Goal: Communication & Community: Answer question/provide support

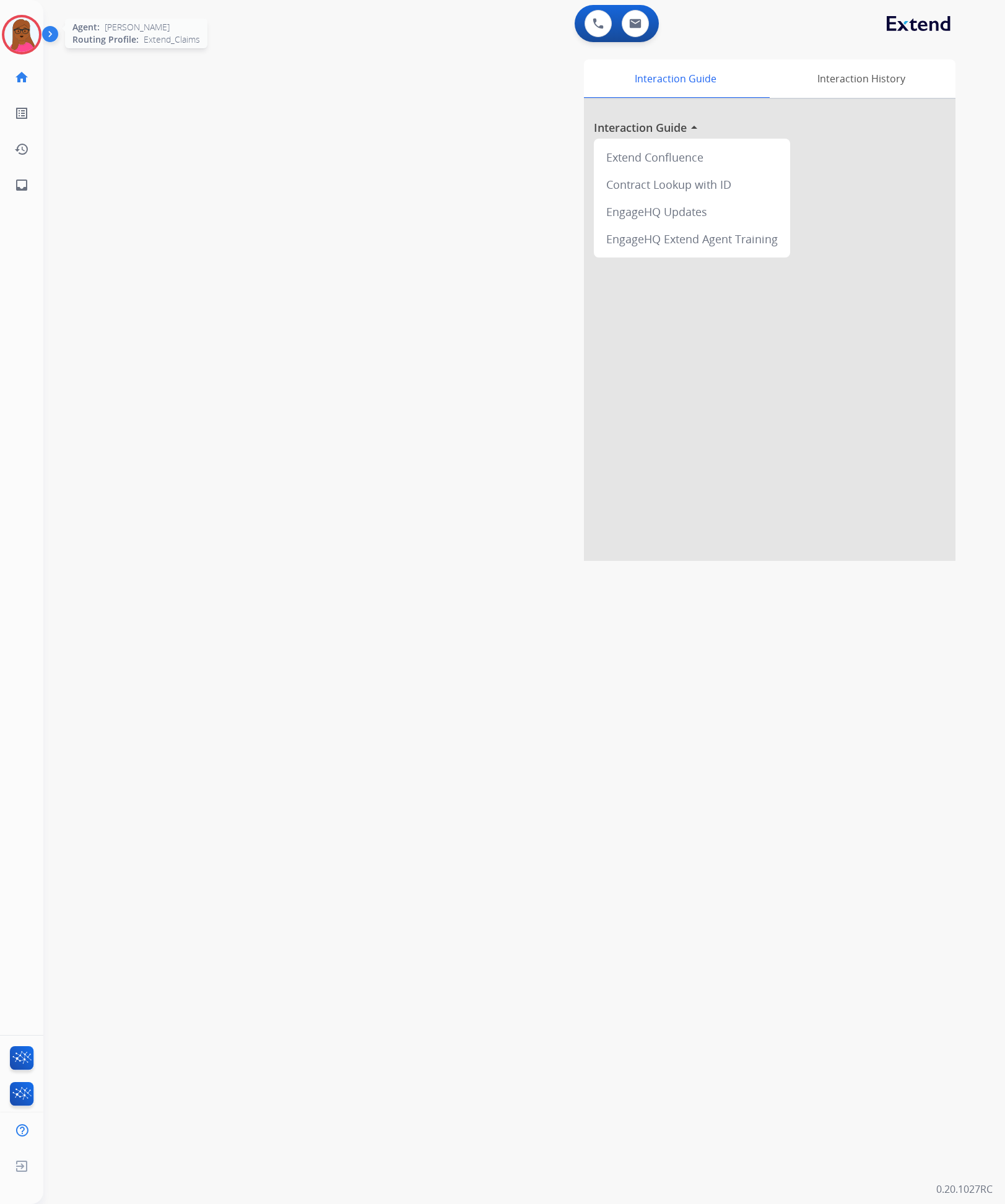
click at [24, 32] on img at bounding box center [22, 34] width 35 height 35
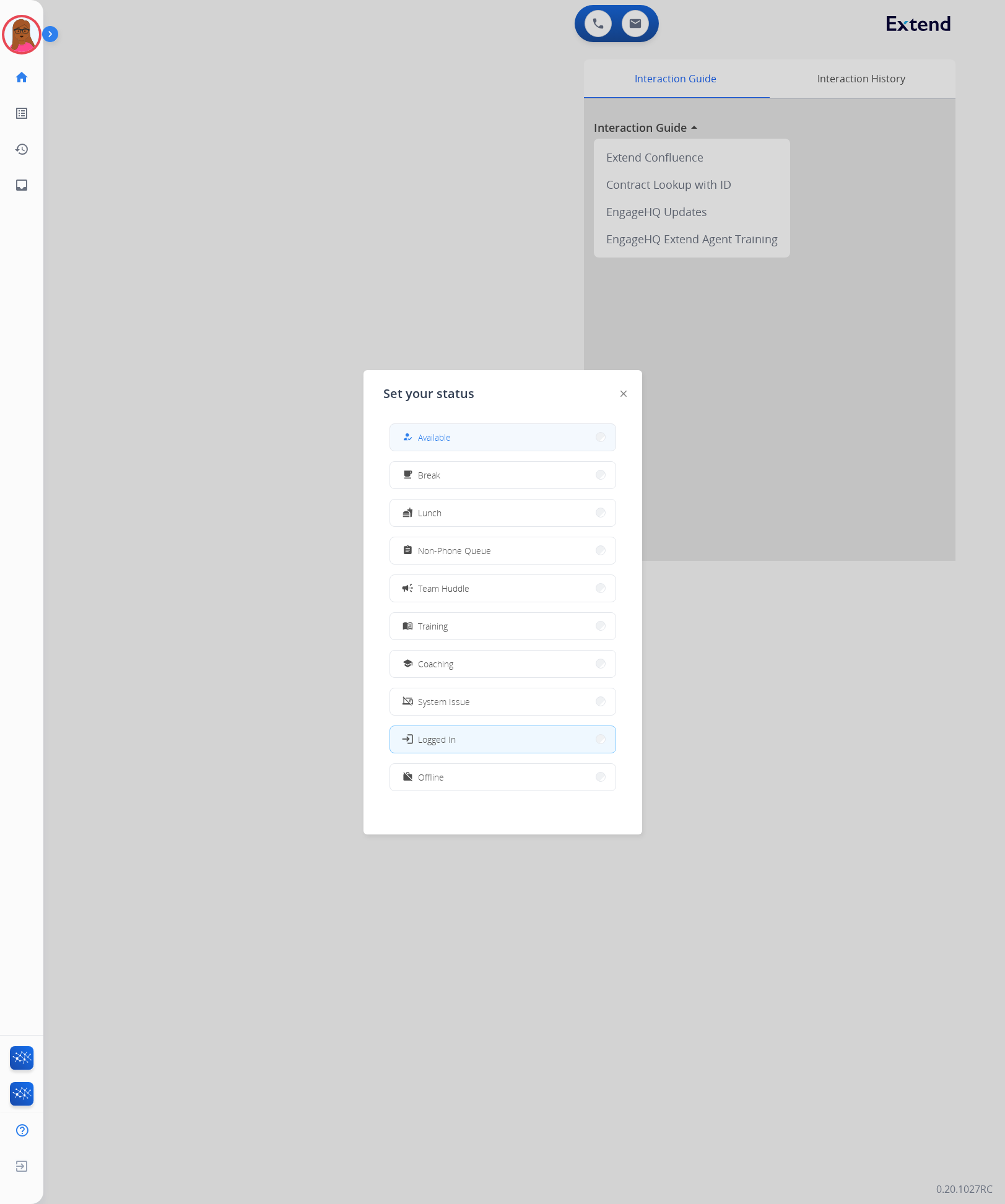
click at [468, 437] on button "how_to_reg Available" at bounding box center [502, 437] width 225 height 27
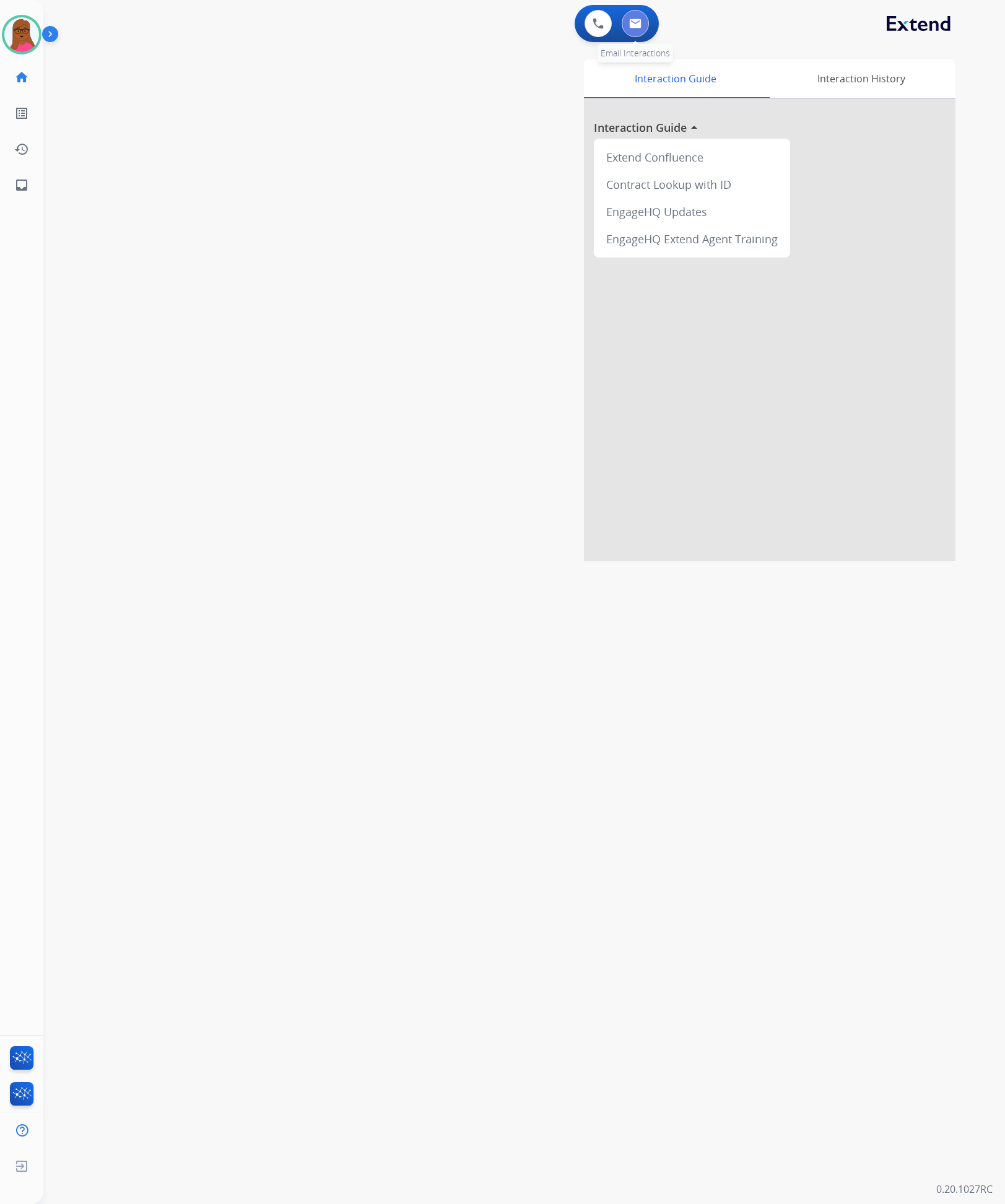
click at [640, 20] on img at bounding box center [635, 23] width 13 height 10
select select "**********"
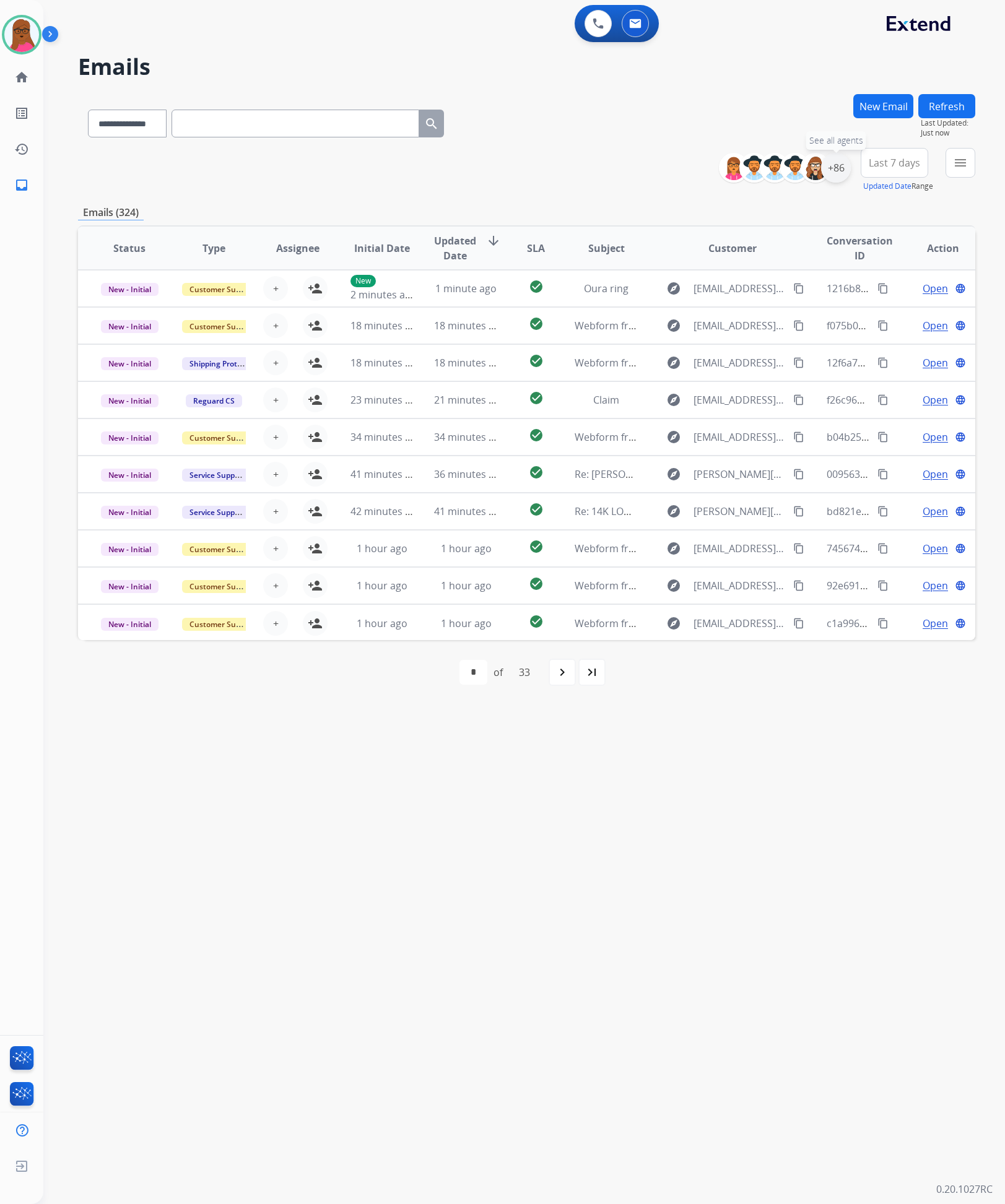
click at [835, 173] on div "+86" at bounding box center [836, 168] width 30 height 30
click at [757, 841] on div "**********" at bounding box center [509, 624] width 932 height 1160
click at [837, 170] on div "+86" at bounding box center [836, 168] width 30 height 30
click at [961, 168] on mat-icon "menu" at bounding box center [960, 163] width 15 height 15
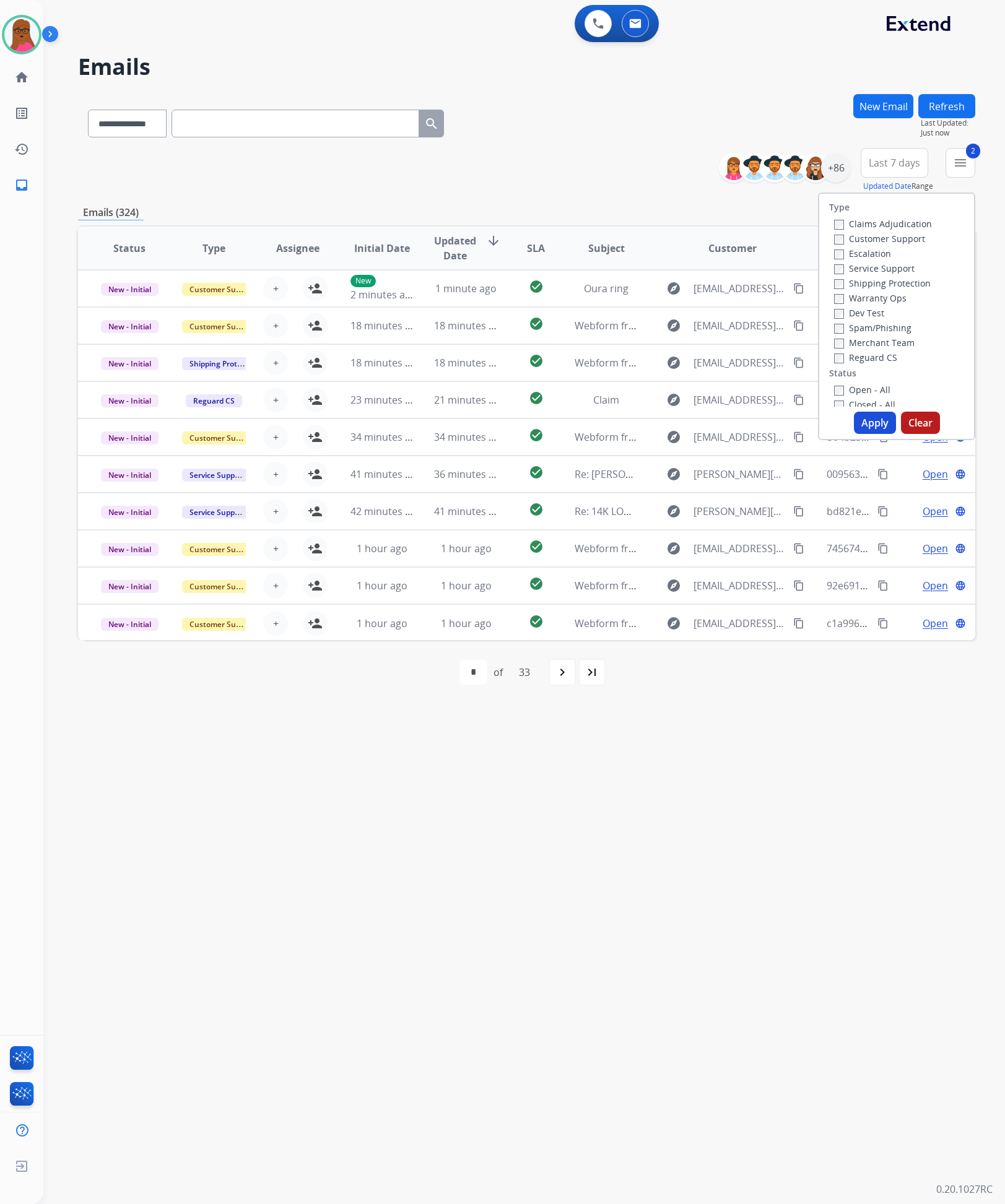
click at [871, 422] on button "Apply" at bounding box center [875, 423] width 42 height 22
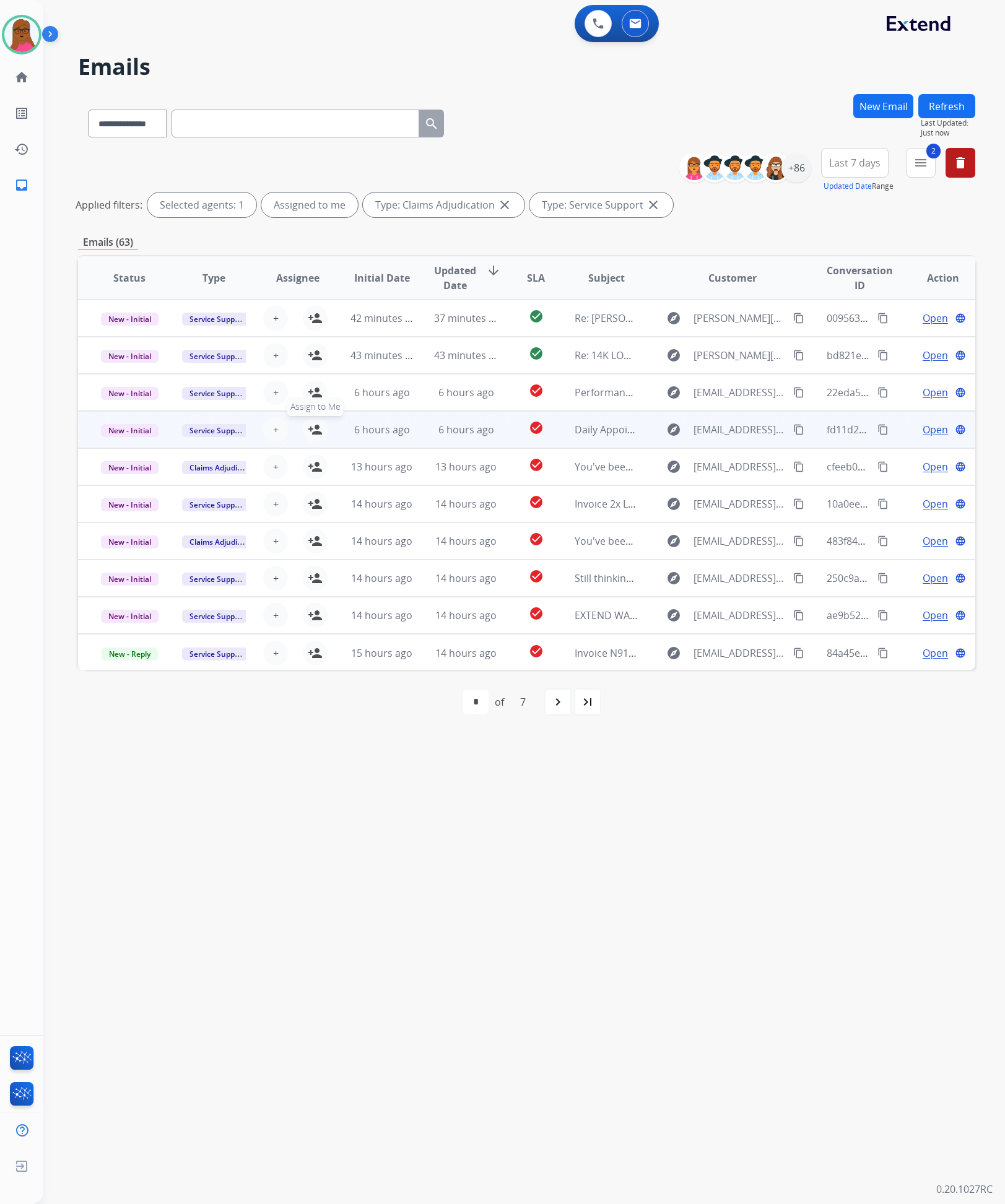
click at [308, 424] on mat-icon "person_add" at bounding box center [315, 429] width 15 height 15
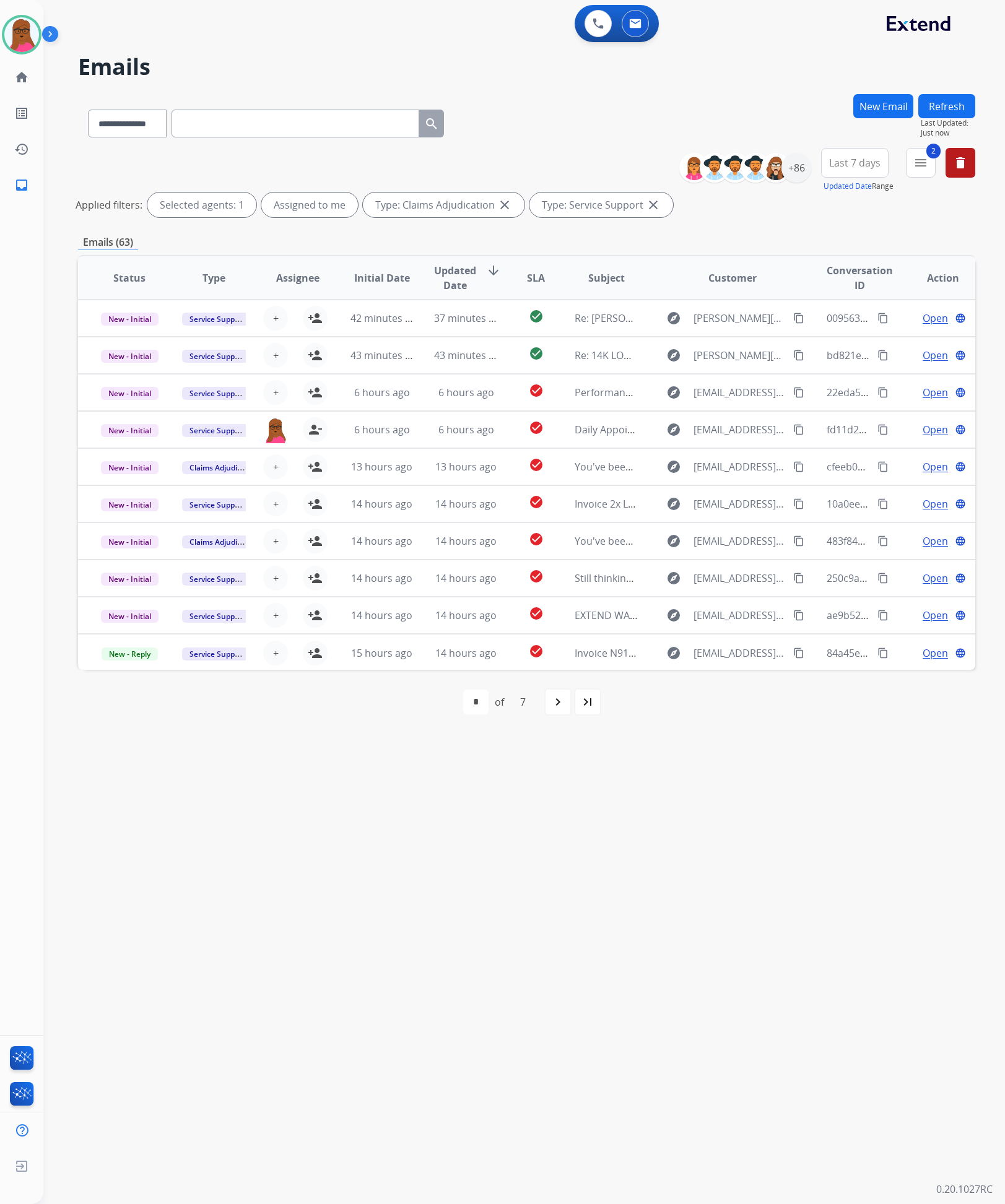
click at [558, 701] on mat-icon "navigate_next" at bounding box center [558, 702] width 15 height 15
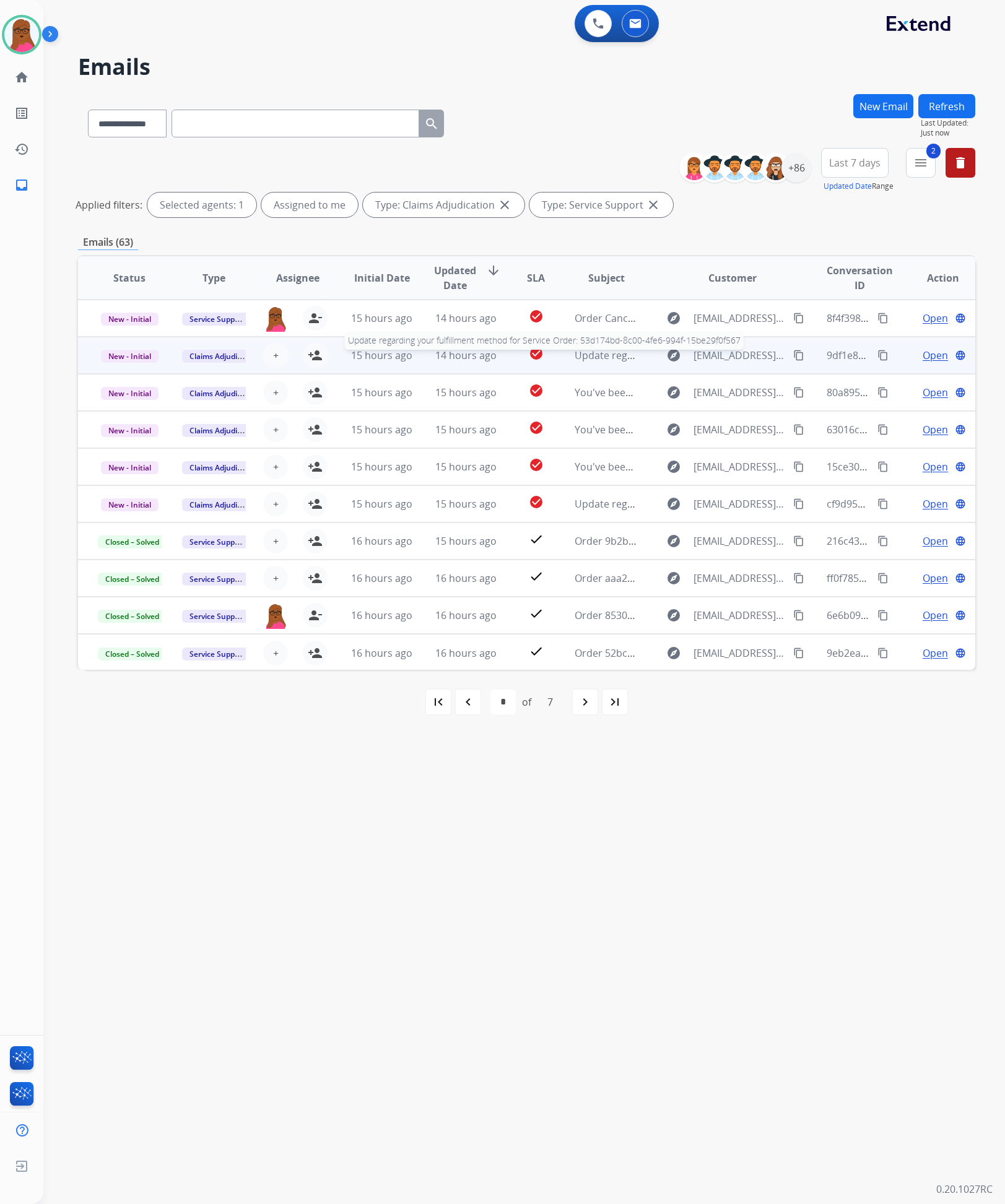
click at [580, 359] on span "Update regarding your fulfillment method for Service Order: 53d174bd-8c00-4fe6-…" at bounding box center [808, 356] width 466 height 14
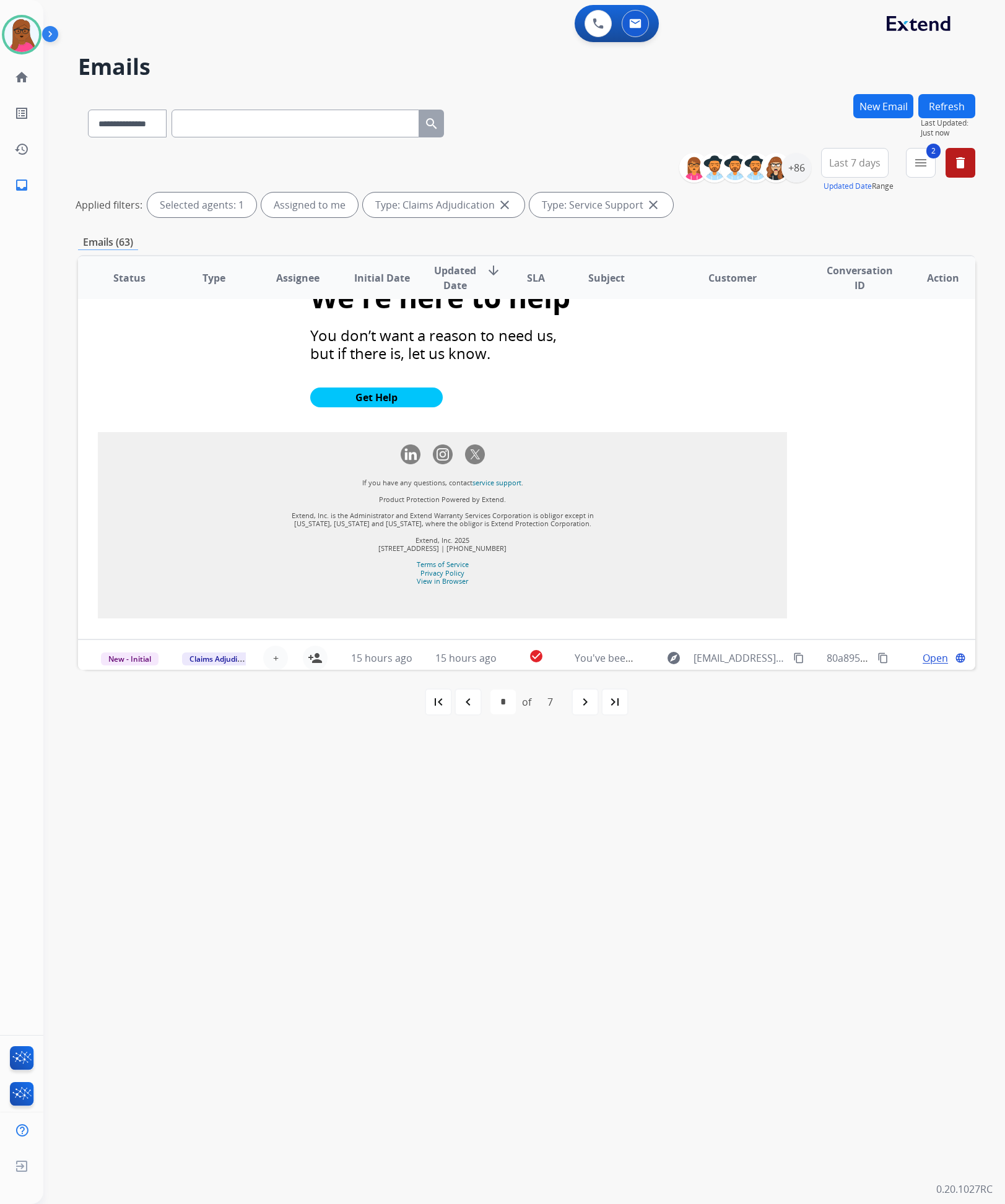
scroll to position [1058, 0]
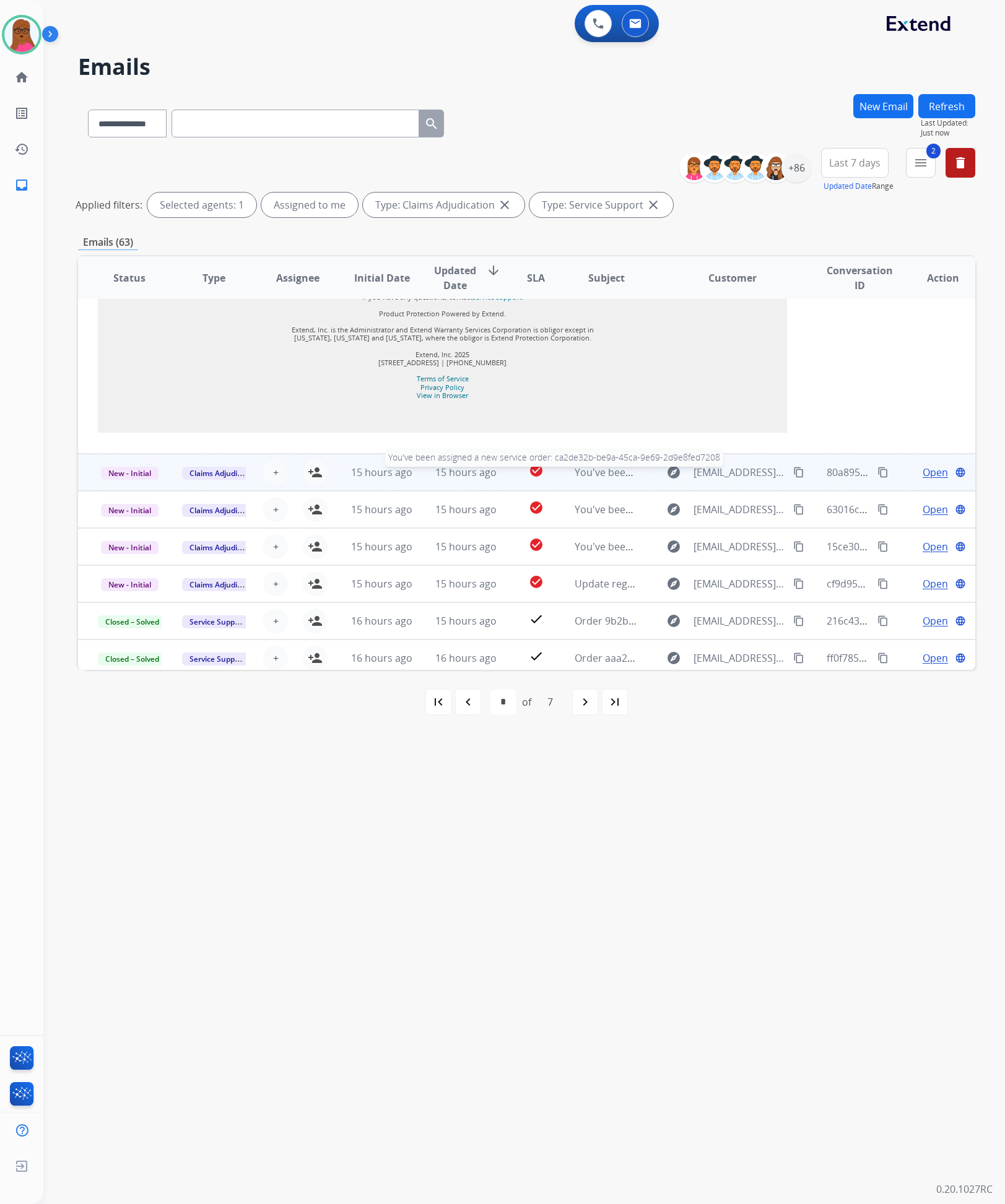
click at [604, 466] on span "You've been assigned a new service order: ca2de32b-be9a-45ca-9e69-2d9e8fed7208" at bounding box center [770, 473] width 390 height 14
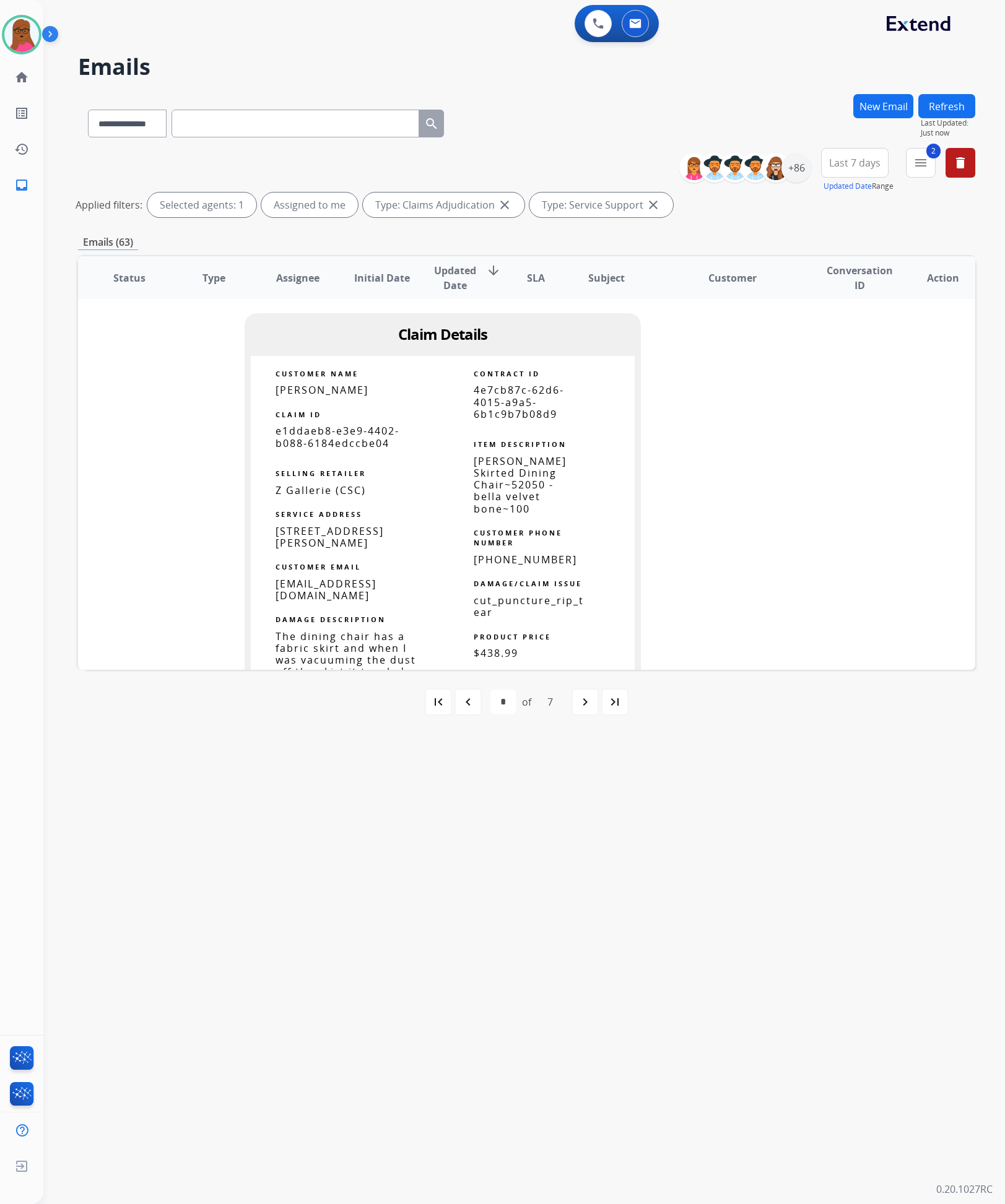
scroll to position [631, 0]
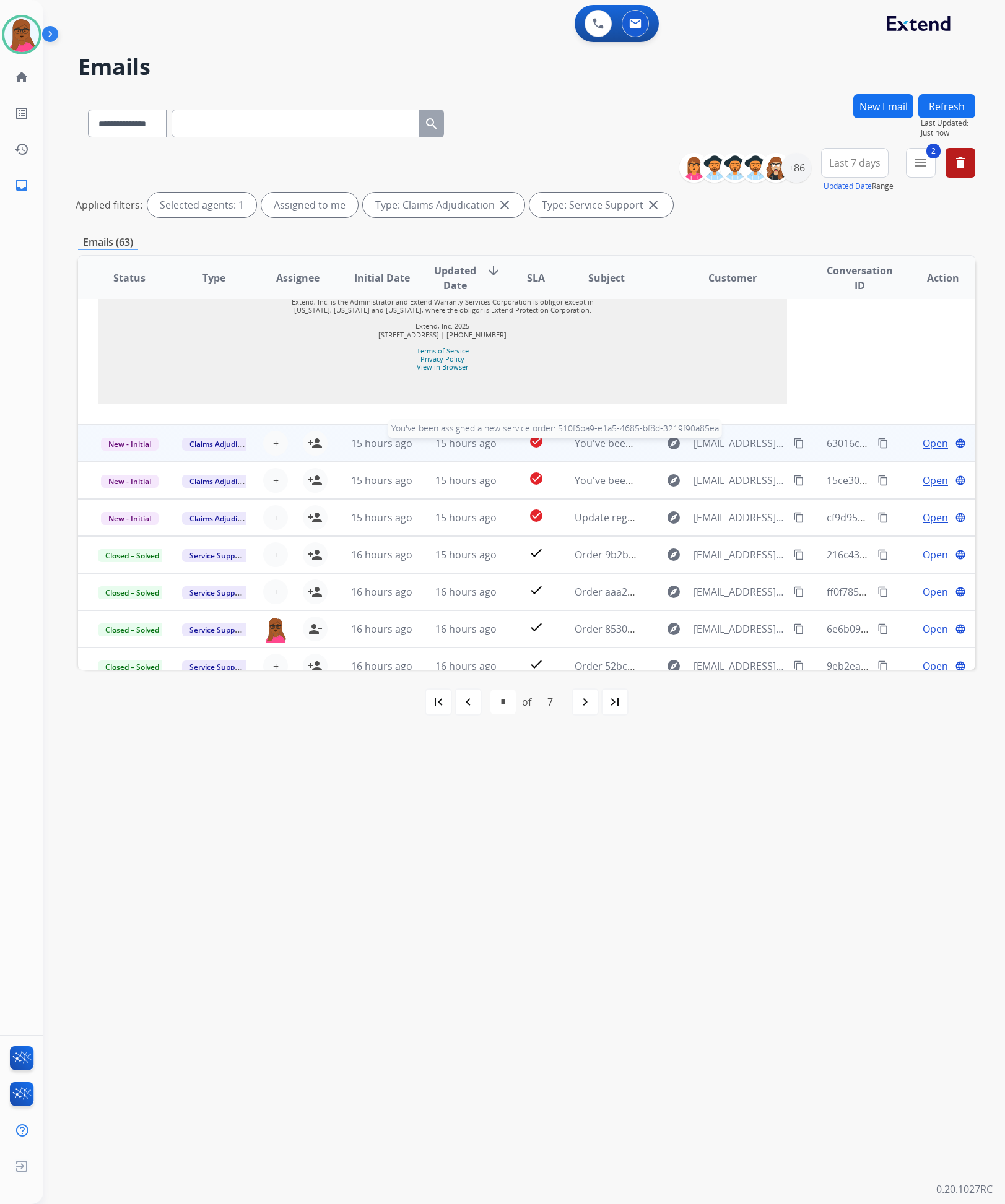
click at [580, 437] on span "You've been assigned a new service order: 510f6ba9-e1a5-4685-bf8d-3219f90a85ea" at bounding box center [767, 444] width 385 height 14
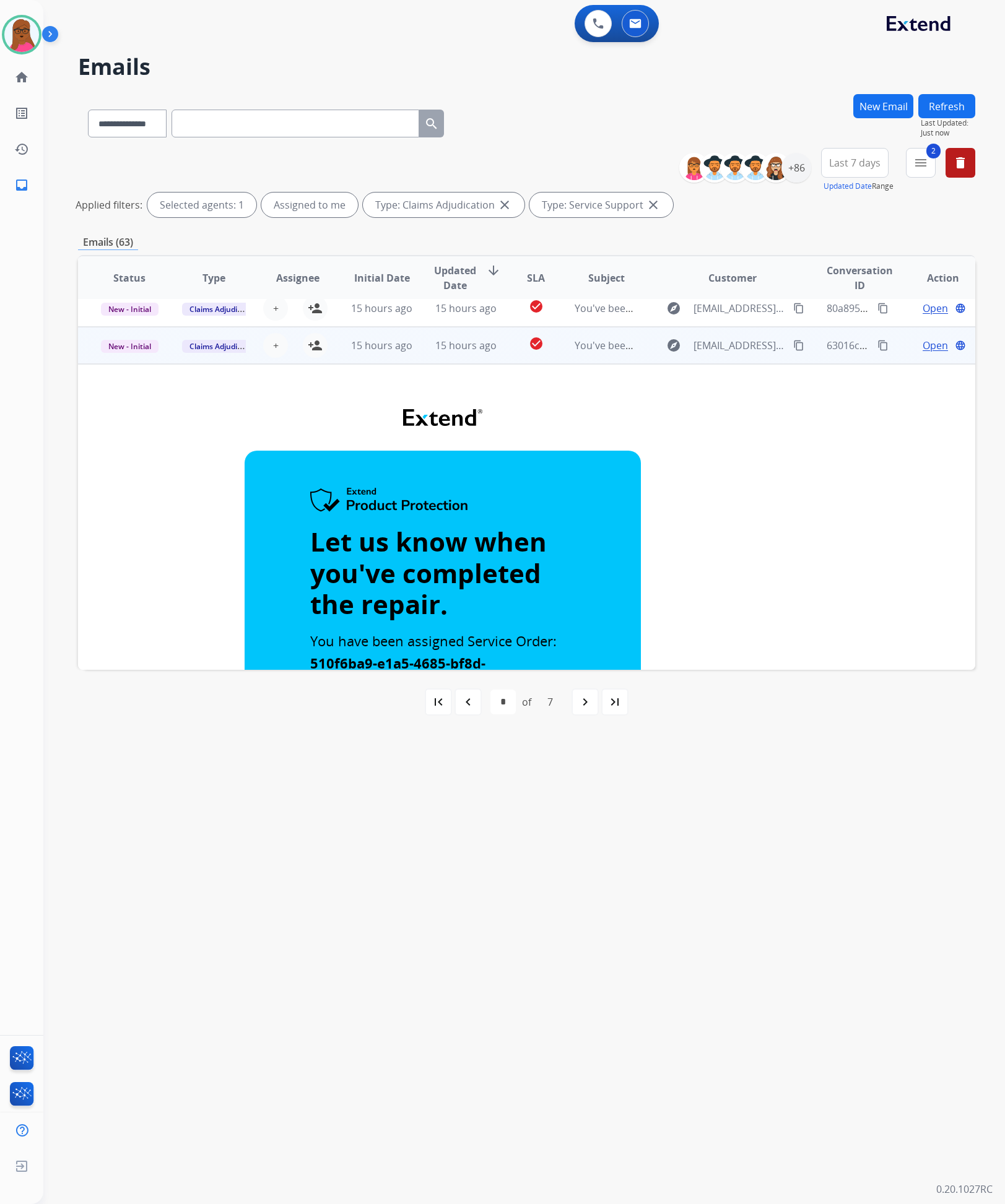
scroll to position [26, 0]
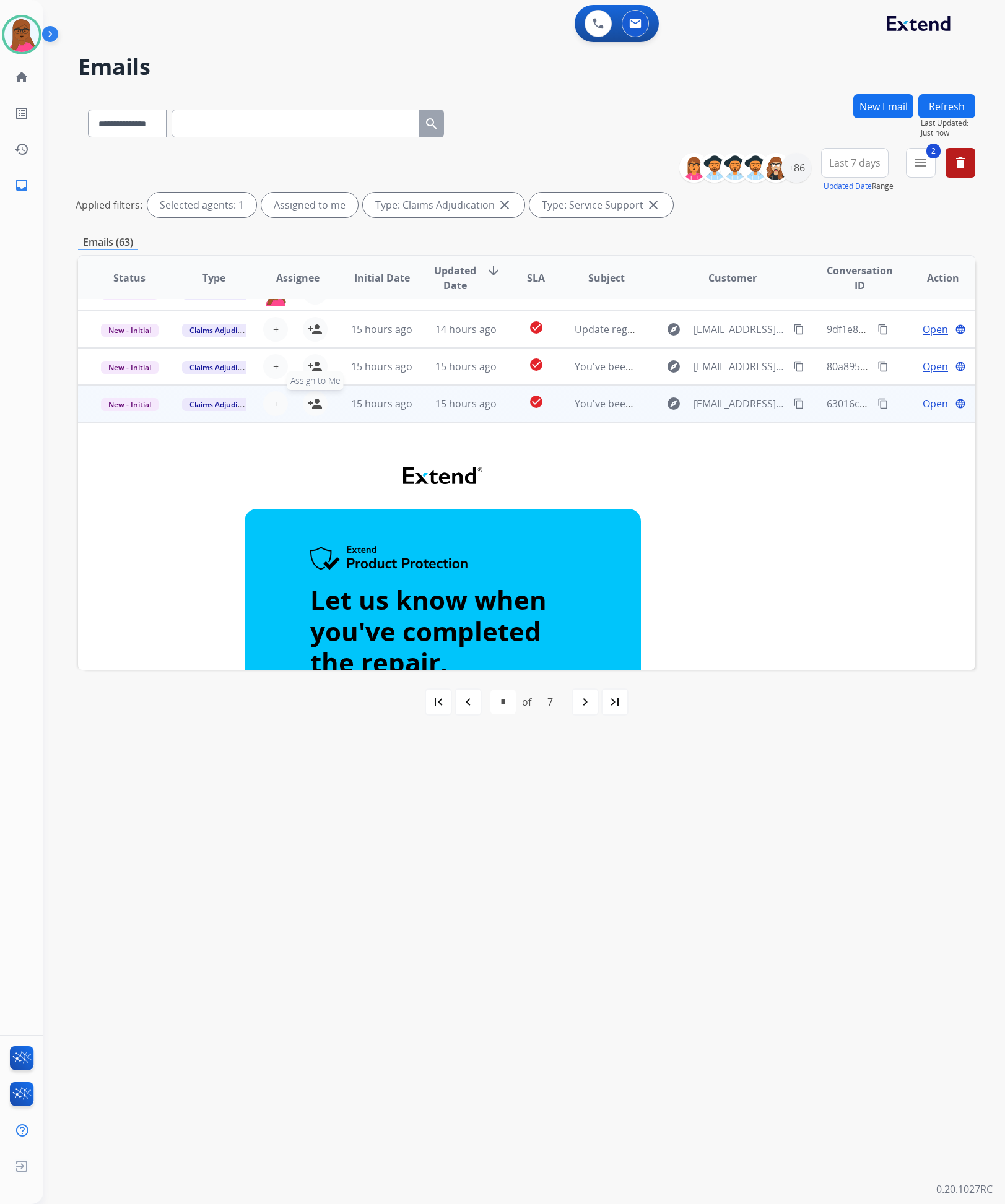
click at [310, 403] on mat-icon "person_add" at bounding box center [315, 403] width 15 height 15
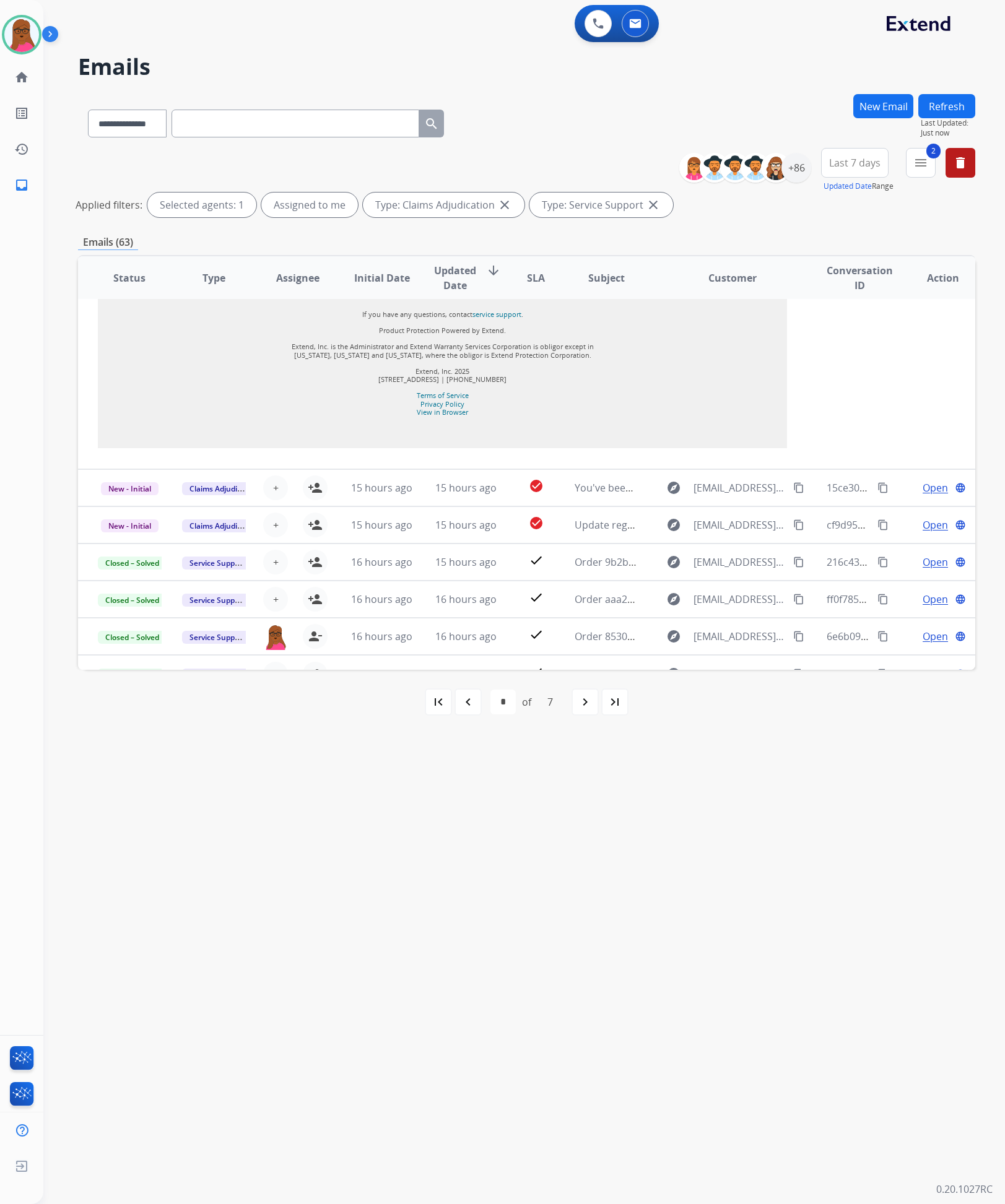
scroll to position [1294, 0]
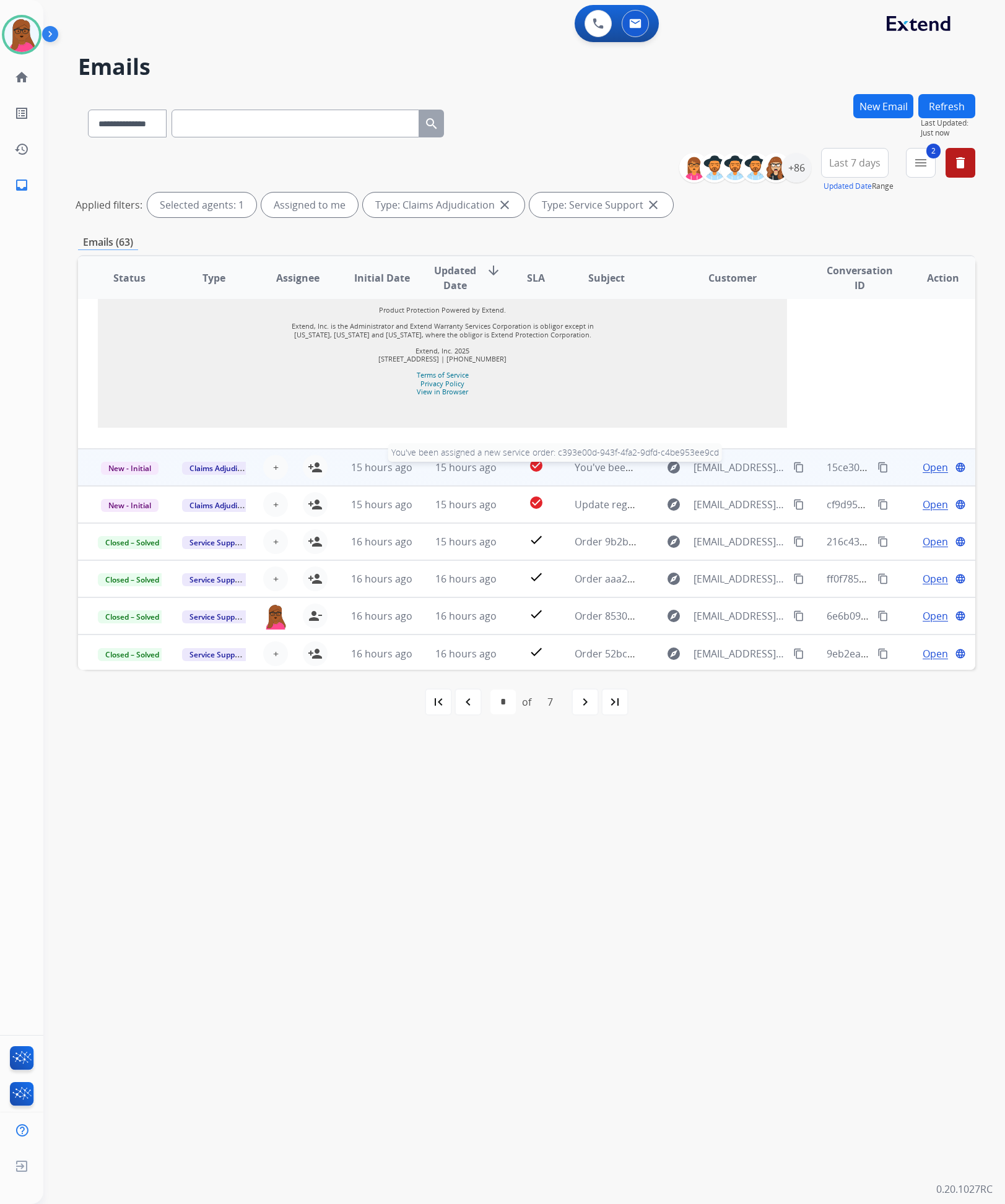
click at [575, 465] on span "You've been assigned a new service order: c393e00d-943f-4fa2-9dfd-c4be953ee9cd" at bounding box center [767, 468] width 385 height 14
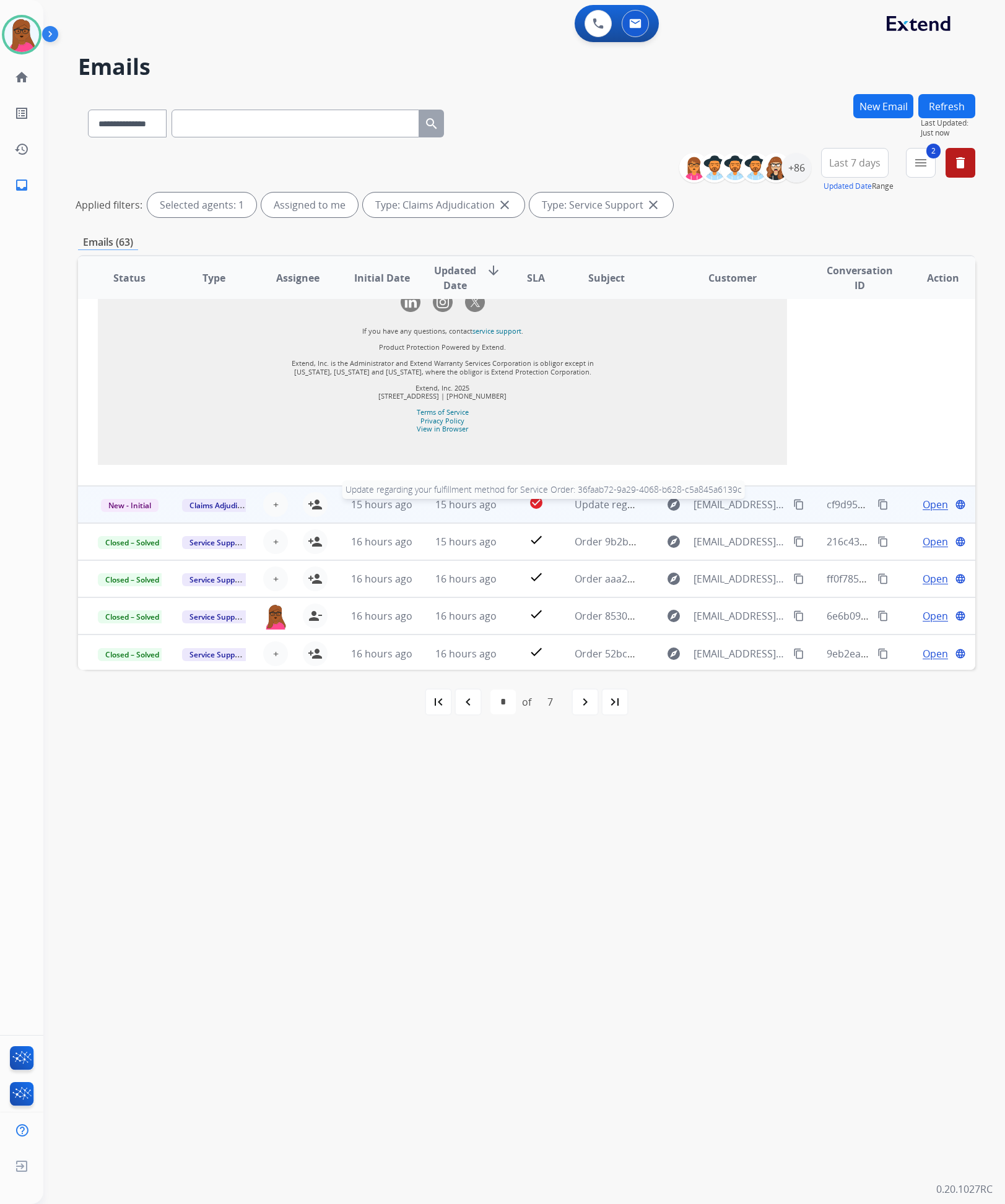
click at [618, 507] on span "Update regarding your fulfillment method for Service Order: 36faab72-9a29-4068-…" at bounding box center [811, 505] width 472 height 14
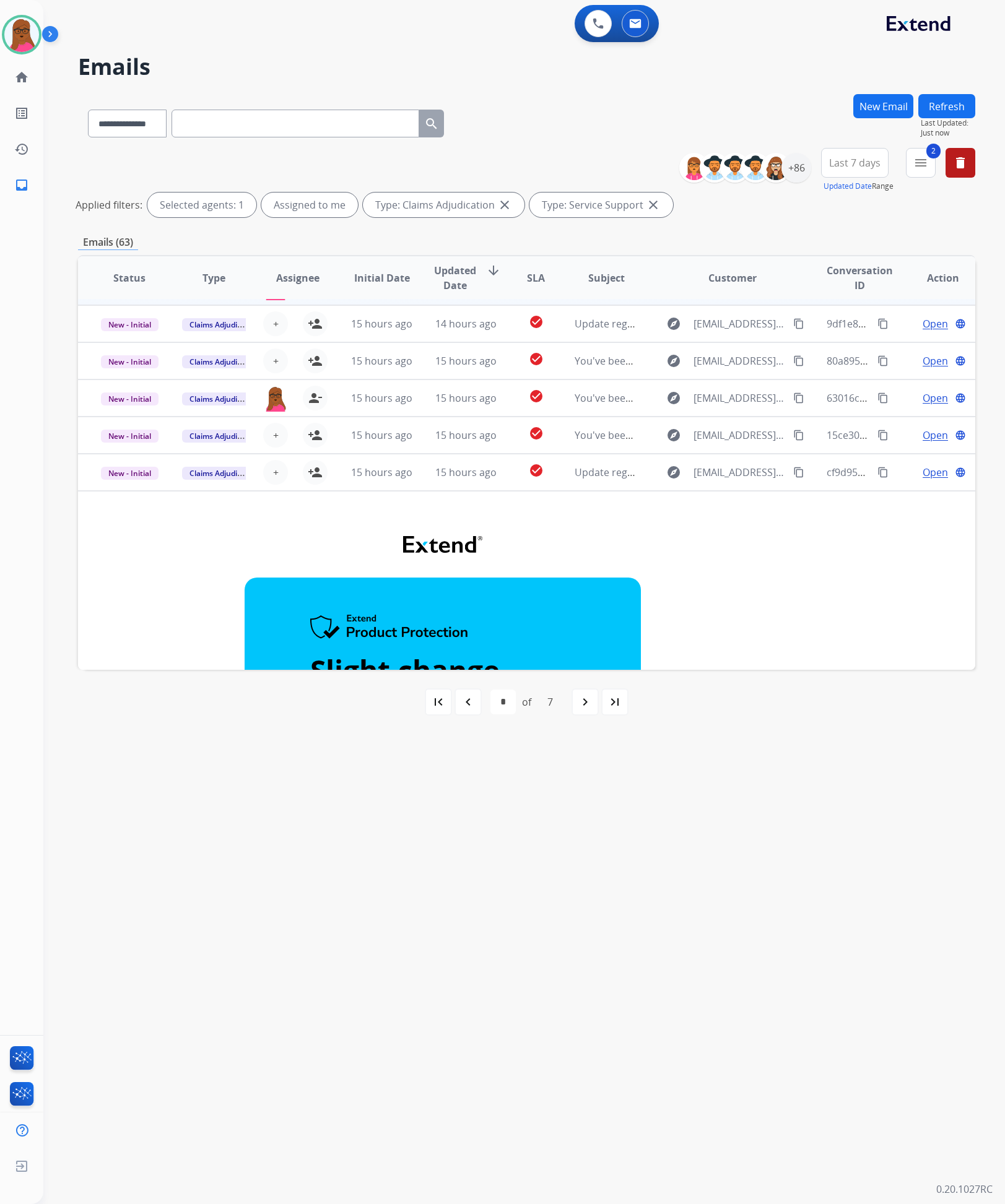
scroll to position [0, 0]
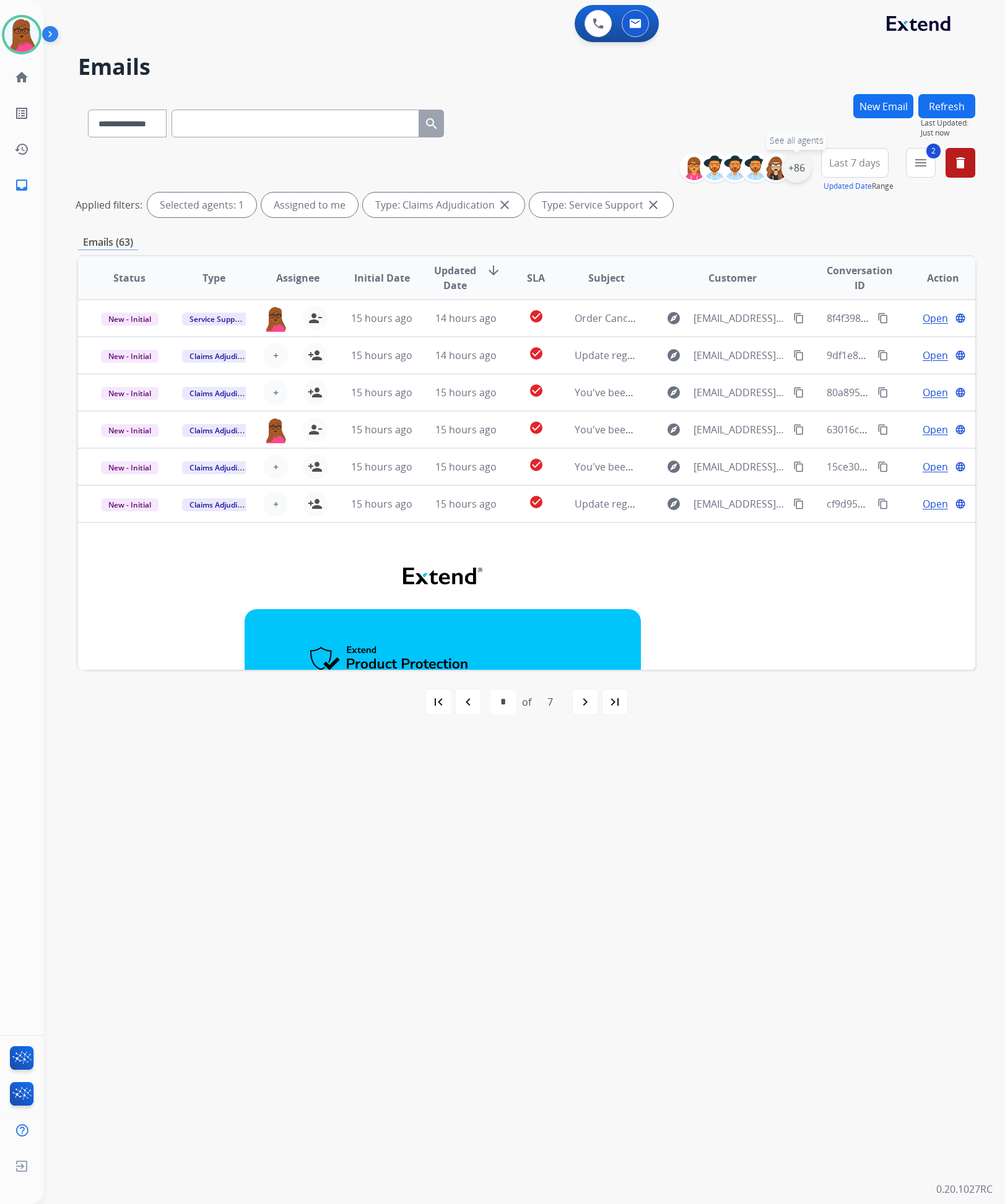
click at [793, 173] on div "+86" at bounding box center [796, 168] width 30 height 30
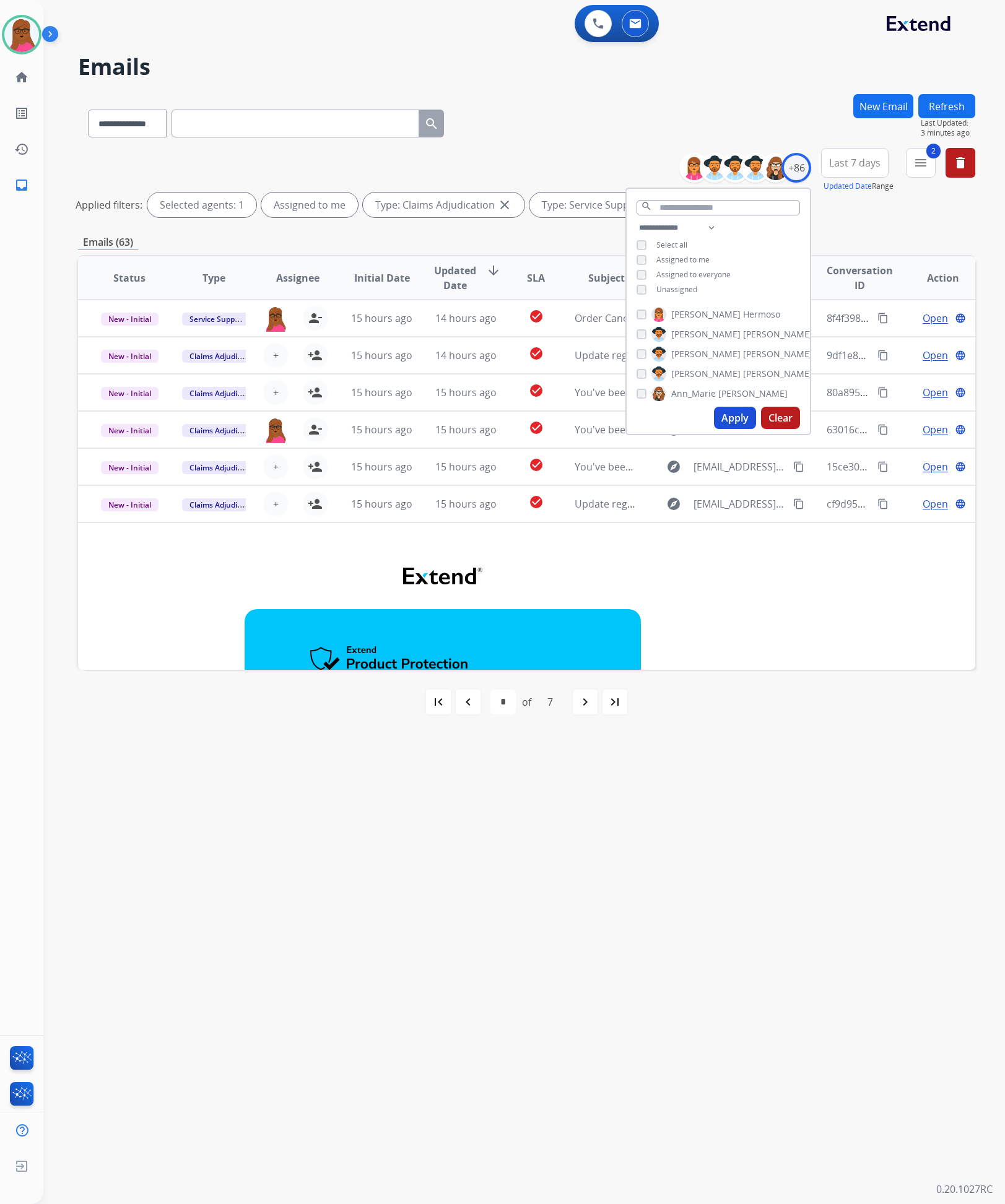
click at [727, 418] on button "Apply" at bounding box center [735, 418] width 42 height 22
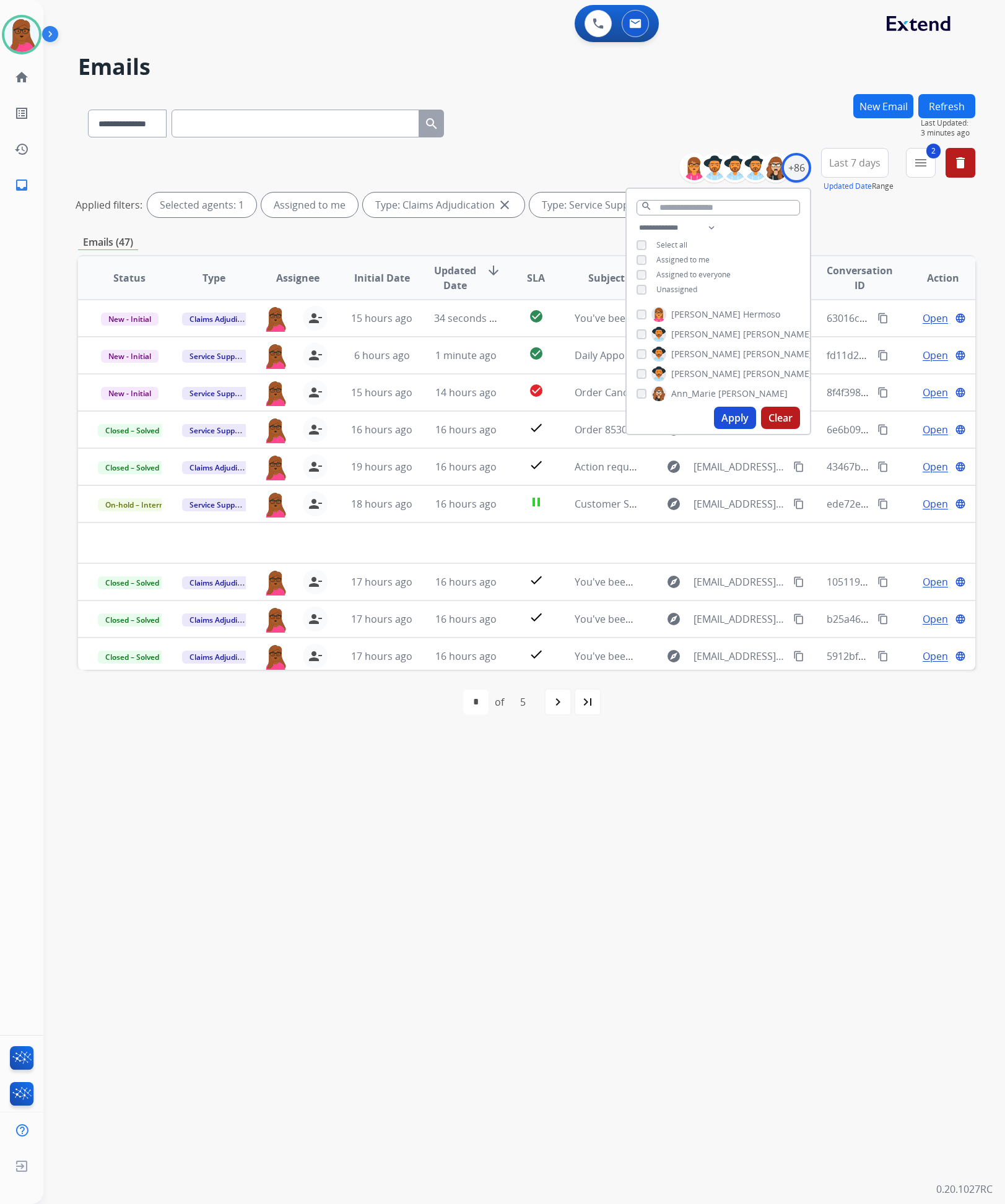
click at [620, 994] on div "**********" at bounding box center [509, 624] width 932 height 1160
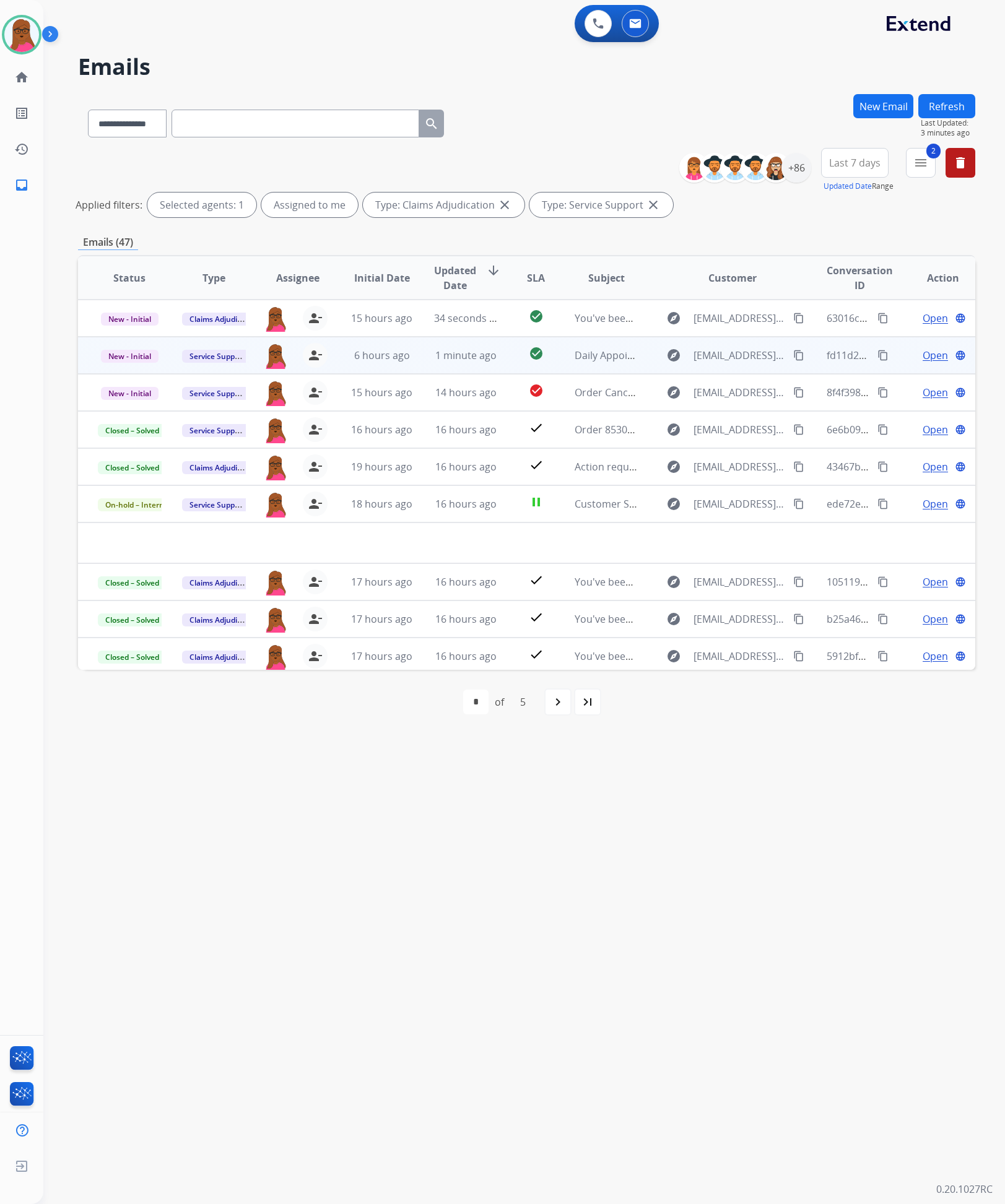
click at [923, 355] on span "Open" at bounding box center [935, 355] width 25 height 15
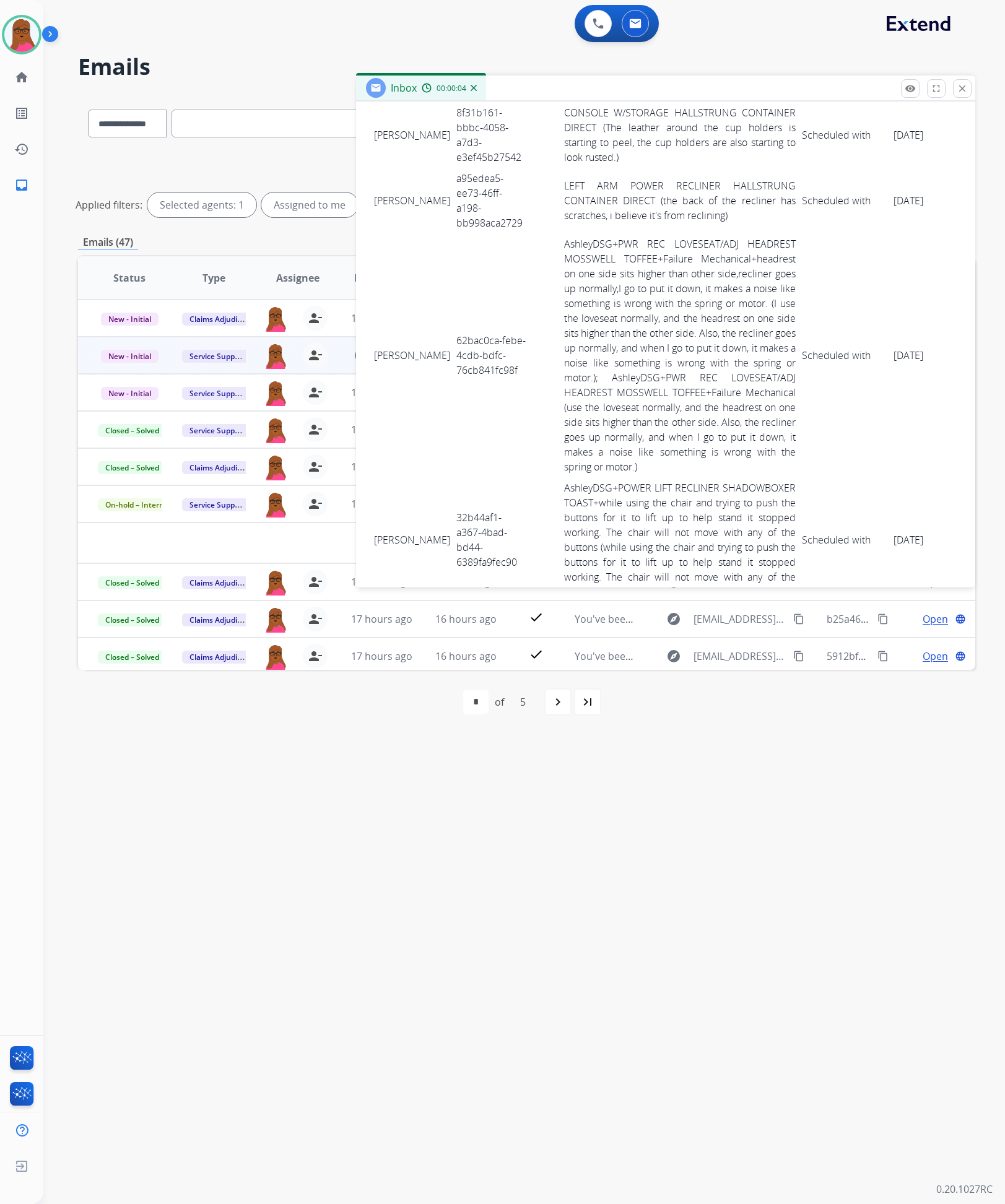
scroll to position [3473, 0]
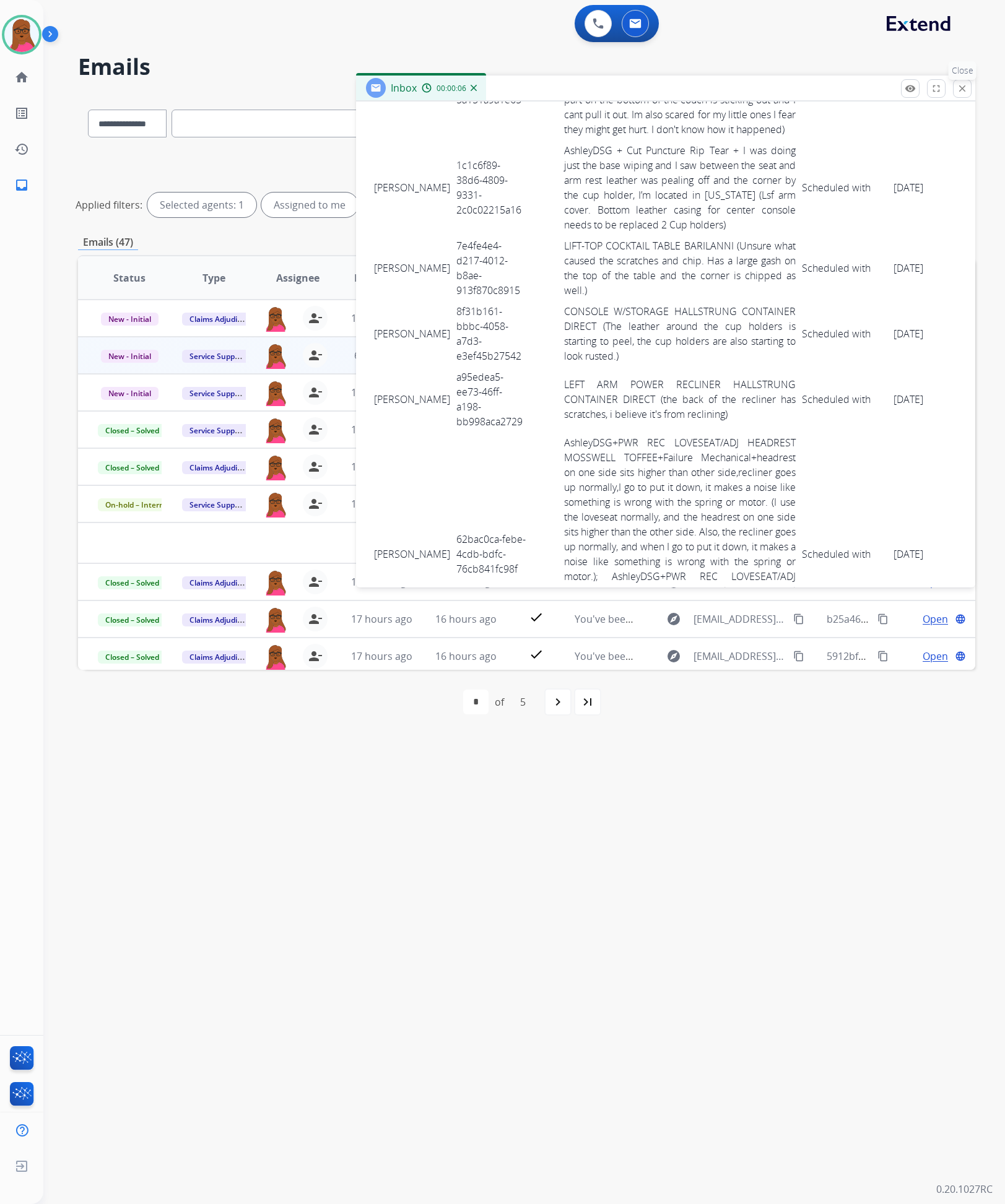
click at [966, 85] on button "close Close" at bounding box center [962, 88] width 18 height 18
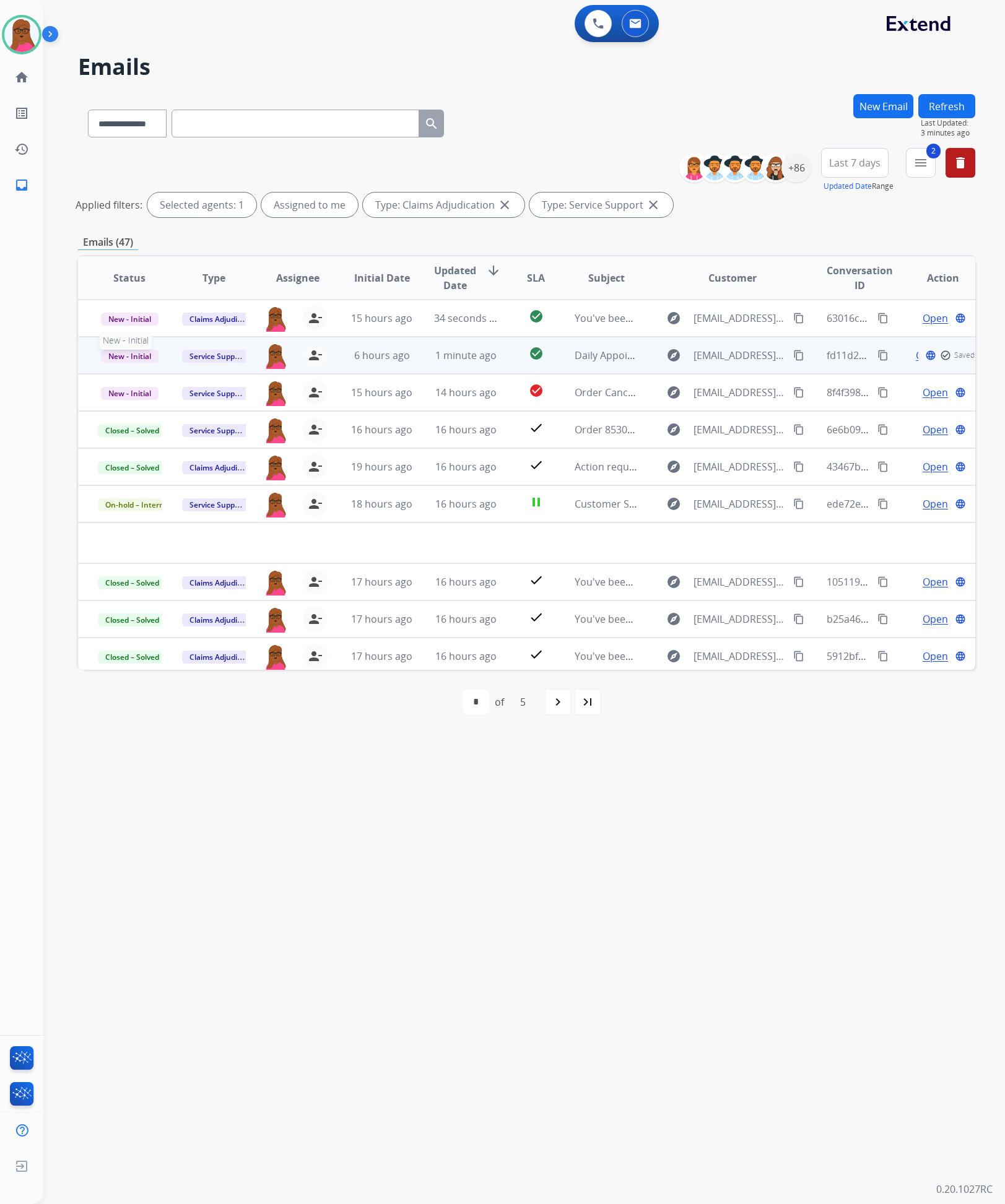
click at [110, 355] on span "New - Initial" at bounding box center [129, 356] width 58 height 13
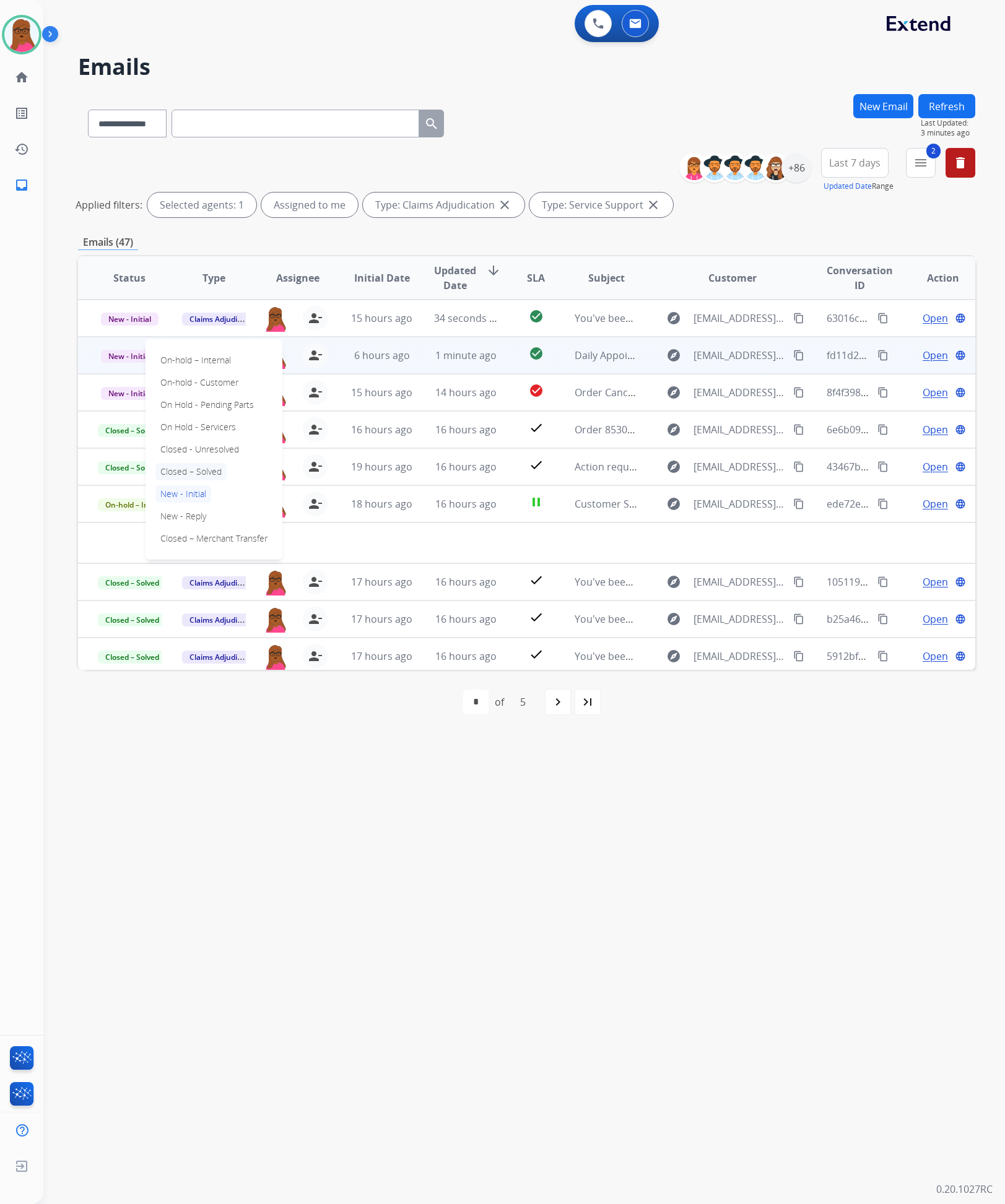
click at [219, 472] on p "Closed – Solved" at bounding box center [191, 471] width 72 height 17
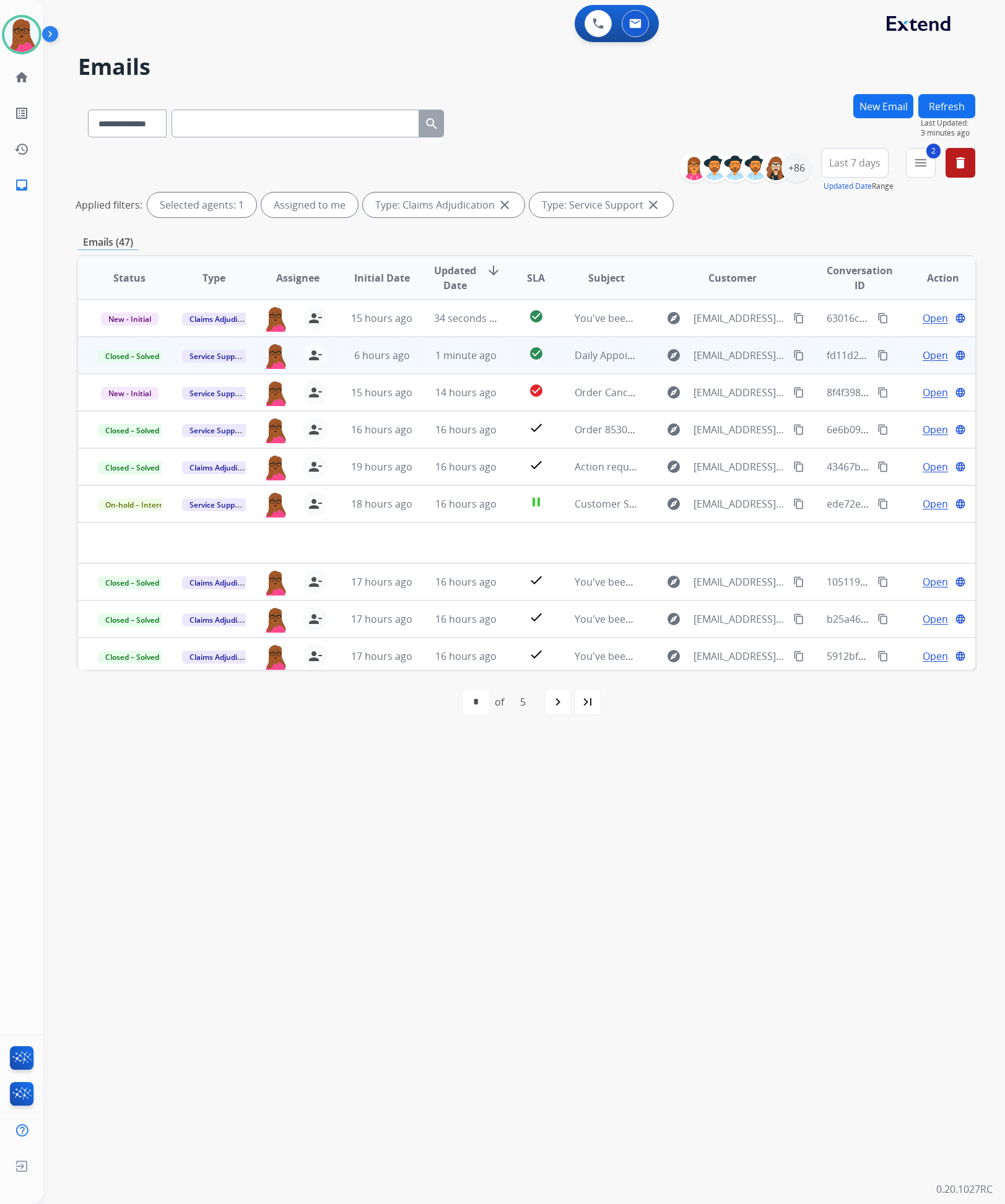
click at [927, 359] on span "Open" at bounding box center [935, 355] width 25 height 15
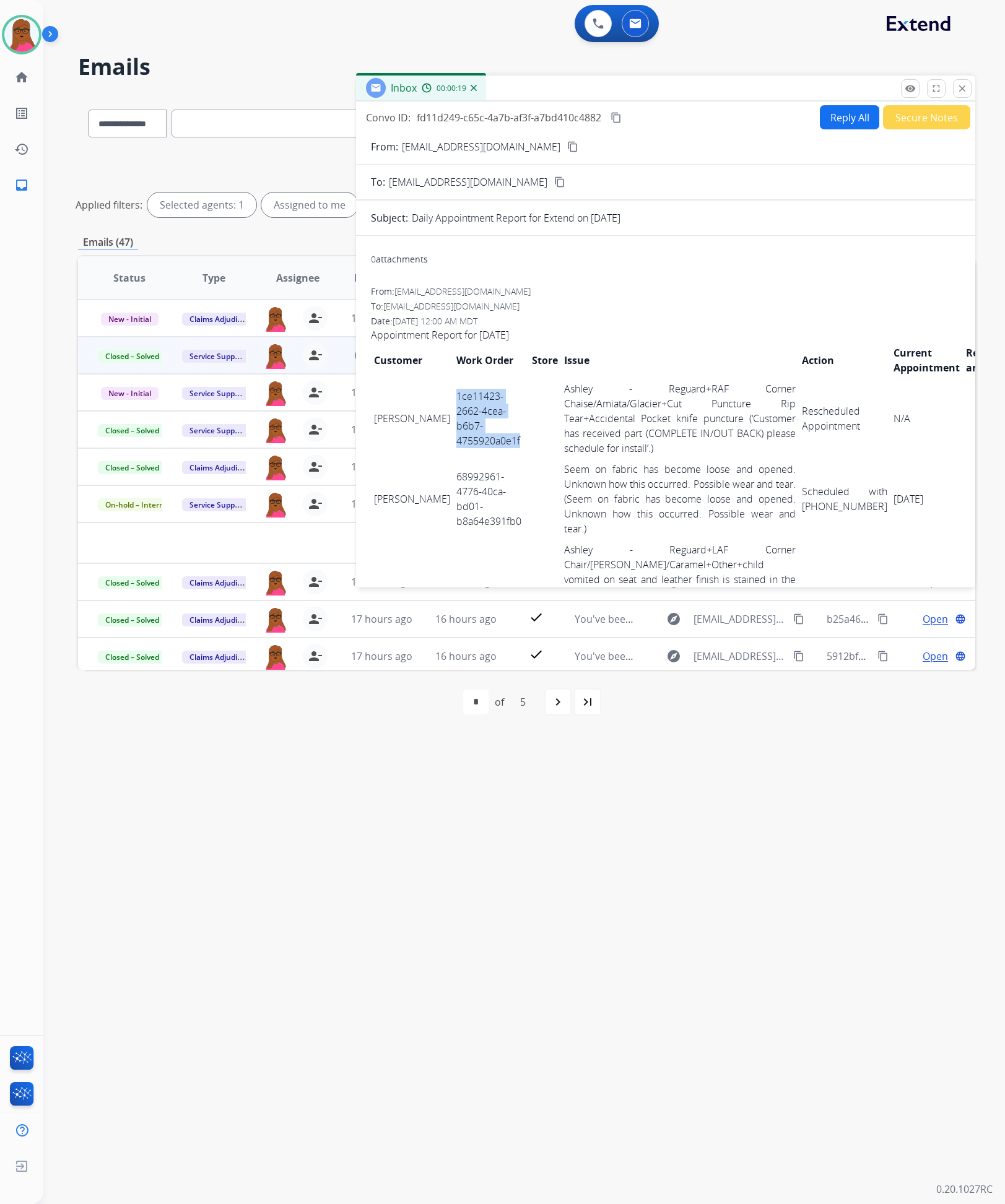
drag, startPoint x: 500, startPoint y: 447, endPoint x: 430, endPoint y: 392, distance: 89.0
click at [453, 392] on td "1ce11423-2662-4cea-b6b7-4755920a0e1f" at bounding box center [490, 418] width 75 height 80
copy td "1ce11423-2662-4cea-b6b7-4755920a0e1f"
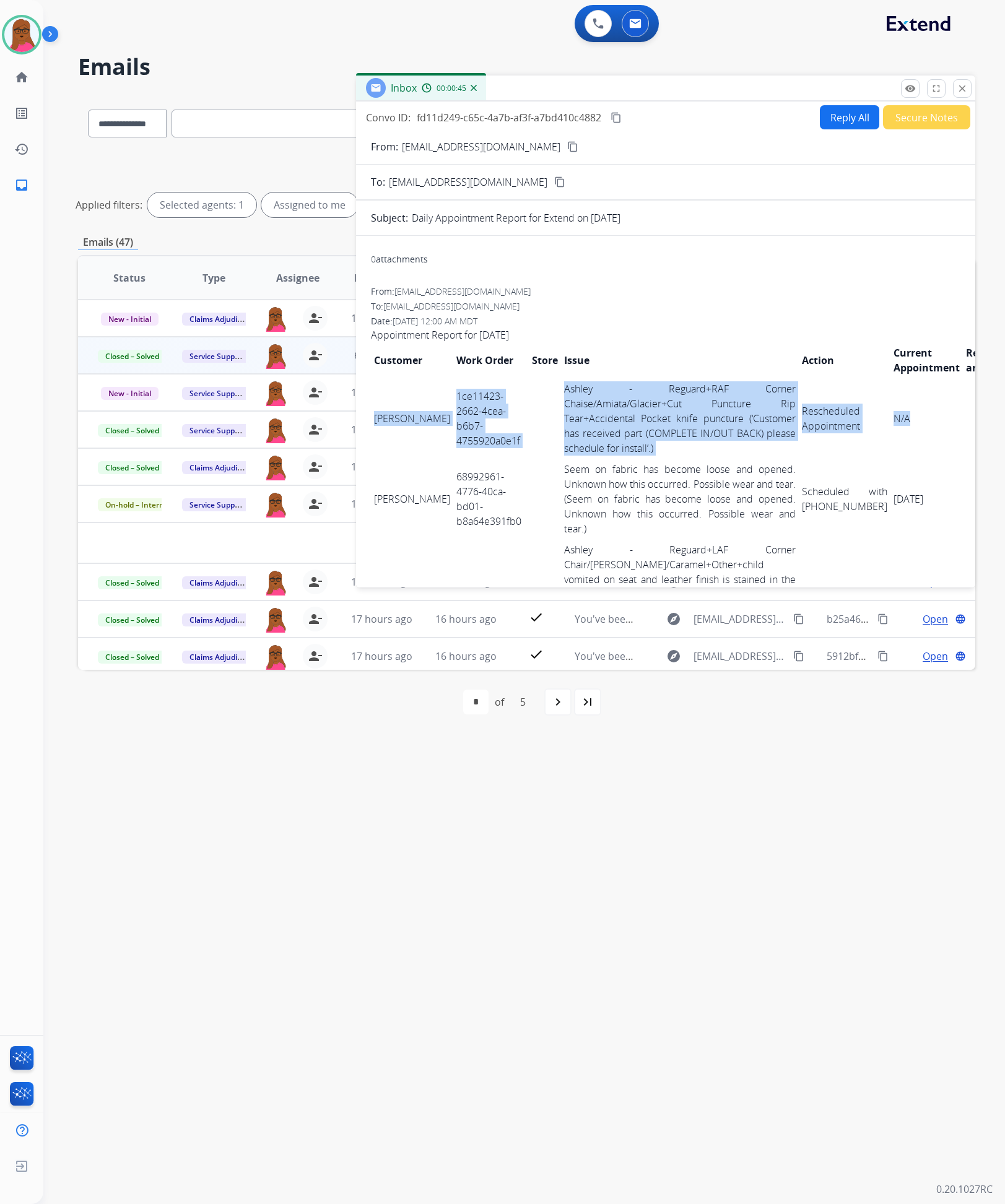
drag, startPoint x: 375, startPoint y: 401, endPoint x: 875, endPoint y: 435, distance: 501.2
click at [875, 435] on tr "Angela Martin 1ce11423-2662-4cea-b6b7-4755920a0e1f Ashley - Reguard+RAF Corner …" at bounding box center [694, 418] width 647 height 80
copy tr "Angela Martin 1ce11423-2662-4cea-b6b7-4755920a0e1f Ashley - Reguard+RAF Corner …"
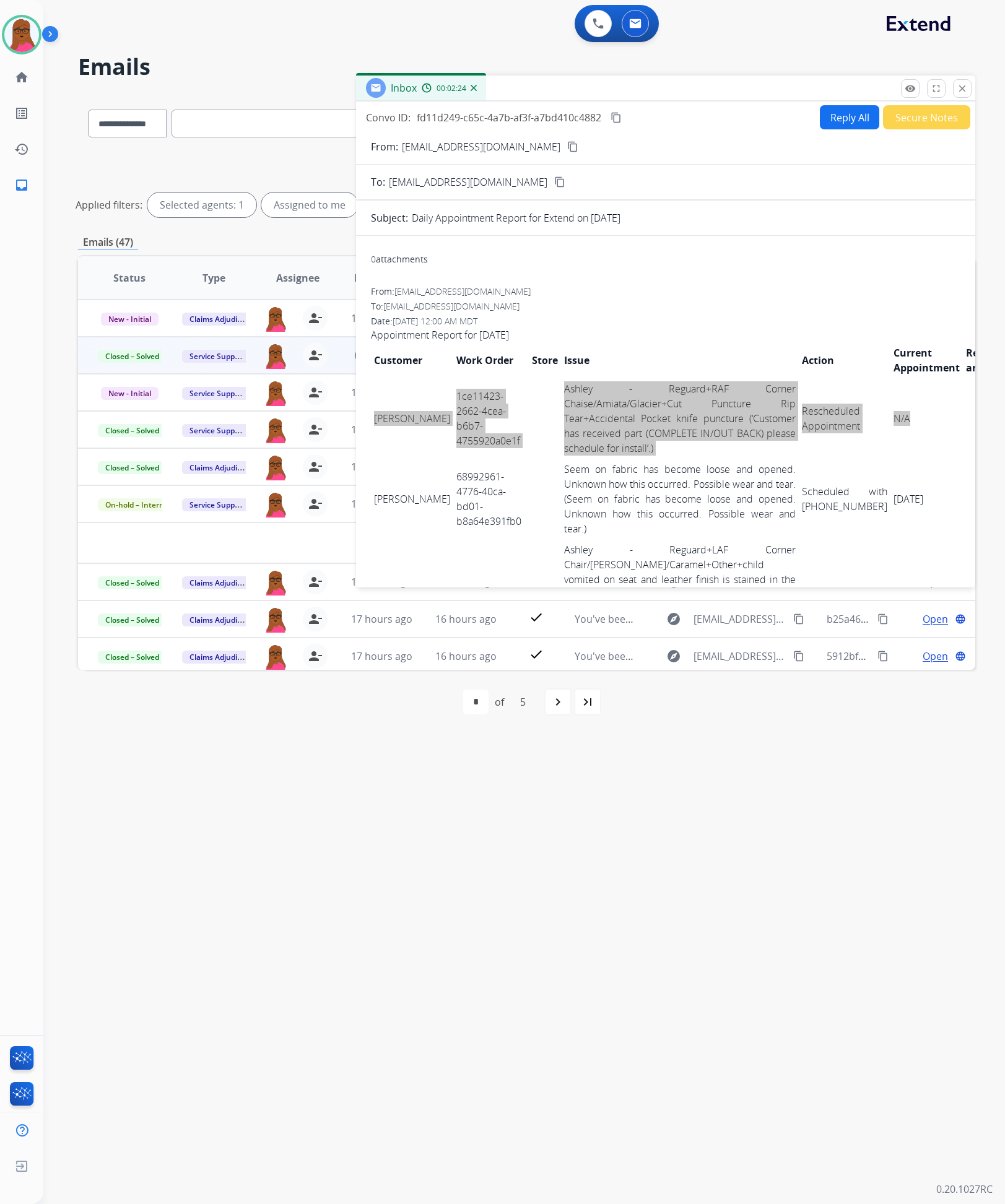
scroll to position [186, 0]
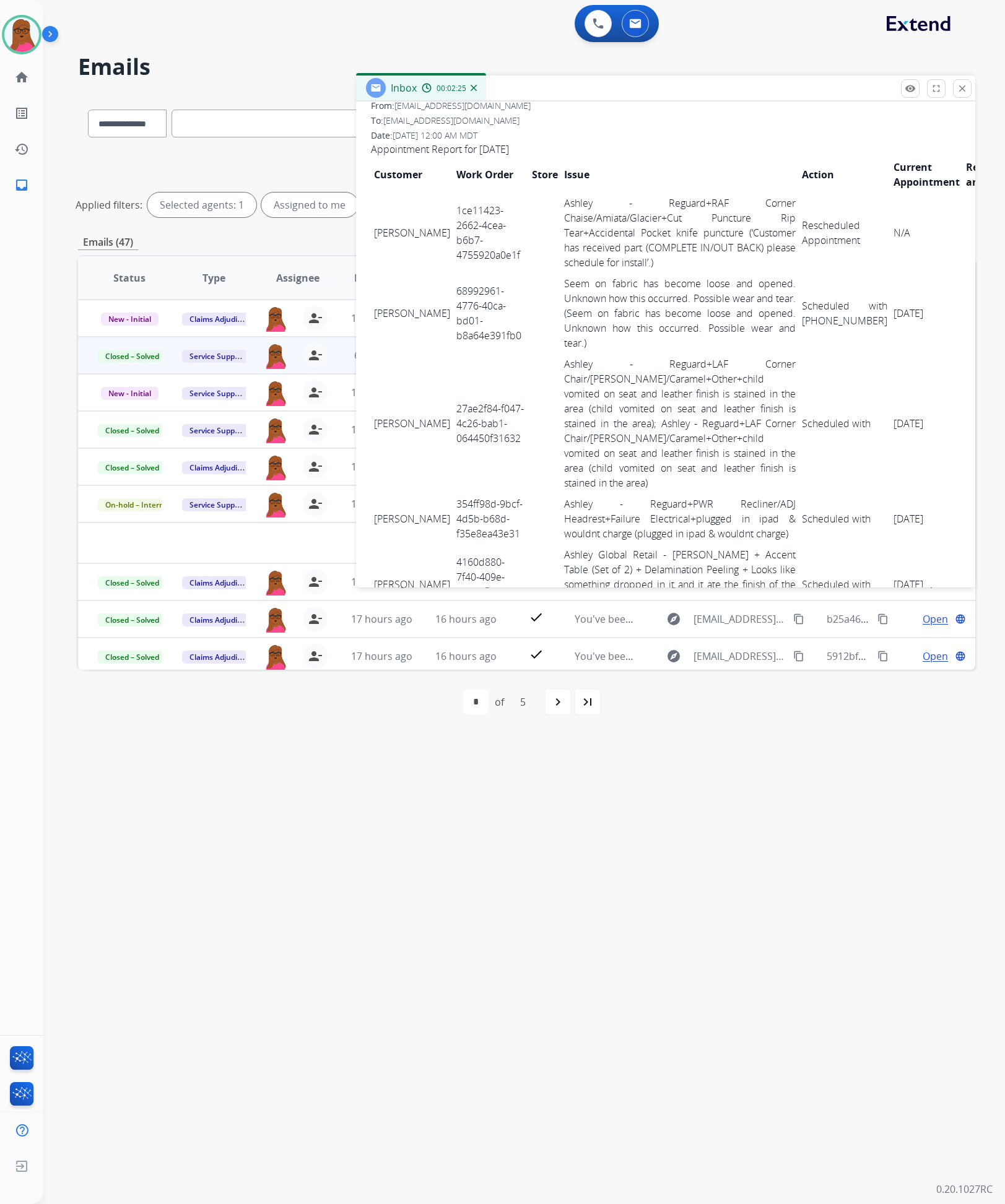
click at [453, 302] on td "68992961-4776-40ca-bd01-b8a64e391fb0" at bounding box center [490, 313] width 75 height 80
copy tr "68992961-4776-40ca-bd01-b8a64e391fb0"
drag, startPoint x: 373, startPoint y: 290, endPoint x: 903, endPoint y: 318, distance: 530.7
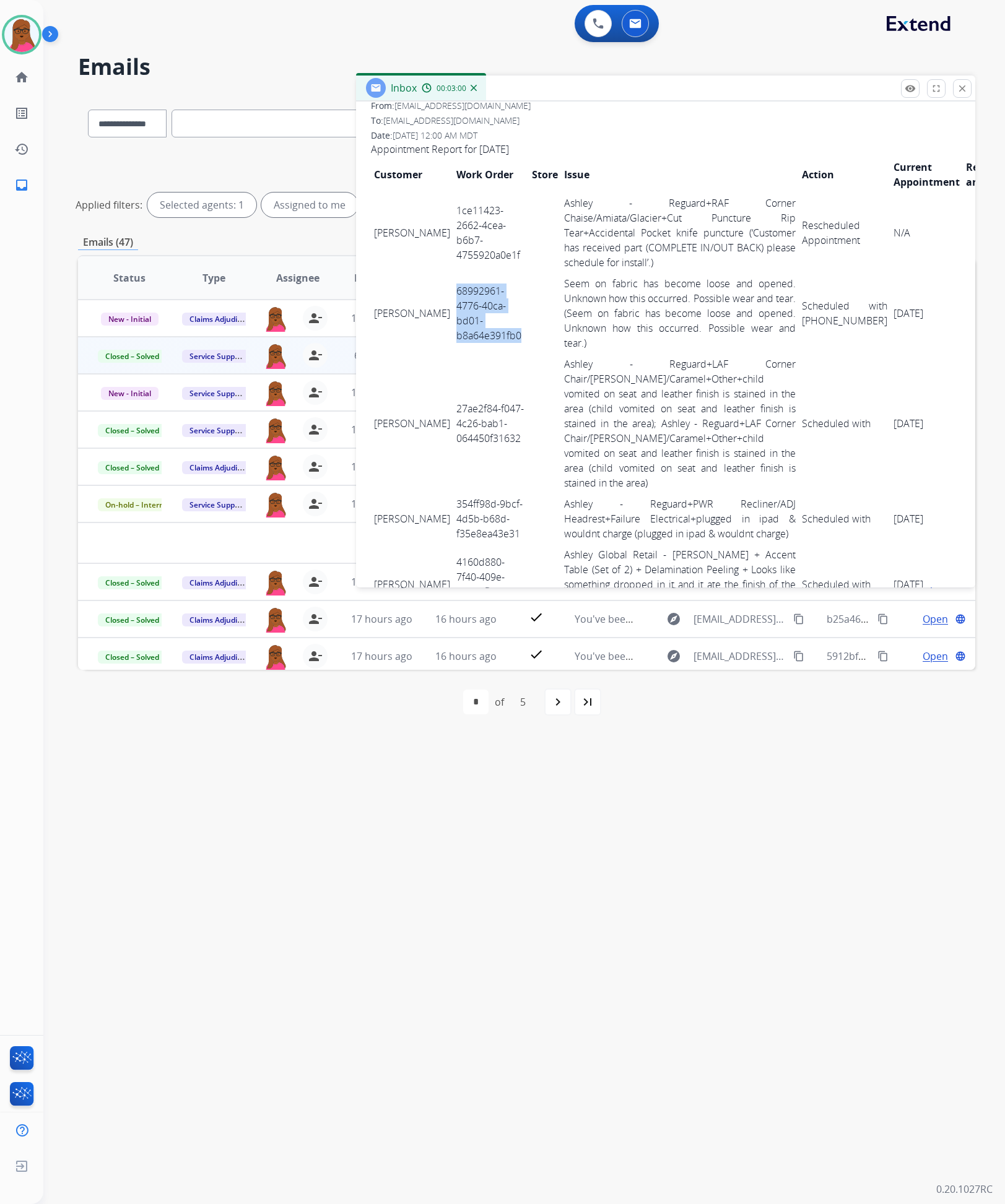
click at [903, 318] on tr "MARILYN GONZALEZ GONZALEZ 68992961-4776-40ca-bd01-b8a64e391fb0 Seem on fabric h…" at bounding box center [694, 313] width 647 height 80
copy tr "MARILYN GONZALEZ GONZALEZ 68992961-4776-40ca-bd01-b8a64e391fb0 Seem on fabric h…"
drag, startPoint x: 502, startPoint y: 457, endPoint x: 428, endPoint y: 397, distance: 95.3
click at [428, 397] on tr "Heather Nunez 27ae2f84-f047-4c26-bab1-064450f31632 Ashley - Reguard+LAF Corner …" at bounding box center [694, 423] width 647 height 140
copy tr "27ae2f84-f047-4c26-bab1-064450f31632"
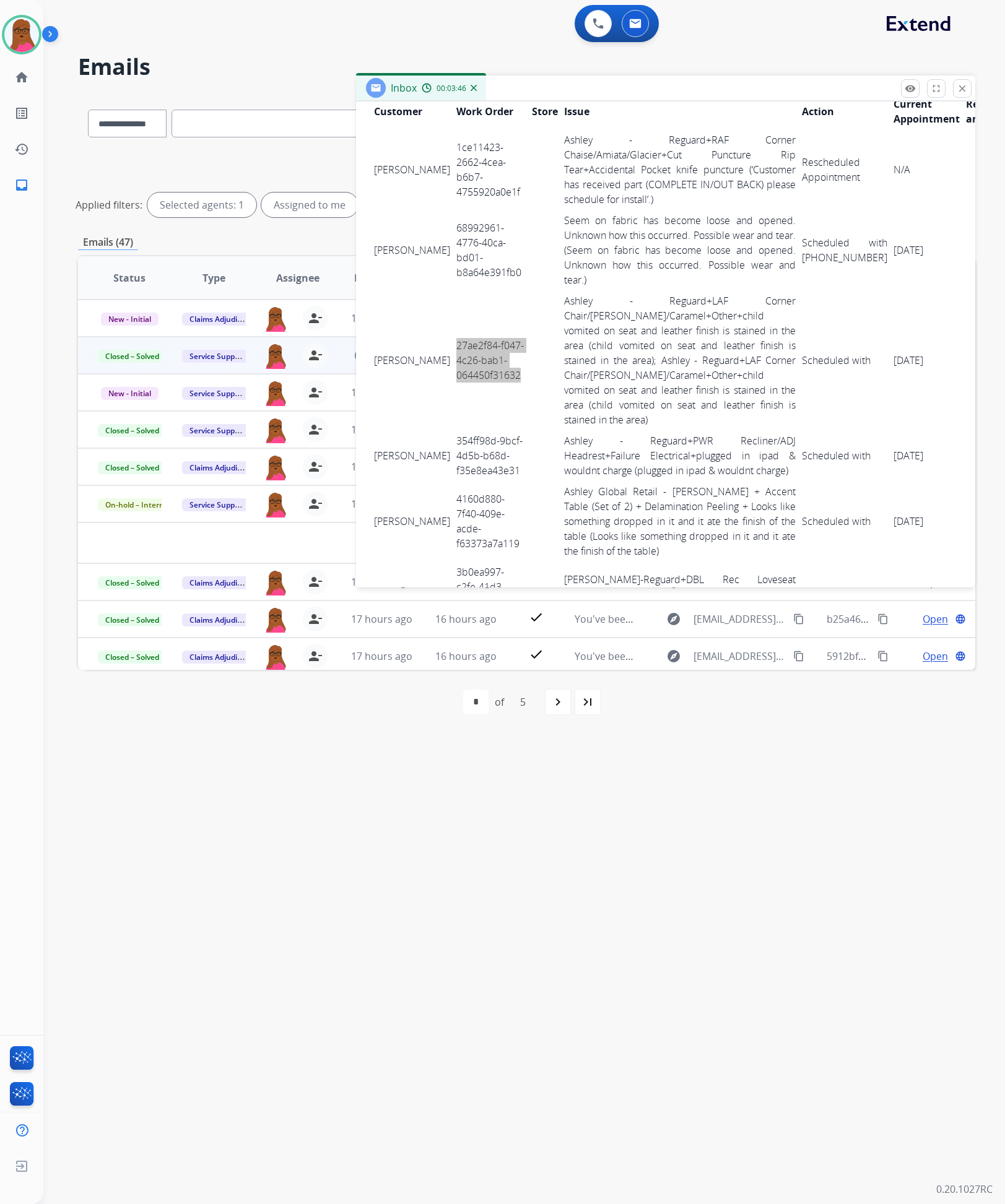
scroll to position [278, 0]
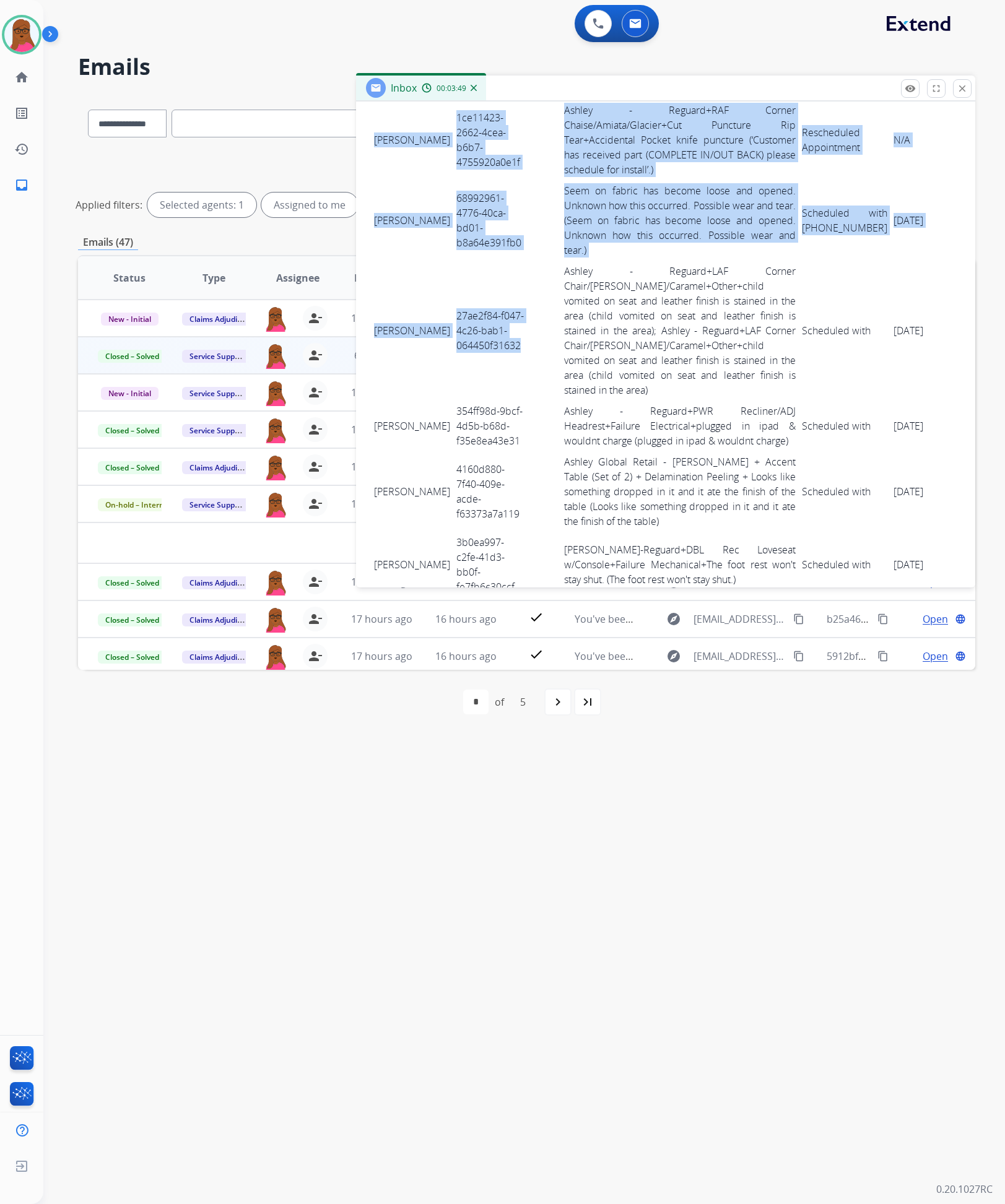
drag, startPoint x: 368, startPoint y: 307, endPoint x: 524, endPoint y: 354, distance: 162.9
click at [453, 290] on td "27ae2f84-f047-4c26-bab1-064450f31632" at bounding box center [490, 330] width 75 height 140
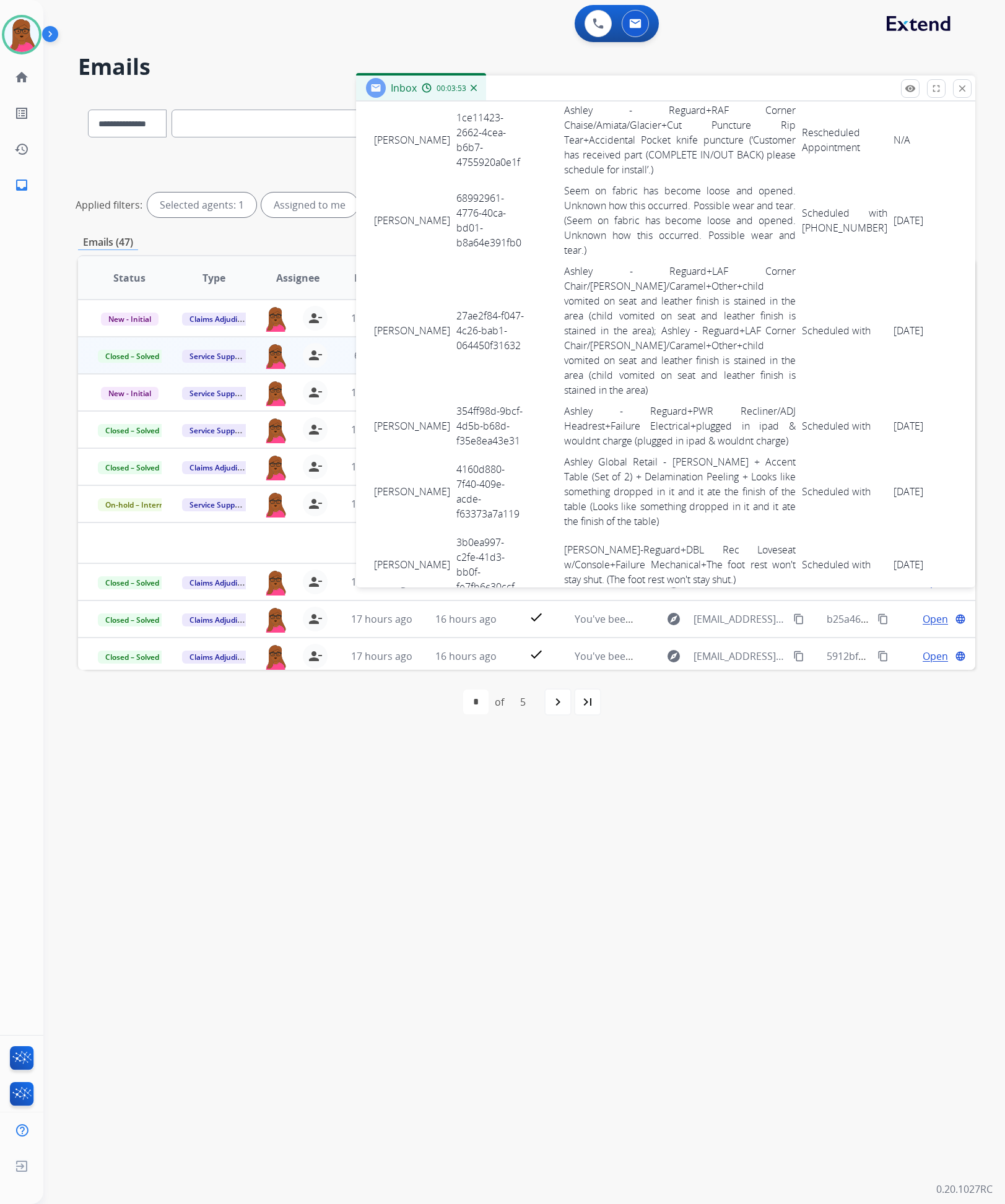
drag, startPoint x: 375, startPoint y: 314, endPoint x: 906, endPoint y: 344, distance: 531.8
click at [906, 344] on tr "Heather Nunez 27ae2f84-f047-4c26-bab1-064450f31632 Ashley - Reguard+LAF Corner …" at bounding box center [694, 330] width 647 height 140
copy tr "Heather Nunez 27ae2f84-f047-4c26-bab1-064450f31632 Ashley - Reguard+LAF Corner …"
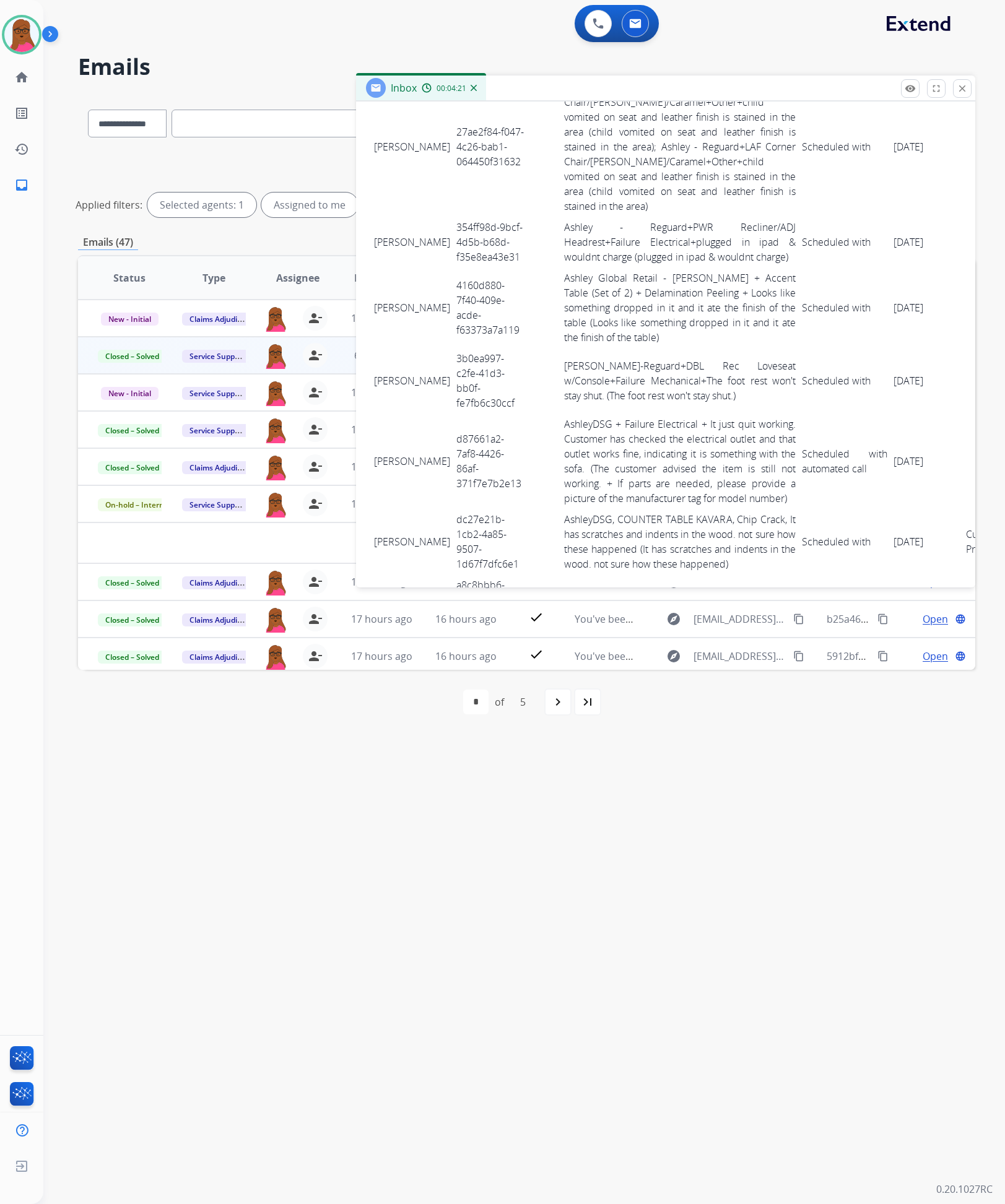
scroll to position [464, 0]
click at [453, 253] on td "354ff98d-9bcf-4d5b-b68d-f35e8ea43e31" at bounding box center [490, 240] width 75 height 51
copy tr "354ff98d-9bcf-4d5b-b68d-f35e8ea43e31"
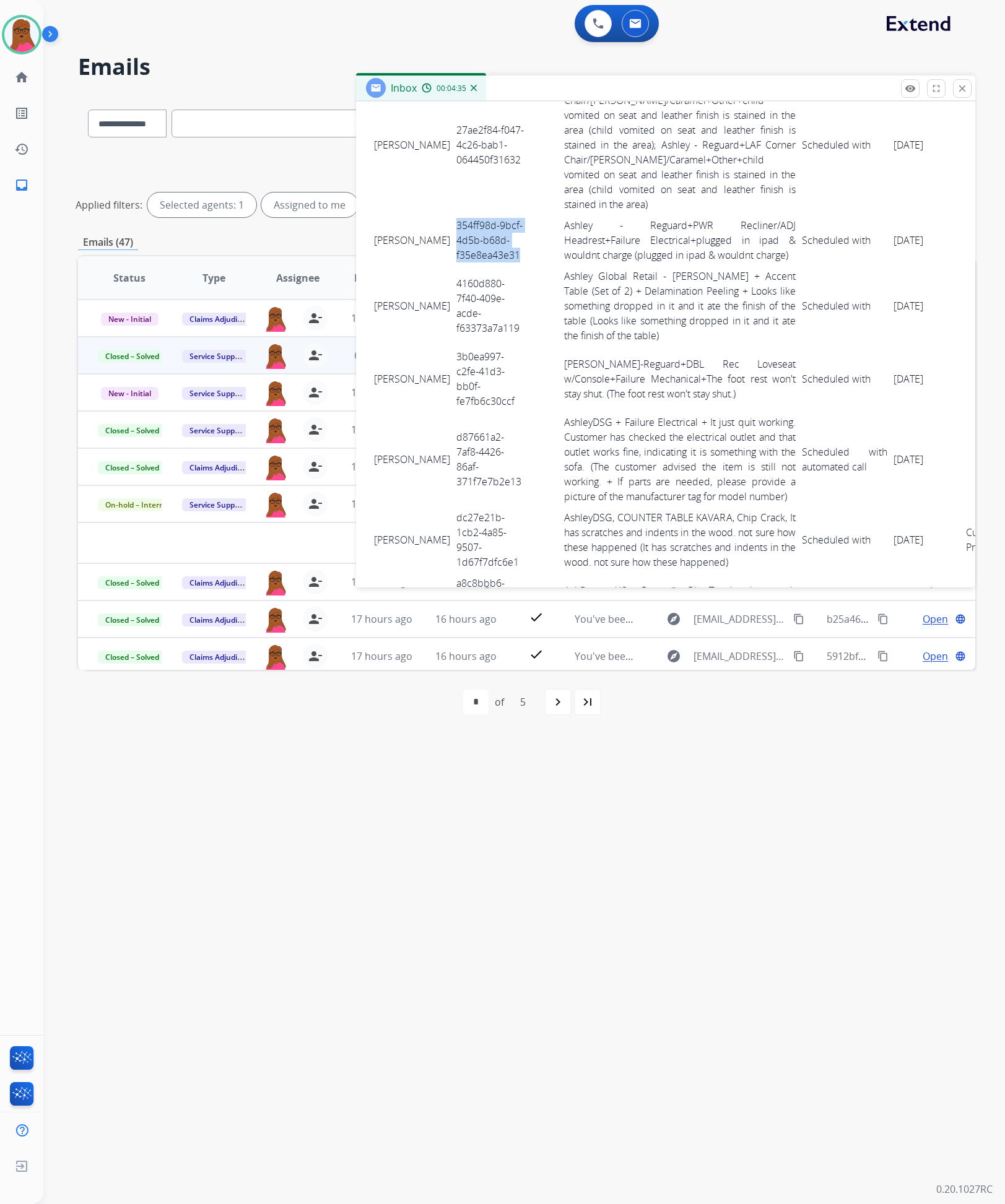
drag, startPoint x: 370, startPoint y: 223, endPoint x: 898, endPoint y: 247, distance: 528.5
click at [898, 247] on tr "Brenda Levy 354ff98d-9bcf-4d5b-b68d-f35e8ea43e31 Ashley - Reguard+PWR Recliner/…" at bounding box center [694, 240] width 647 height 51
copy tr "Brenda Levy 354ff98d-9bcf-4d5b-b68d-f35e8ea43e31 Ashley - Reguard+PWR Recliner/…"
click at [453, 294] on td "4160d880-7f40-409e-acde-f63373a7a119" at bounding box center [490, 306] width 75 height 80
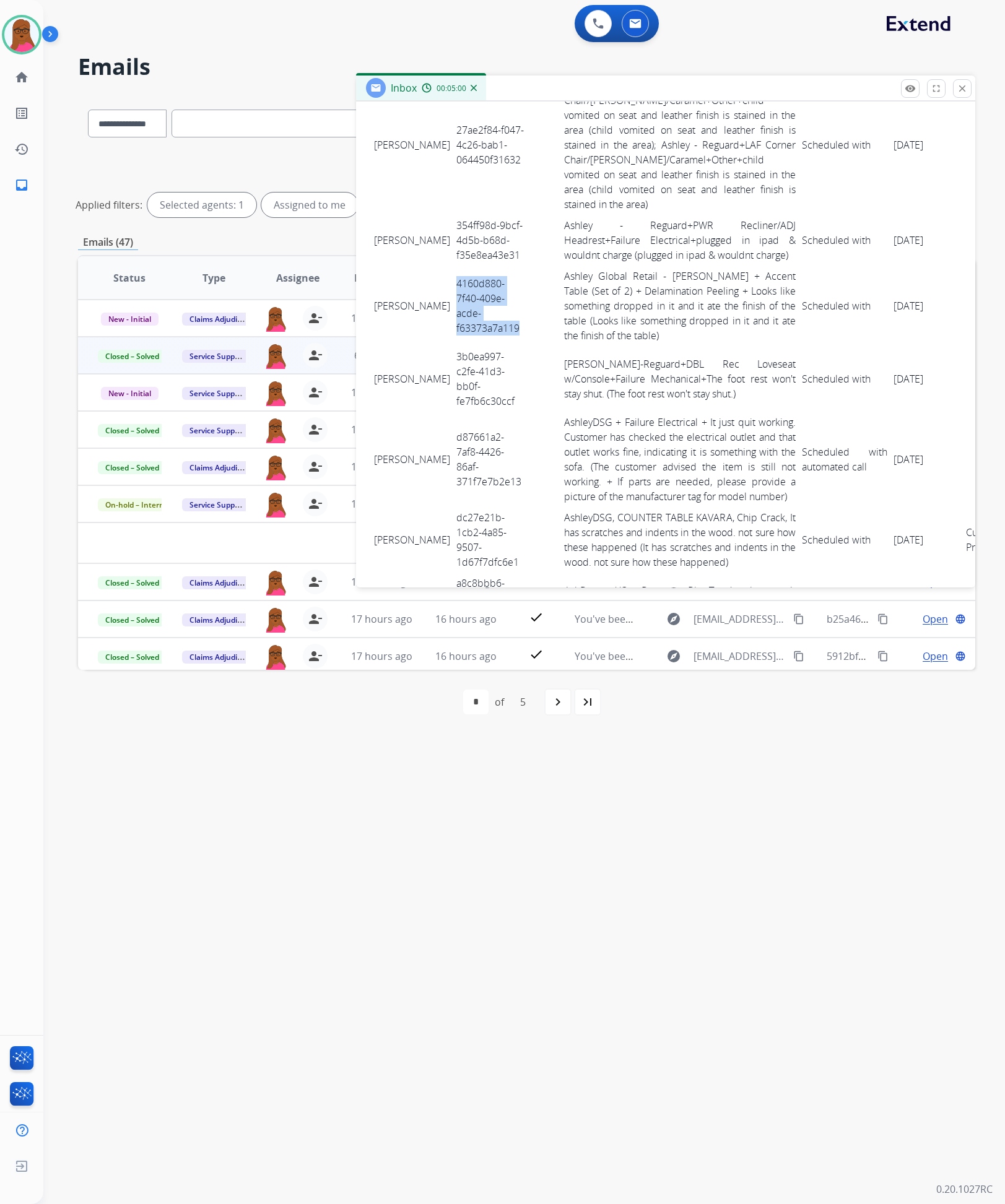
click at [453, 294] on td "4160d880-7f40-409e-acde-f63373a7a119" at bounding box center [490, 306] width 75 height 80
copy tr "4160d880-7f40-409e-acde-f63373a7a119"
drag, startPoint x: 371, startPoint y: 288, endPoint x: 909, endPoint y: 314, distance: 538.6
click at [909, 314] on tr "Alfredo Prado 4160d880-7f40-409e-acde-f63373a7a119 Ashley Global Retail - Ashle…" at bounding box center [694, 306] width 647 height 80
copy tr "Alfredo Prado 4160d880-7f40-409e-acde-f63373a7a119 Ashley Global Retail - Ashle…"
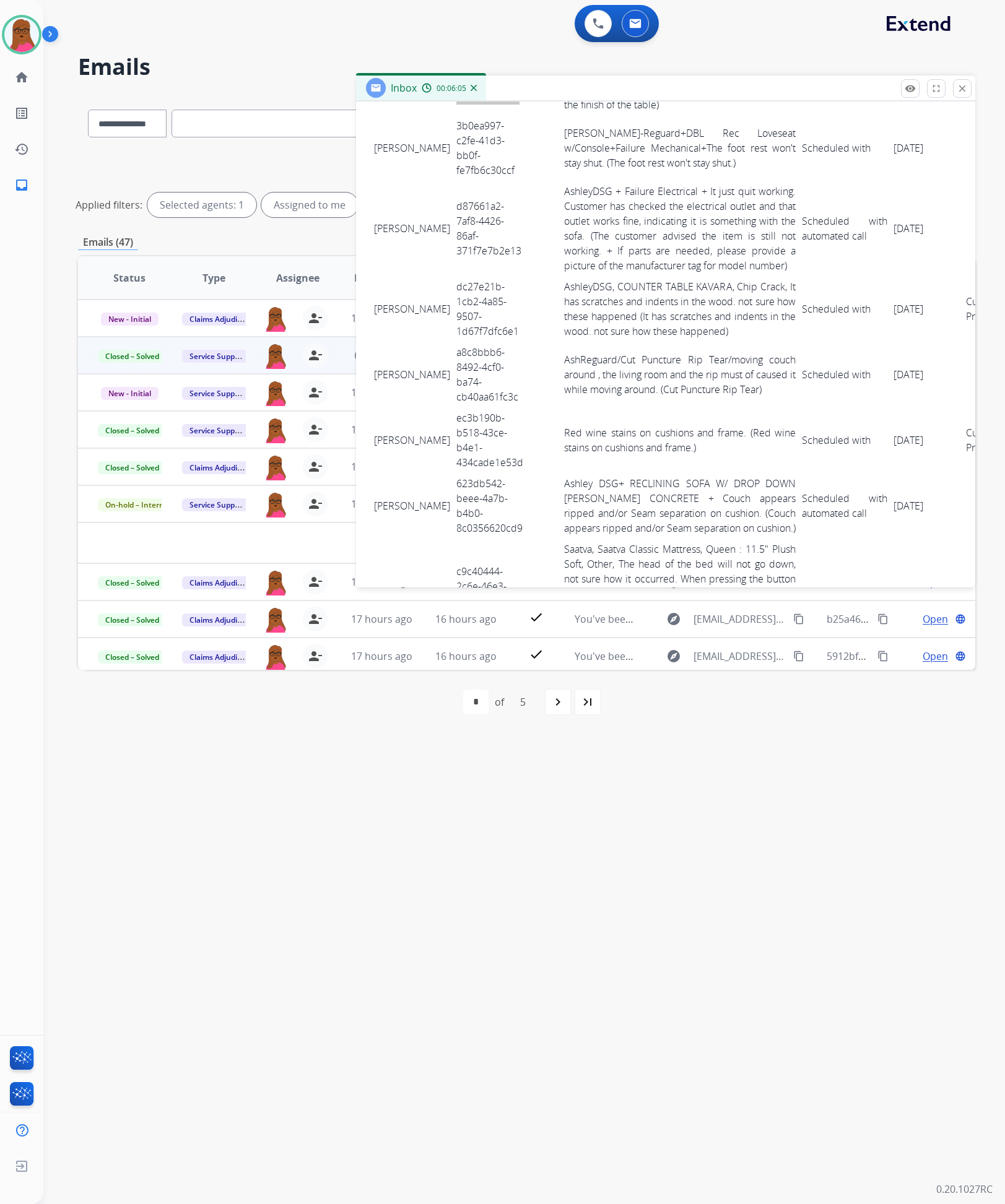
scroll to position [650, 0]
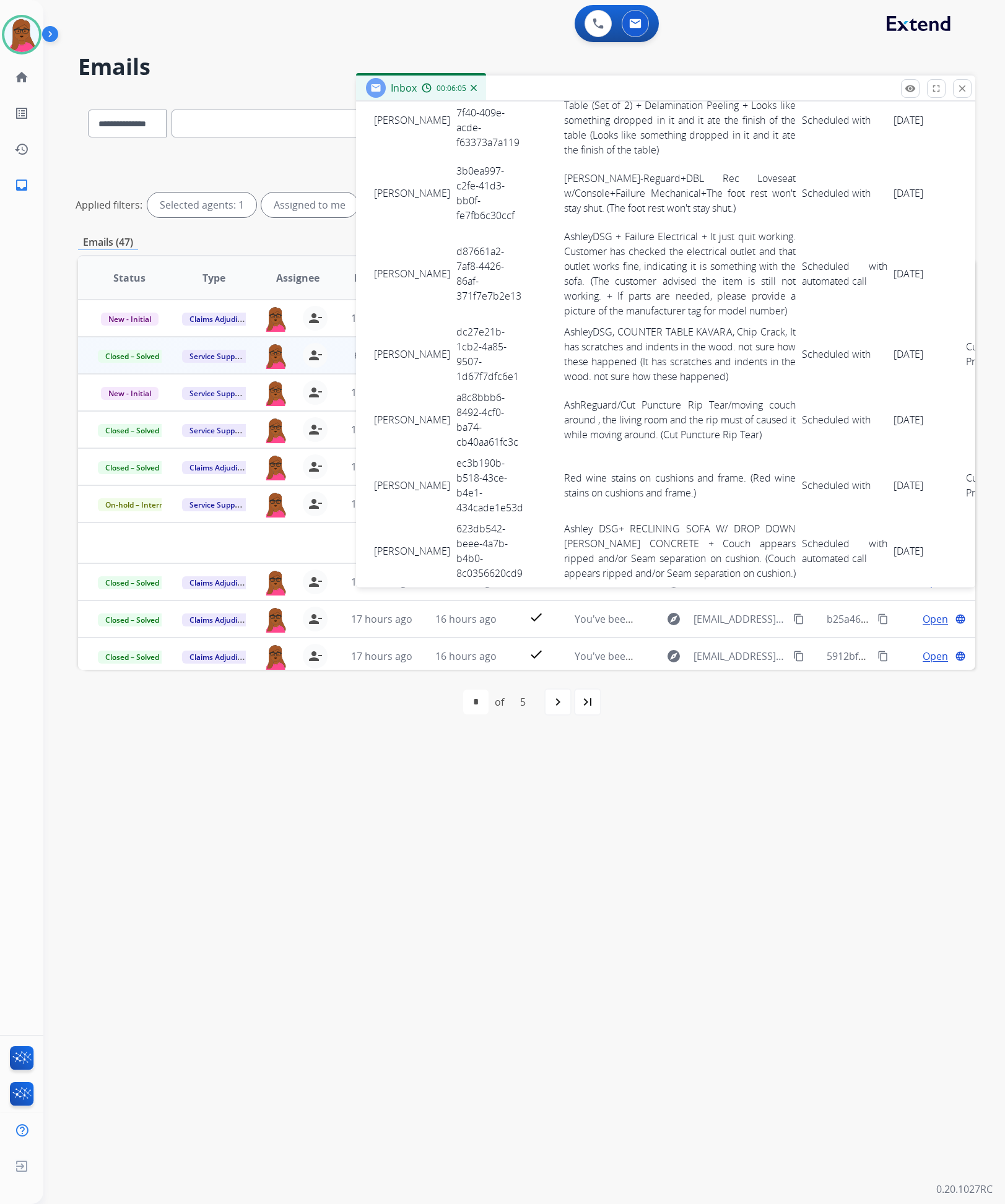
click at [456, 195] on td "3b0ea997-c2fe-41d3-bb0f-fe7fb6c30ccf" at bounding box center [490, 193] width 75 height 66
click at [453, 189] on td "3b0ea997-c2fe-41d3-bb0f-fe7fb6c30ccf" at bounding box center [490, 193] width 75 height 66
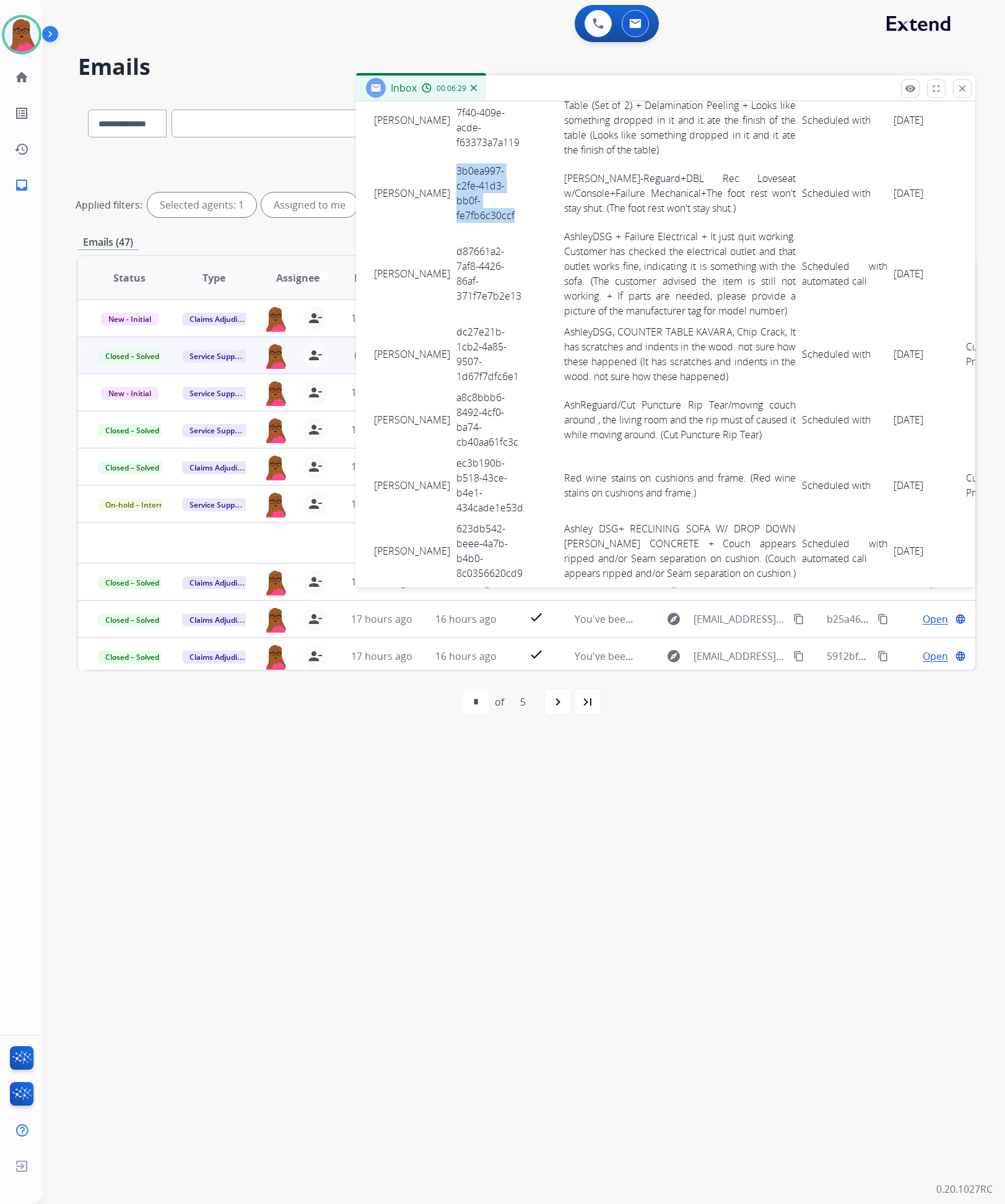
drag, startPoint x: 372, startPoint y: 178, endPoint x: 899, endPoint y: 195, distance: 527.3
click at [899, 195] on tr "Sowell Linda 3b0ea997-c2fe-41d3-bb0f-fe7fb6c30ccf Ashley-Reguard+DBL Rec Lovese…" at bounding box center [694, 193] width 647 height 66
drag, startPoint x: 498, startPoint y: 301, endPoint x: 431, endPoint y: 253, distance: 82.4
click at [453, 253] on td "d87661a2-7af8-4426-86af-371f7e7b2e13" at bounding box center [490, 273] width 75 height 96
drag, startPoint x: 375, startPoint y: 258, endPoint x: 914, endPoint y: 278, distance: 539.4
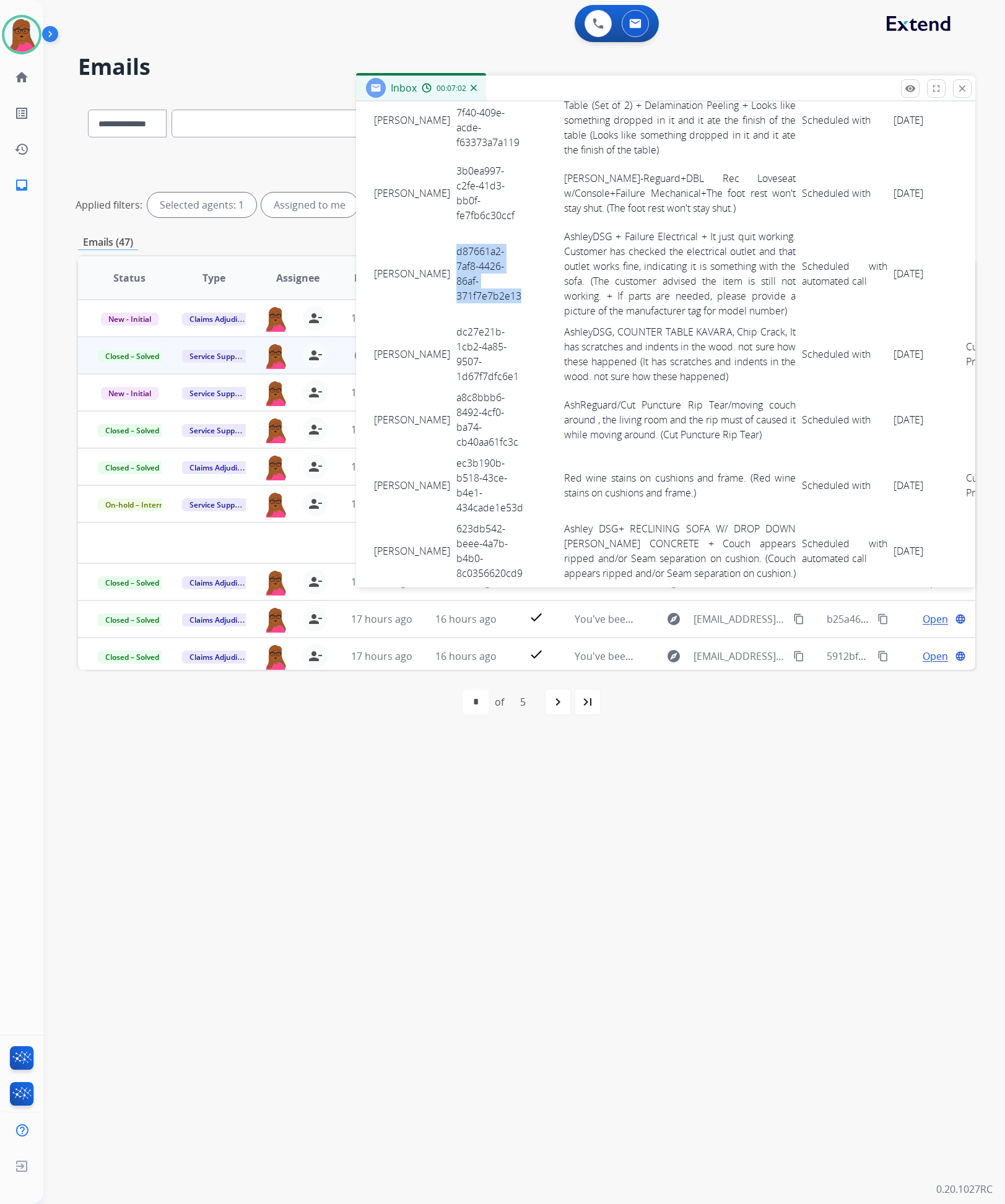
click at [914, 278] on tr "darlene hartman d87661a2-7af8-4426-86af-371f7e7b2e13 AshleyDSG + Failure Electr…" at bounding box center [694, 273] width 647 height 96
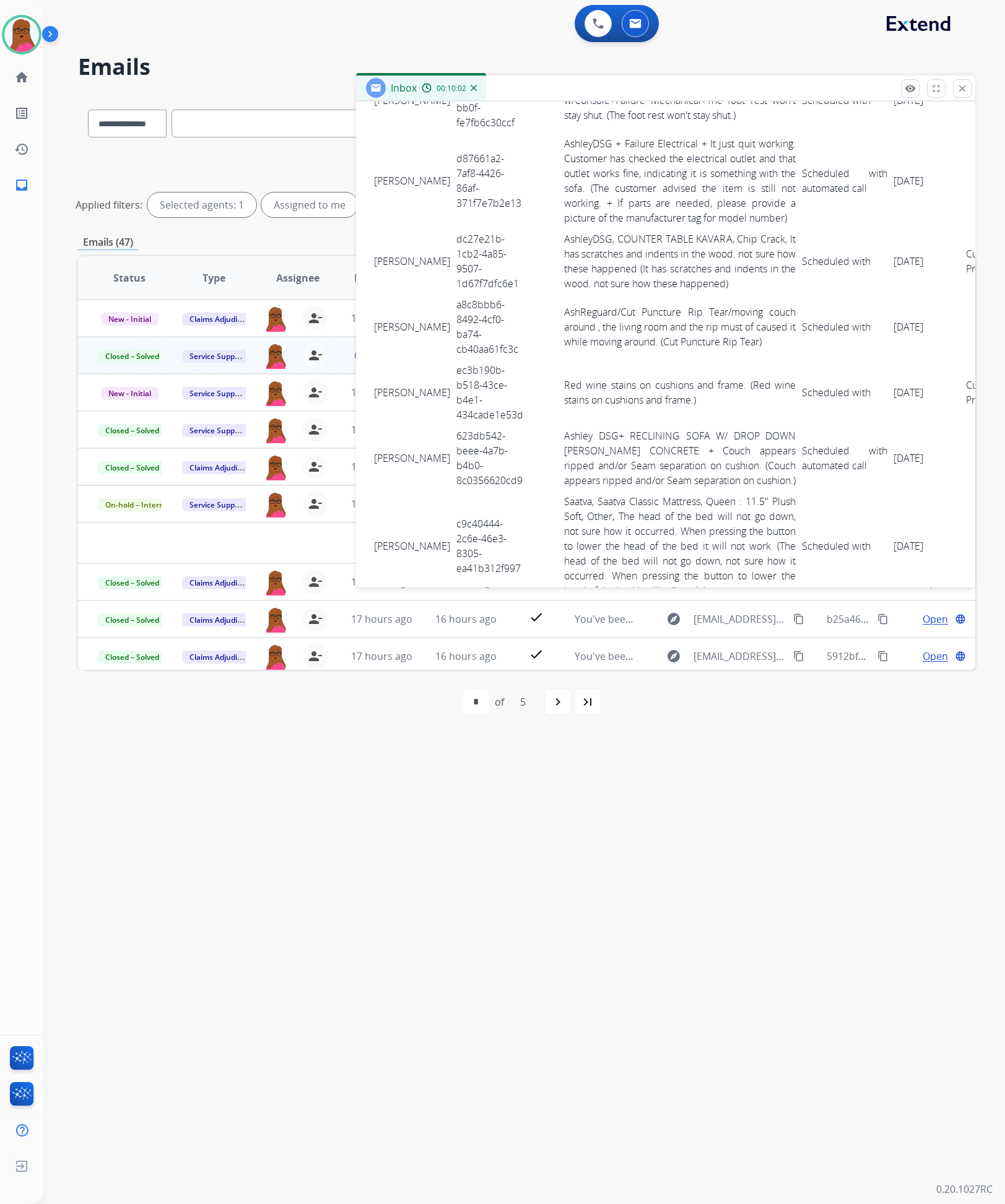
click at [453, 254] on td "dc27e21b-1cb2-4a85-9507-1d67f7dfc6e1" at bounding box center [490, 261] width 75 height 66
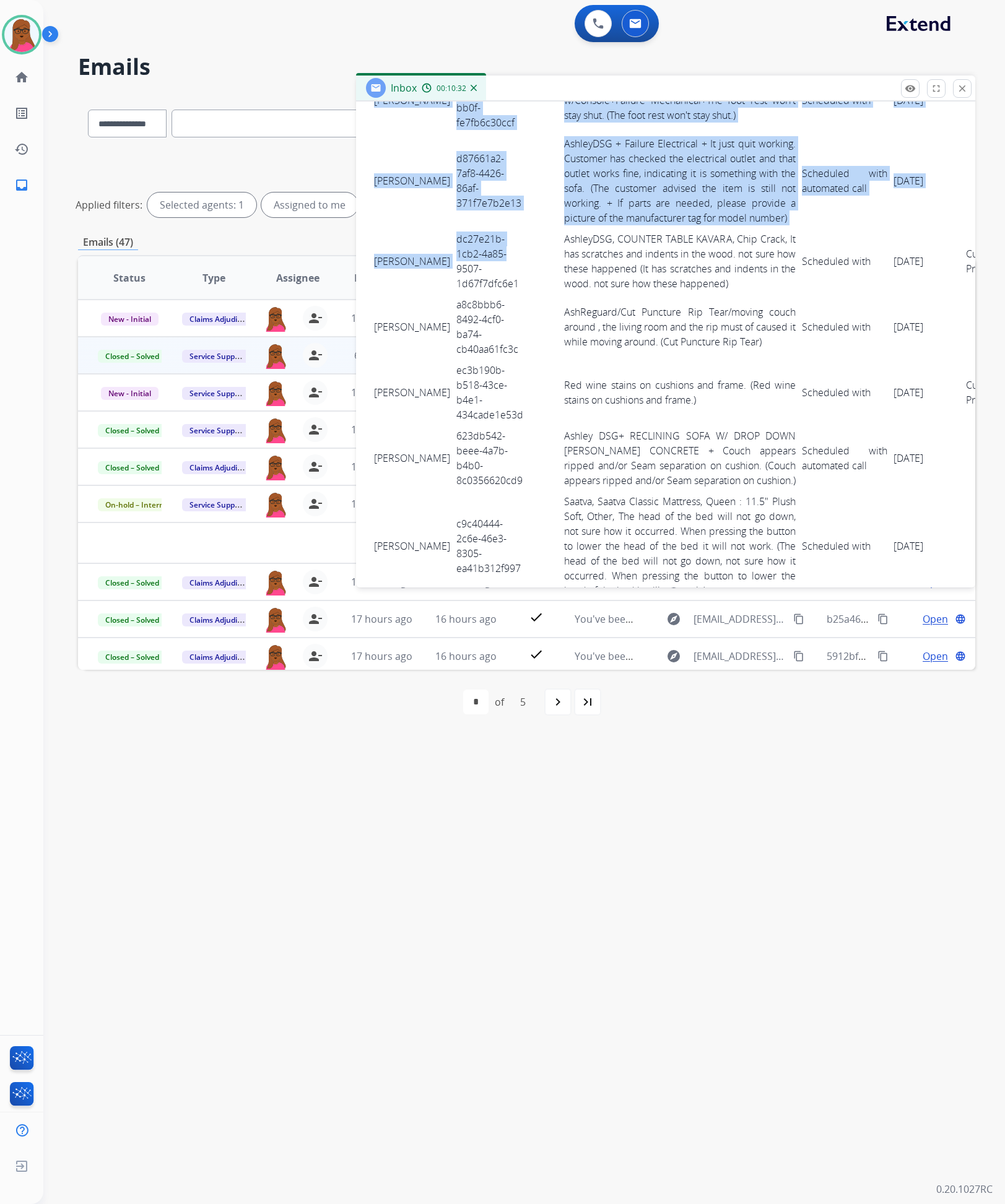
drag, startPoint x: 366, startPoint y: 238, endPoint x: 430, endPoint y: 272, distance: 72.5
click at [401, 230] on td "JACK MALACAT" at bounding box center [412, 261] width 82 height 66
click at [374, 227] on td "darlene hartman" at bounding box center [412, 180] width 82 height 96
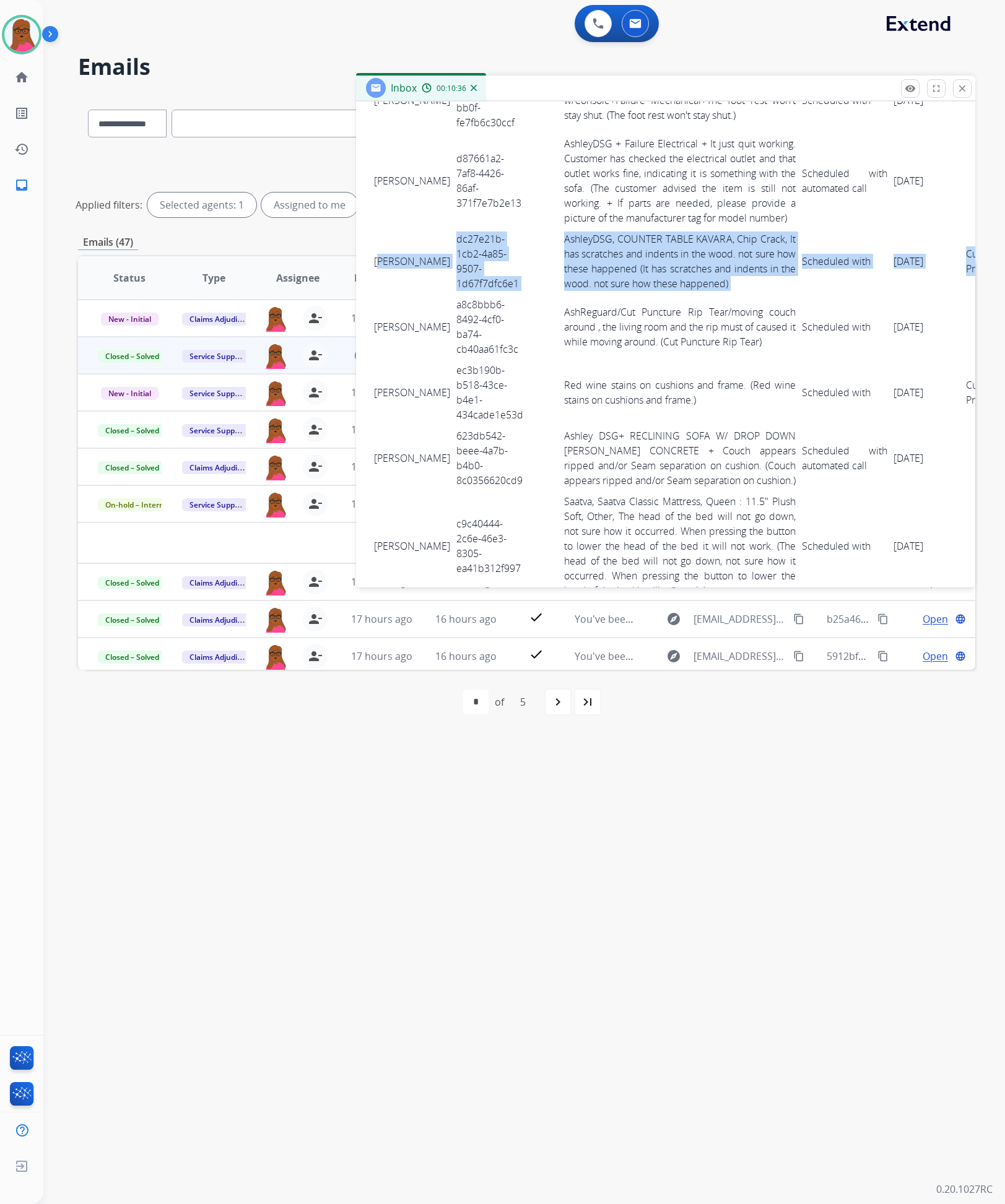
scroll to position [743, 6]
drag, startPoint x: 375, startPoint y: 244, endPoint x: 961, endPoint y: 272, distance: 586.7
click at [961, 272] on tr "JACK MALACAT dc27e21b-1cb2-4a85-9507-1d67f7dfc6e1 AshleyDSG, COUNTER TABLE KAVA…" at bounding box center [688, 261] width 647 height 66
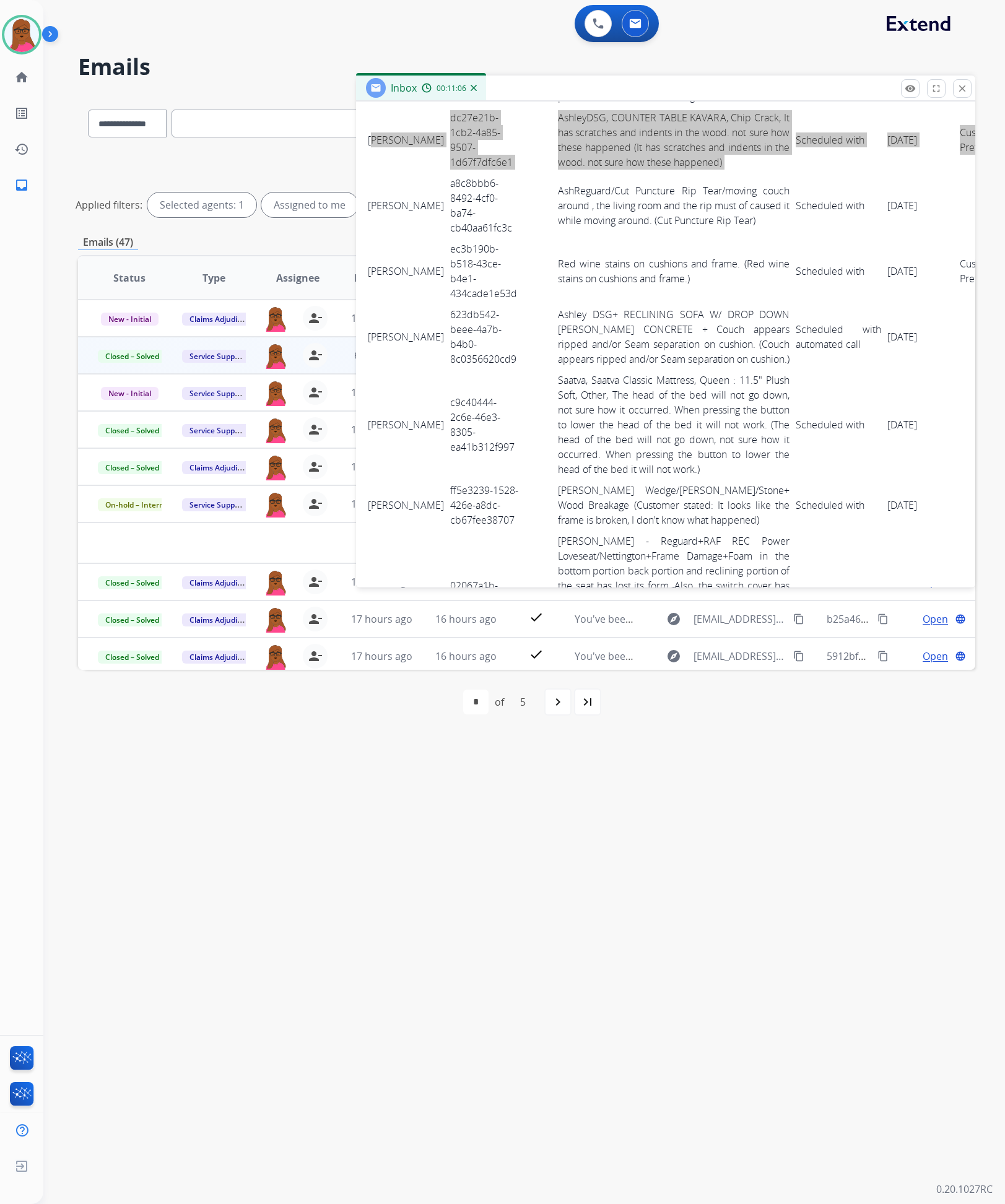
scroll to position [836, 6]
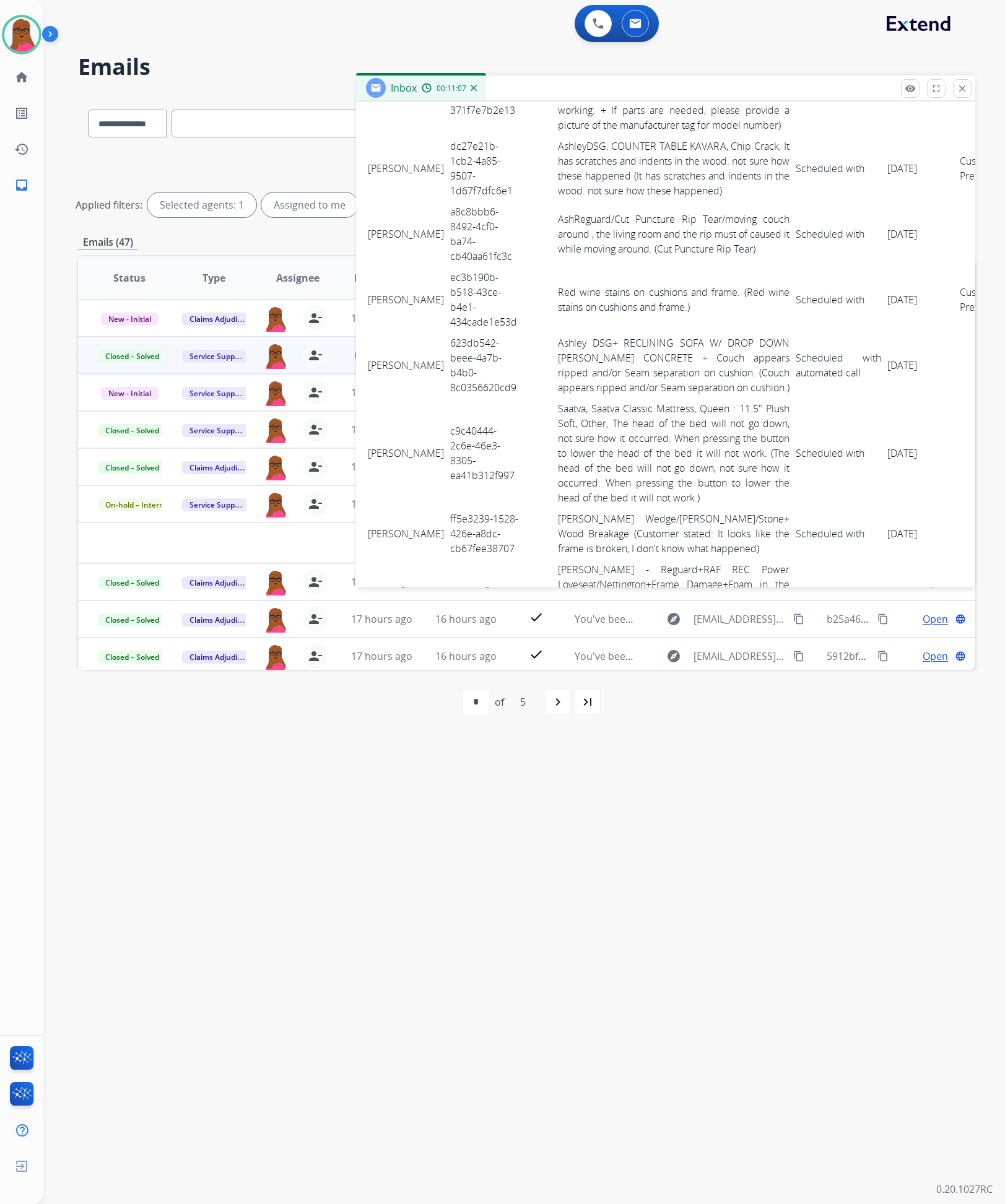
click at [447, 242] on td "a8c8bbb6-8492-4cf0-ba74-cb40aa61fc3c" at bounding box center [484, 234] width 75 height 66
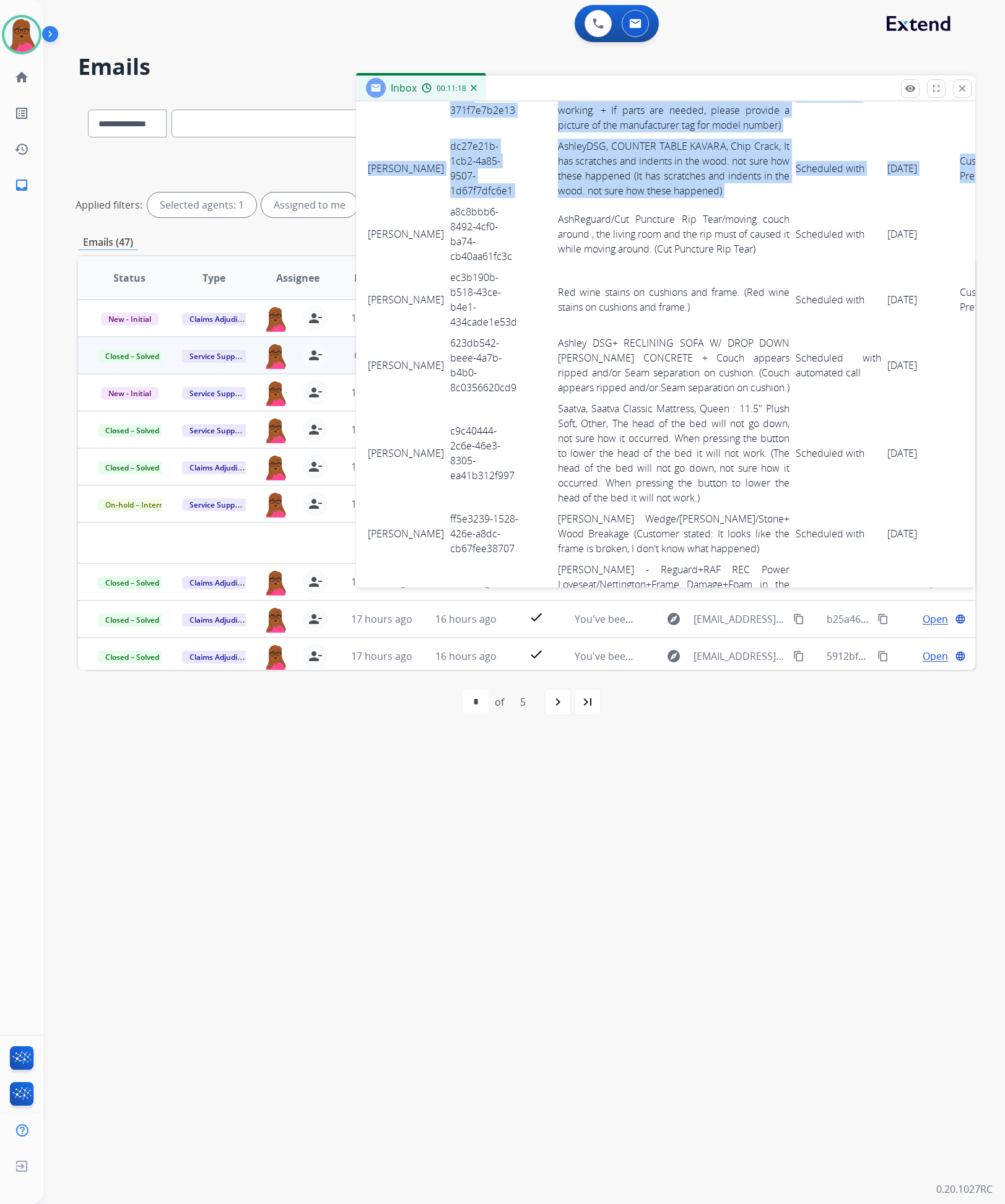
scroll to position [836, 0]
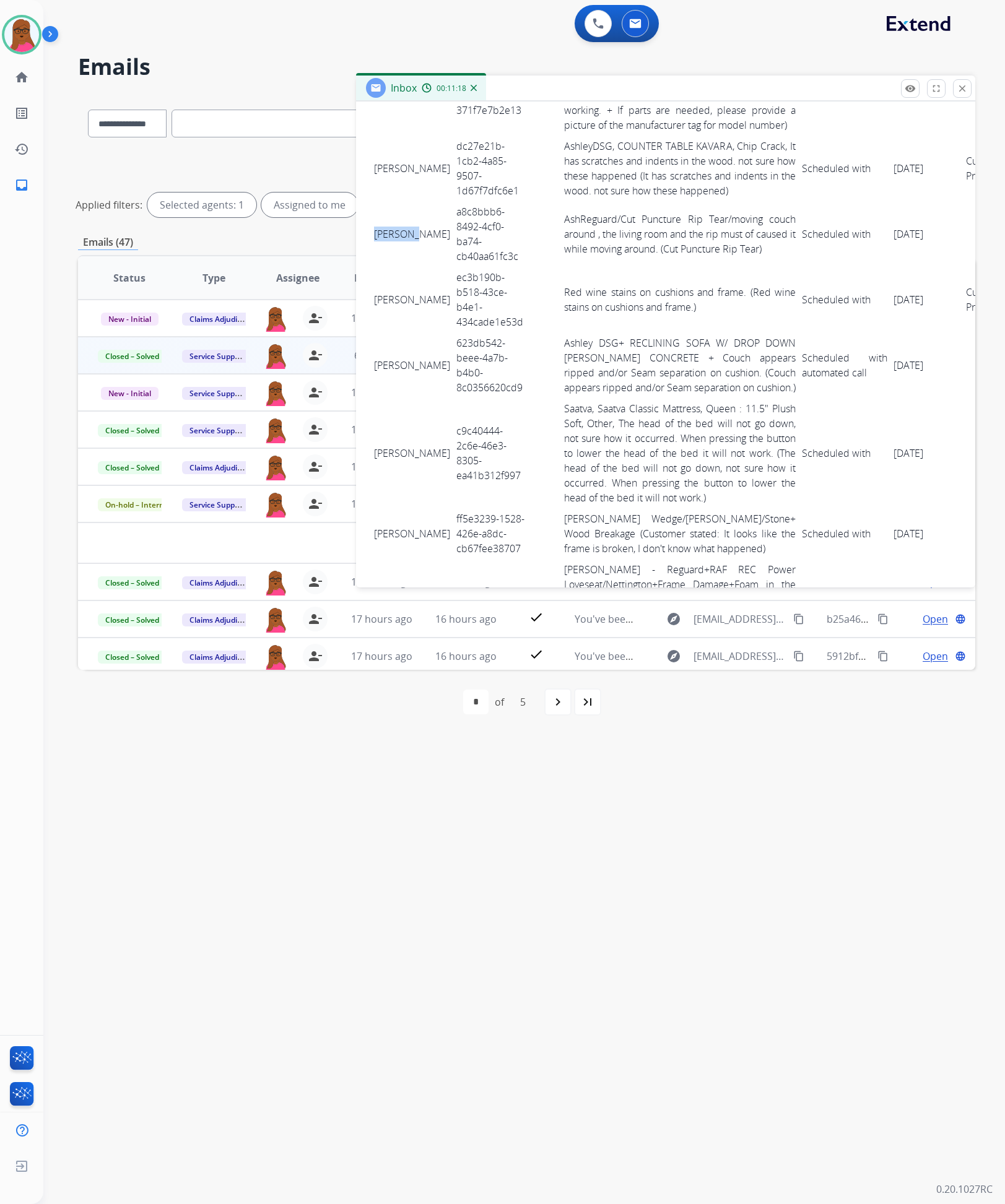
drag, startPoint x: 366, startPoint y: 216, endPoint x: 379, endPoint y: 247, distance: 33.6
click at [379, 247] on td "Justin Santiago" at bounding box center [412, 234] width 82 height 66
click at [374, 199] on td "JACK MALACAT" at bounding box center [412, 168] width 82 height 66
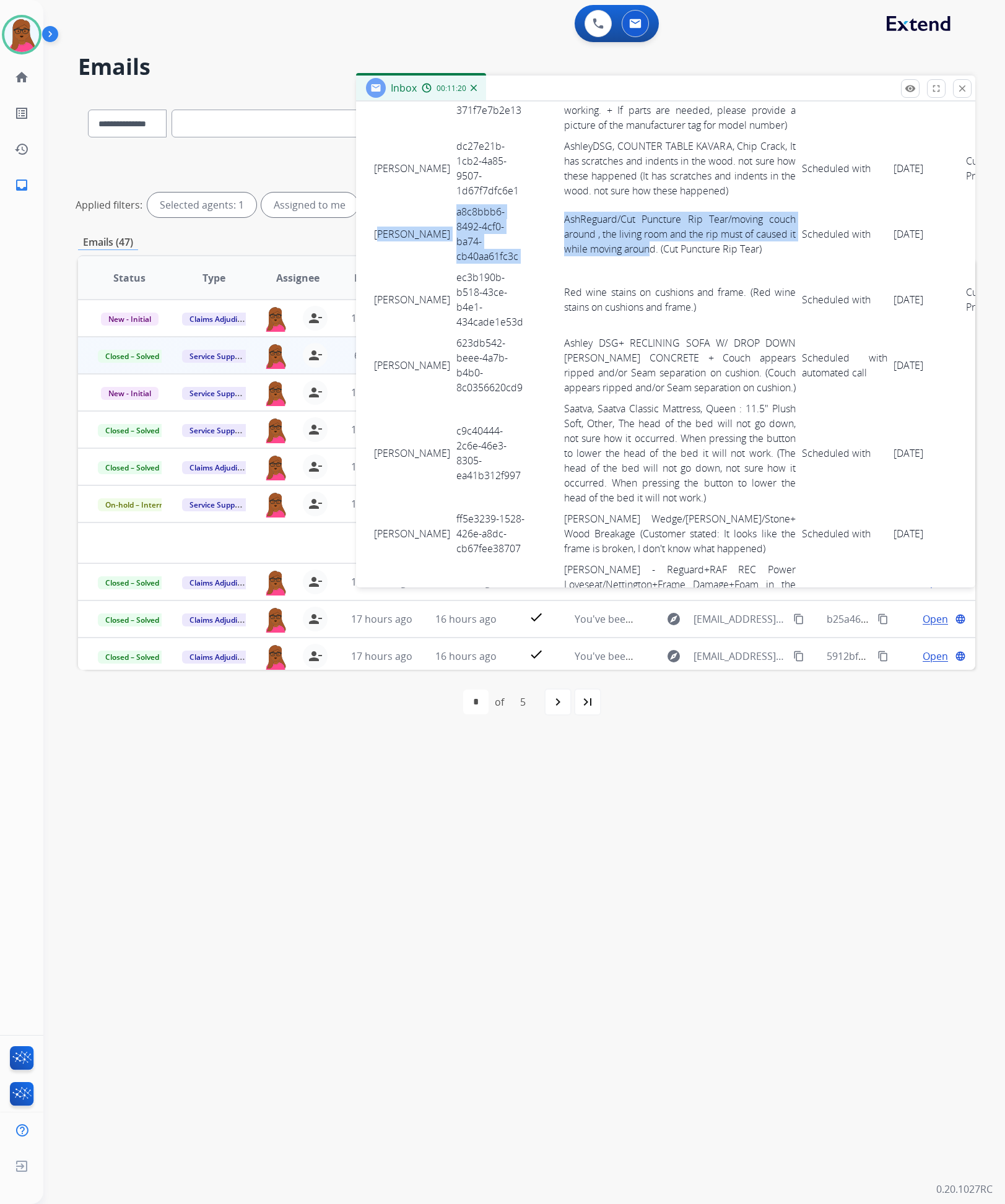
drag, startPoint x: 377, startPoint y: 219, endPoint x: 634, endPoint y: 245, distance: 258.3
click at [634, 245] on tr "Justin Santiago a8c8bbb6-8492-4cf0-ba74-cb40aa61fc3c AshReguard/Cut Puncture Ri…" at bounding box center [694, 234] width 647 height 66
click at [378, 214] on td "Justin Santiago" at bounding box center [412, 234] width 82 height 66
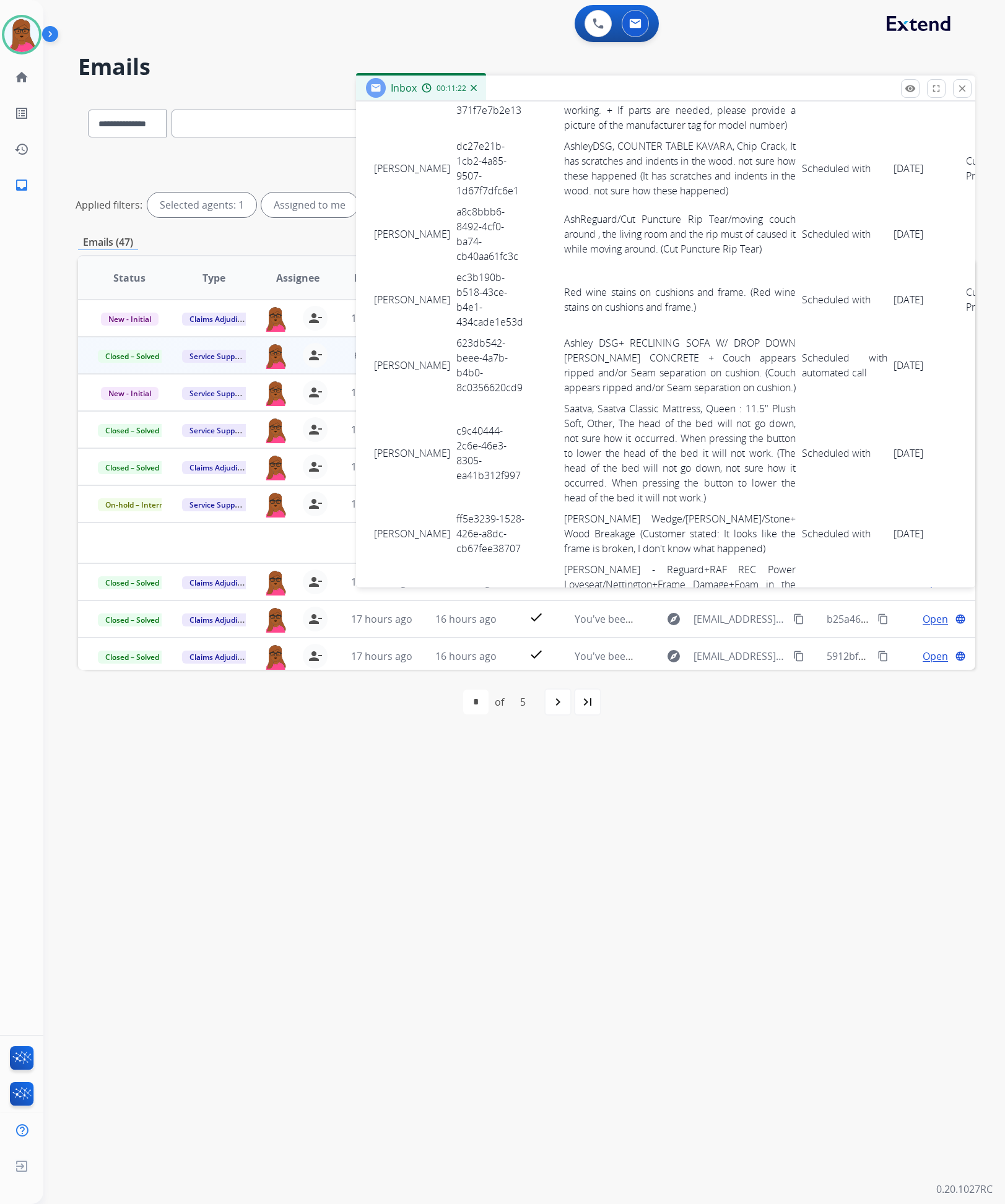
drag, startPoint x: 366, startPoint y: 210, endPoint x: 409, endPoint y: 244, distance: 54.8
click at [390, 205] on td "Justin Santiago" at bounding box center [412, 234] width 82 height 66
drag, startPoint x: 374, startPoint y: 225, endPoint x: 903, endPoint y: 245, distance: 529.4
click at [903, 245] on tr "Justin Santiago a8c8bbb6-8492-4cf0-ba74-cb40aa61fc3c AshReguard/Cut Puncture Ri…" at bounding box center [694, 234] width 647 height 66
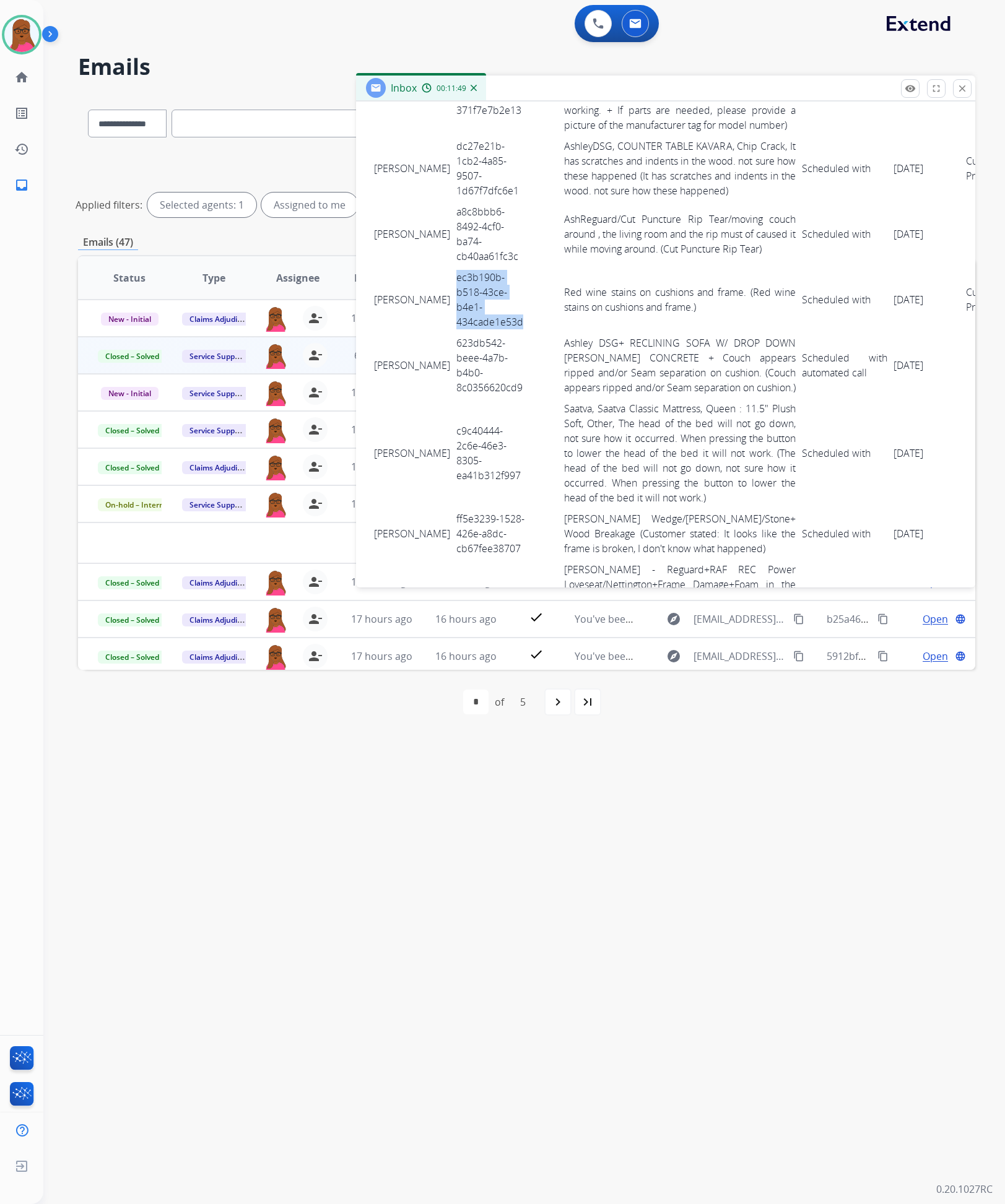
drag, startPoint x: 427, startPoint y: 277, endPoint x: 505, endPoint y: 316, distance: 87.2
click at [508, 320] on tr "heather hicks ec3b190b-b518-43ce-b4e1-434cade1e53d Red wine stains on cushions …" at bounding box center [694, 300] width 647 height 66
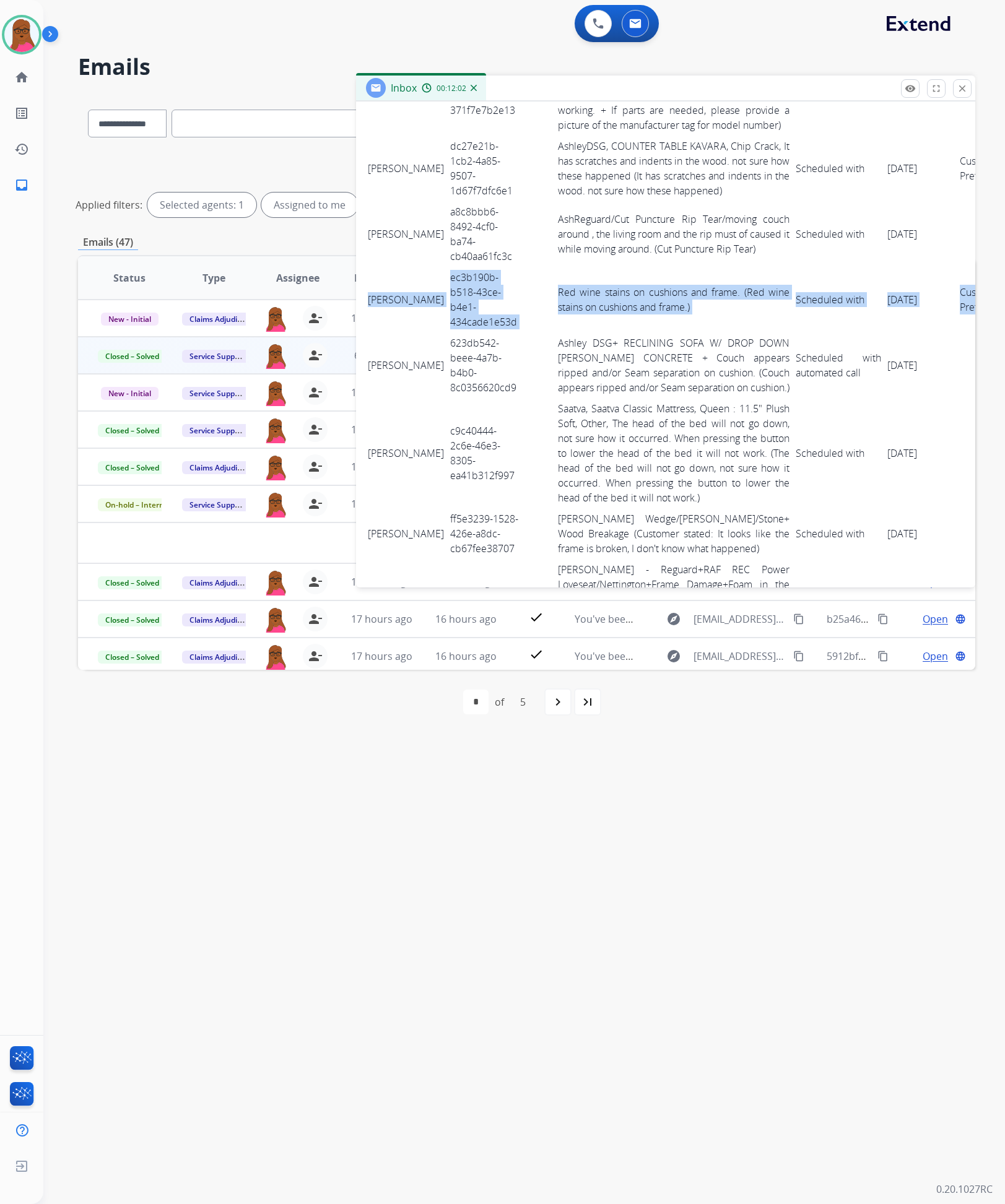
drag, startPoint x: 374, startPoint y: 286, endPoint x: 961, endPoint y: 316, distance: 587.8
click at [961, 316] on tr "heather hicks ec3b190b-b518-43ce-b4e1-434cade1e53d Red wine stains on cushions …" at bounding box center [688, 300] width 647 height 66
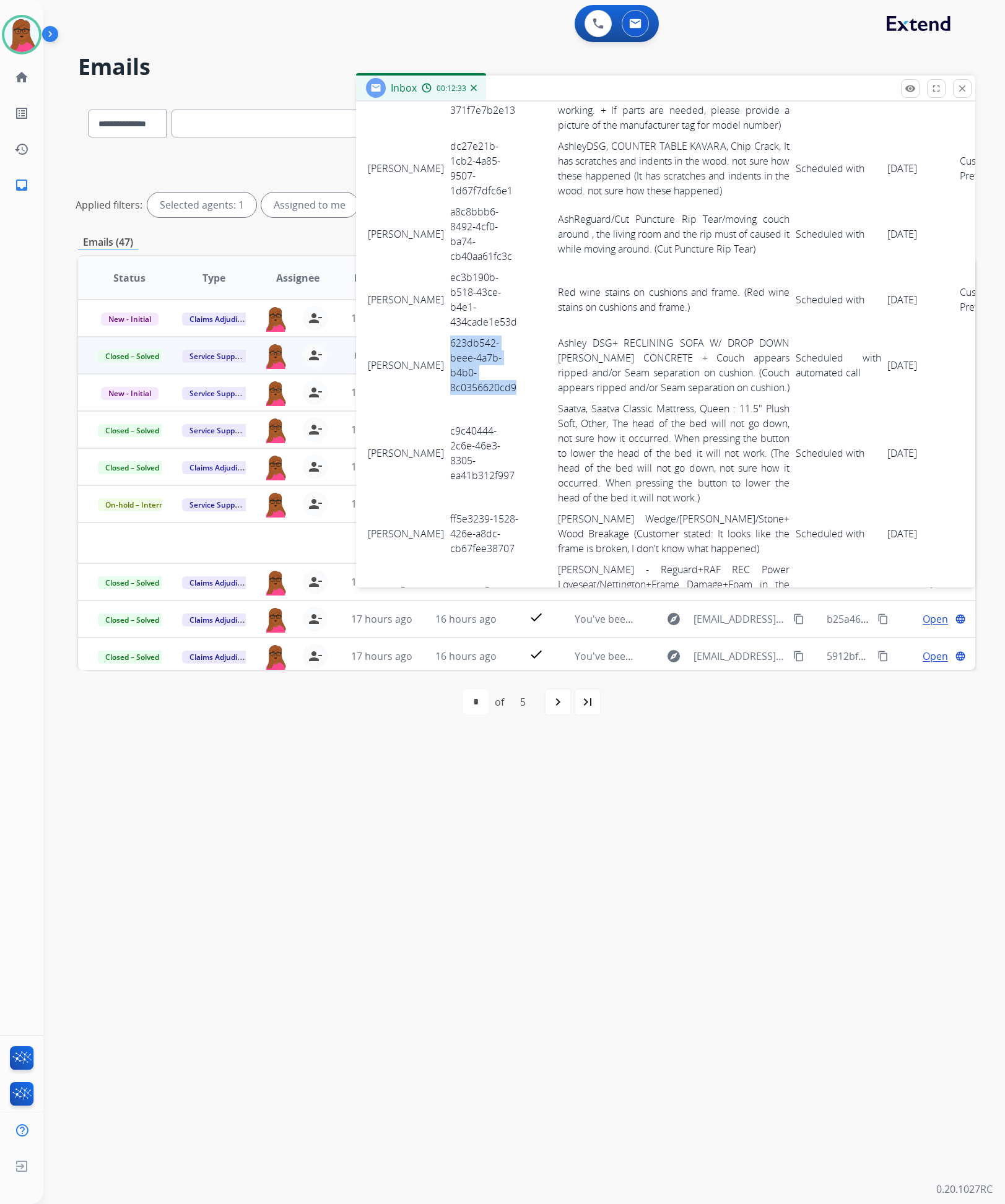
drag, startPoint x: 487, startPoint y: 388, endPoint x: 422, endPoint y: 345, distance: 77.9
click at [447, 345] on td "623db542-beee-4a7b-b4b0-8c0356620cd9" at bounding box center [484, 365] width 75 height 66
drag, startPoint x: 368, startPoint y: 349, endPoint x: 899, endPoint y: 374, distance: 531.6
click at [899, 374] on tr "Mike Lafser 623db542-beee-4a7b-b4b0-8c0356620cd9 Ashley DSG+ RECLINING SOFA W/ …" at bounding box center [694, 365] width 647 height 66
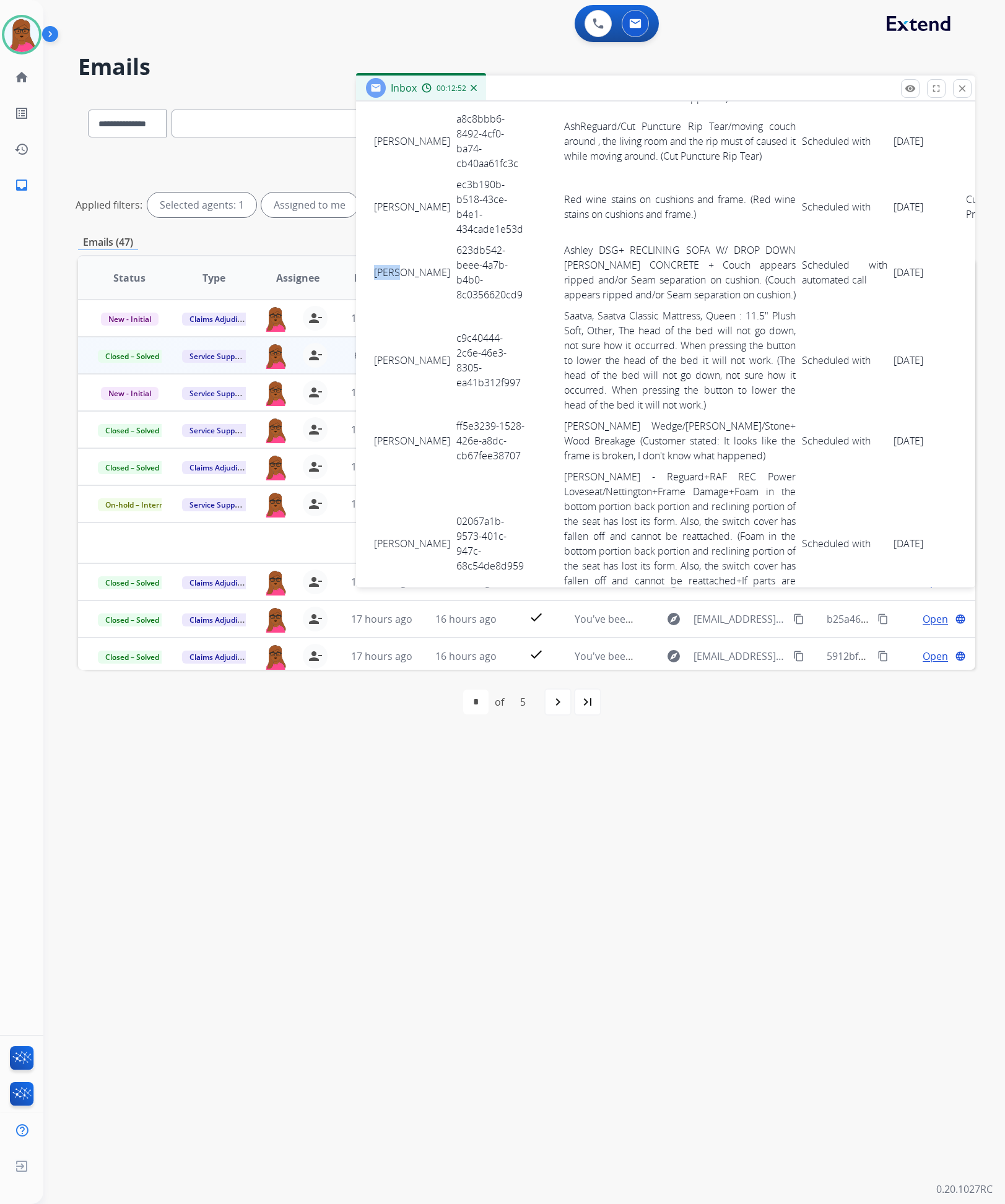
scroll to position [1022, 0]
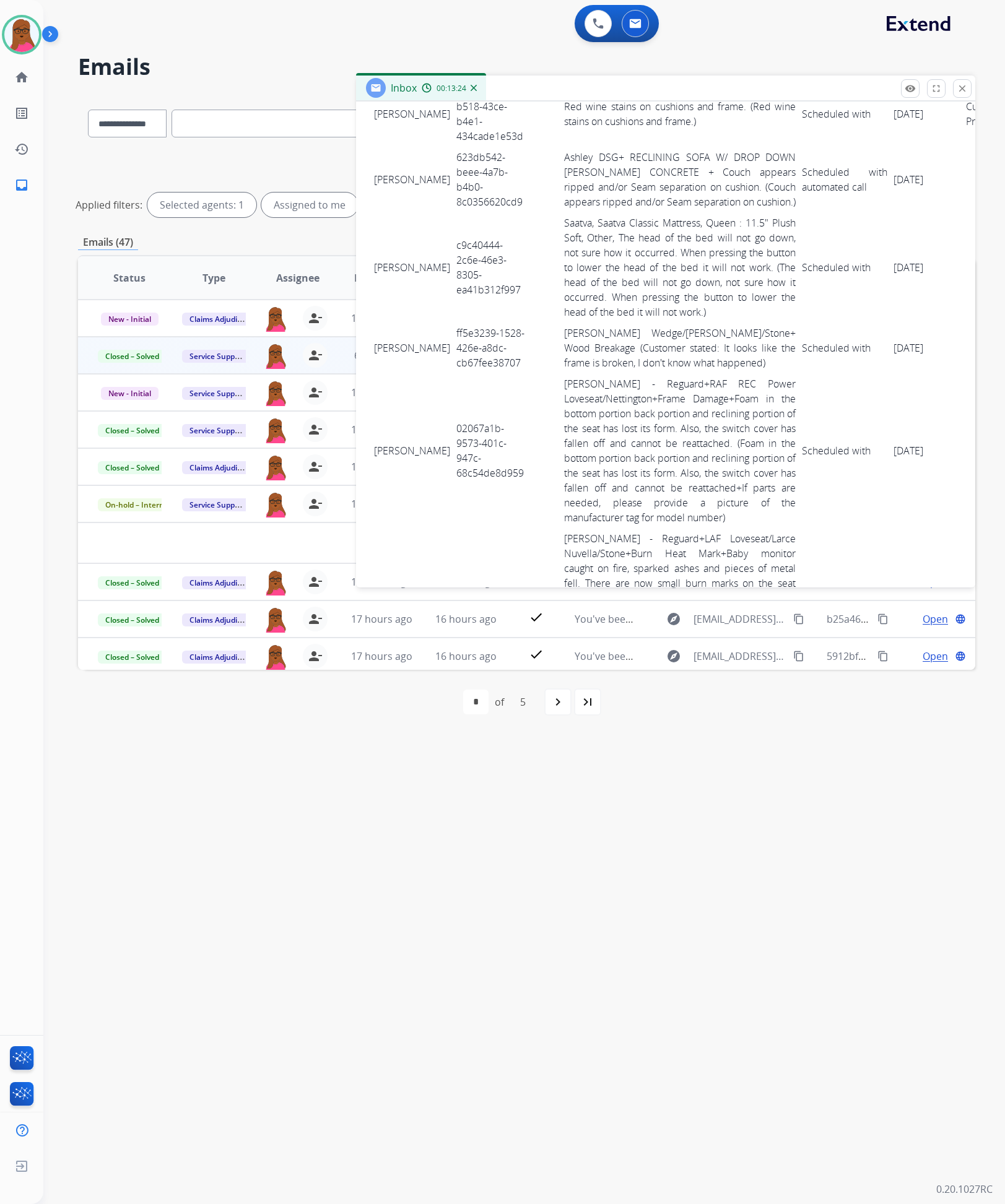
click at [457, 271] on td "c9c40444-2c6e-46e3-8305-ea41b312f997" at bounding box center [490, 268] width 75 height 110
click at [453, 266] on td "c9c40444-2c6e-46e3-8305-ea41b312f997" at bounding box center [490, 268] width 75 height 110
drag, startPoint x: 373, startPoint y: 251, endPoint x: 900, endPoint y: 284, distance: 528.0
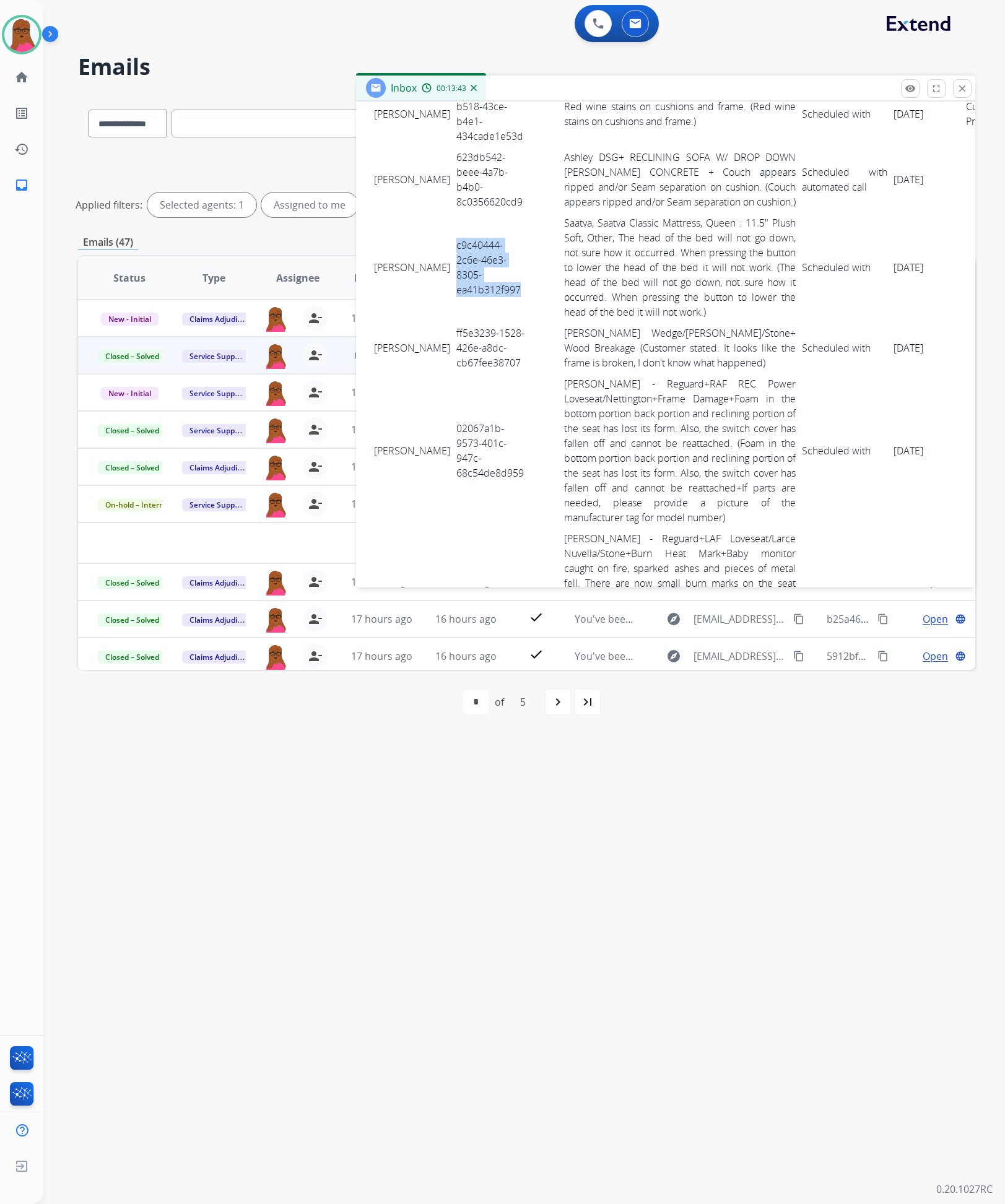
click at [900, 284] on tr "Betty Evans c9c40444-2c6e-46e3-8305-ea41b312f997 Saatva, Saatva Classic Mattres…" at bounding box center [694, 268] width 647 height 110
click at [453, 345] on td "ff5e3239-1528-426e-a8dc-cb67fee38707" at bounding box center [490, 348] width 75 height 51
drag, startPoint x: 372, startPoint y: 340, endPoint x: 903, endPoint y: 366, distance: 531.6
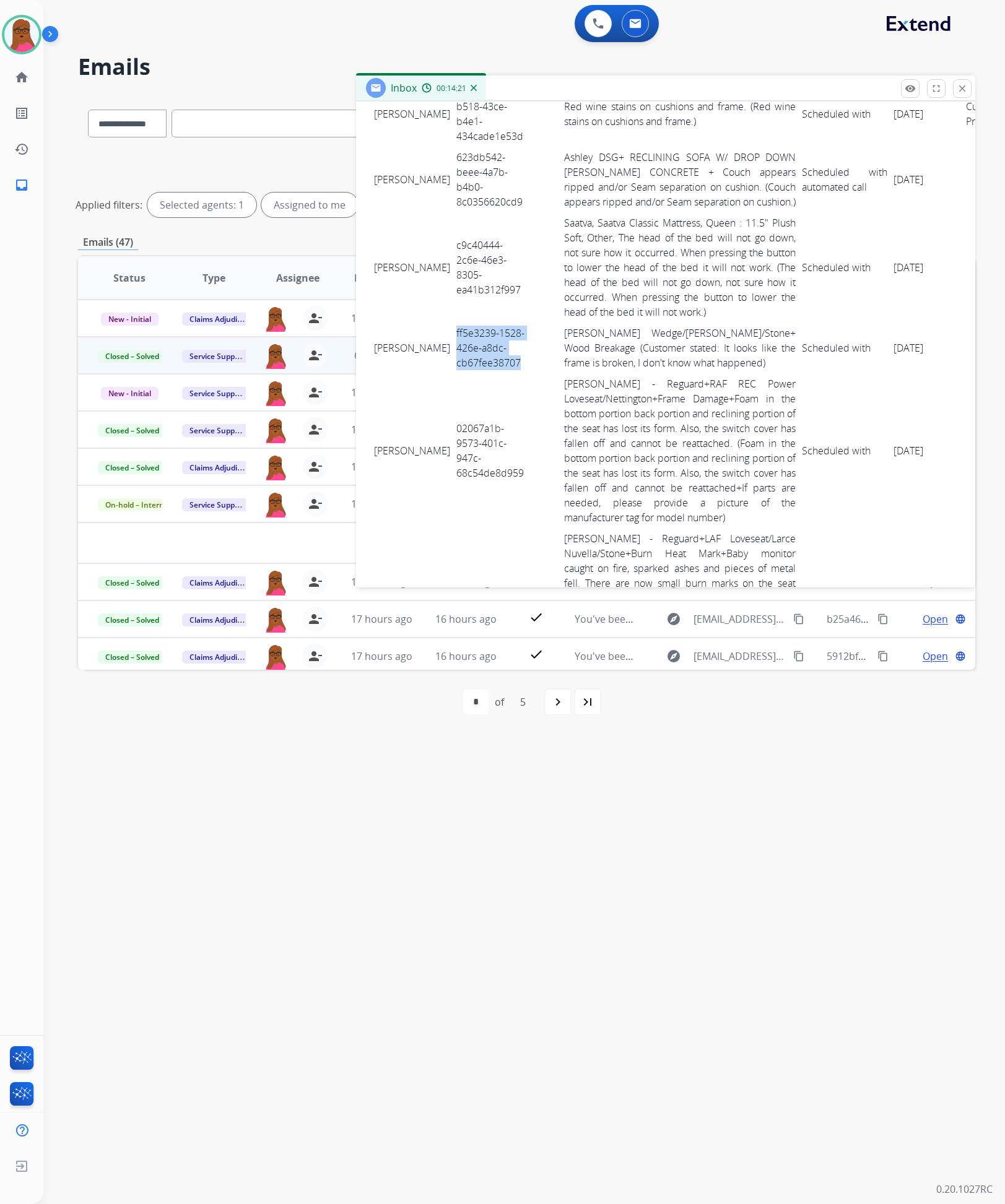
click at [903, 366] on tr "Bernadette White ff5e3239-1528-426e-a8dc-cb67fee38707 Ashley Reguard+ Wedge/Lar…" at bounding box center [694, 348] width 647 height 51
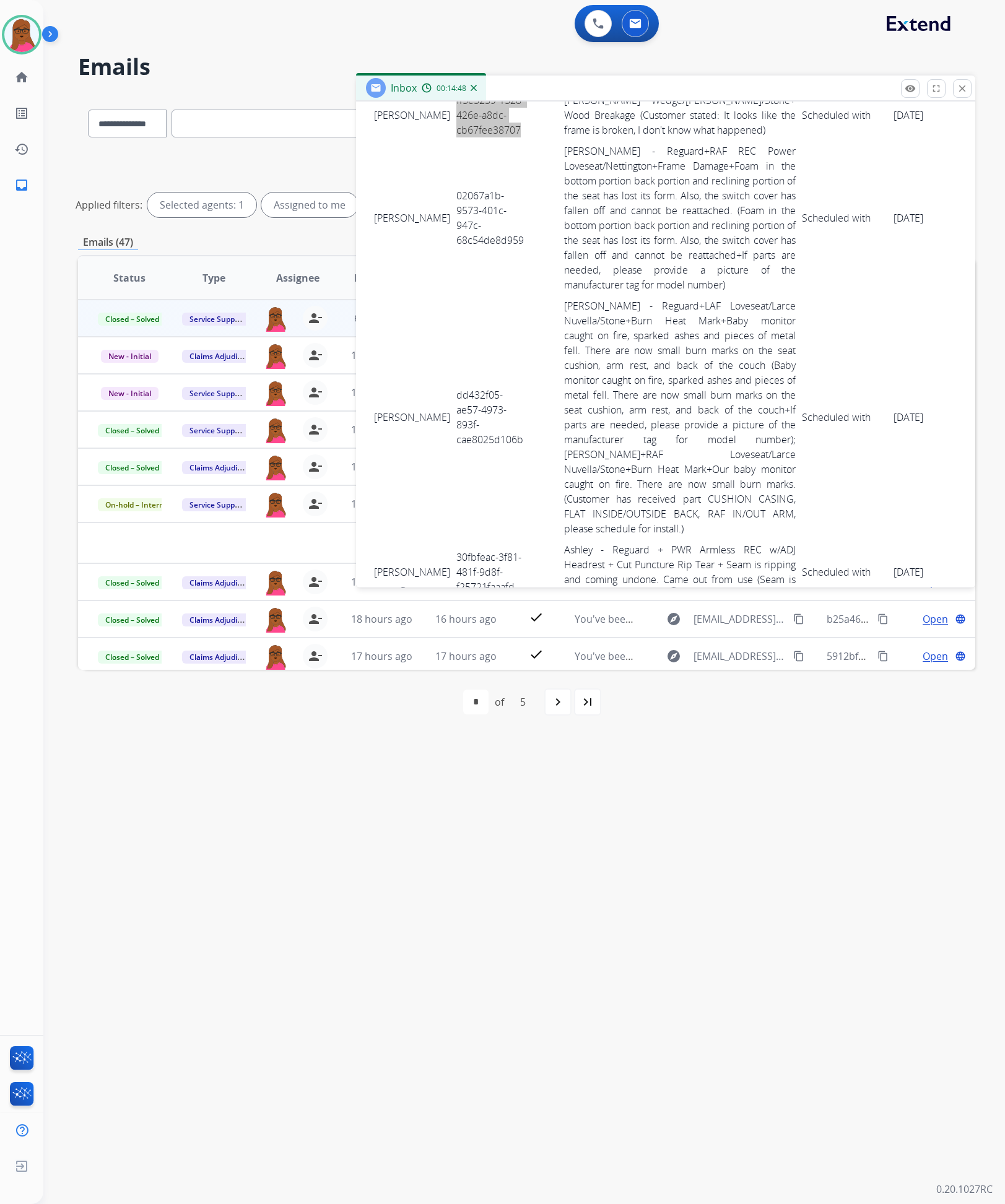
scroll to position [1300, 0]
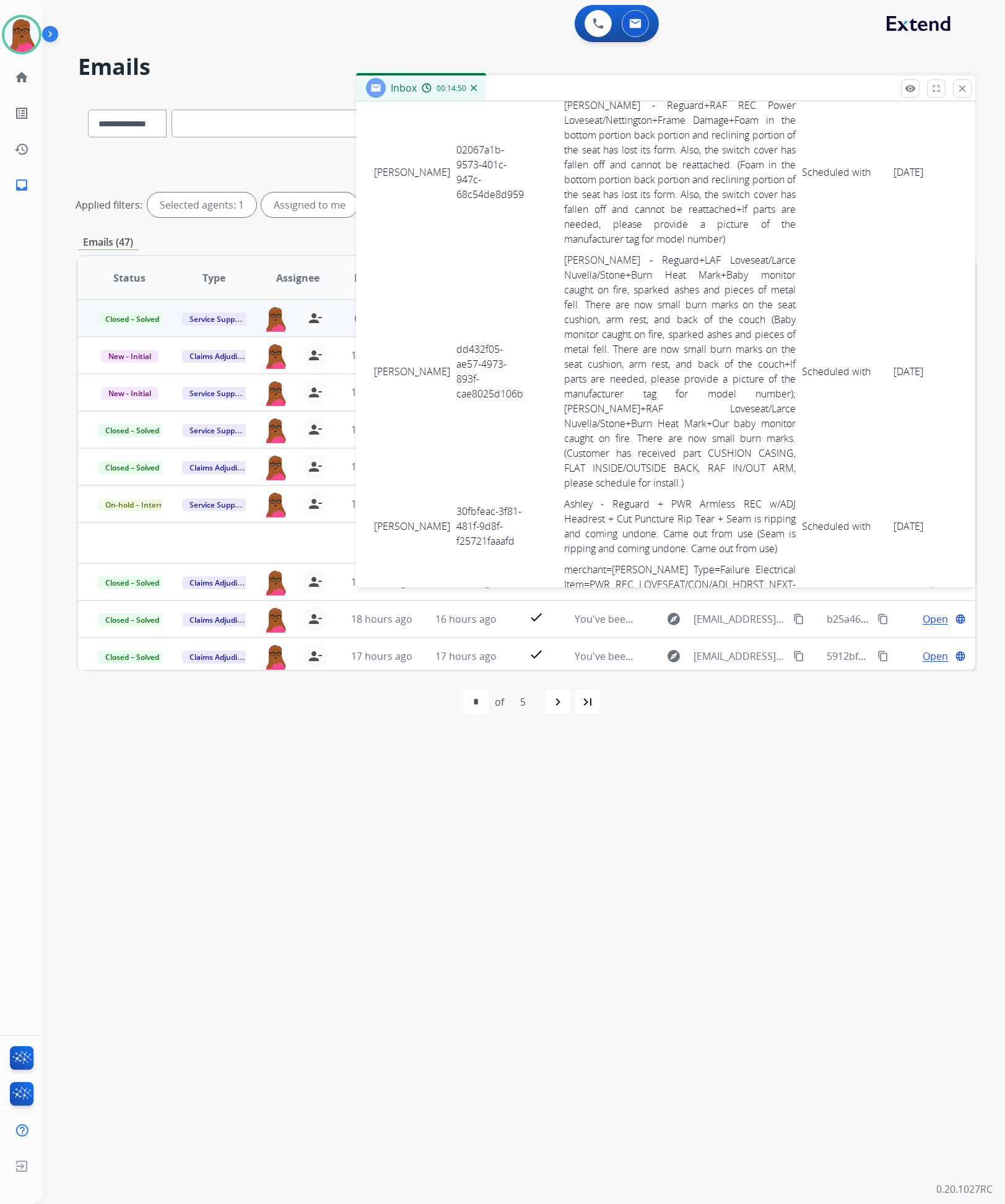
click at [453, 191] on td "02067a1b-9573-401c-947c-68c54de8d959" at bounding box center [490, 172] width 75 height 155
drag, startPoint x: 374, startPoint y: 170, endPoint x: 902, endPoint y: 203, distance: 529.0
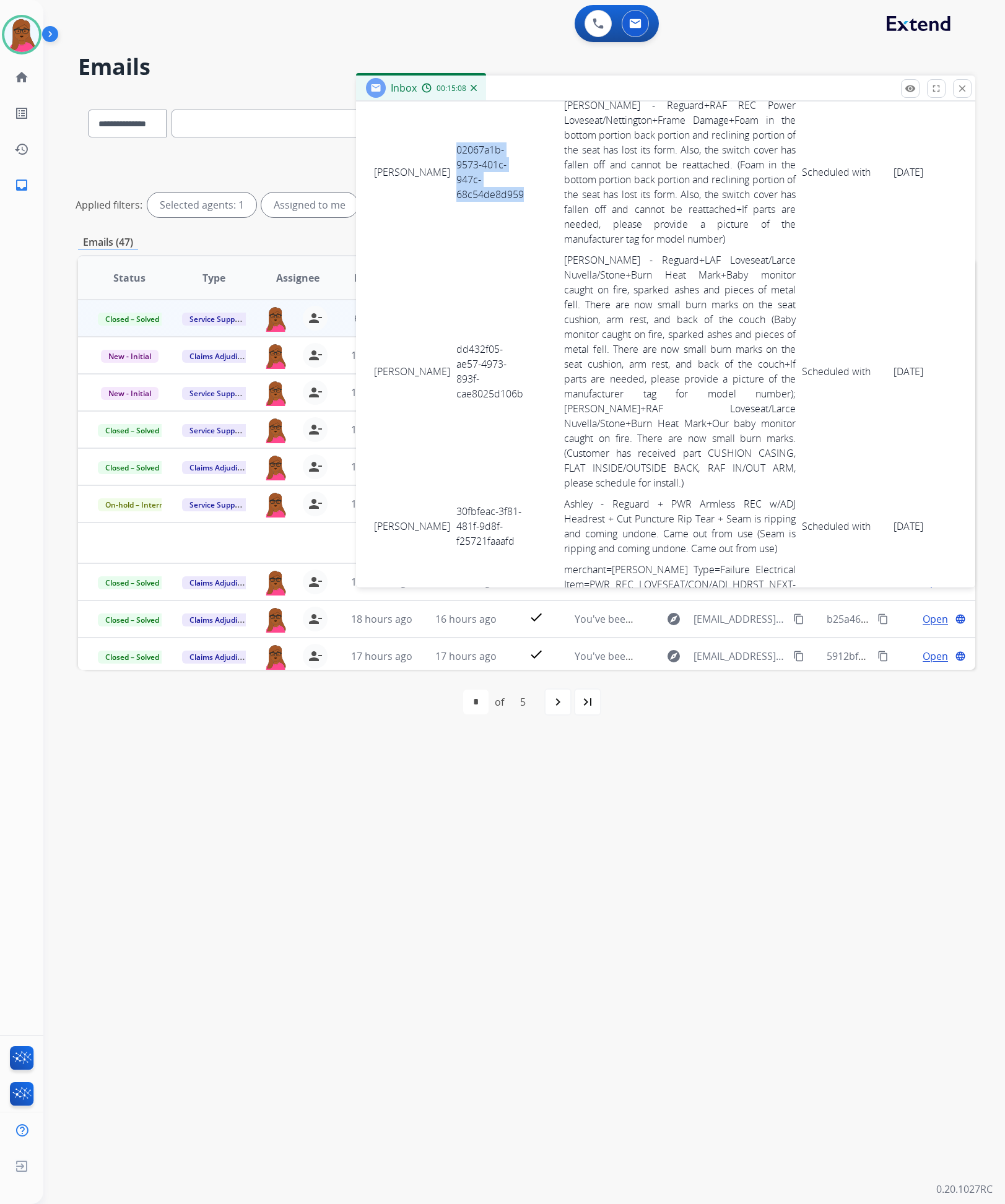
click at [902, 203] on tr "WILLIAM REBOLA 02067a1b-9573-401c-947c-68c54de8d959 Ashley - Reguard+RAF REC Po…" at bounding box center [694, 172] width 647 height 155
click at [453, 377] on td "dd432f05-ae57-4973-893f-cae8025d106b" at bounding box center [490, 371] width 75 height 244
drag, startPoint x: 380, startPoint y: 357, endPoint x: 383, endPoint y: 366, distance: 9.5
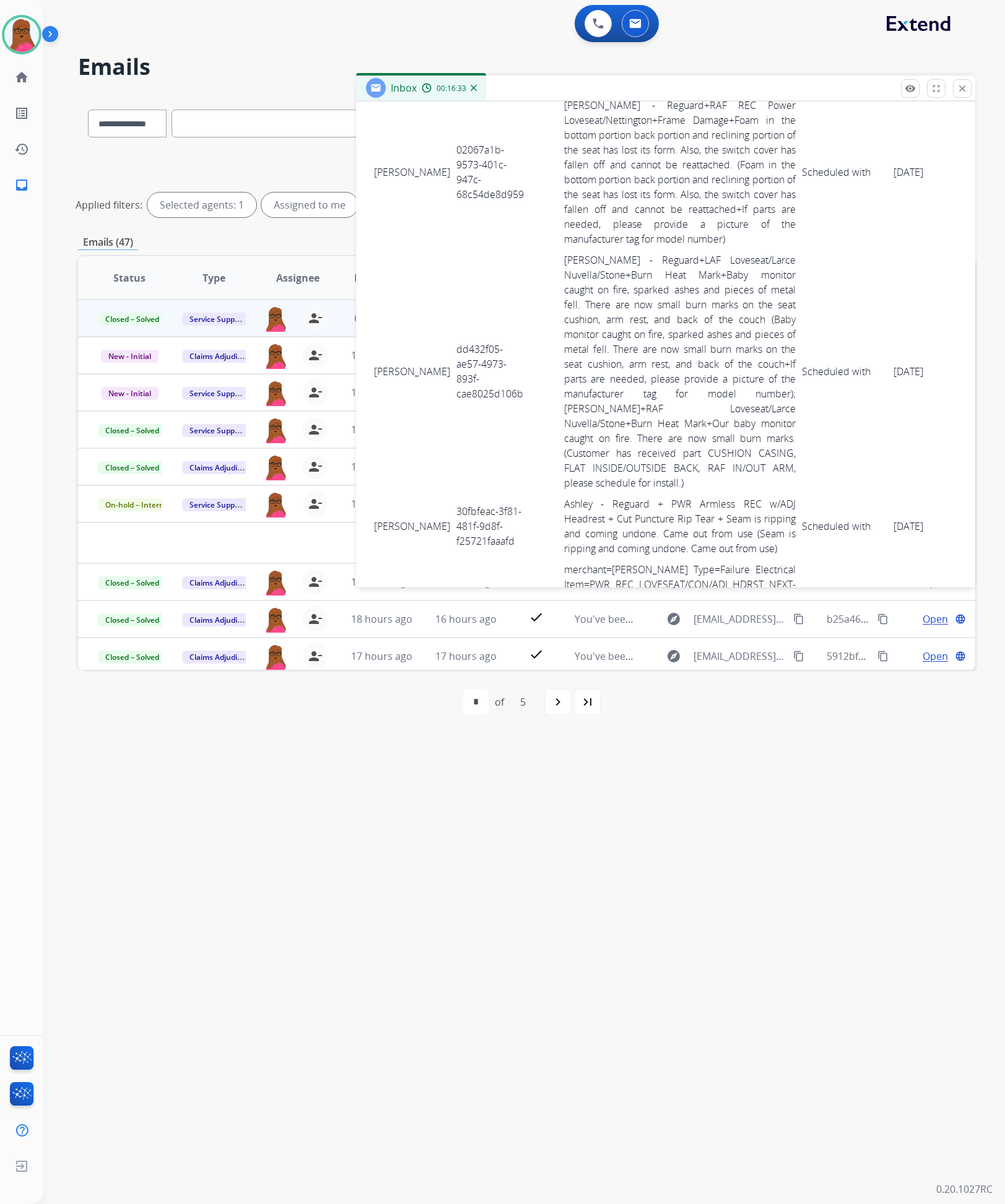
click at [383, 366] on td "Danielle Chavez" at bounding box center [412, 371] width 82 height 244
drag, startPoint x: 374, startPoint y: 368, endPoint x: 905, endPoint y: 411, distance: 532.7
click at [905, 411] on tr "Danielle Chavez dd432f05-ae57-4973-893f-cae8025d106b Ashley - Reguard+LAF Loves…" at bounding box center [694, 371] width 647 height 244
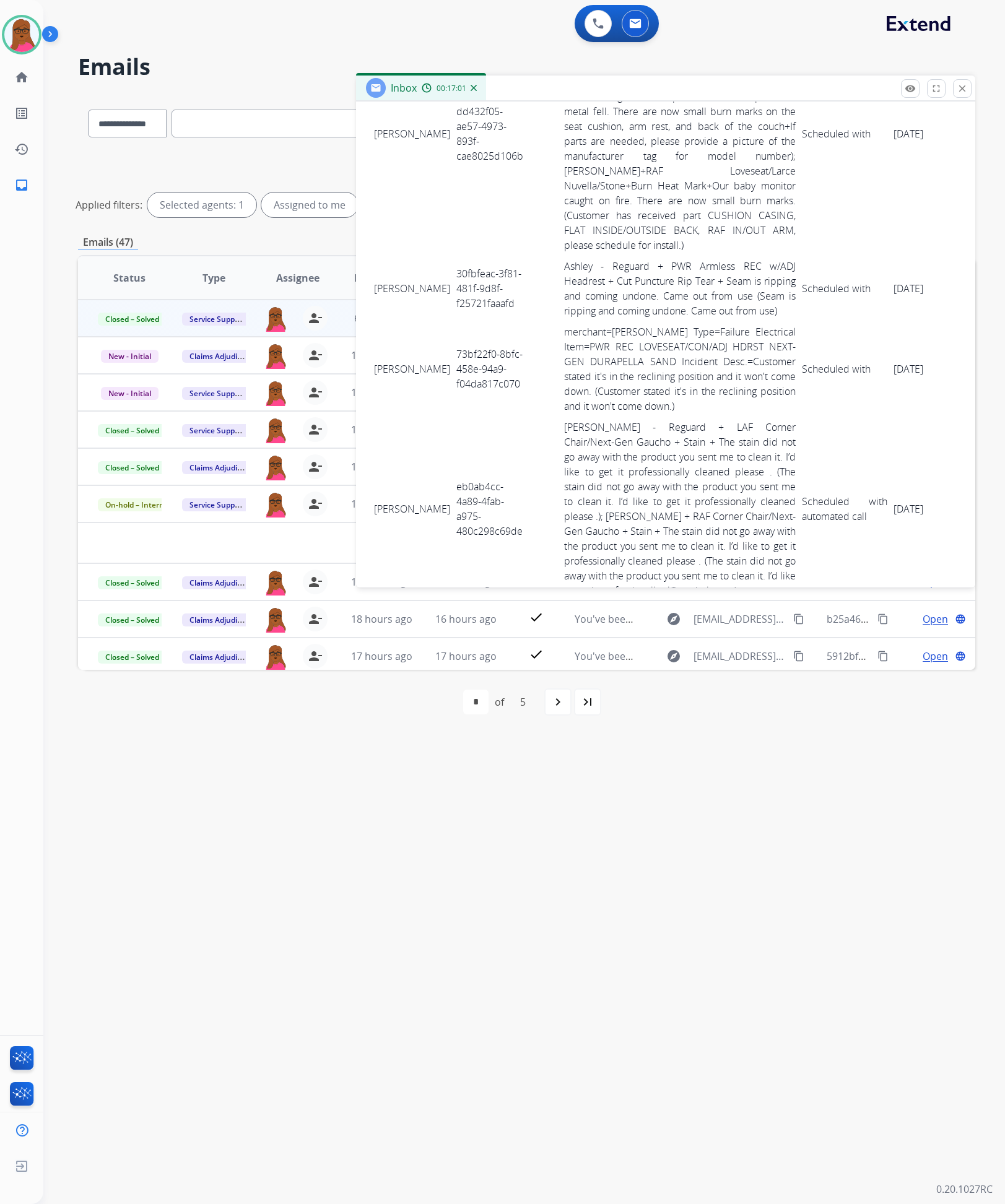
scroll to position [1579, 0]
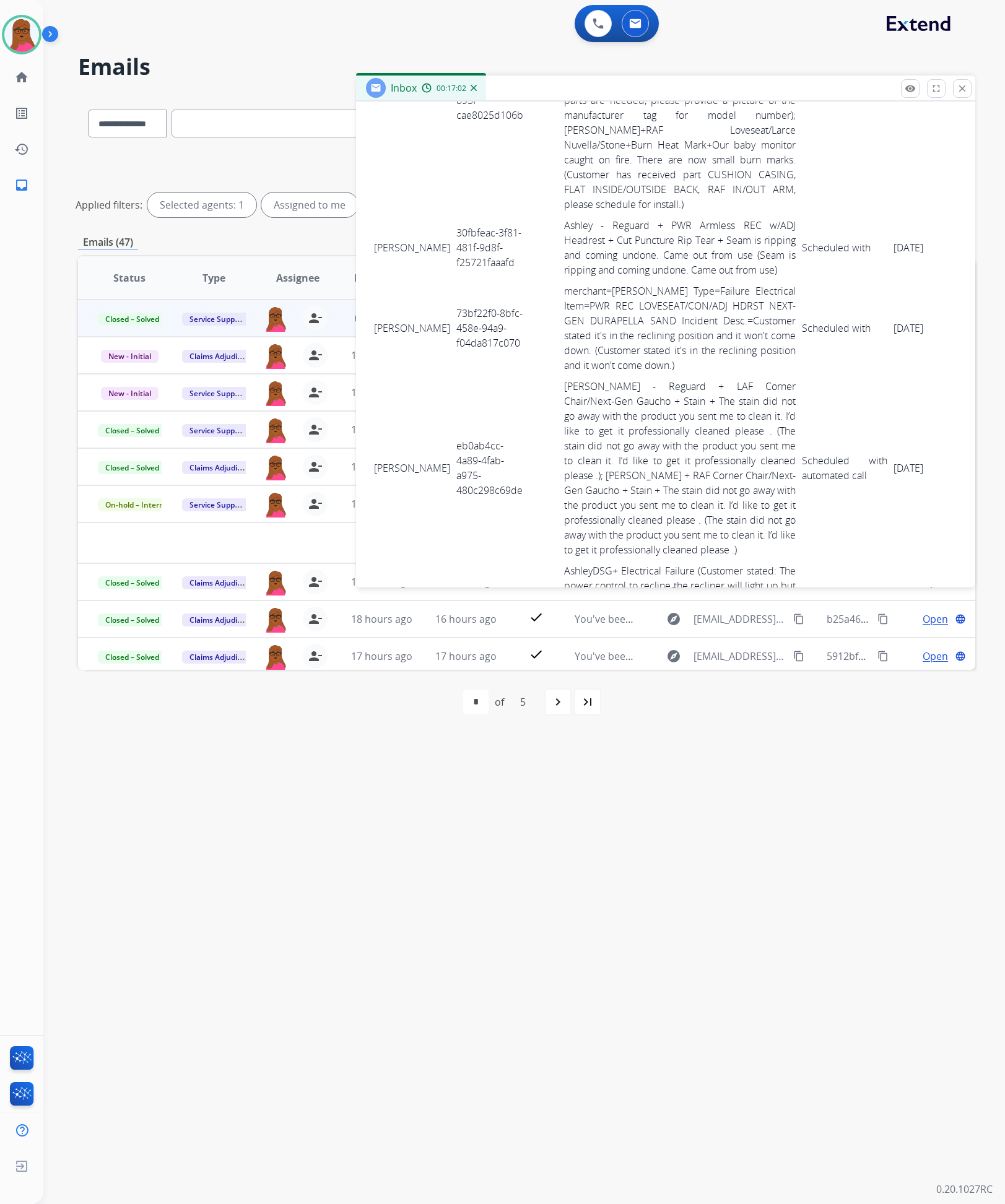
click at [453, 240] on td "30fbfeac-3f81-481f-9d8f-f25721faaafd" at bounding box center [490, 248] width 75 height 66
click at [453, 242] on td "30fbfeac-3f81-481f-9d8f-f25721faaafd" at bounding box center [490, 248] width 75 height 66
click at [372, 234] on td "BRADEN CARIAGA" at bounding box center [412, 248] width 82 height 66
drag, startPoint x: 373, startPoint y: 233, endPoint x: 903, endPoint y: 255, distance: 530.5
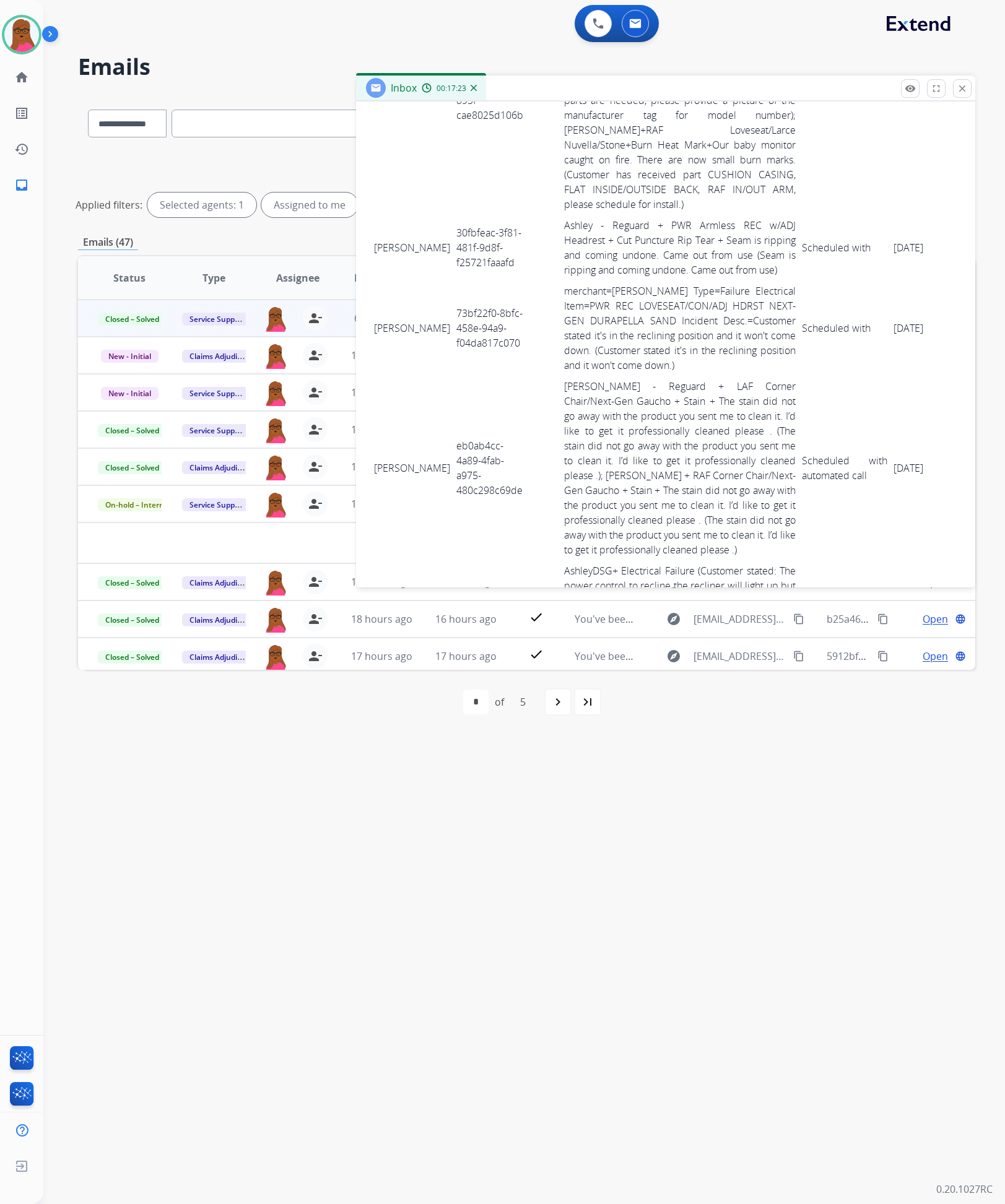
click at [903, 255] on tr "BRADEN CARIAGA 30fbfeac-3f81-481f-9d8f-f25721faaafd Ashley - Reguard + PWR Arml…" at bounding box center [694, 248] width 647 height 66
click at [453, 331] on td "73bf22f0-8bfc-458e-94a9-f04da817c070" at bounding box center [490, 328] width 75 height 96
drag, startPoint x: 373, startPoint y: 318, endPoint x: 904, endPoint y: 330, distance: 531.1
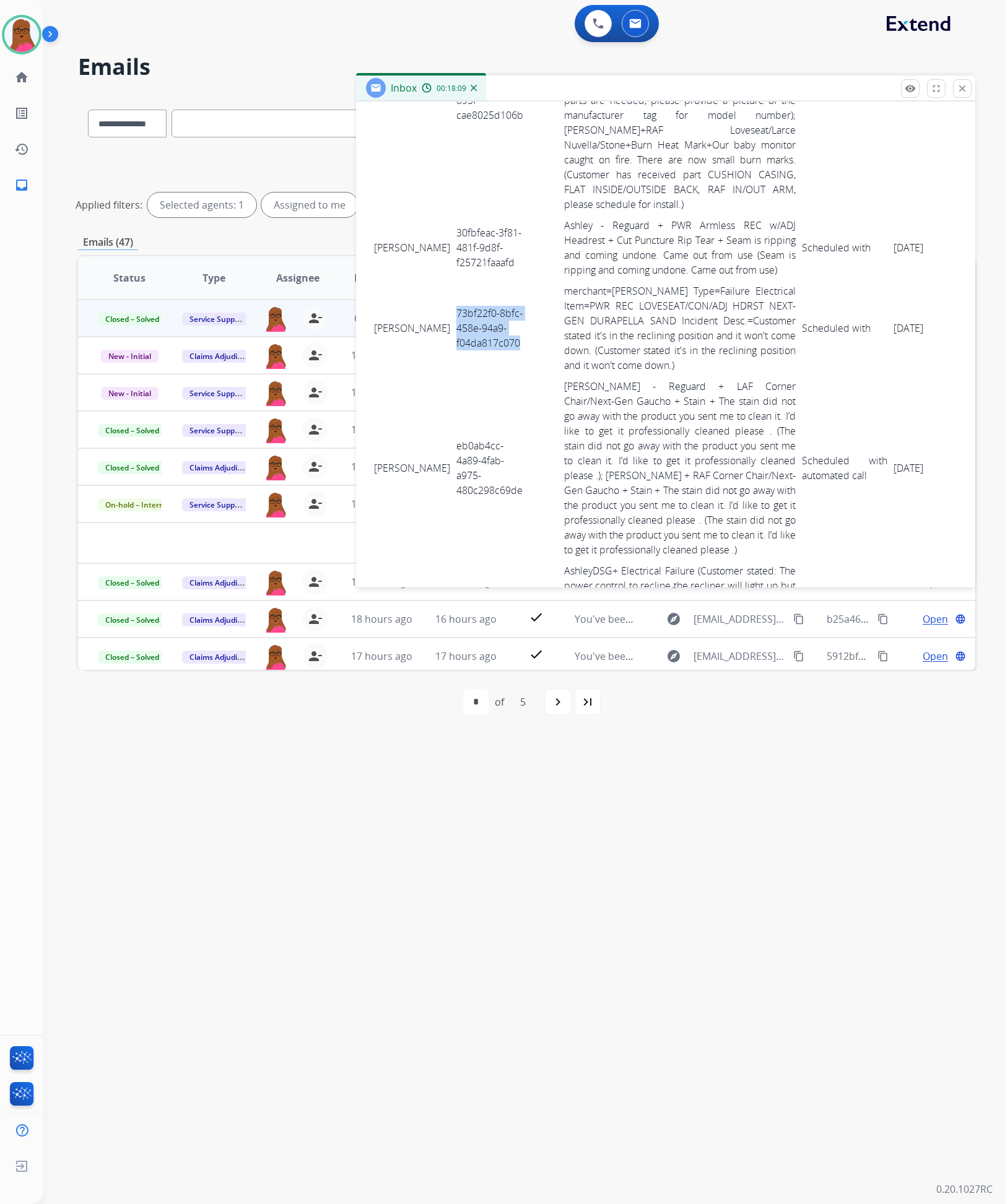
click at [904, 330] on tr "edwin johnson 73bf22f0-8bfc-458e-94a9-f04da817c070 merchant=Ashley Failure Type…" at bounding box center [694, 328] width 647 height 96
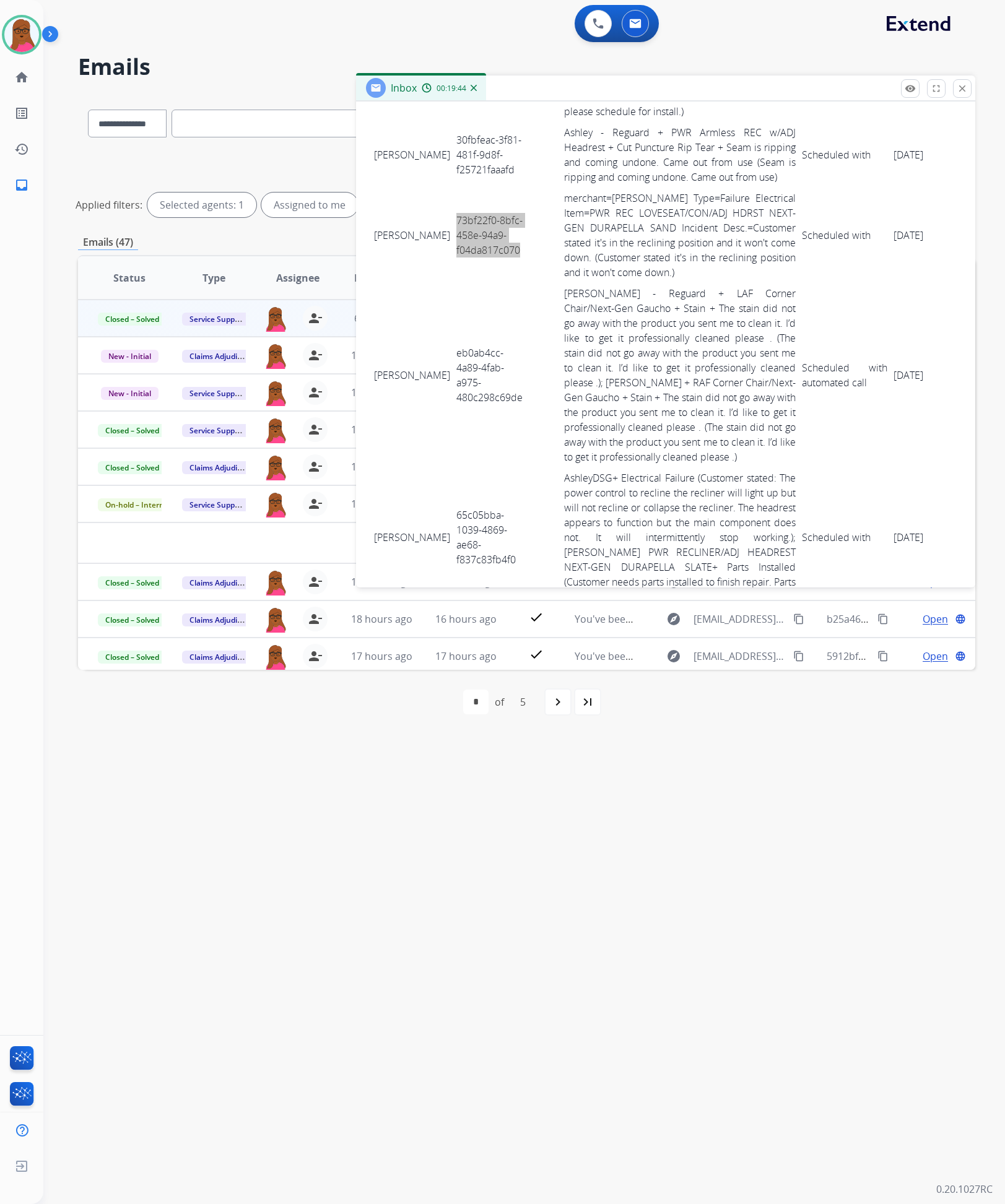
scroll to position [1765, 0]
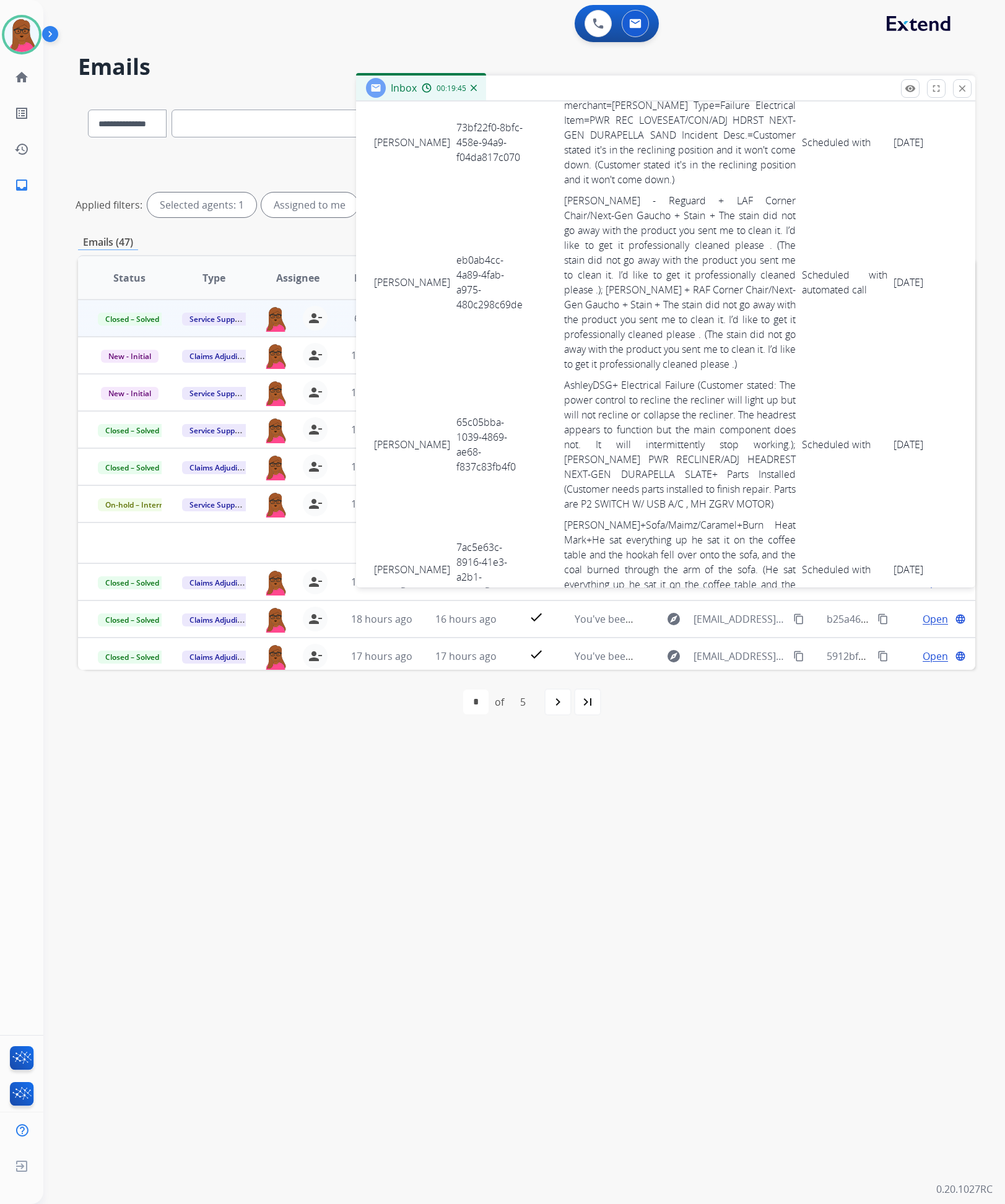
click at [453, 274] on td "eb0ab4cc-4a89-4fab-a975-480c298c69de" at bounding box center [490, 282] width 75 height 185
drag, startPoint x: 370, startPoint y: 262, endPoint x: 372, endPoint y: 268, distance: 6.3
click at [372, 268] on td "ANDREA DELGADO" at bounding box center [412, 282] width 82 height 185
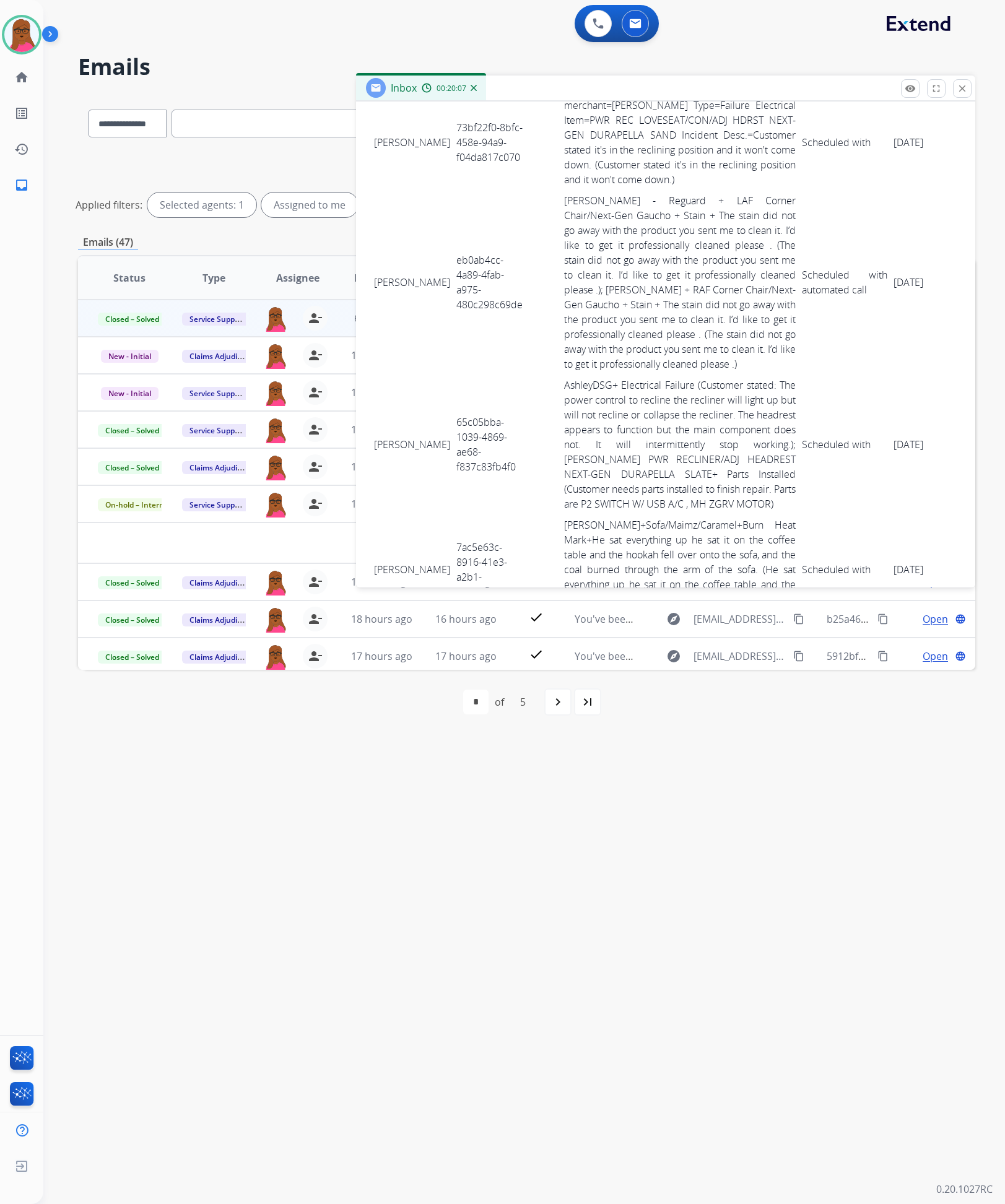
drag, startPoint x: 374, startPoint y: 263, endPoint x: 903, endPoint y: 301, distance: 530.4
click at [903, 301] on tr "ANDREA DELGADO eb0ab4cc-4a89-4fab-a975-480c298c69de Ashley - Reguard + LAF Corn…" at bounding box center [694, 282] width 647 height 185
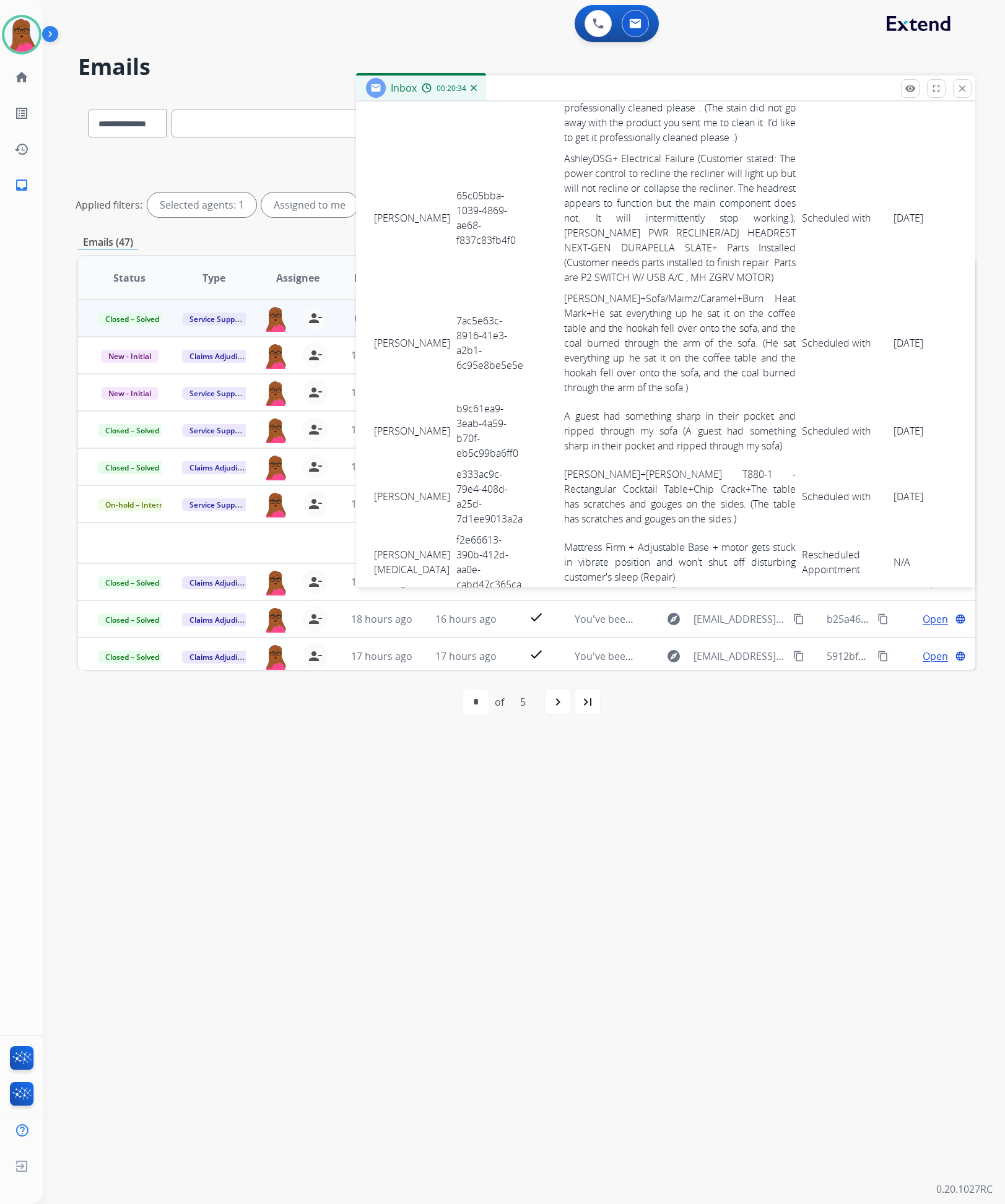
scroll to position [1950, 0]
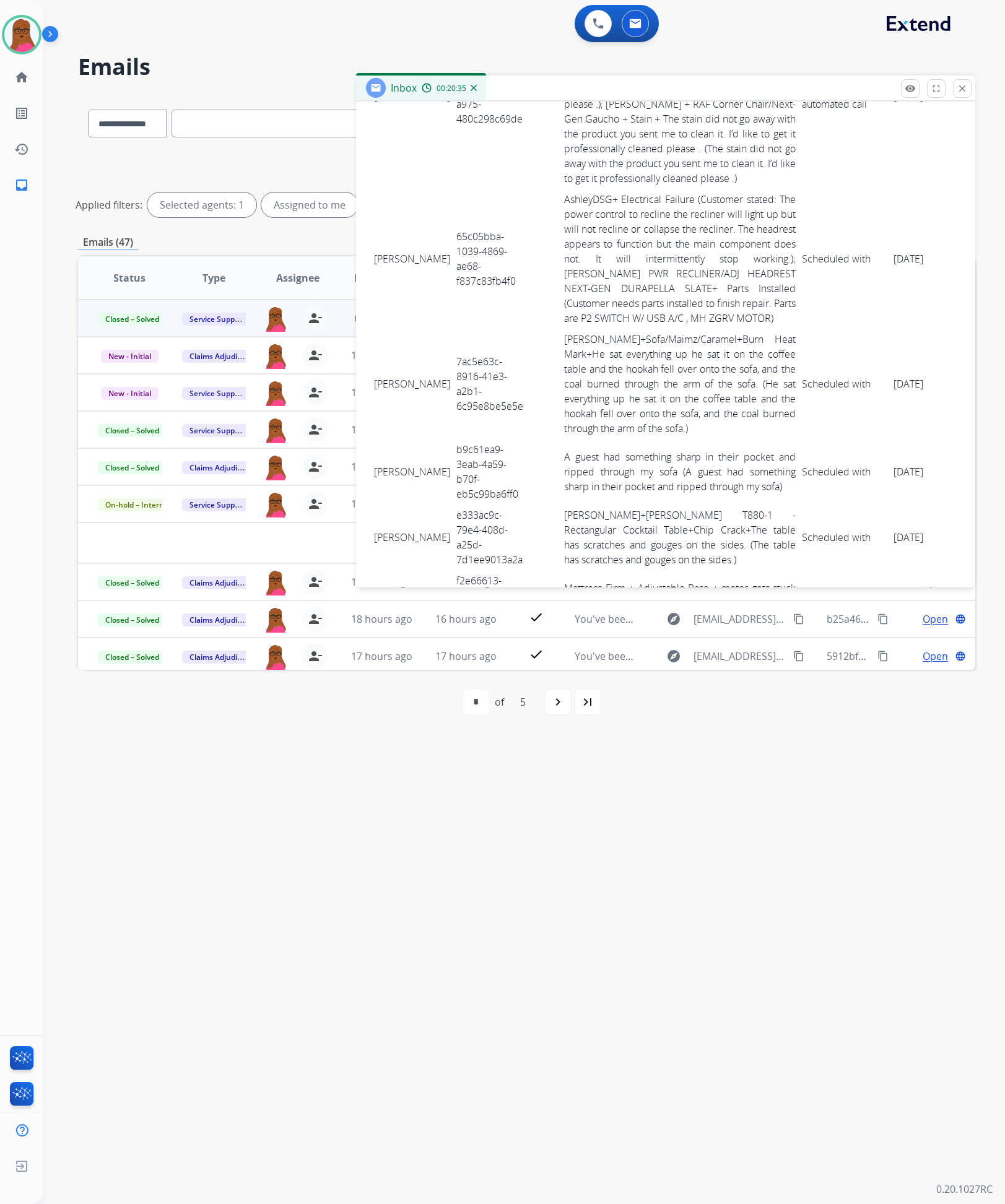
click at [463, 249] on td "65c05bba-1039-4869-ae68-f837c83fb4f0" at bounding box center [490, 258] width 75 height 140
click at [463, 249] on td "65c05bba-1039-4869-ae68-f837c83fb4f0" at bounding box center [490, 258] width 75 height 140
drag, startPoint x: 372, startPoint y: 247, endPoint x: 916, endPoint y: 271, distance: 544.5
click at [916, 271] on tr "Ivan Rayo 65c05bba-1039-4869-ae68-f837c83fb4f0 AshleyDSG+ Electrical Failure (C…" at bounding box center [694, 258] width 647 height 140
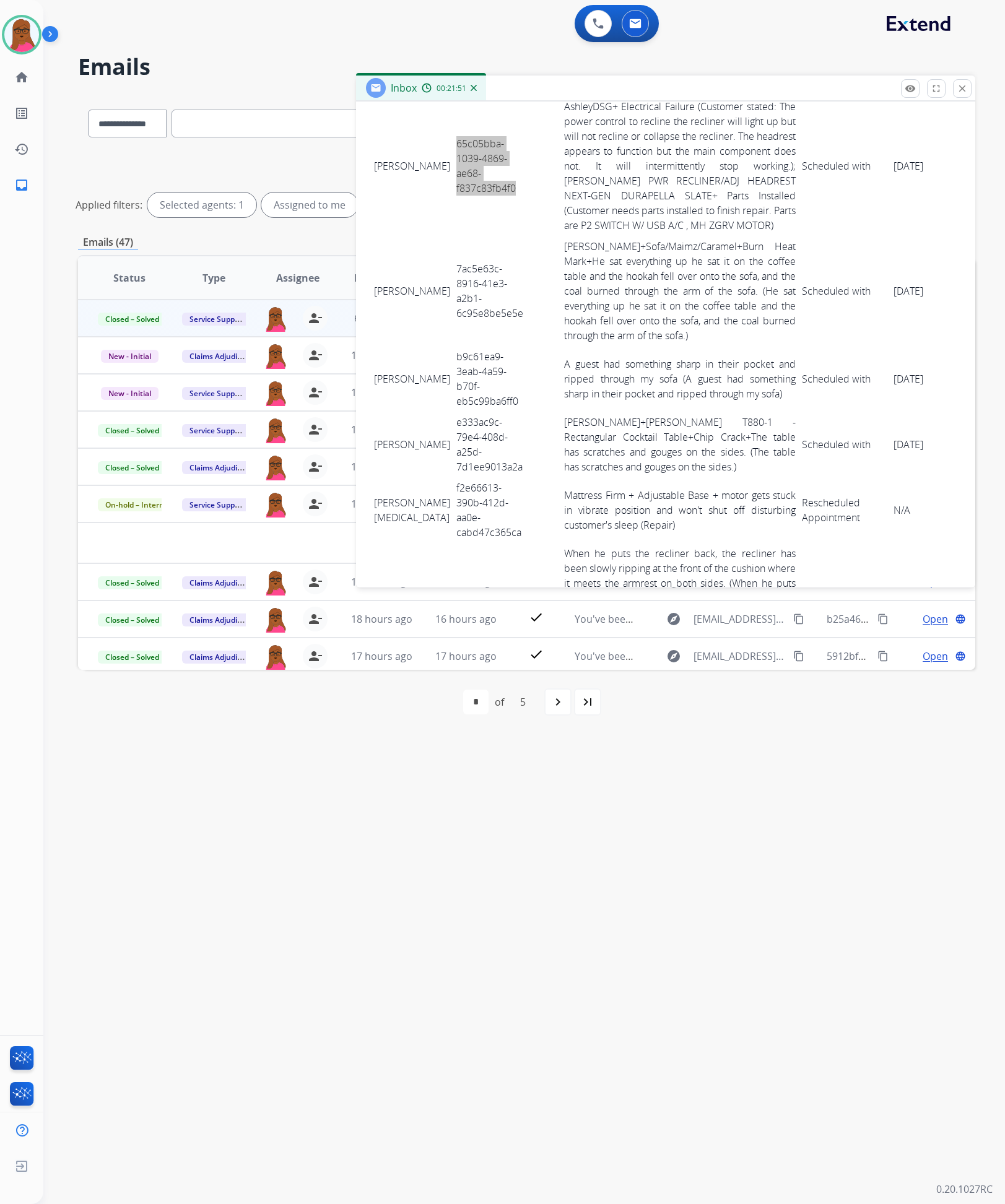
scroll to position [2136, 0]
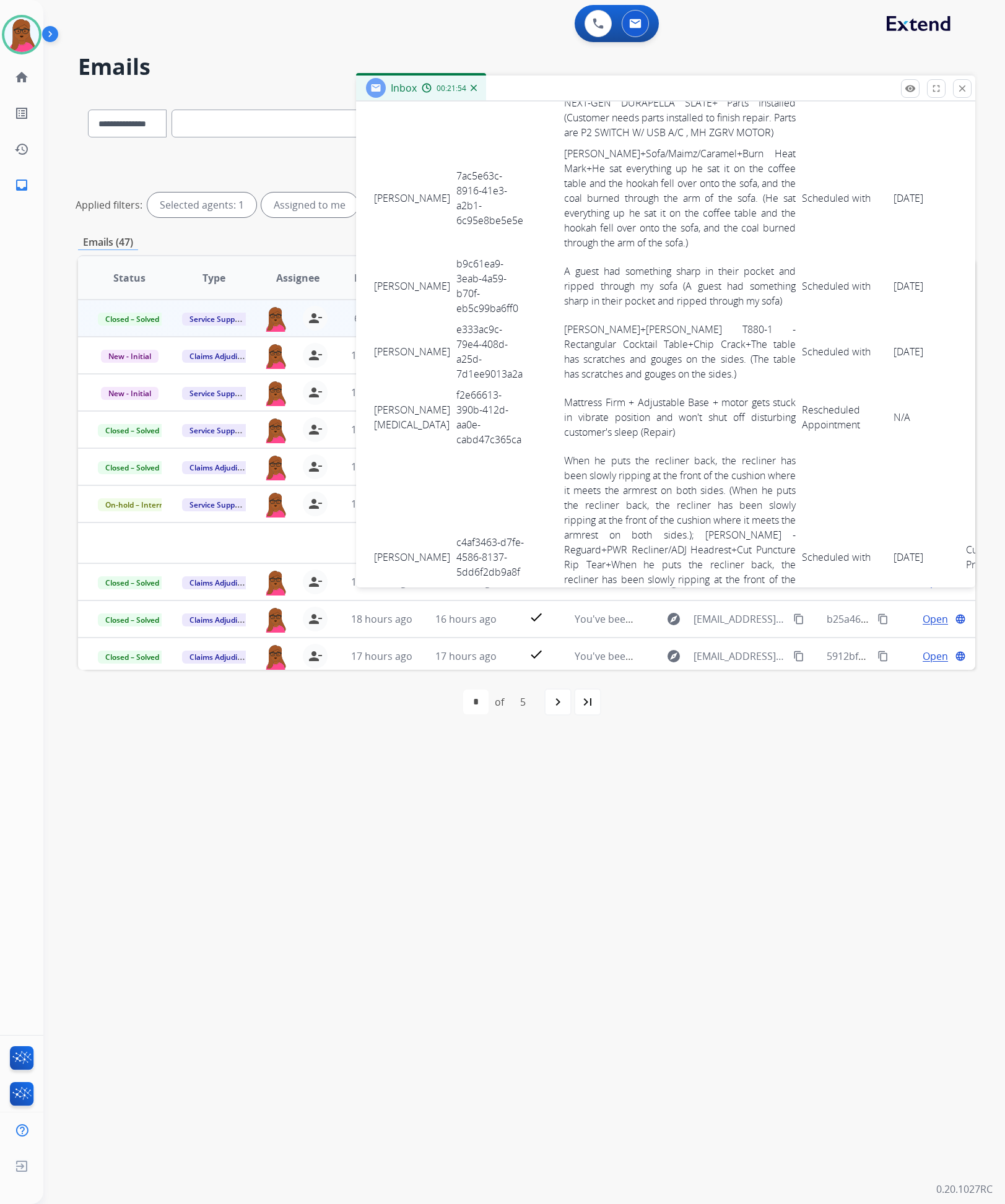
click at [453, 192] on td "7ac5e63c-8916-41e3-a2b1-6c95e8be5e5e" at bounding box center [490, 198] width 75 height 110
drag, startPoint x: 372, startPoint y: 186, endPoint x: 902, endPoint y: 193, distance: 530.0
click at [902, 193] on tr "Courtney Mitchell 7ac5e63c-8916-41e3-a2b1-6c95e8be5e5e Ashley - Reguard+Sofa/Ma…" at bounding box center [694, 198] width 647 height 110
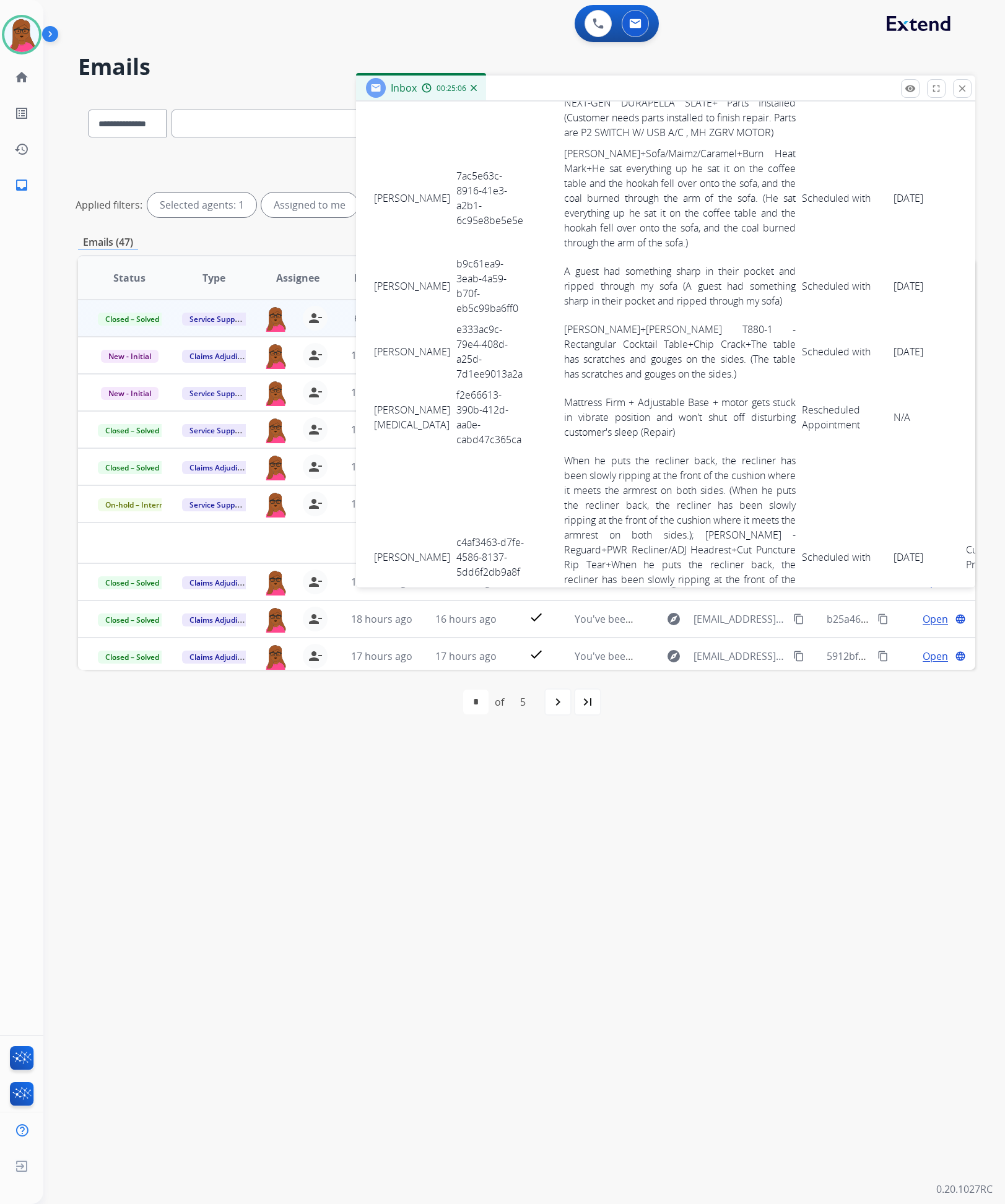
click at [453, 280] on td "b9c61ea9-3eab-4a59-b70f-eb5c99ba6ff0" at bounding box center [490, 286] width 75 height 66
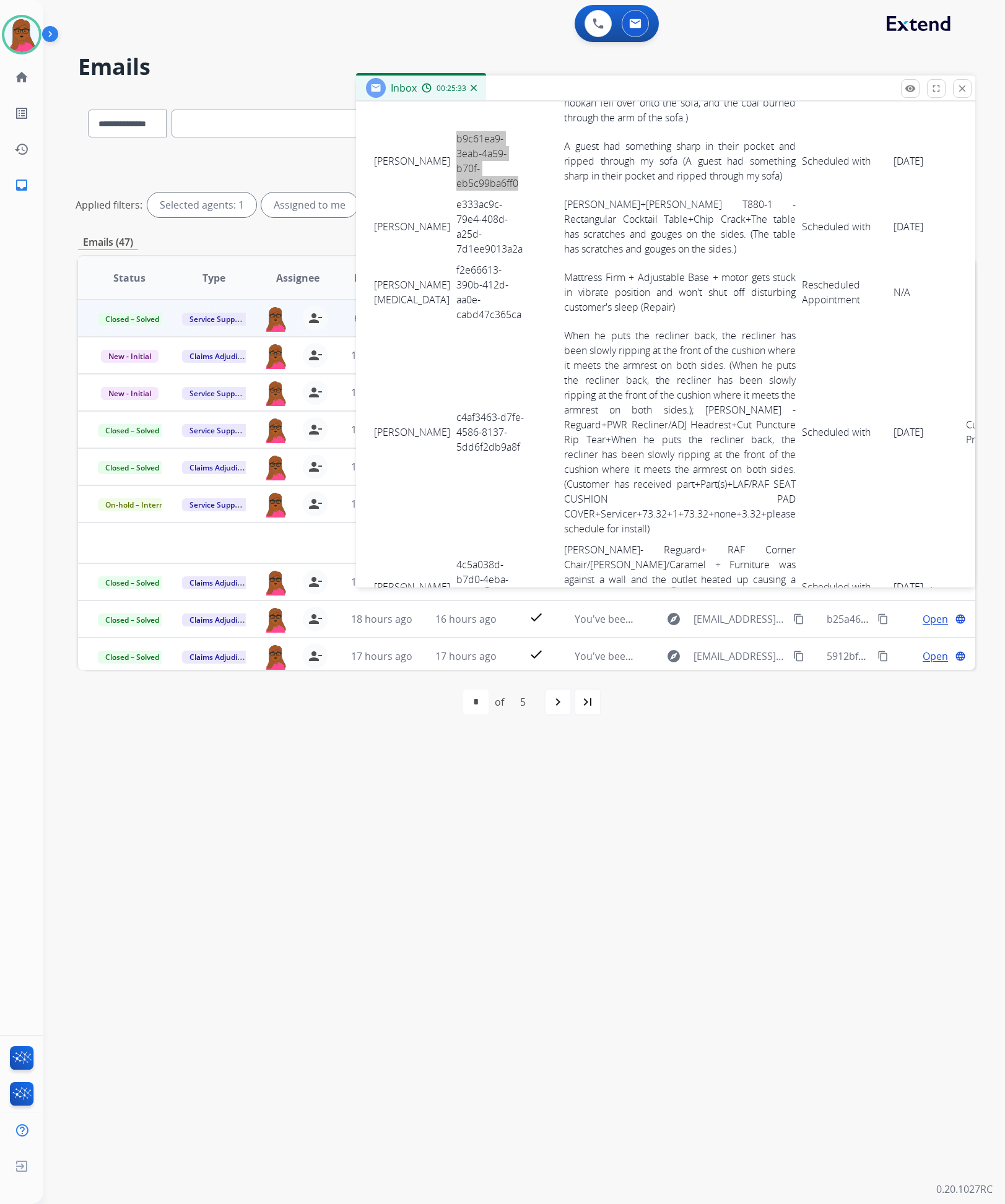
scroll to position [2229, 0]
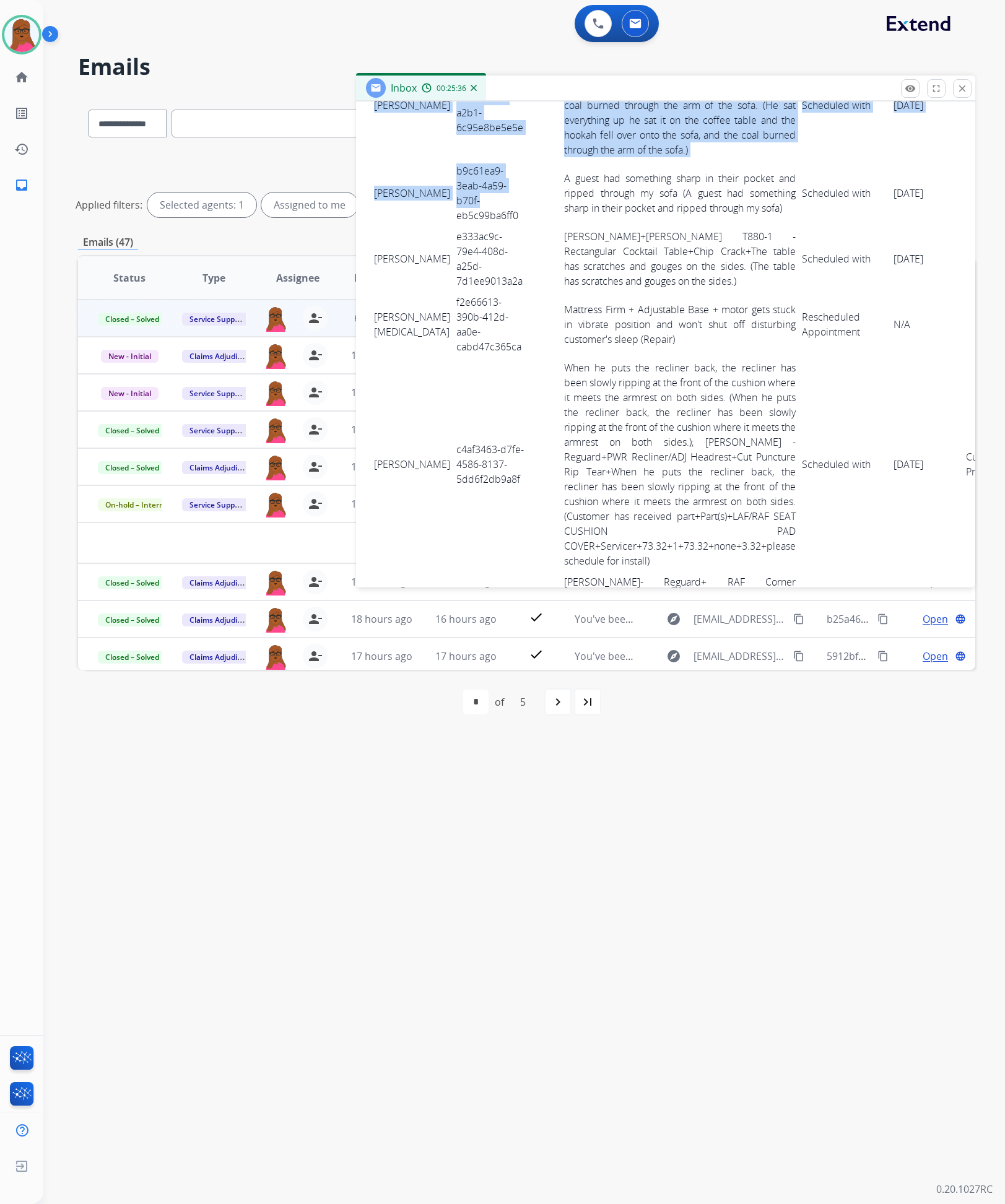
drag, startPoint x: 370, startPoint y: 177, endPoint x: 494, endPoint y: 201, distance: 126.3
click at [494, 201] on div "0 attachments From: notifications@sawenterprises.com To: servicesupport@extend.…" at bounding box center [666, 616] width 620 height 5197
click at [394, 175] on td "LOURDES RIOS RIOS" at bounding box center [412, 193] width 82 height 66
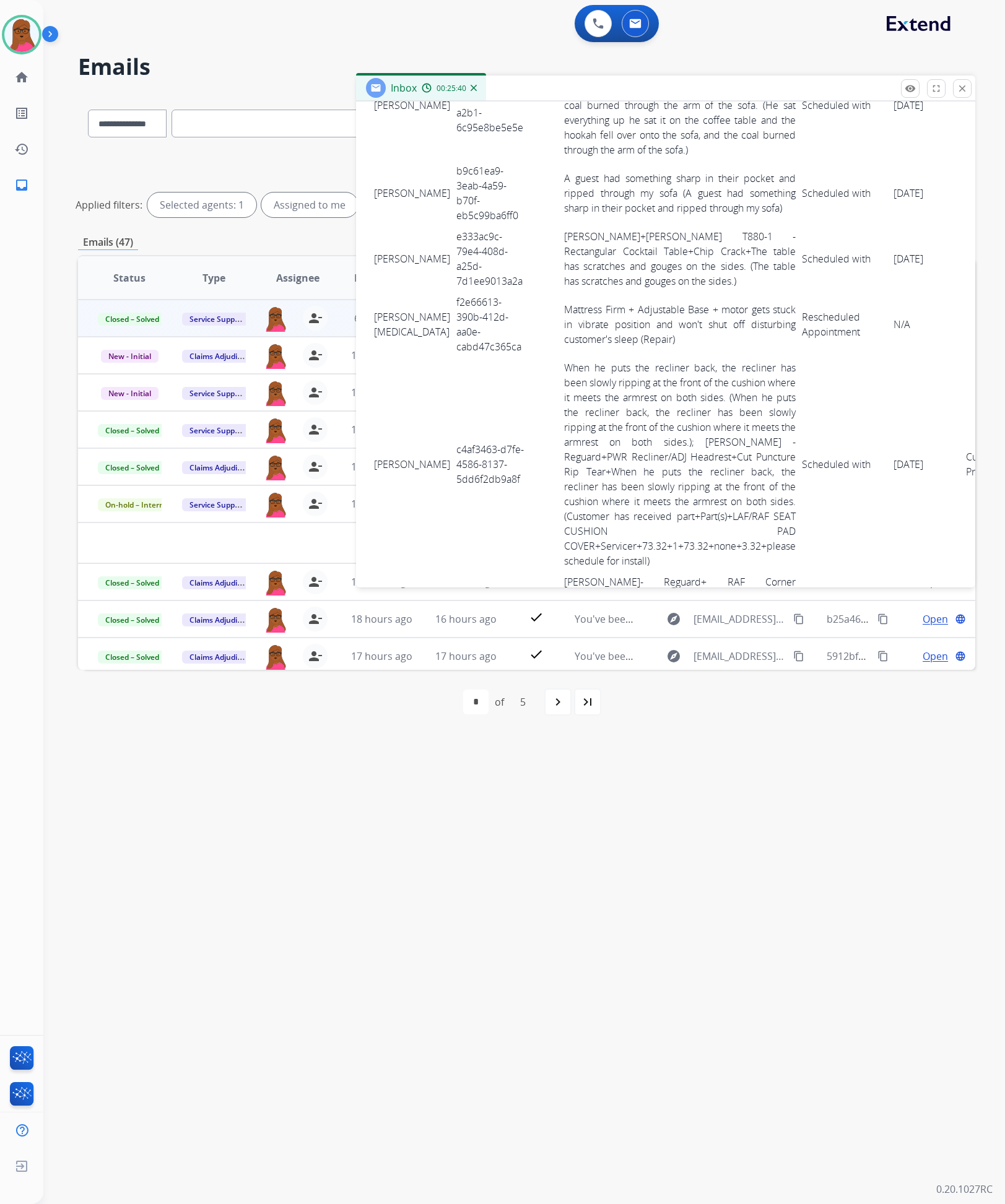
drag, startPoint x: 383, startPoint y: 199, endPoint x: 902, endPoint y: 191, distance: 519.1
click at [902, 191] on tr "LOURDES RIOS RIOS b9c61ea9-3eab-4a59-b70f-eb5c99ba6ff0 A guest had something sh…" at bounding box center [694, 193] width 647 height 66
click at [453, 252] on td "e333ac9c-79e4-408d-a25d-7d1ee9013a2a" at bounding box center [490, 259] width 75 height 66
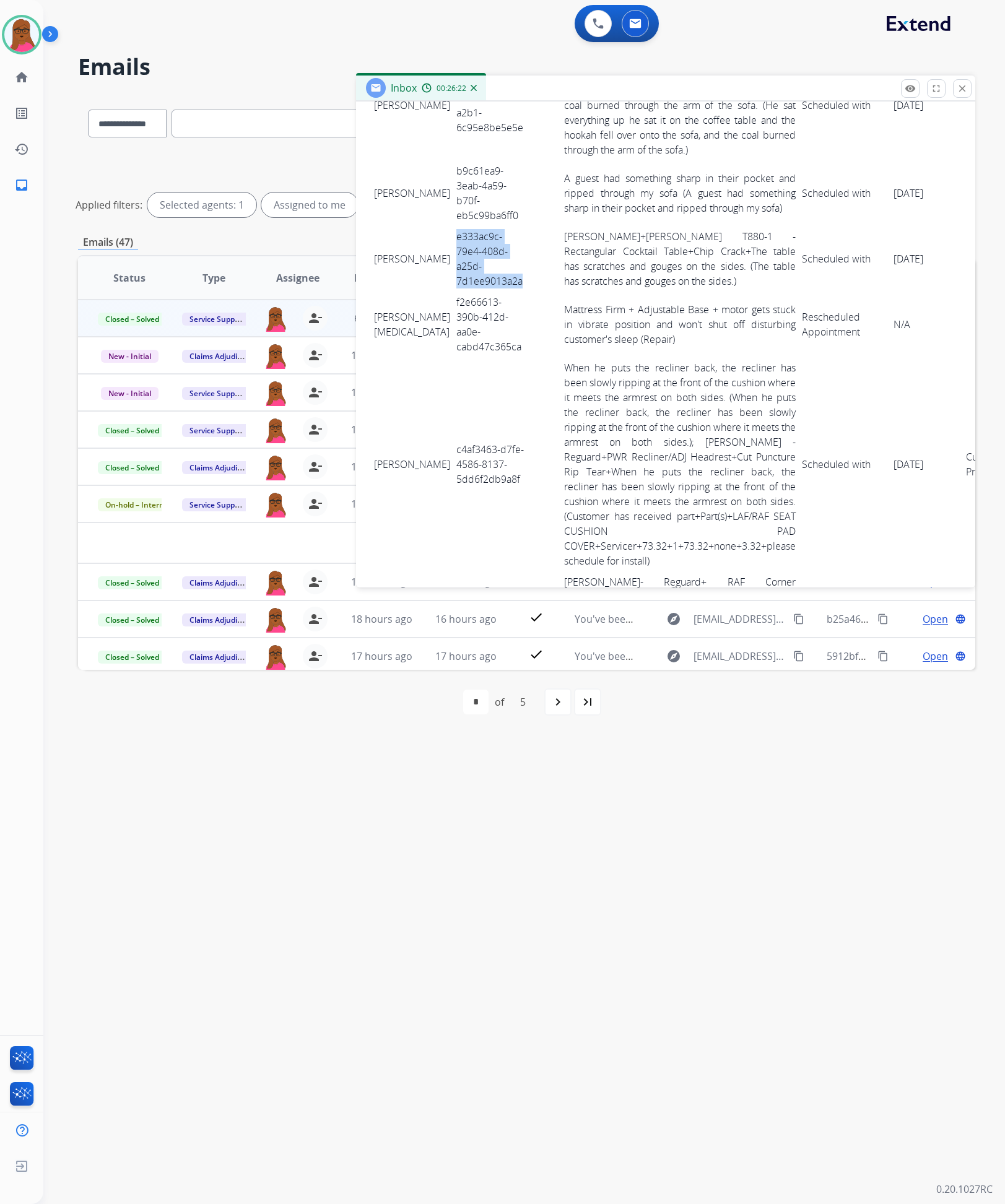
drag, startPoint x: 377, startPoint y: 240, endPoint x: 903, endPoint y: 264, distance: 526.5
click at [903, 264] on tr "Mahie Dzebo e333ac9c-79e4-408d-a25d-7d1ee9013a2a Ashley - Reguard+ASHLEY T880-1…" at bounding box center [694, 259] width 647 height 66
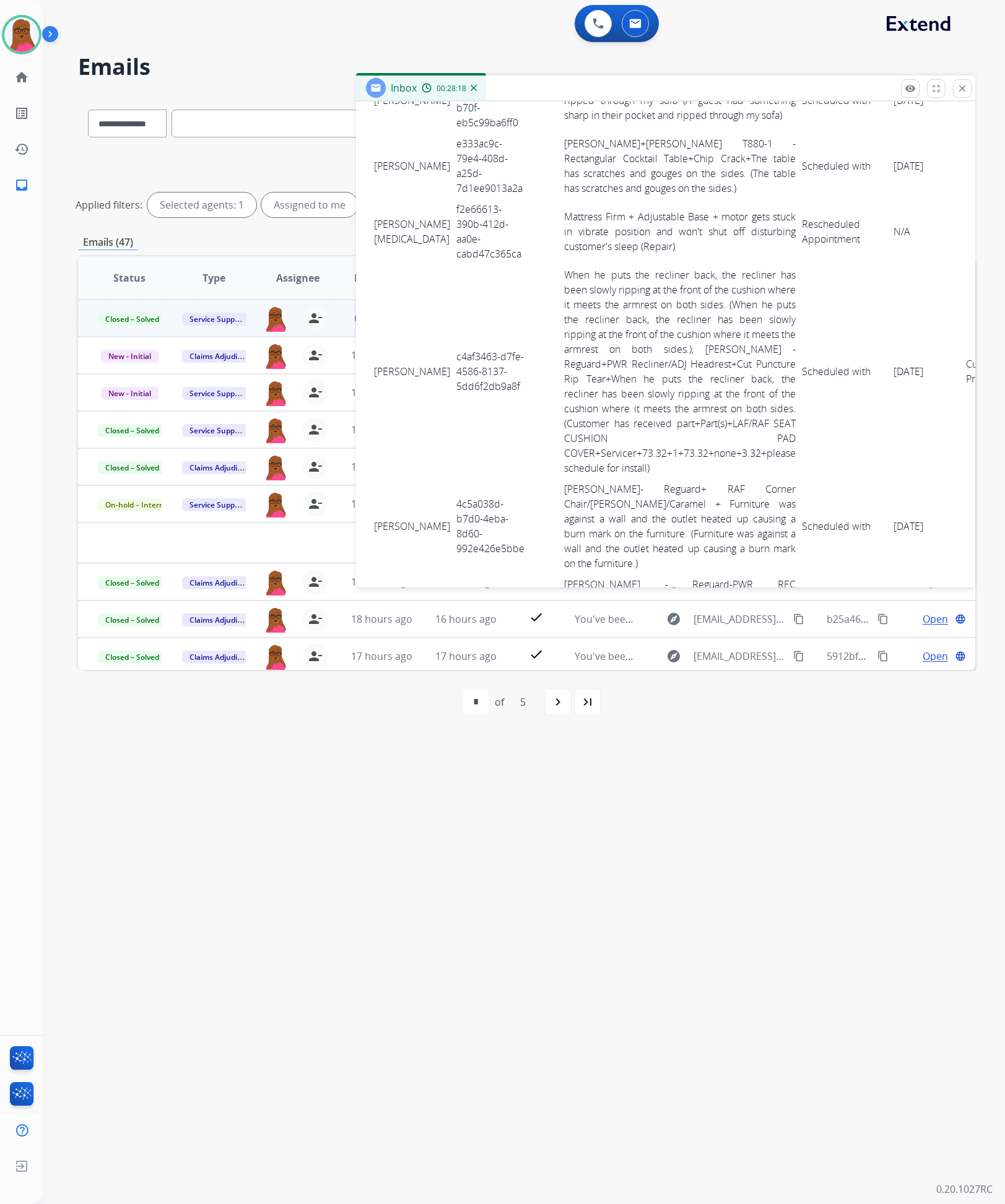
click at [453, 221] on td "f2e66613-390b-412d-aa0e-cabd47c365ca" at bounding box center [490, 232] width 75 height 66
click at [453, 221] on td "f2e66613-390b-412d-aa0e-cabd47c365ca" at bounding box center [490, 232] width 75 height 66
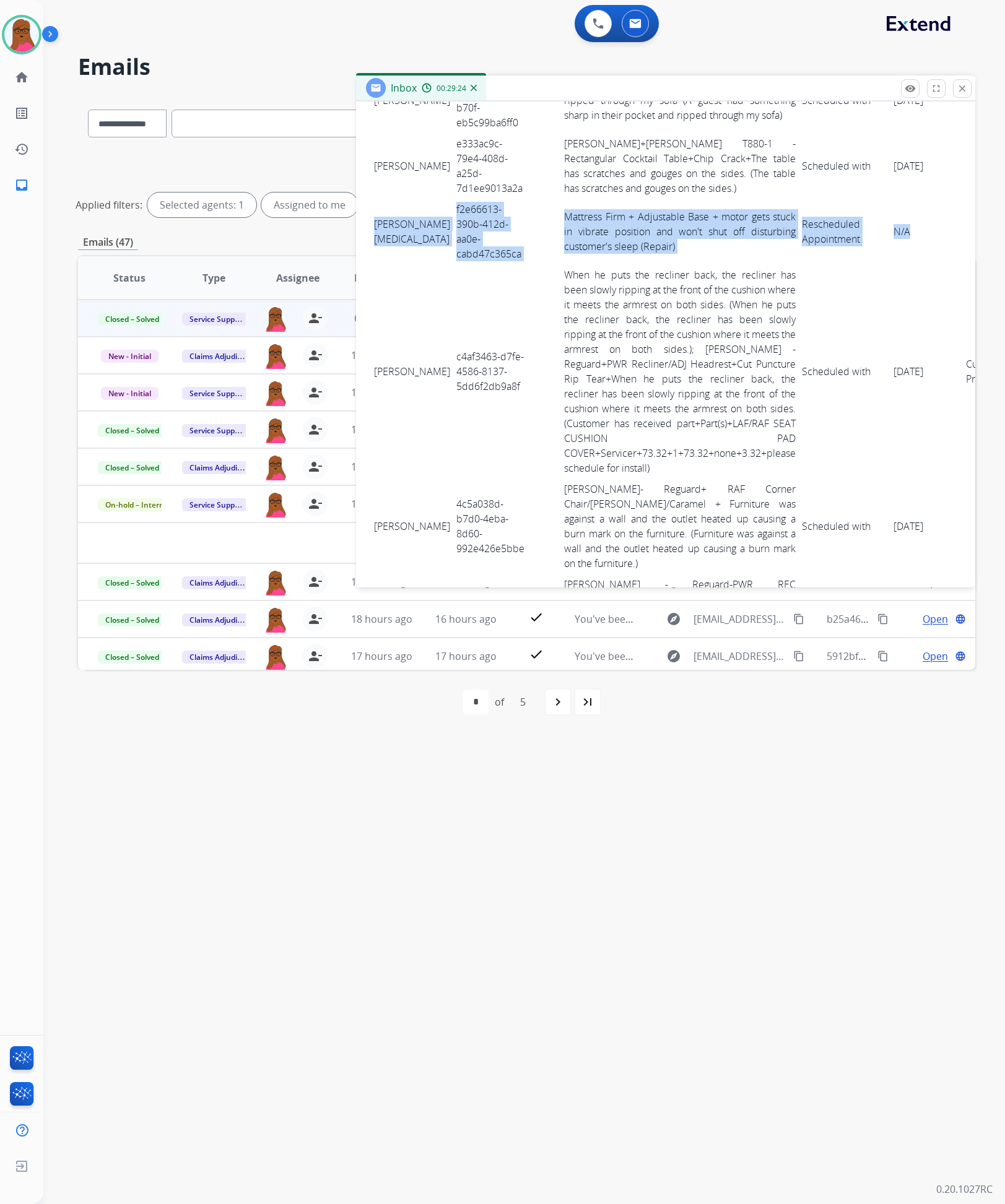
drag, startPoint x: 372, startPoint y: 214, endPoint x: 868, endPoint y: 227, distance: 496.2
click at [868, 227] on tr "Michael Whitehead f2e66613-390b-412d-aa0e-cabd47c365ca Mattress Firm + Adjustab…" at bounding box center [694, 232] width 647 height 66
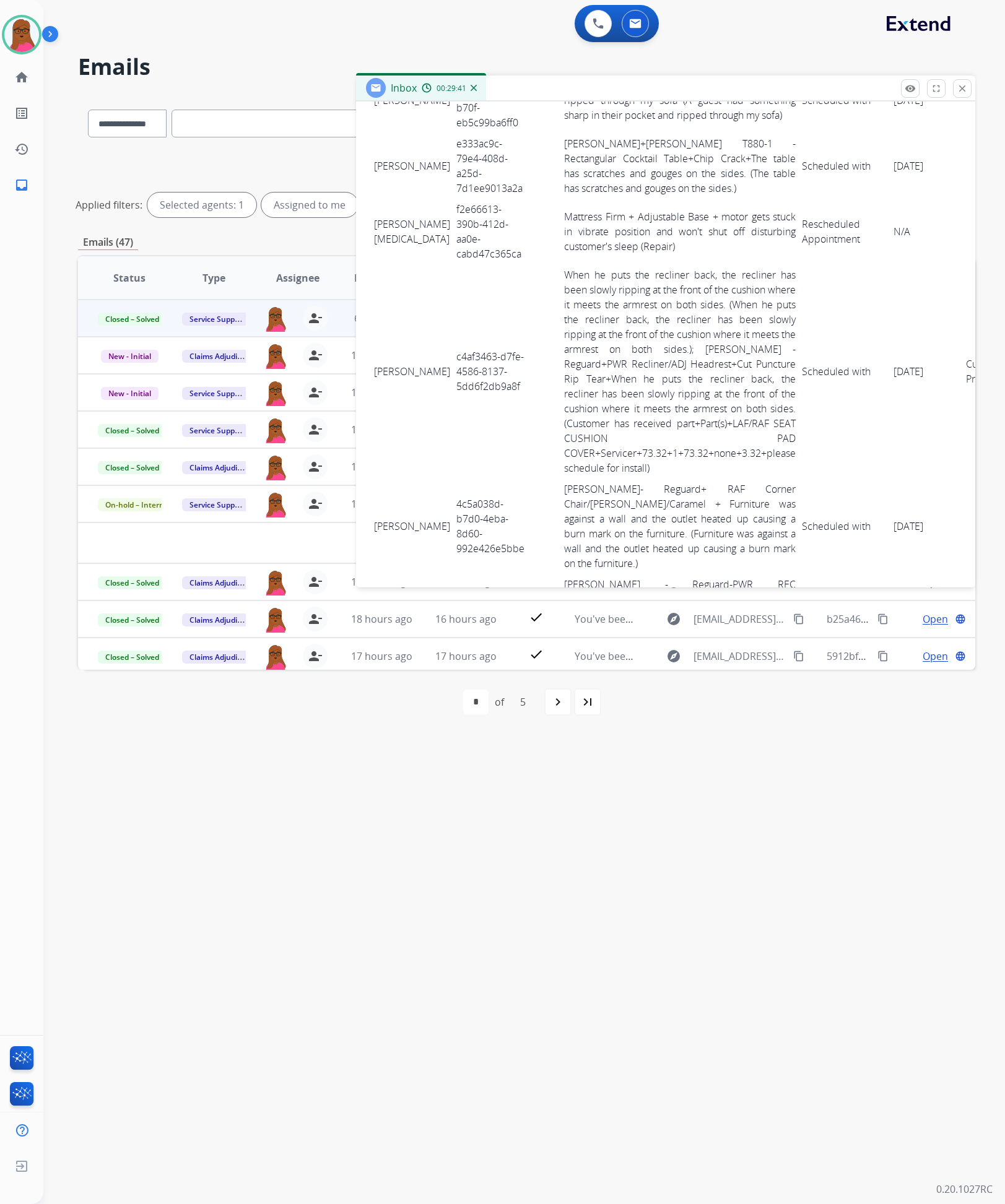
click at [461, 381] on td "c4af3463-d7fe-4586-8137-5dd6f2db9a8f" at bounding box center [490, 371] width 75 height 214
click at [459, 381] on td "c4af3463-d7fe-4586-8137-5dd6f2db9a8f" at bounding box center [490, 371] width 75 height 214
click at [459, 381] on td "c4af3463-d7fe-4586-8137-5dd6f2db9a8f" at bounding box center [490, 371] width 75 height 214
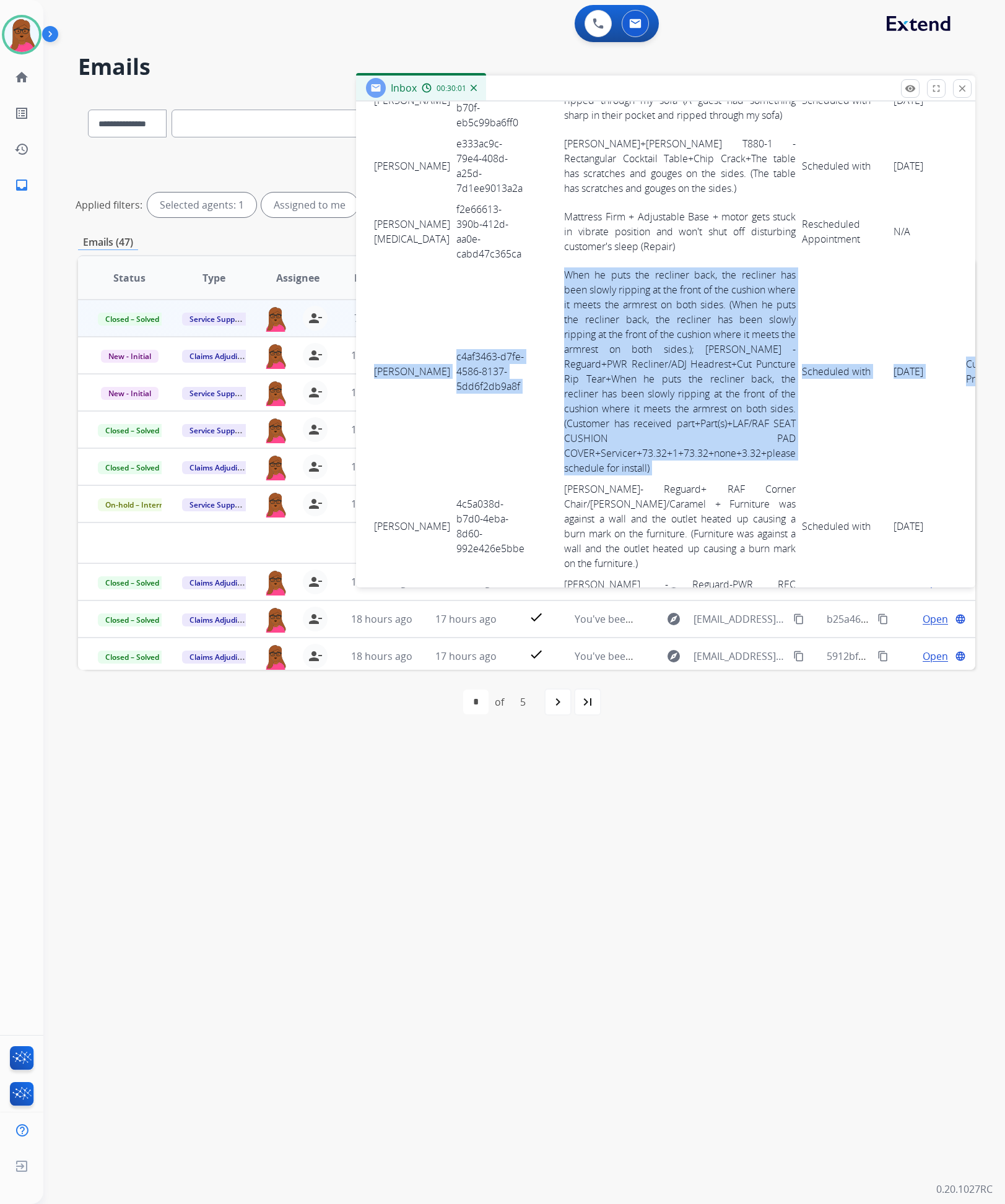
scroll to position [2321, 6]
drag, startPoint x: 371, startPoint y: 350, endPoint x: 959, endPoint y: 374, distance: 588.5
click at [959, 374] on tr "JUDITA BROWN c4af3463-d7fe-4586-8137-5dd6f2db9a8f When he puts the recliner bac…" at bounding box center [688, 371] width 647 height 214
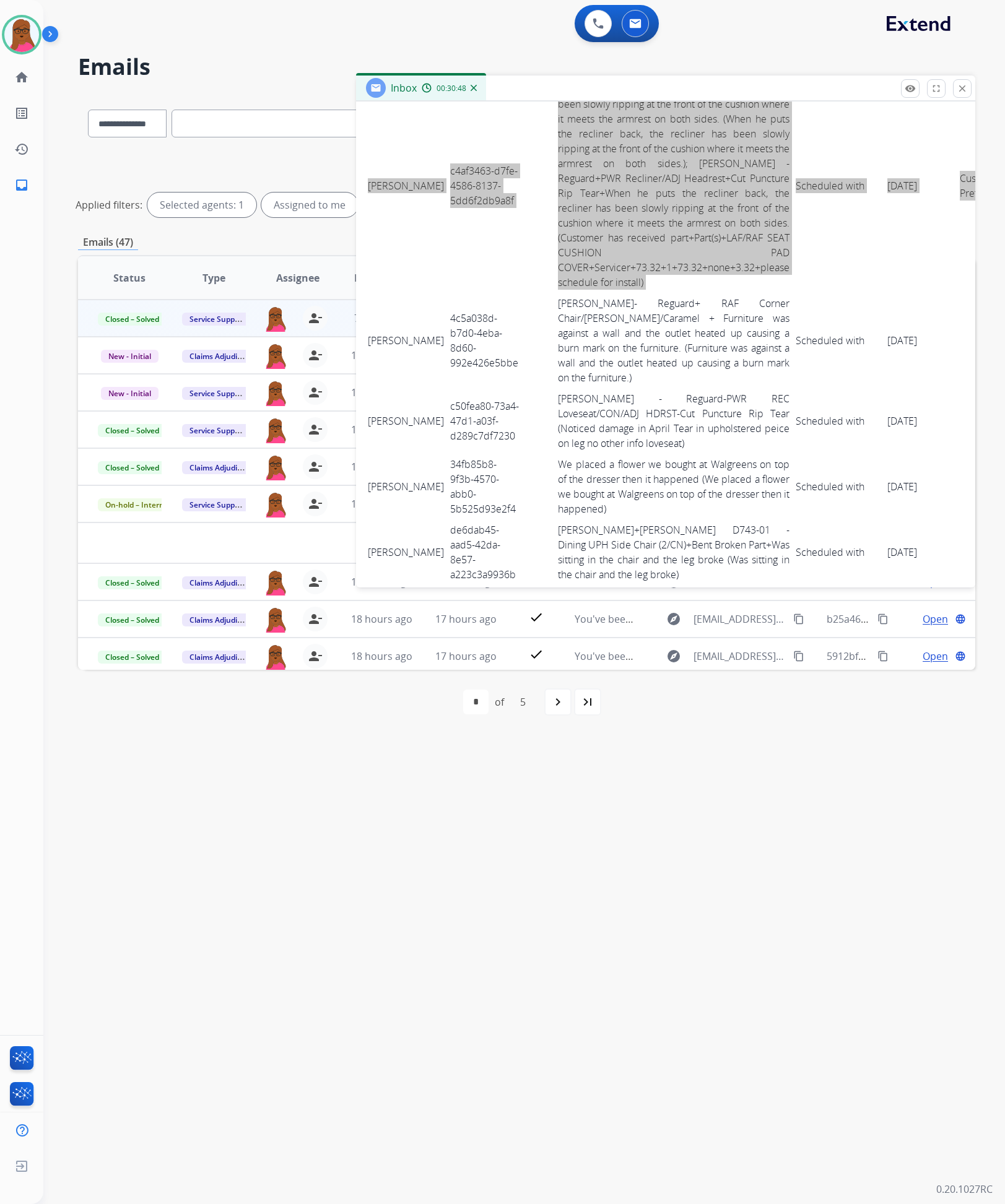
scroll to position [2600, 6]
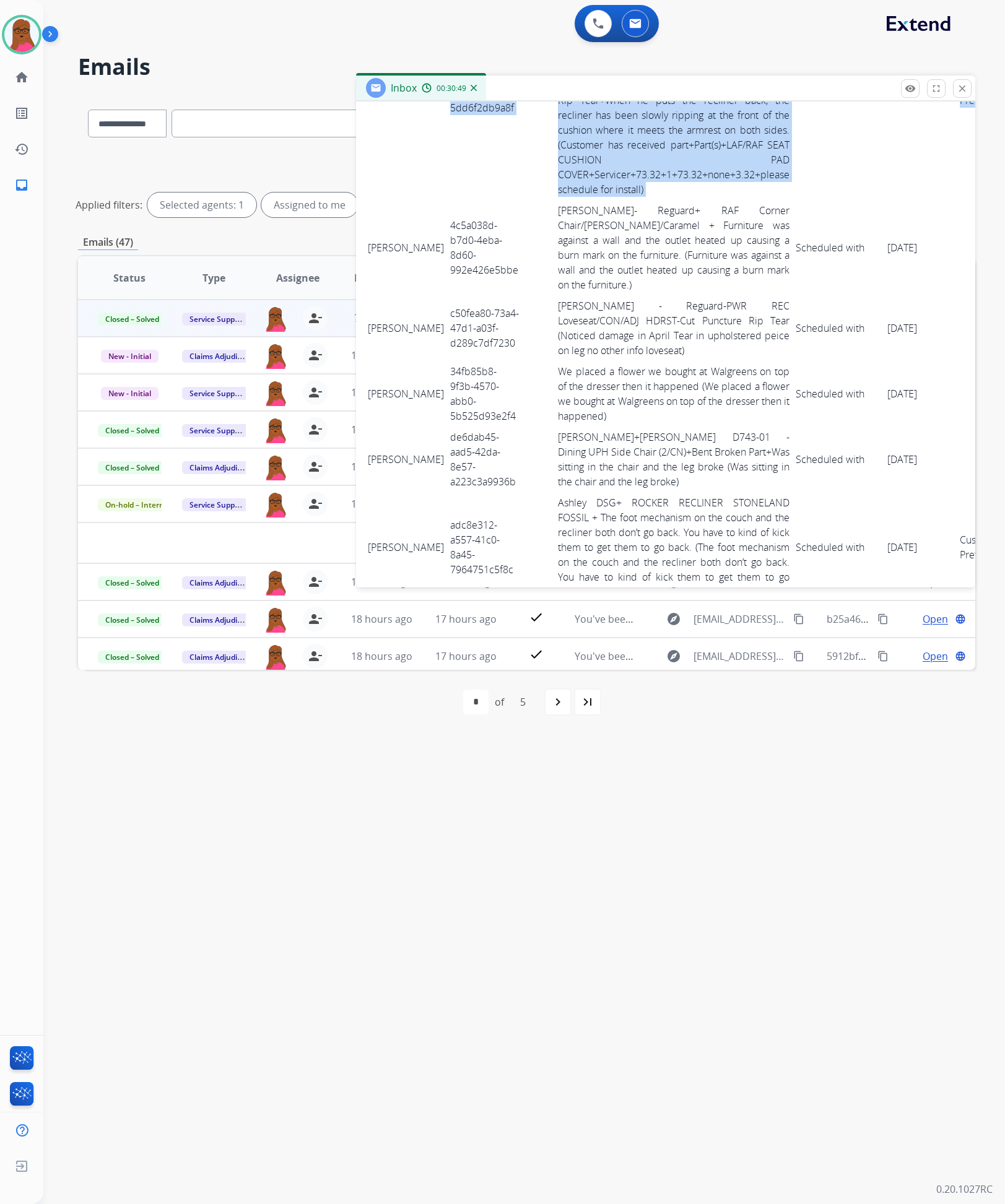
click at [571, 238] on link "Ashley- Reguard+ RAF Corner Chair/Emilia/Caramel + Furniture was against a wall…" at bounding box center [674, 247] width 232 height 88
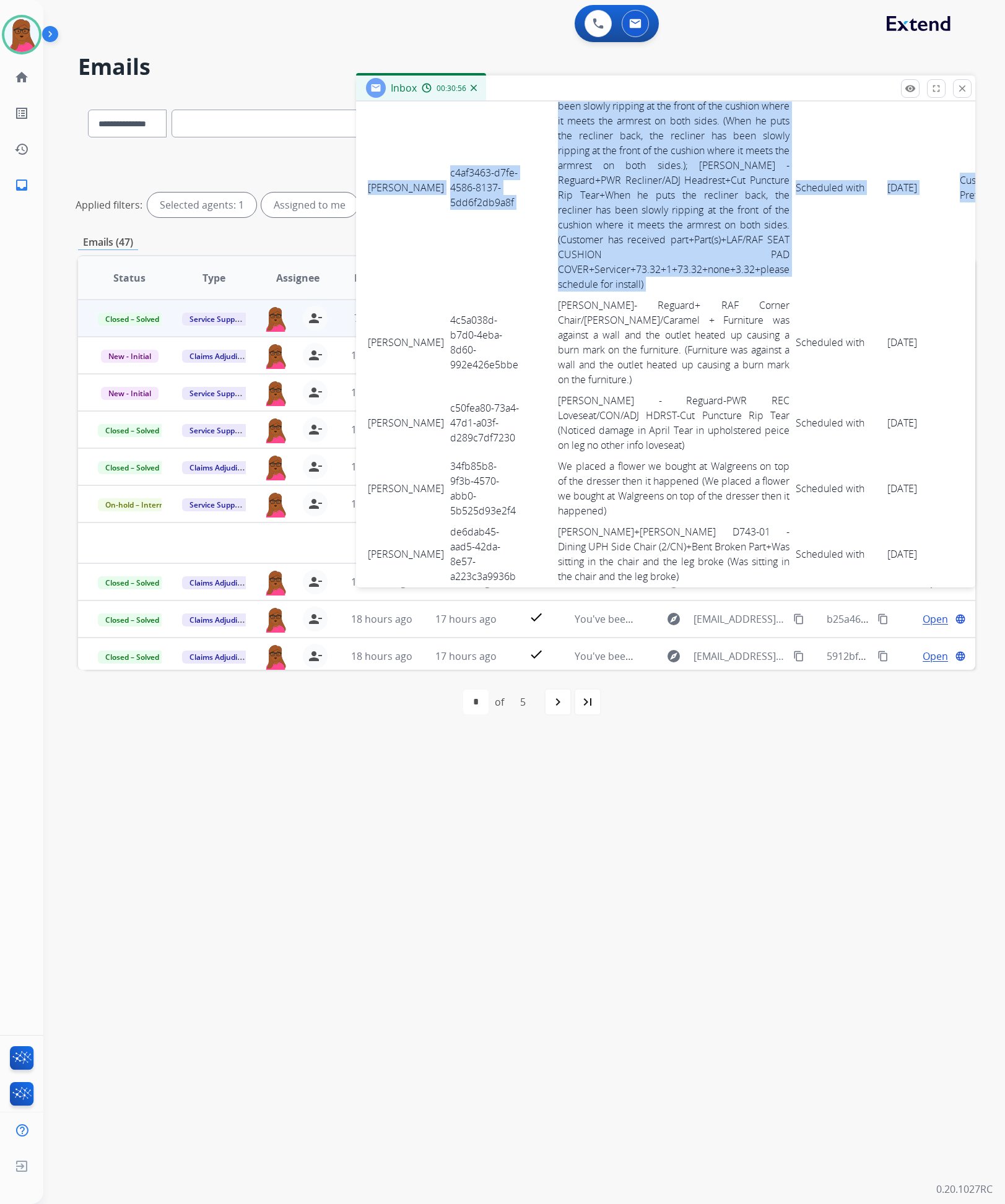
scroll to position [2507, 6]
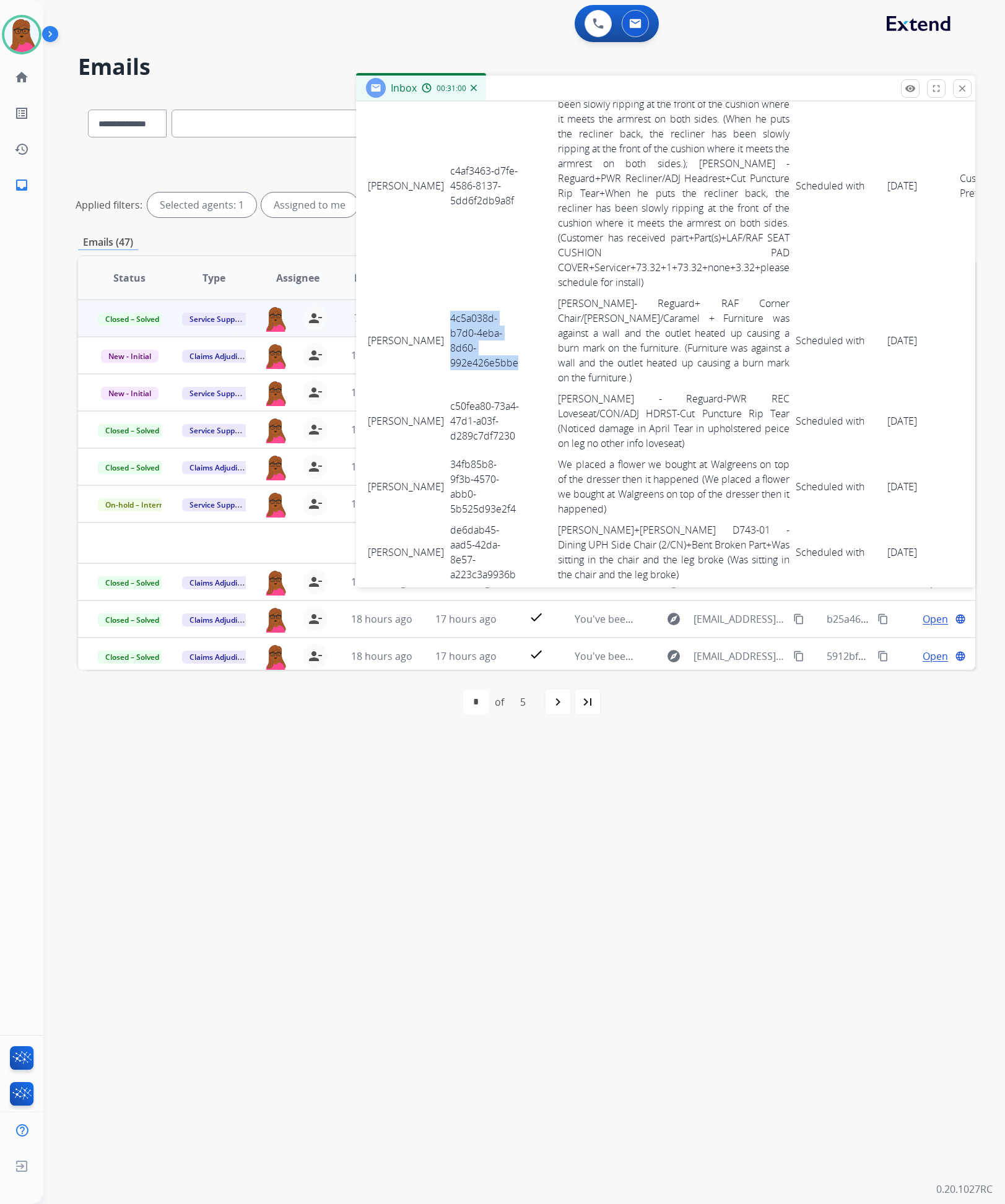
drag, startPoint x: 421, startPoint y: 306, endPoint x: 497, endPoint y: 362, distance: 94.4
click at [497, 362] on tr "Morgan Schmidt 4c5a038d-b7d0-4eba-8d60-992e426e5bbe Ashley- Reguard+ RAF Corner…" at bounding box center [688, 340] width 647 height 96
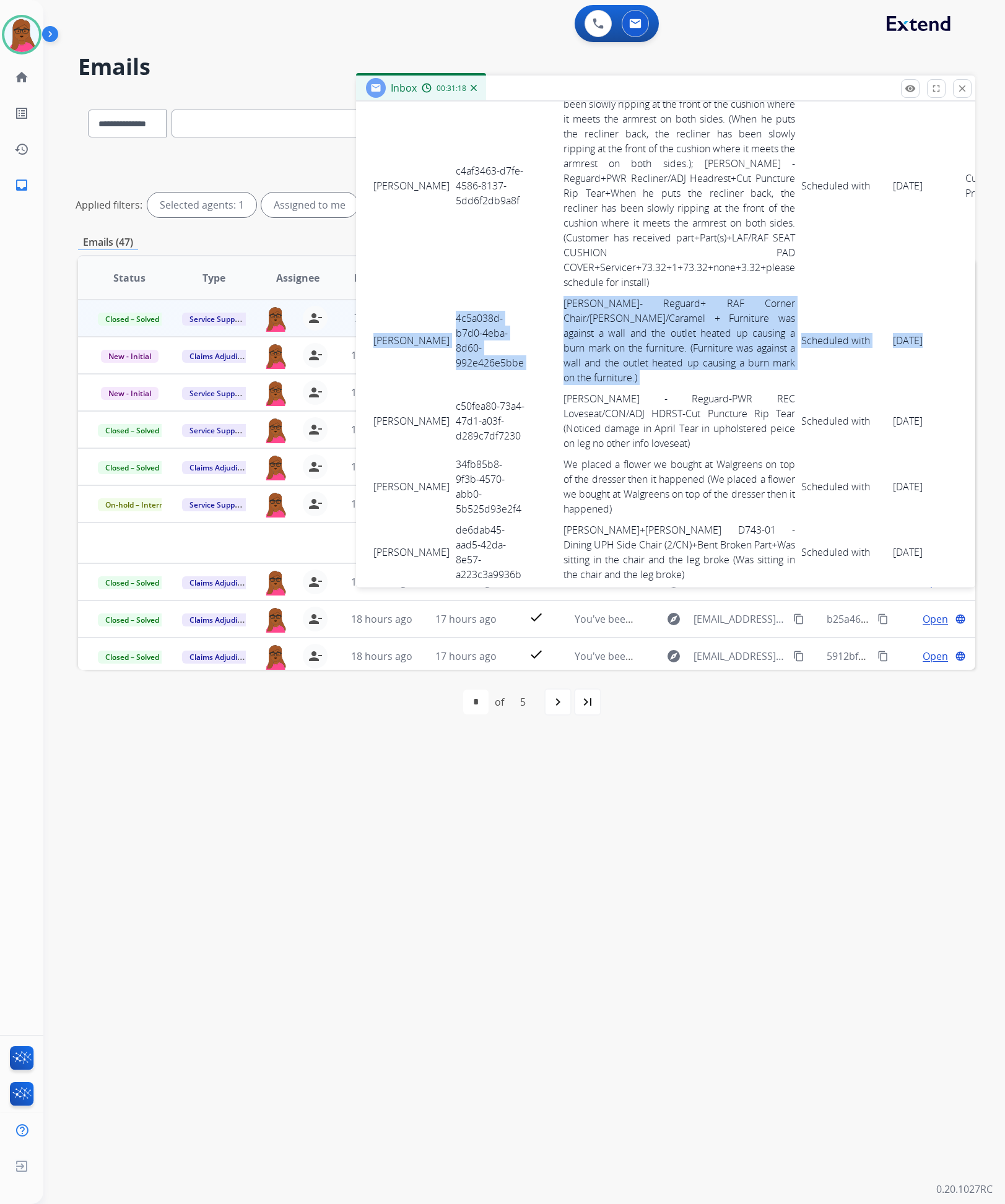
drag, startPoint x: 366, startPoint y: 316, endPoint x: 920, endPoint y: 334, distance: 554.3
click at [920, 334] on tr "Morgan Schmidt 4c5a038d-b7d0-4eba-8d60-992e426e5bbe Ashley- Reguard+ RAF Corner…" at bounding box center [694, 340] width 647 height 96
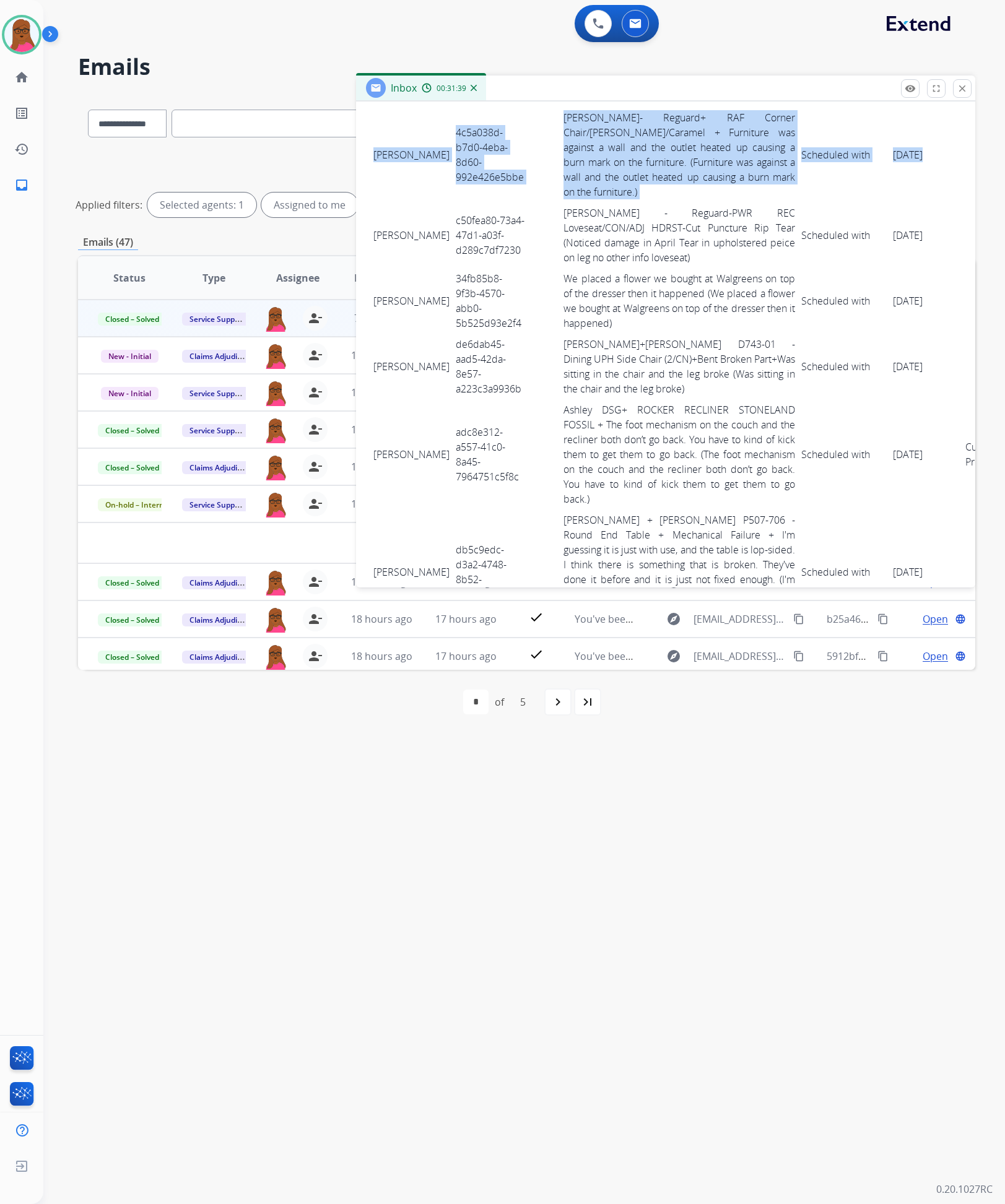
scroll to position [2693, 0]
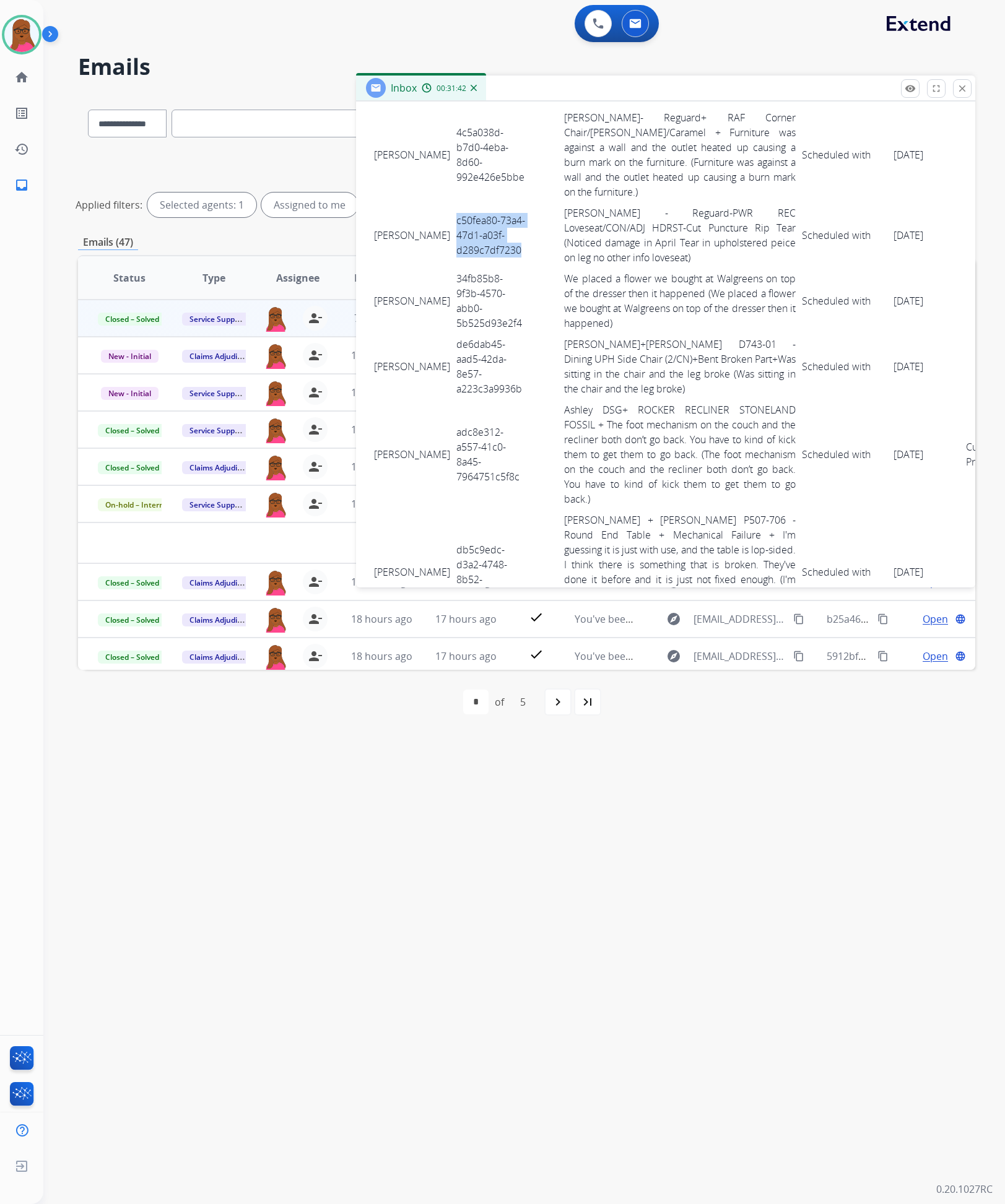
drag, startPoint x: 496, startPoint y: 245, endPoint x: 427, endPoint y: 203, distance: 80.8
click at [453, 203] on td "c50fea80-73a4-47d1-a03f-d289c7df7230" at bounding box center [490, 235] width 75 height 66
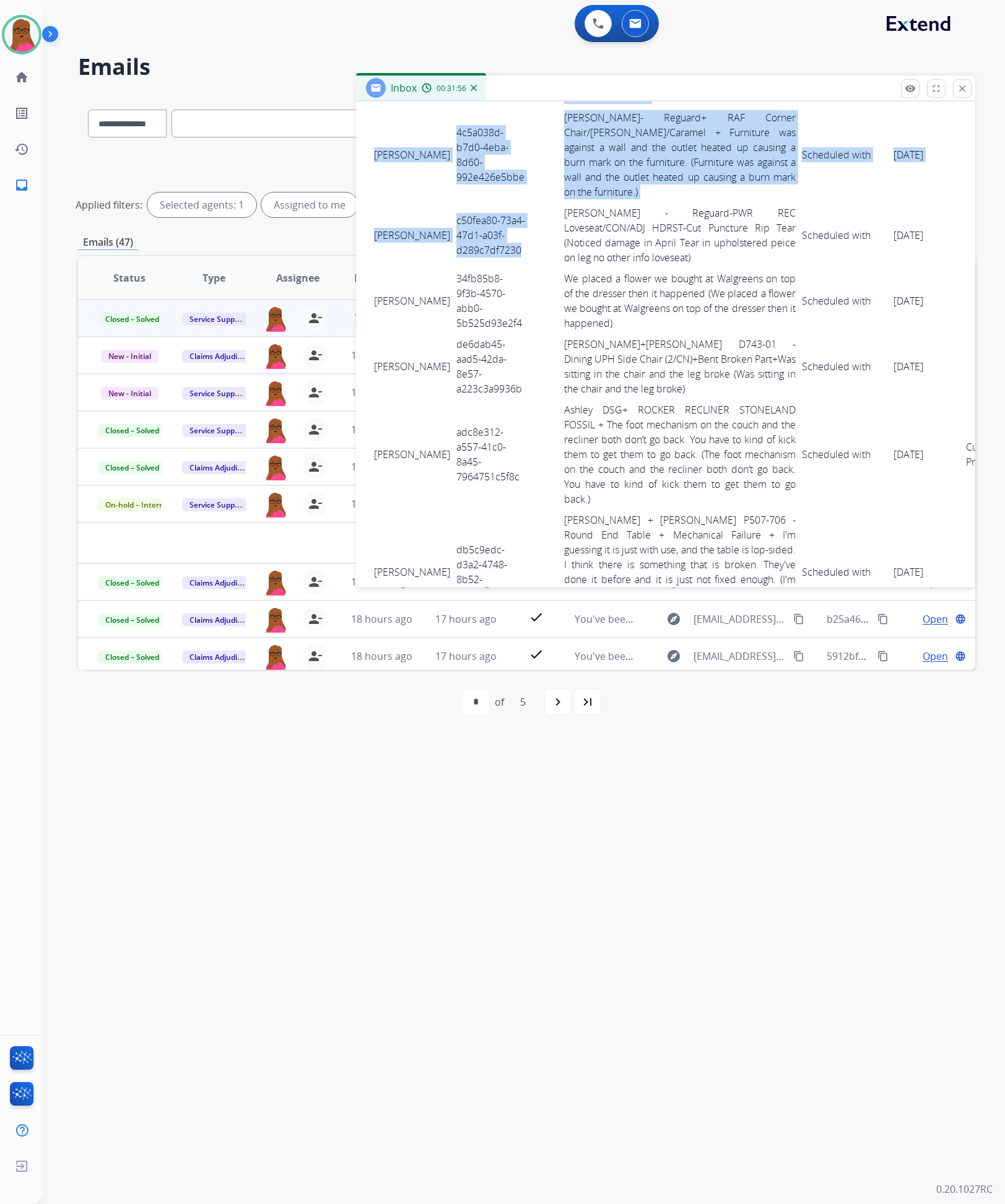
drag, startPoint x: 368, startPoint y: 202, endPoint x: 495, endPoint y: 247, distance: 134.7
click at [495, 247] on div "0 attachments From: notifications@sawenterprises.com To: servicesupport@extend.…" at bounding box center [666, 151] width 620 height 5197
click at [380, 202] on td "MELISSA MULLEN" at bounding box center [412, 235] width 82 height 66
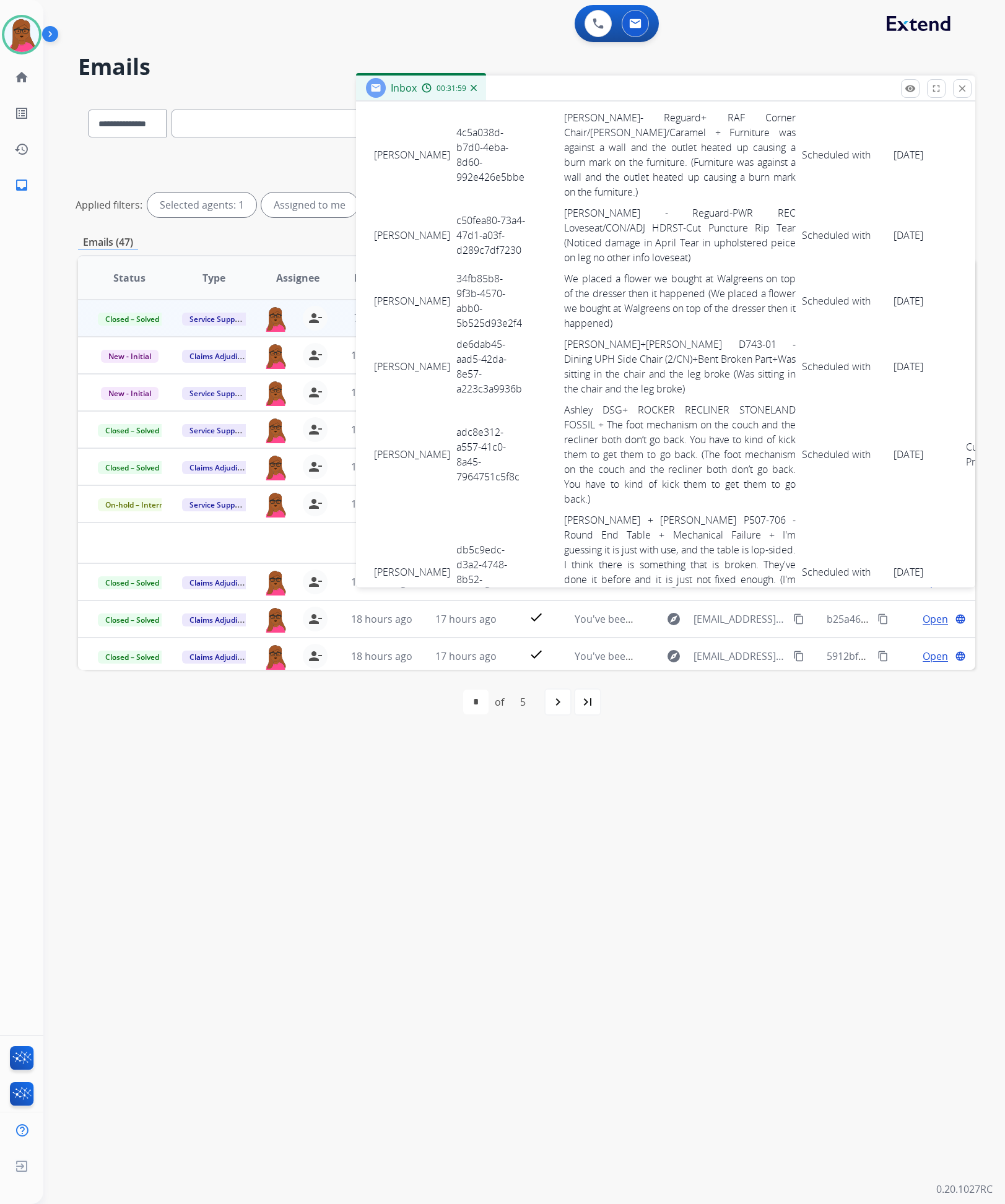
drag, startPoint x: 373, startPoint y: 220, endPoint x: 900, endPoint y: 240, distance: 527.4
click at [900, 240] on tr "MELISSA MULLEN c50fea80-73a4-47d1-a03f-d289c7df7230 Ashley - Reguard-PWR REC Lo…" at bounding box center [694, 235] width 647 height 66
click at [453, 280] on td "34fb85b8-9f3b-4570-abb0-5b525d93e2f4" at bounding box center [490, 301] width 75 height 66
click at [453, 275] on td "34fb85b8-9f3b-4570-abb0-5b525d93e2f4" at bounding box center [490, 301] width 75 height 66
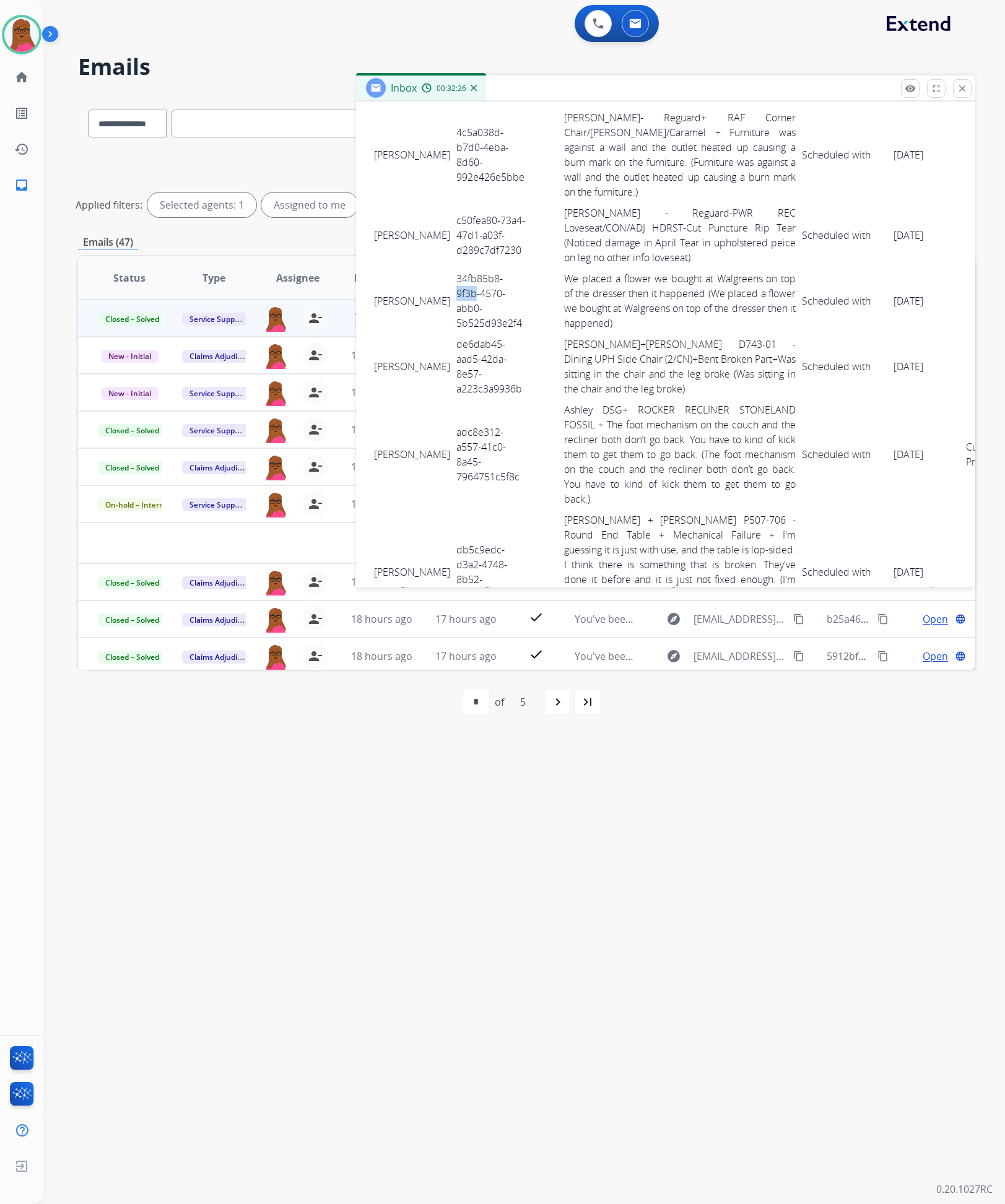
click at [453, 276] on td "34fb85b8-9f3b-4570-abb0-5b525d93e2f4" at bounding box center [490, 301] width 75 height 66
click at [453, 277] on td "34fb85b8-9f3b-4570-abb0-5b525d93e2f4" at bounding box center [490, 301] width 75 height 66
drag, startPoint x: 373, startPoint y: 271, endPoint x: 906, endPoint y: 286, distance: 533.2
click at [906, 286] on tr "PAUL WILDER 34fb85b8-9f3b-4570-abb0-5b525d93e2f4 We placed a flower we bought a…" at bounding box center [694, 301] width 647 height 66
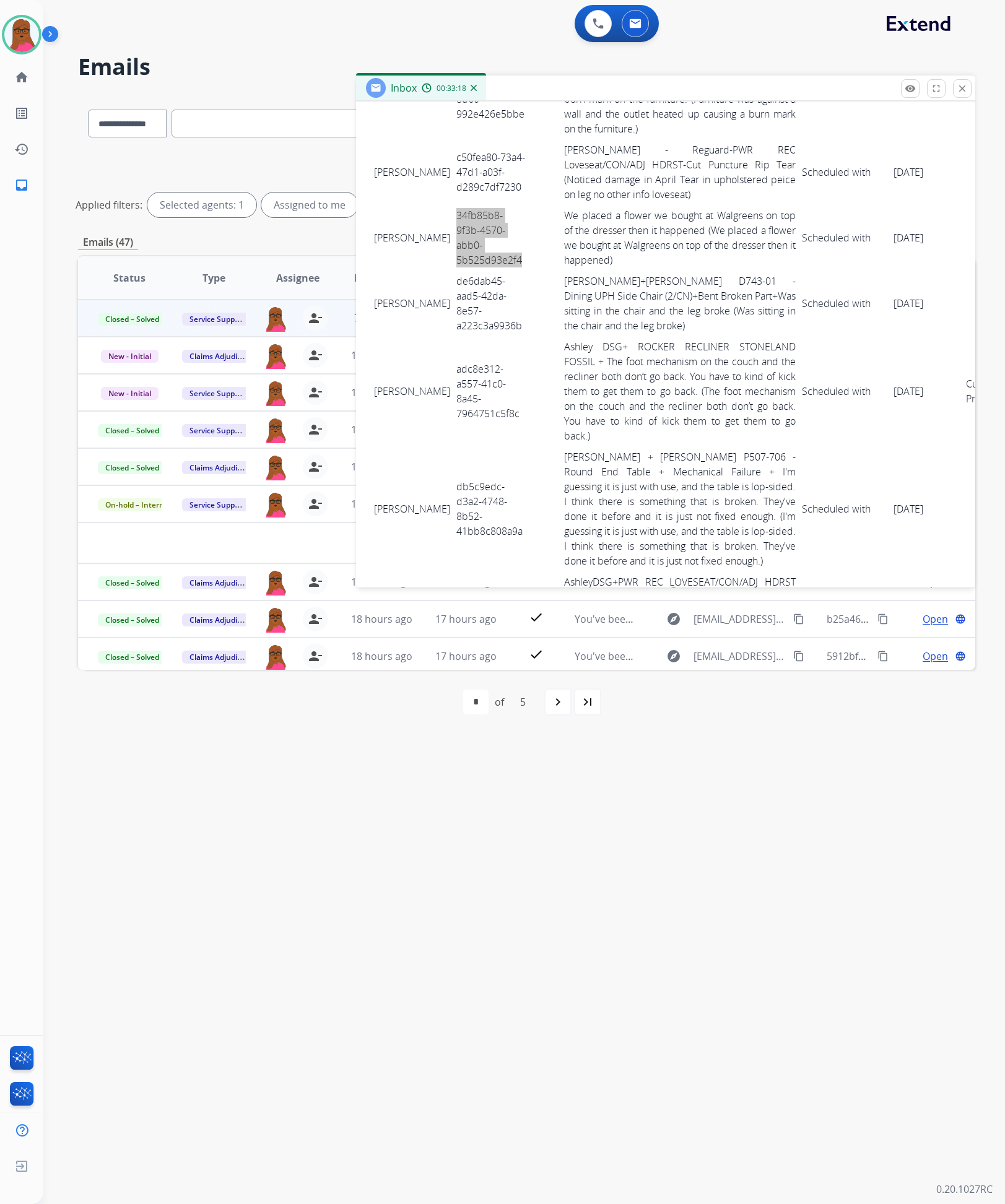
scroll to position [2786, 0]
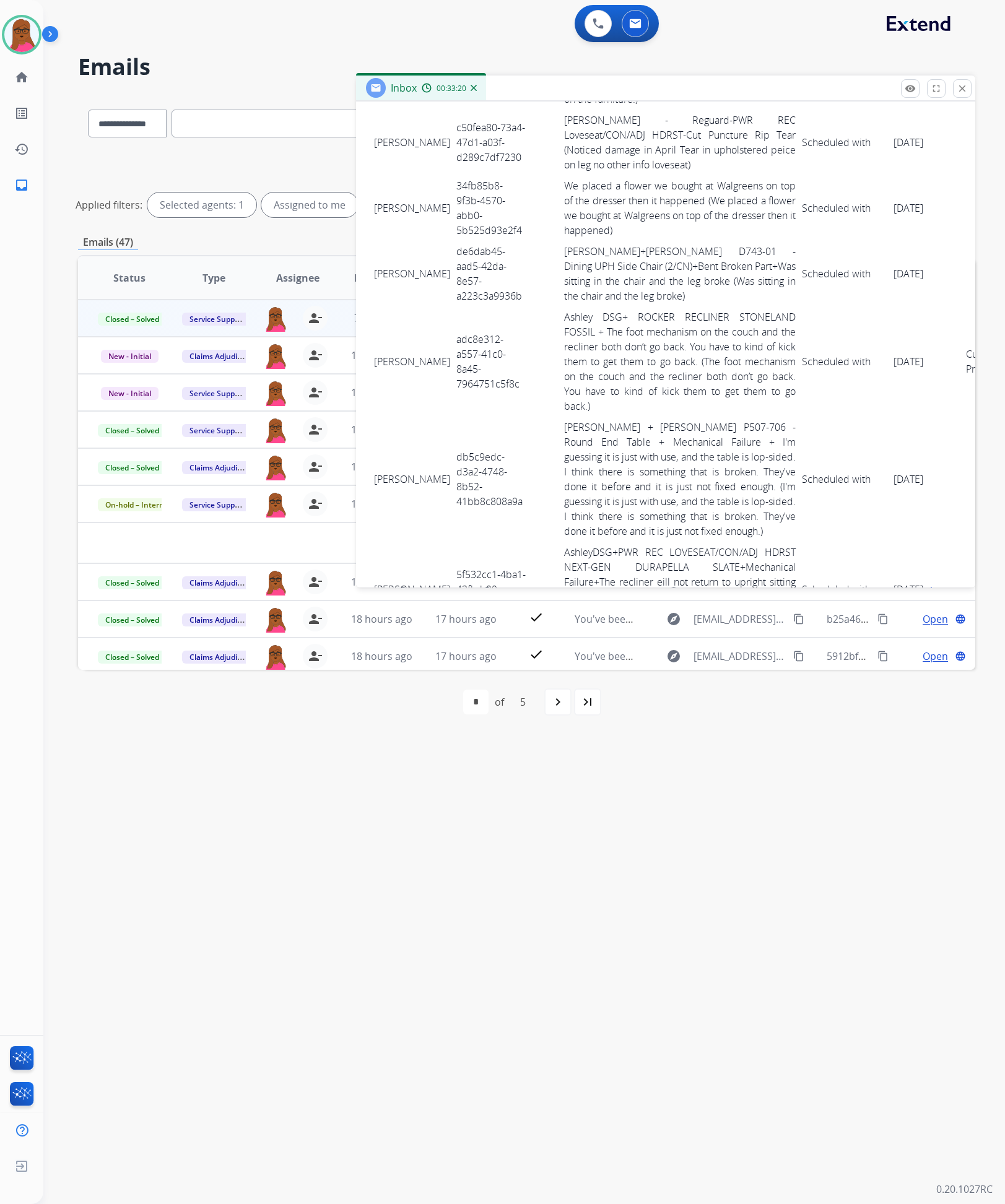
click at [453, 264] on td "de6dab45-aad5-42da-8e57-a223c3a9936b" at bounding box center [490, 274] width 75 height 66
drag, startPoint x: 375, startPoint y: 244, endPoint x: 908, endPoint y: 268, distance: 533.5
click at [908, 268] on tr "Leslie Watson de6dab45-aad5-42da-8e57-a223c3a9936b Ashley - Reguard+ASHLEY D743…" at bounding box center [694, 274] width 647 height 66
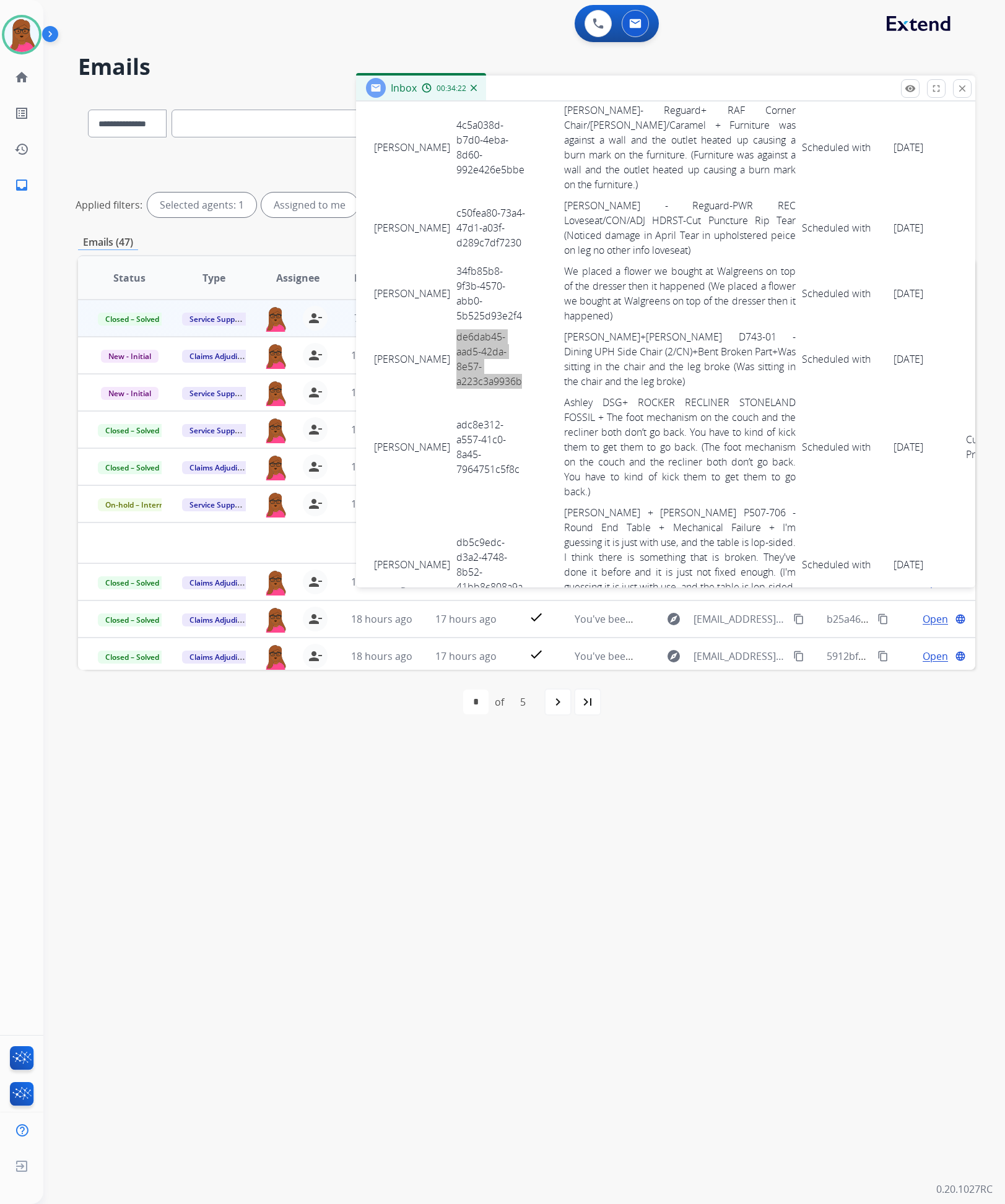
scroll to position [2731, 0]
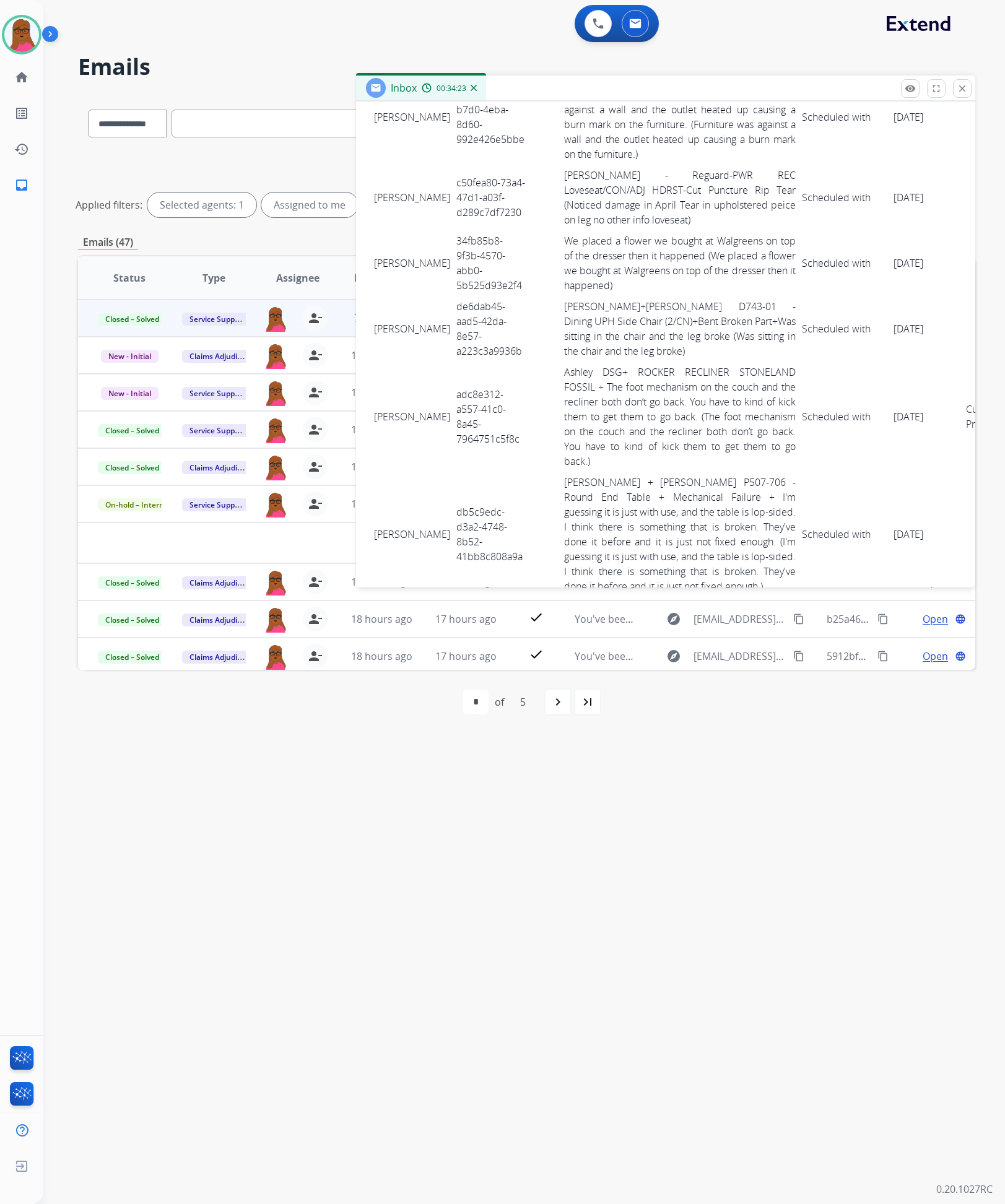
click at [456, 394] on td "adc8e312-a557-41c0-8a45-7964751c5f8c" at bounding box center [490, 416] width 75 height 110
click at [455, 394] on td "adc8e312-a557-41c0-8a45-7964751c5f8c" at bounding box center [490, 416] width 75 height 110
click at [454, 394] on td "adc8e312-a557-41c0-8a45-7964751c5f8c" at bounding box center [490, 416] width 75 height 110
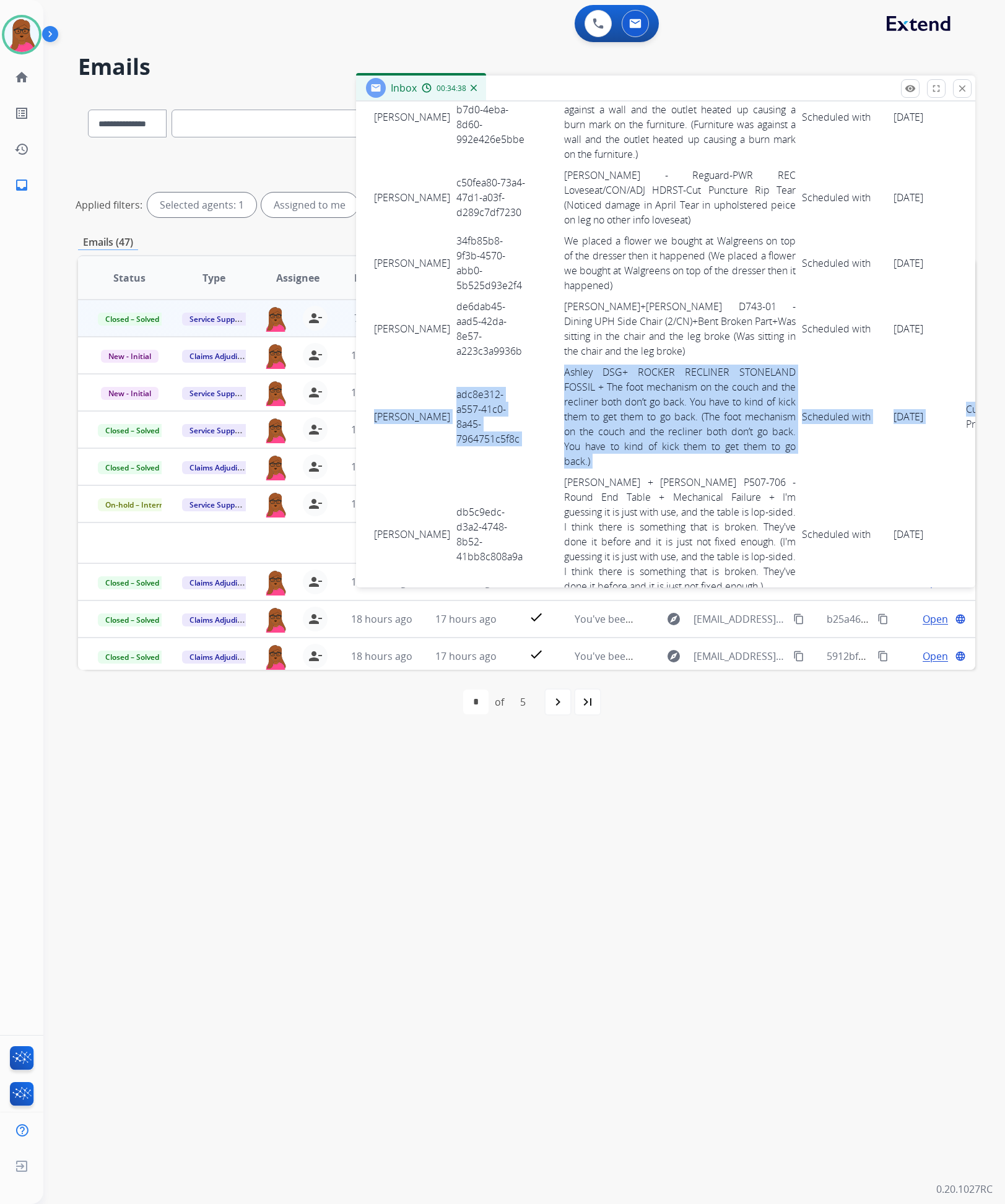
scroll to position [2731, 6]
drag, startPoint x: 371, startPoint y: 383, endPoint x: 963, endPoint y: 413, distance: 592.8
click at [963, 413] on tr "Glenn Wallace adc8e312-a557-41c0-8a45-7964751c5f8c Ashley DSG+ ROCKER RECLINER …" at bounding box center [688, 416] width 647 height 110
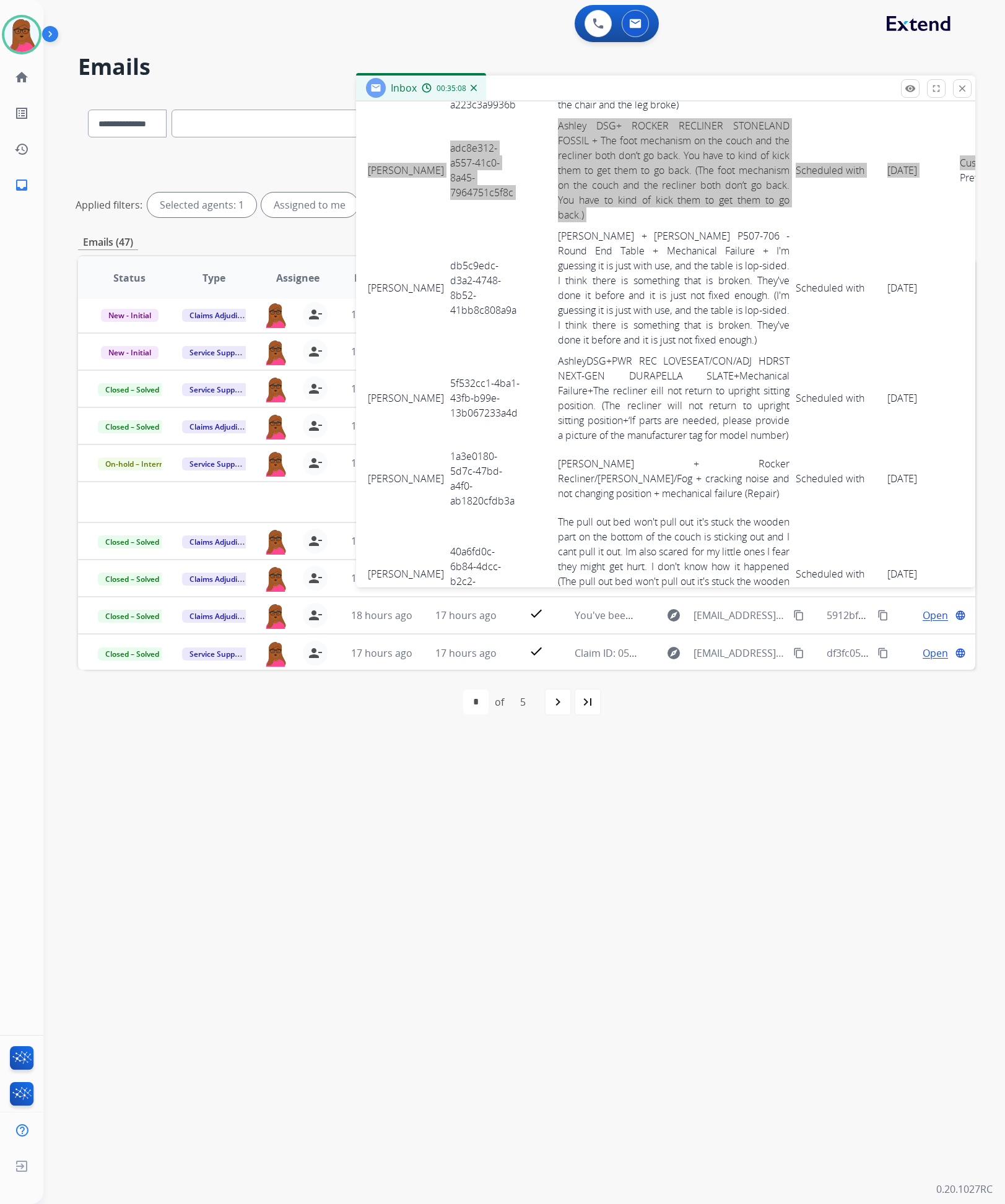
scroll to position [3010, 6]
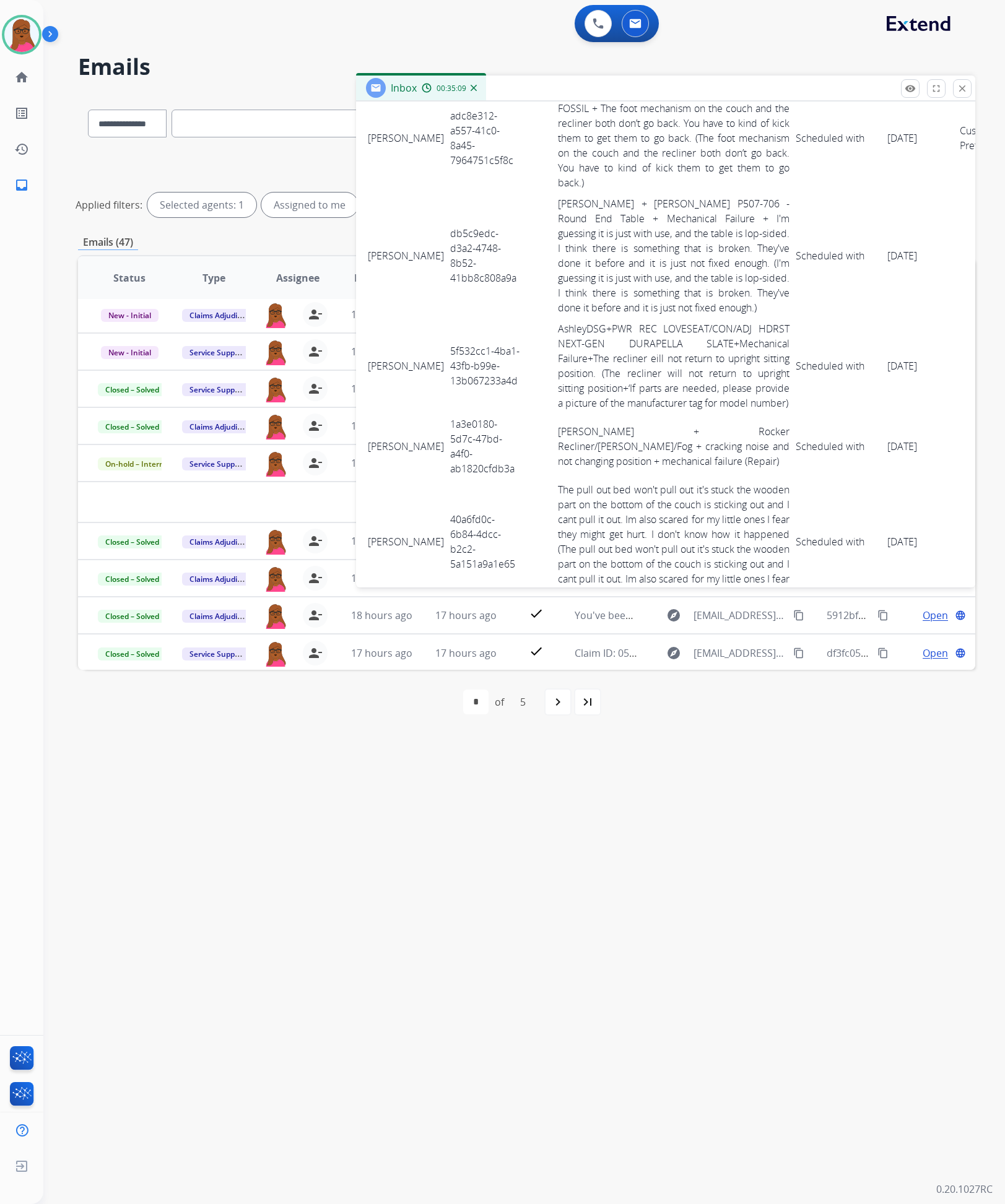
click at [447, 240] on td "db5c9edc-d3a2-4748-8b52-41bb8c808a9a" at bounding box center [484, 256] width 75 height 125
click at [447, 240] on td "db5c9edc-d3a2-4748-8b52-41bb8c808a9a" at bounding box center [484, 256] width 75 height 125
drag, startPoint x: 368, startPoint y: 232, endPoint x: 907, endPoint y: 242, distance: 539.1
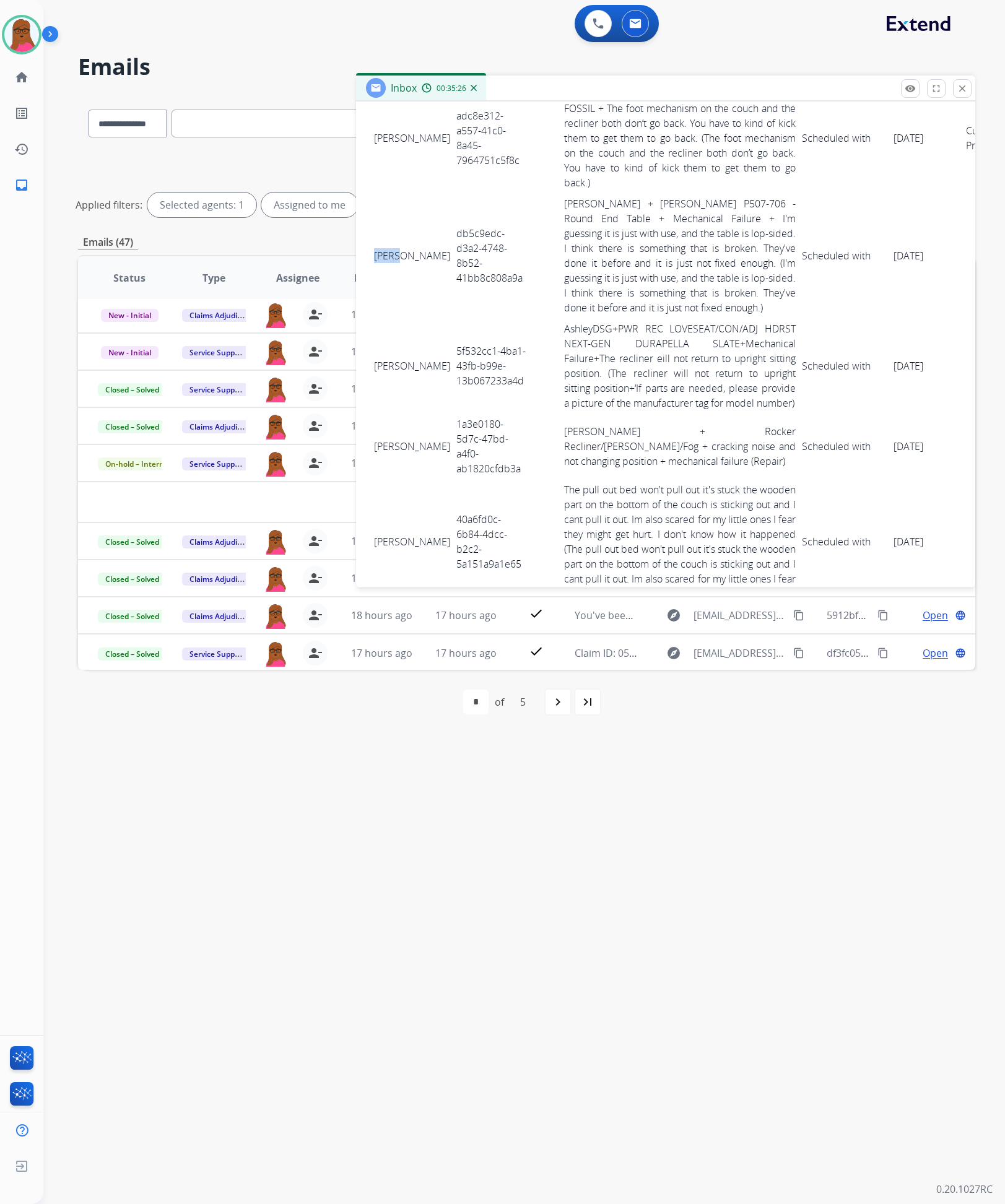
click at [907, 242] on tr "Lena Mansor db5c9edc-d3a2-4748-8b52-41bb8c808a9a Ashley - Reguard + ASHLEY P507…" at bounding box center [694, 256] width 647 height 125
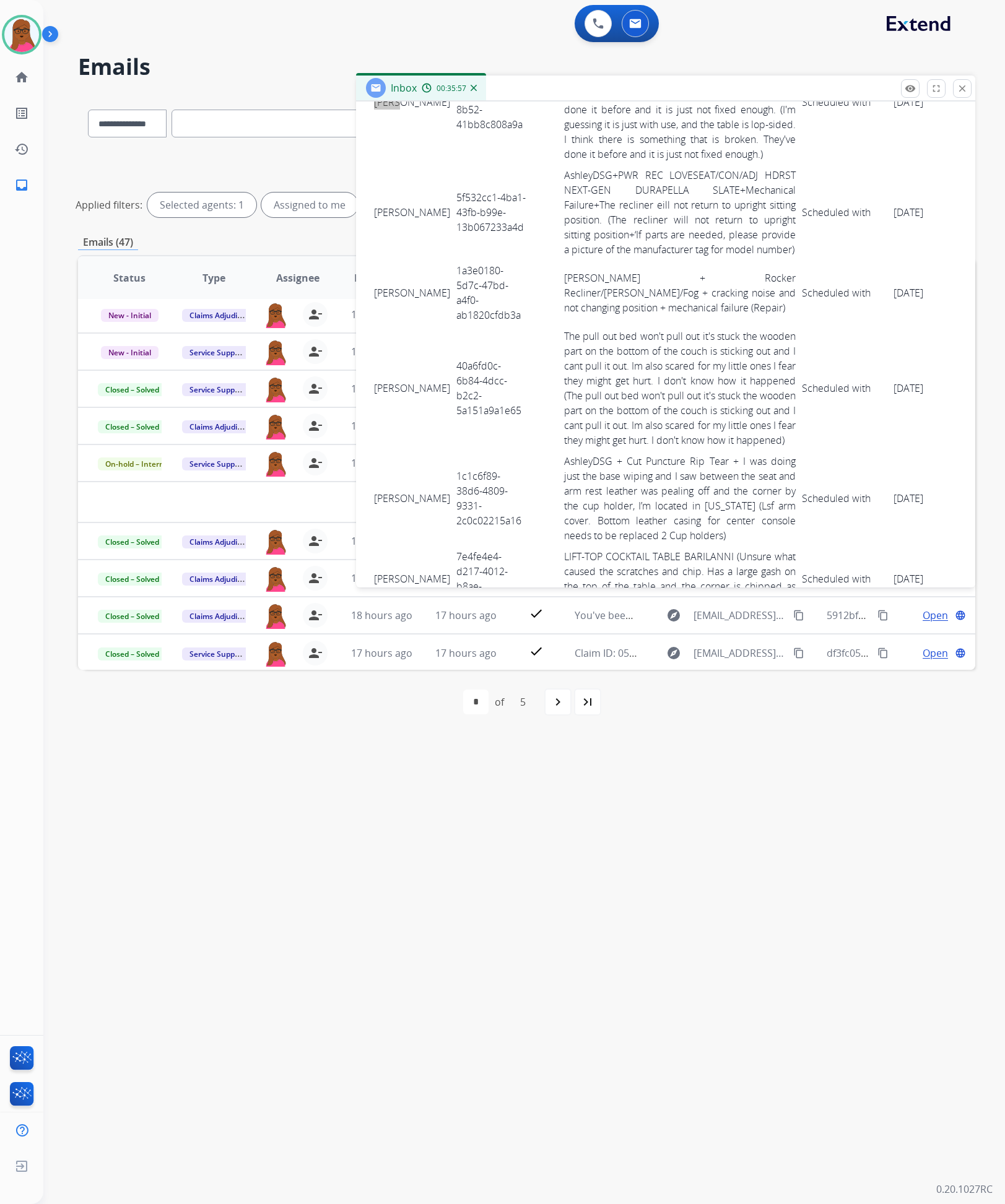
scroll to position [3195, 0]
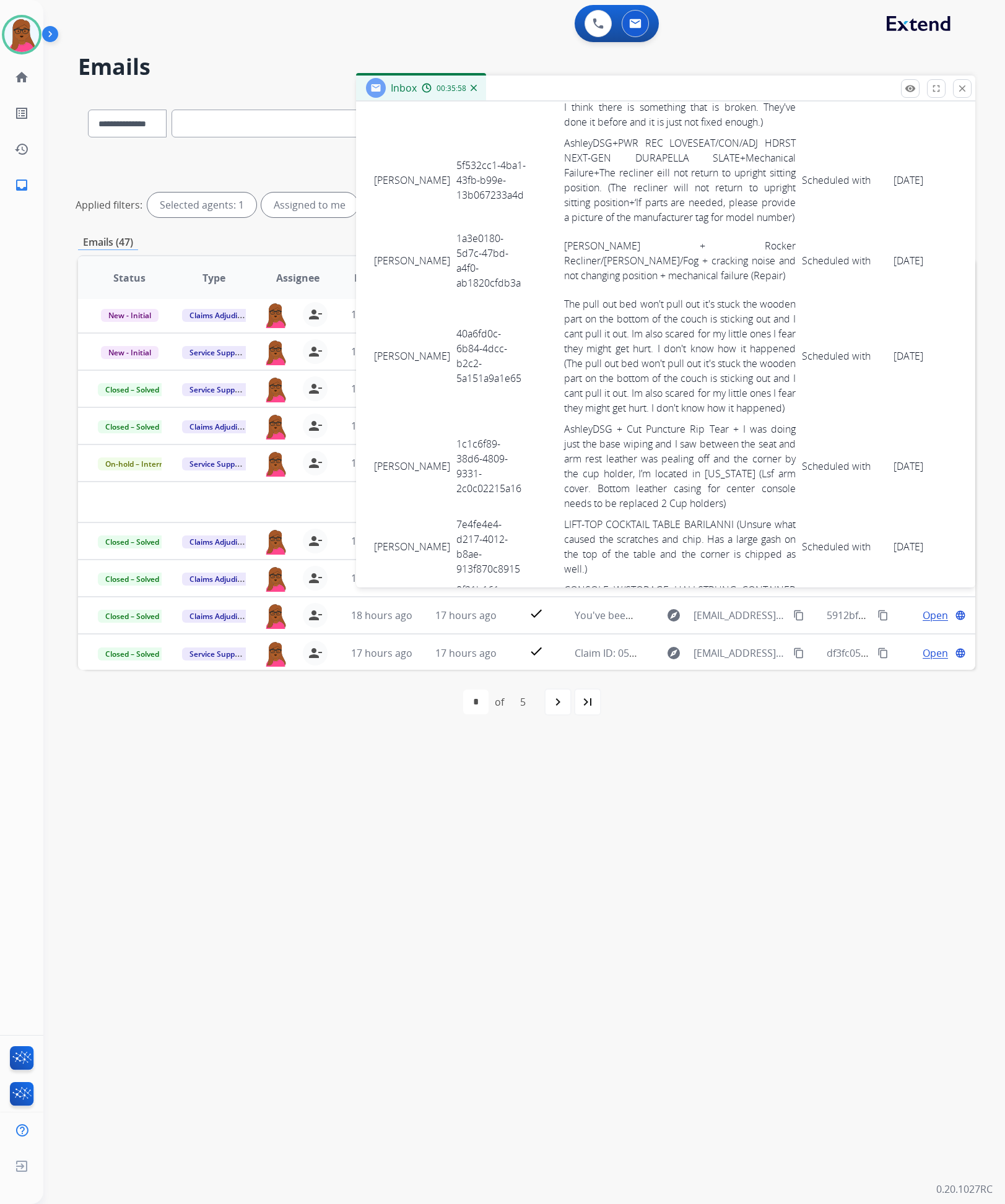
click at [455, 158] on td "5f532cc1-4ba1-43fb-b99e-13b067233a4d" at bounding box center [490, 180] width 75 height 96
drag, startPoint x: 376, startPoint y: 159, endPoint x: 903, endPoint y: 175, distance: 527.2
click at [903, 175] on tr "LESLYE KENAN 5f532cc1-4ba1-43fb-b99e-13b067233a4d AshleyDSG+PWR REC LOVESEAT/CO…" at bounding box center [694, 180] width 647 height 96
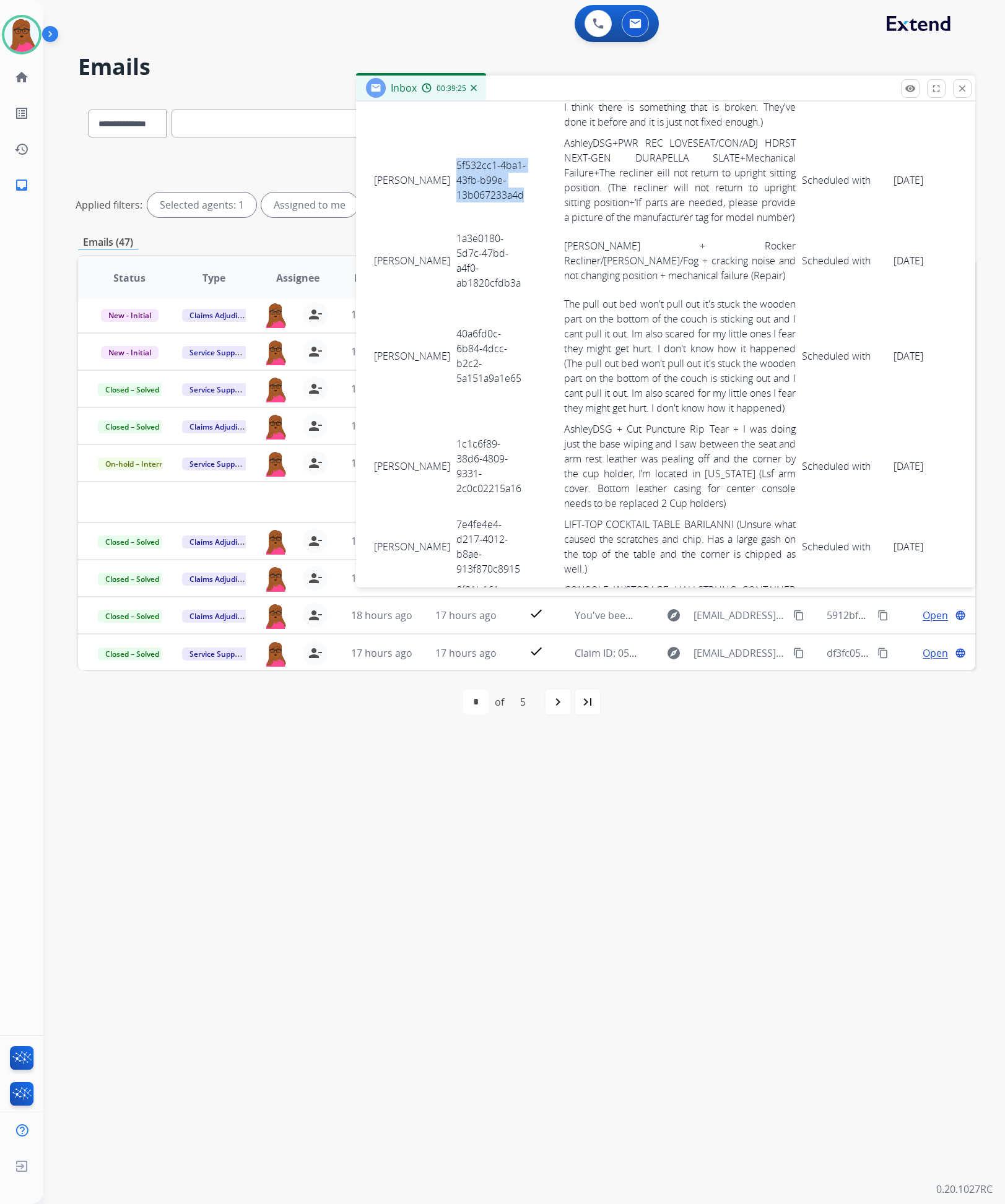
click at [623, 260] on link "Ashley Reguard + Rocker Recliner/Mitchiner/Fog + cracking noise and not changin…" at bounding box center [680, 261] width 232 height 43
click at [453, 255] on td "1a3e0180-5d7c-47bd-a4f0-ab1820cfdb3a" at bounding box center [490, 261] width 75 height 66
drag, startPoint x: 372, startPoint y: 245, endPoint x: 903, endPoint y: 274, distance: 531.8
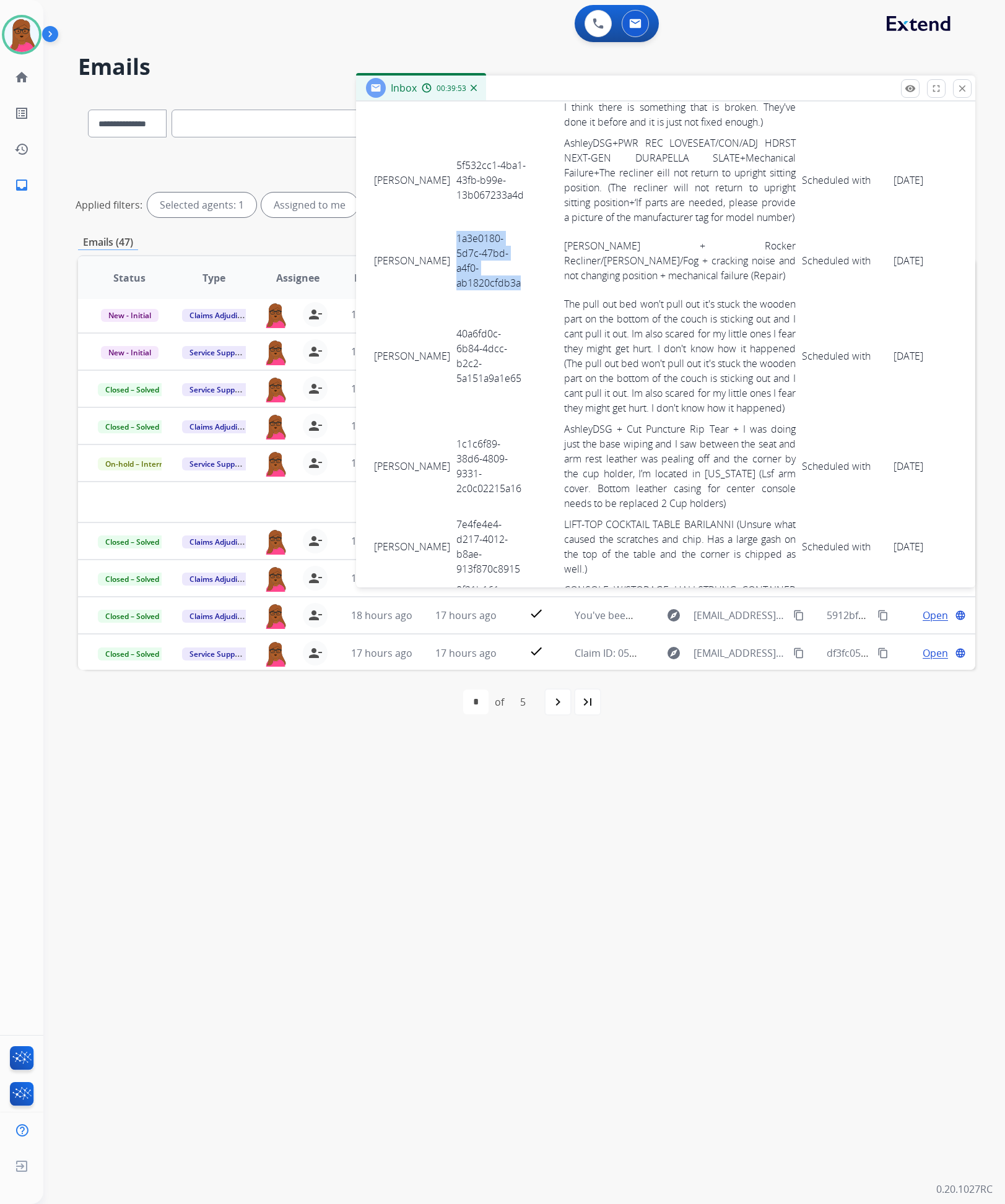
click at [903, 274] on tr "Melissa Cerininara 1a3e0180-5d7c-47bd-a4f0-ab1820cfdb3a Ashley Reguard + Rocker…" at bounding box center [694, 261] width 647 height 66
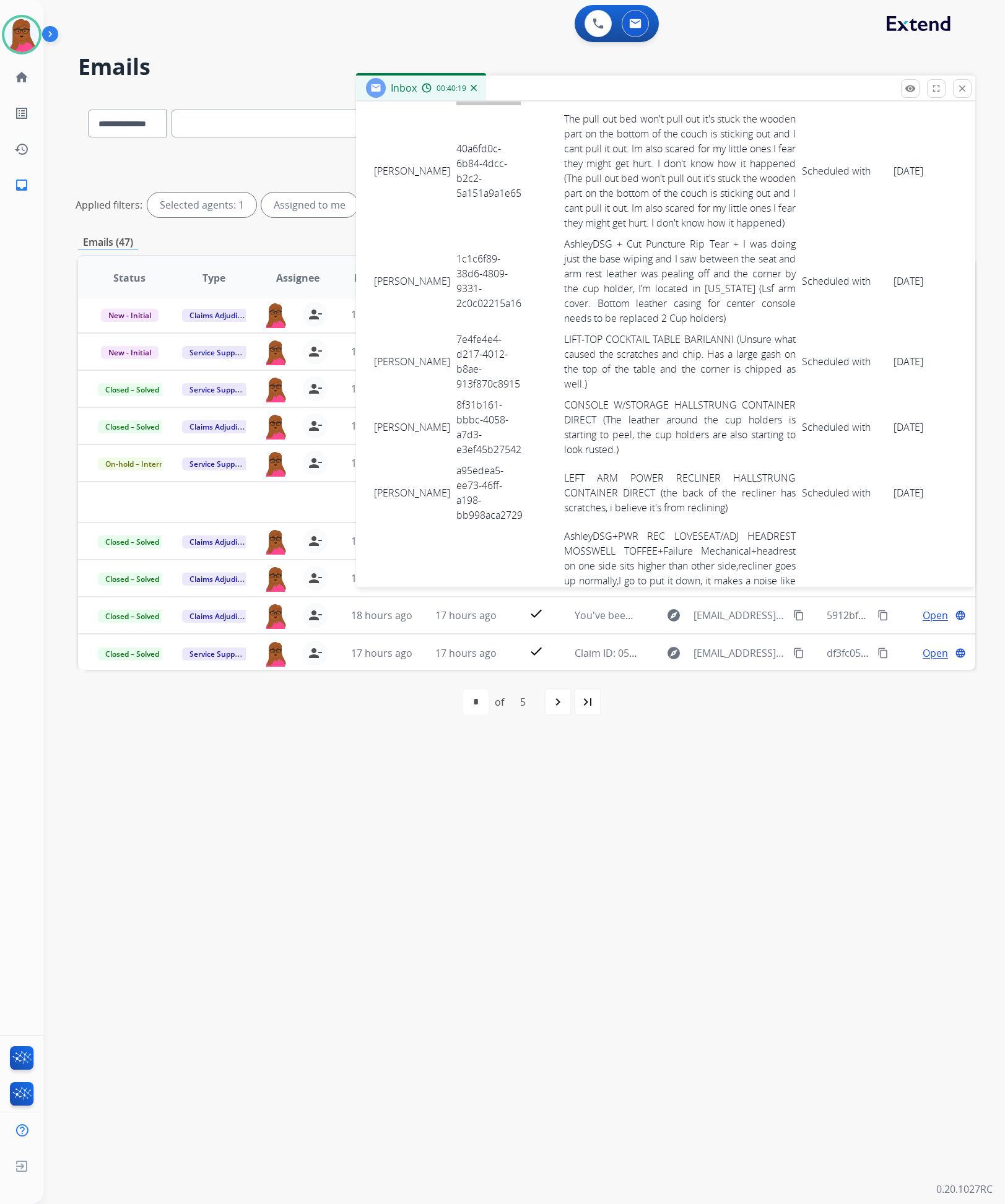
scroll to position [3381, 0]
click at [453, 173] on td "40a6fd0c-6b84-4dcc-b2c2-5a151a9a1e65" at bounding box center [490, 170] width 75 height 125
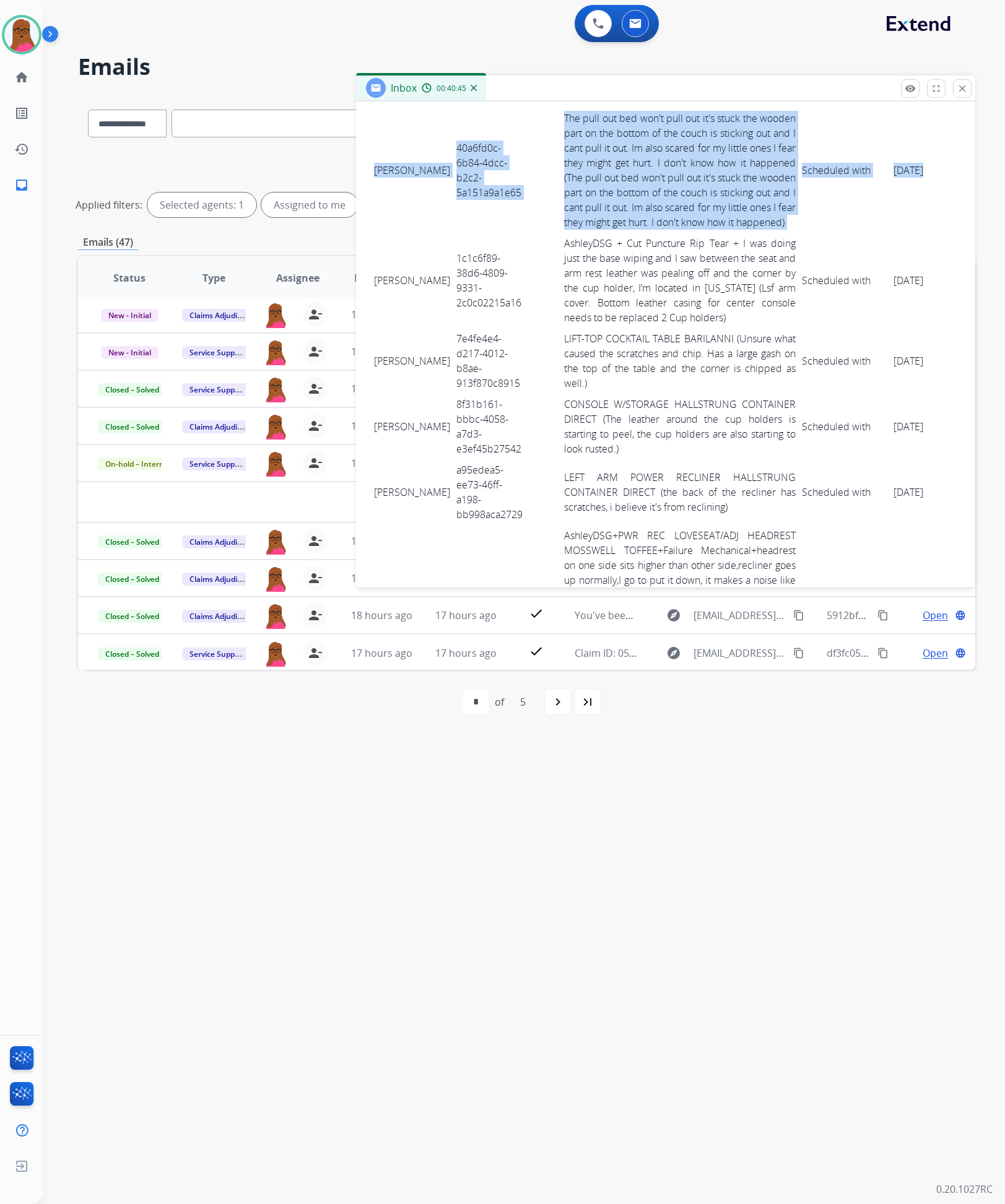
drag, startPoint x: 375, startPoint y: 158, endPoint x: 924, endPoint y: 206, distance: 551.1
click at [937, 207] on tr "RAYMOND ALVAREZ 40a6fd0c-6b84-4dcc-b2c2-5a151a9a1e65 The pull out bed won't pul…" at bounding box center [694, 170] width 647 height 125
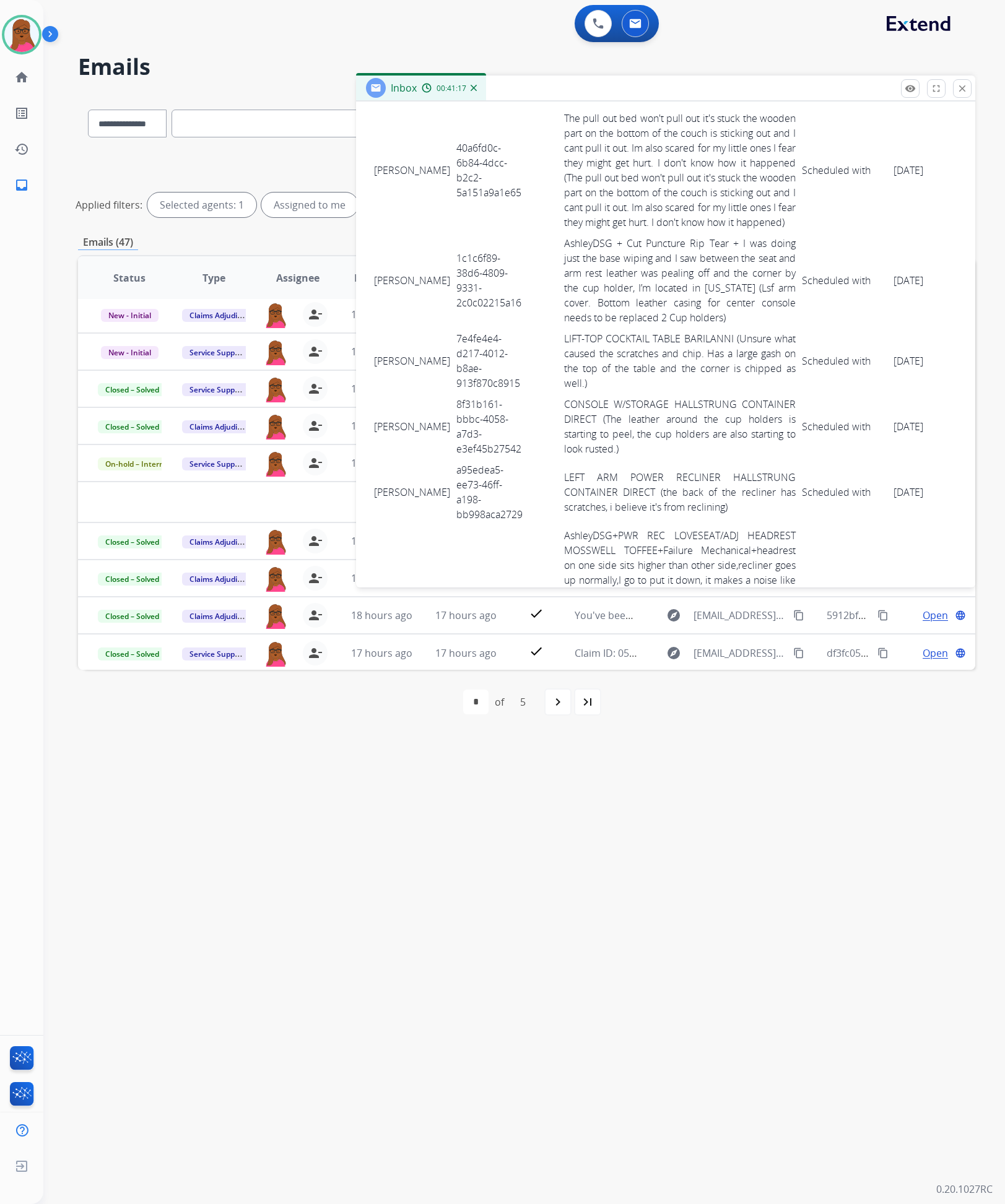
click at [453, 299] on td "1c1c6f89-38d6-4809-9331-2c0c02215a16" at bounding box center [490, 280] width 75 height 96
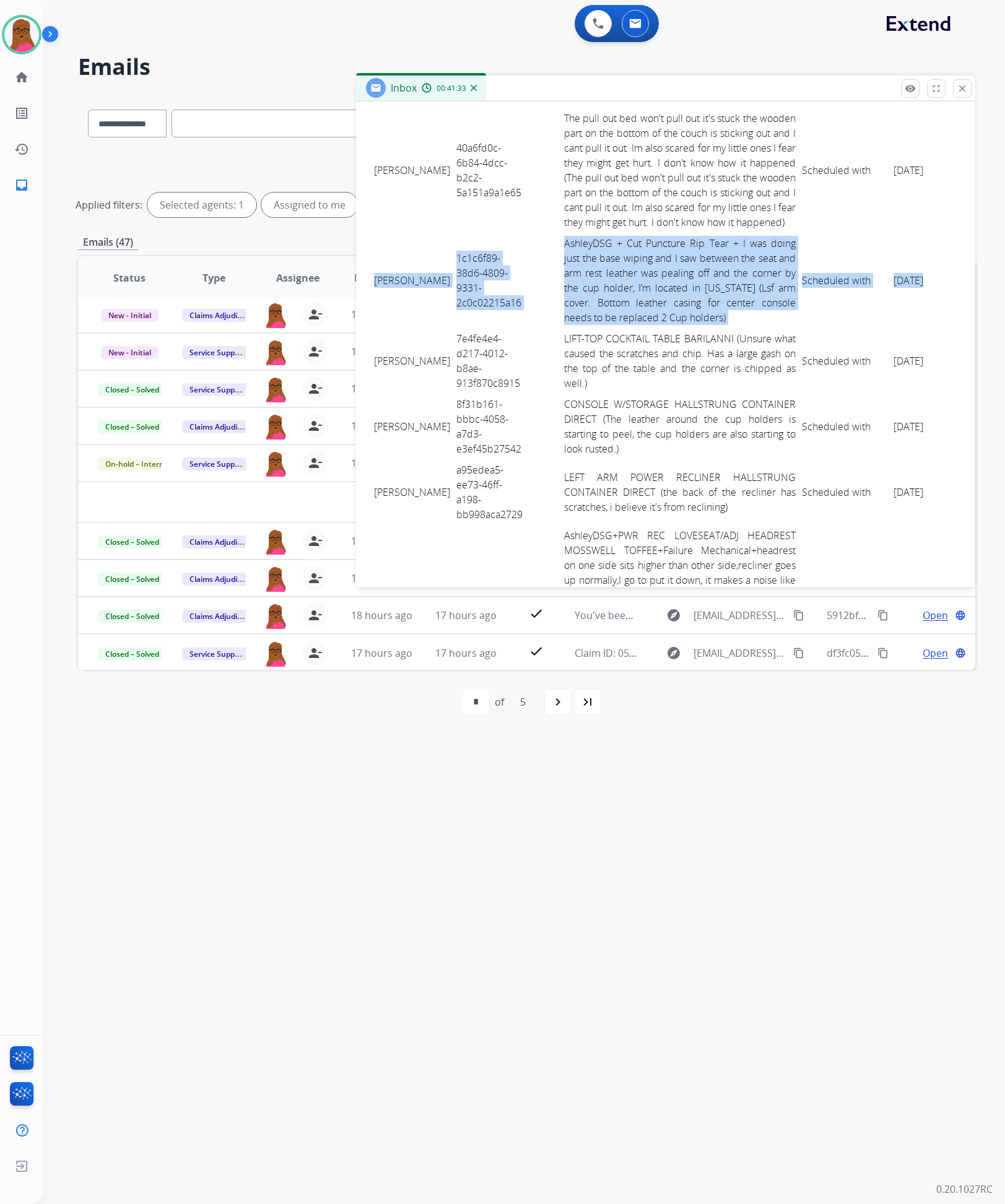
drag, startPoint x: 374, startPoint y: 276, endPoint x: 940, endPoint y: 296, distance: 566.4
click at [940, 296] on tr "Wilmar Gallego 1c1c6f89-38d6-4809-9331-2c0c02215a16 AshleyDSG + Cut Puncture Ri…" at bounding box center [694, 280] width 647 height 96
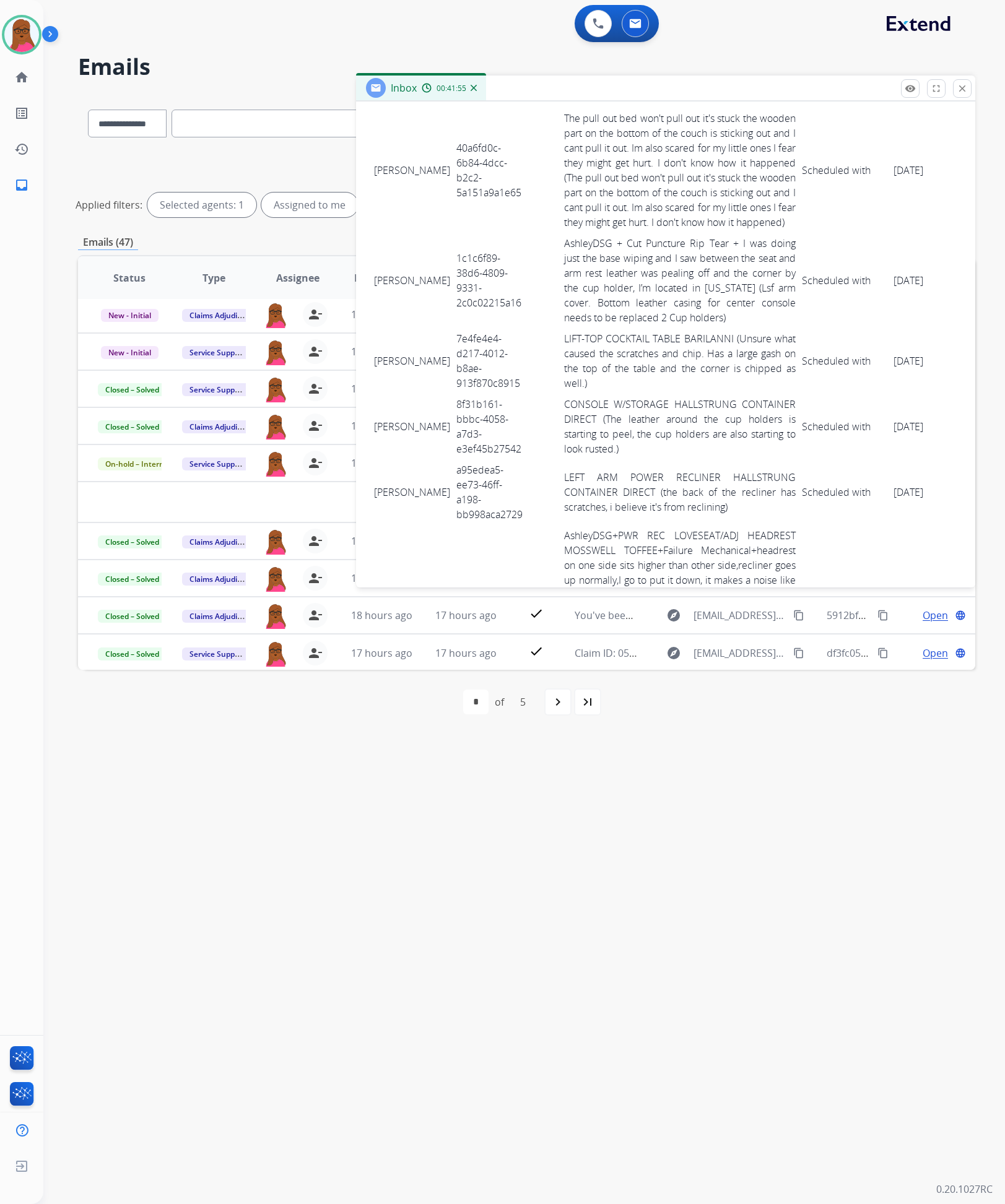
click at [453, 360] on td "7e4fe4e4-d217-4012-b8ae-913f870c8915" at bounding box center [490, 361] width 75 height 66
click at [453, 362] on td "7e4fe4e4-d217-4012-b8ae-913f870c8915" at bounding box center [490, 361] width 75 height 66
drag, startPoint x: 370, startPoint y: 363, endPoint x: 902, endPoint y: 371, distance: 532.1
click at [901, 370] on tr "kenya rogers 7e4fe4e4-d217-4012-b8ae-913f870c8915 LIFT-TOP COCKTAIL TABLE BARIL…" at bounding box center [694, 361] width 647 height 66
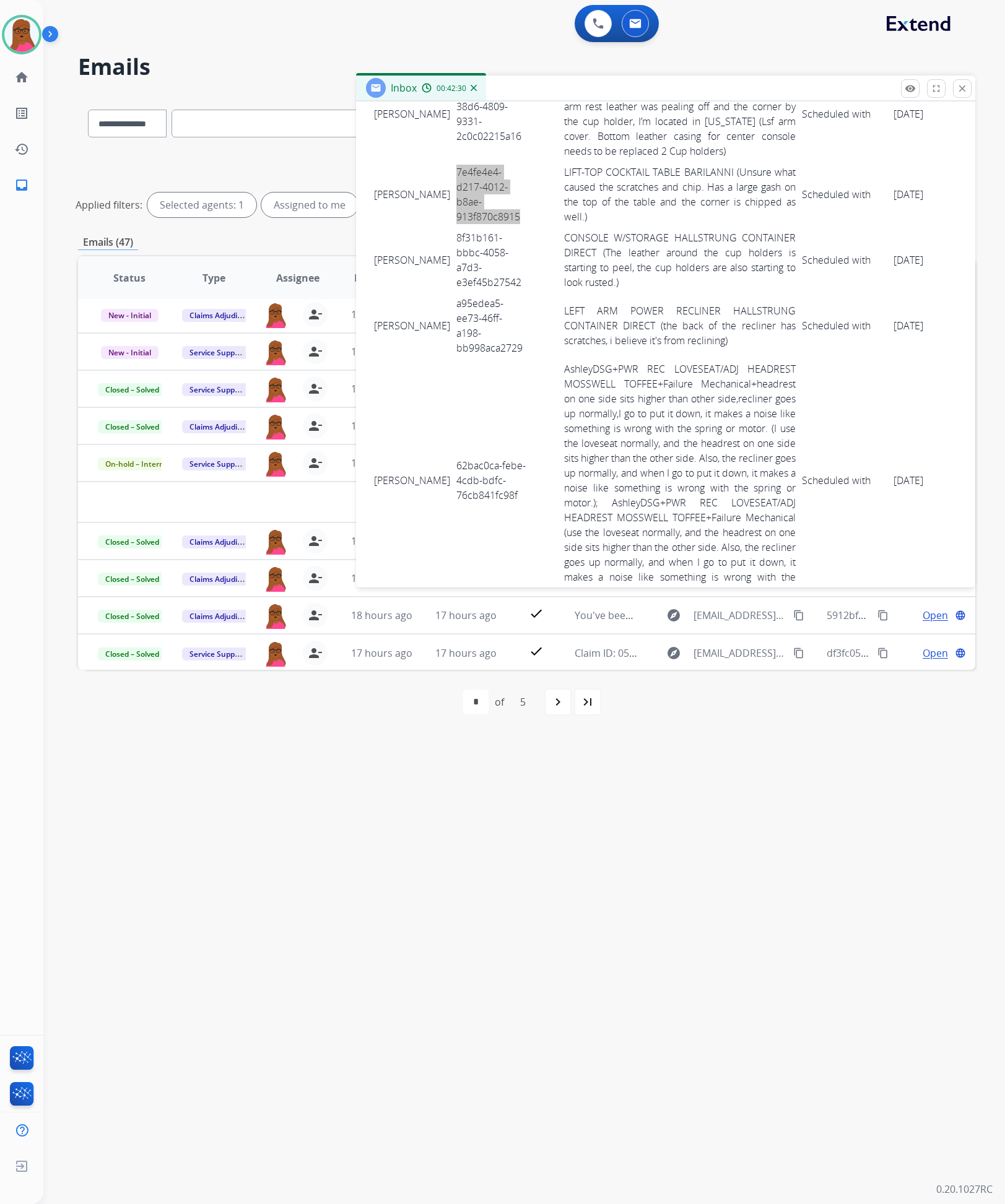
scroll to position [3566, 0]
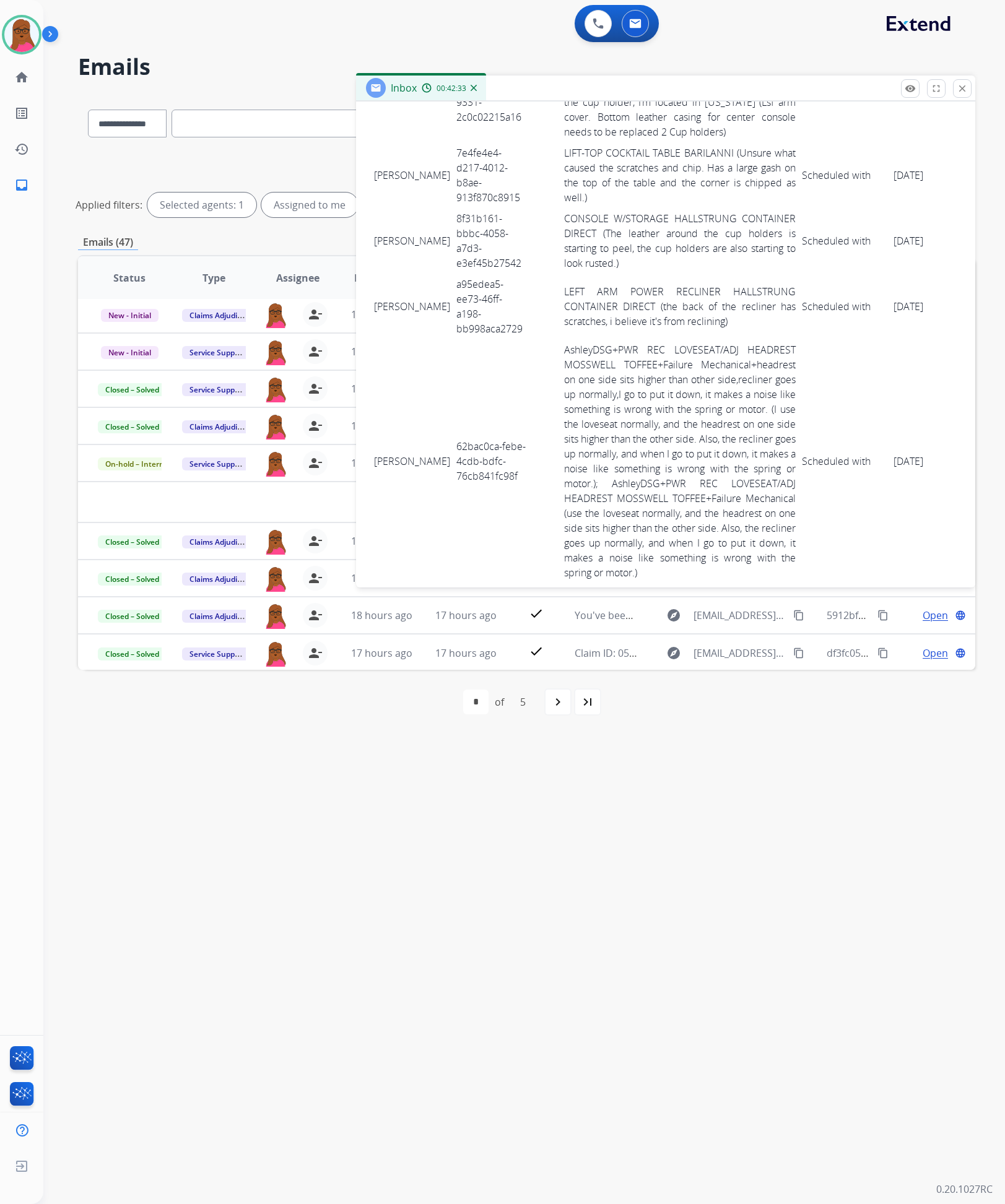
click at [453, 249] on td "8f31b161-bbbc-4058-a7d3-e3ef45b27542" at bounding box center [490, 241] width 75 height 66
drag, startPoint x: 376, startPoint y: 239, endPoint x: 913, endPoint y: 262, distance: 537.5
click at [913, 262] on tr "kenya rogers 8f31b161-bbbc-4058-a7d3-e3ef45b27542 CONSOLE W/STORAGE HALLSTRUNG …" at bounding box center [694, 241] width 647 height 66
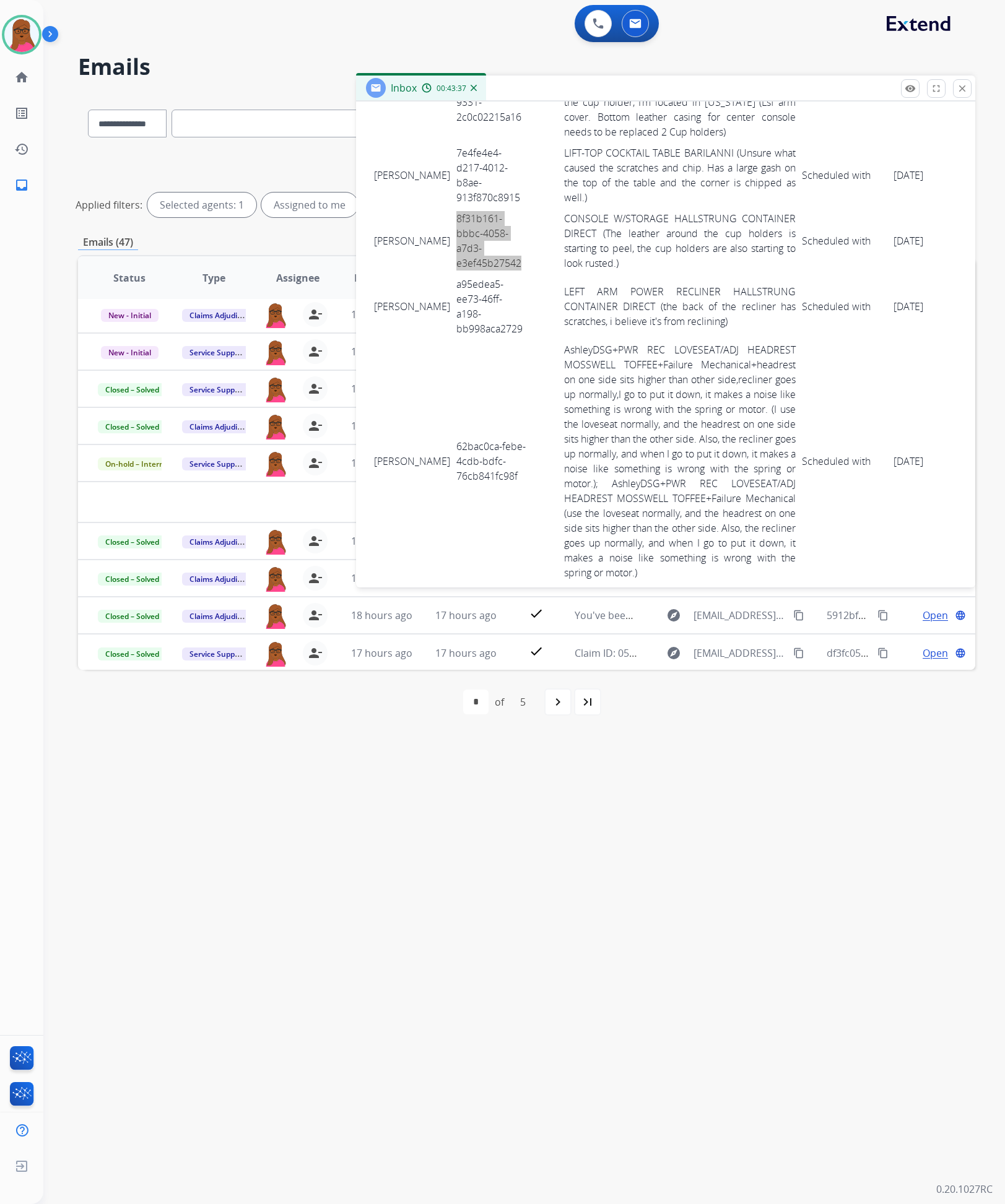
scroll to position [3659, 0]
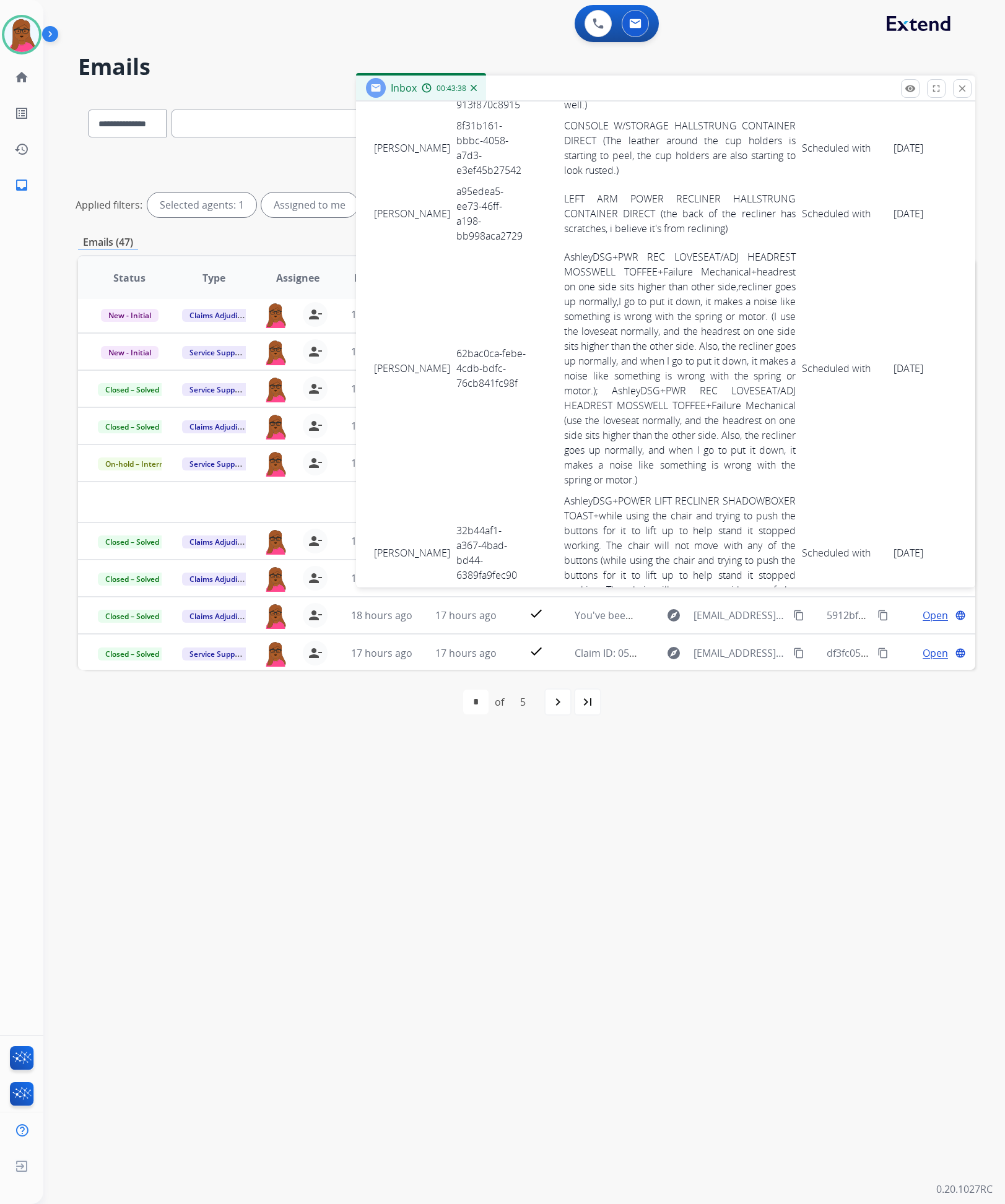
click at [453, 213] on td "a95edea5-ee73-46ff-a198-bb998aca2729" at bounding box center [490, 214] width 75 height 66
click at [453, 214] on td "a95edea5-ee73-46ff-a198-bb998aca2729" at bounding box center [490, 214] width 75 height 66
drag, startPoint x: 374, startPoint y: 206, endPoint x: 903, endPoint y: 225, distance: 529.3
click at [903, 225] on tr "kenya rogers a95edea5-ee73-46ff-a198-bb998aca2729 LEFT ARM POWER RECLINER HALLS…" at bounding box center [694, 214] width 647 height 66
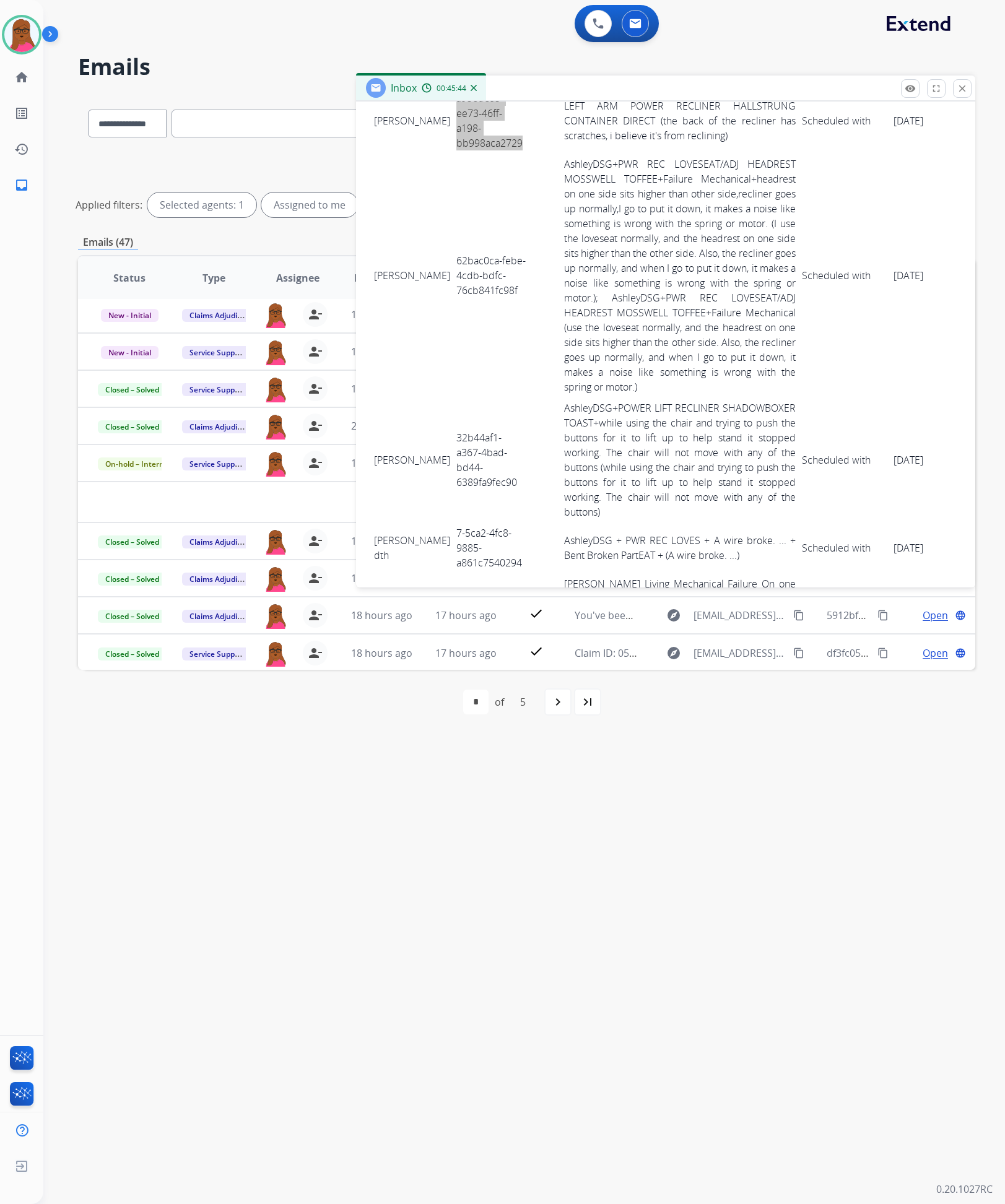
scroll to position [3845, 0]
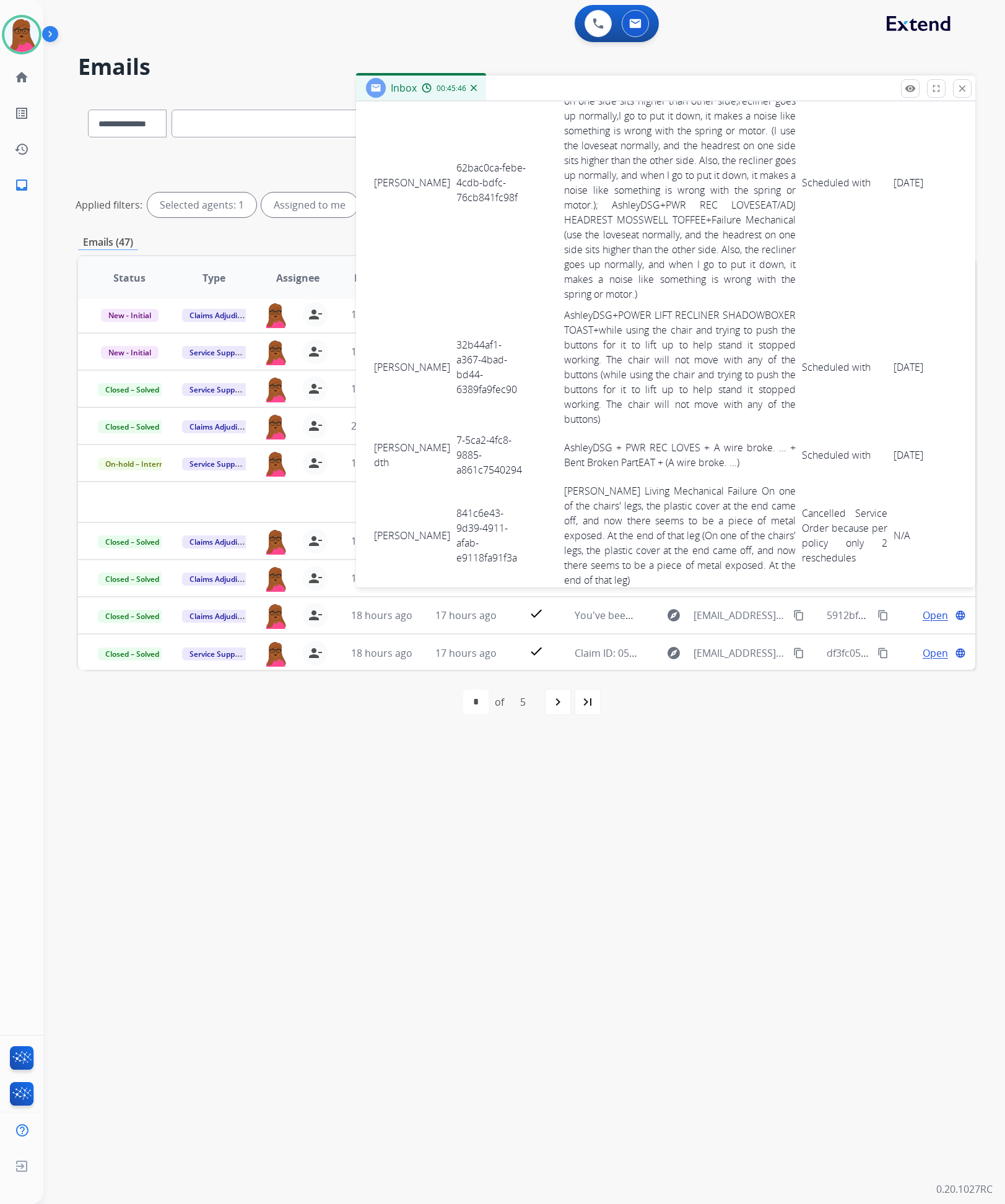
click at [453, 207] on td "62bac0ca-febe-4cdb-bdfc-76cb841fc98f" at bounding box center [490, 183] width 75 height 244
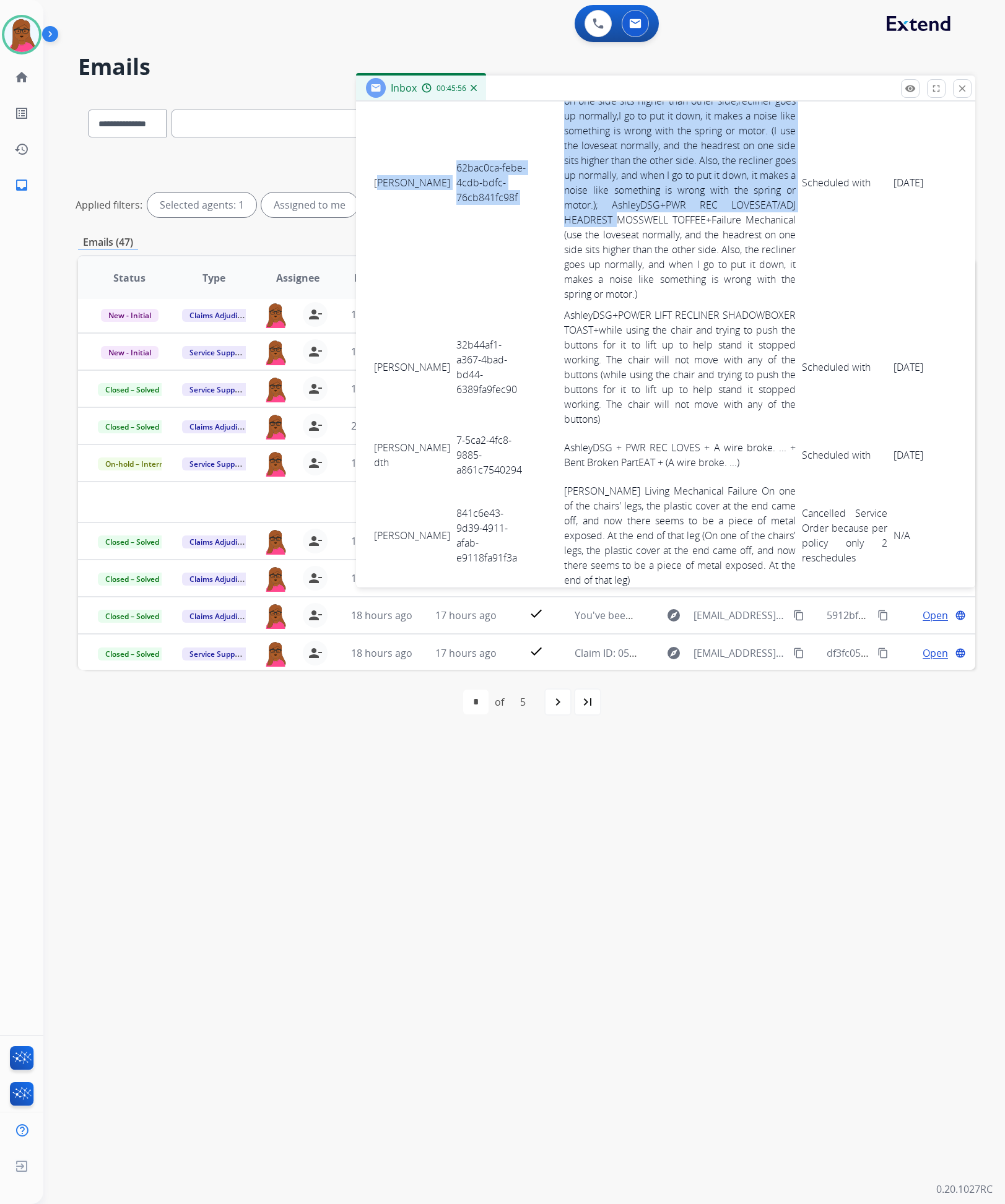
drag, startPoint x: 378, startPoint y: 186, endPoint x: 708, endPoint y: 231, distance: 333.1
click at [708, 231] on tr "Diann Coker Williams 62bac0ca-febe-4cdb-bdfc-76cb841fc98f AshleyDSG+PWR REC LOV…" at bounding box center [694, 183] width 647 height 244
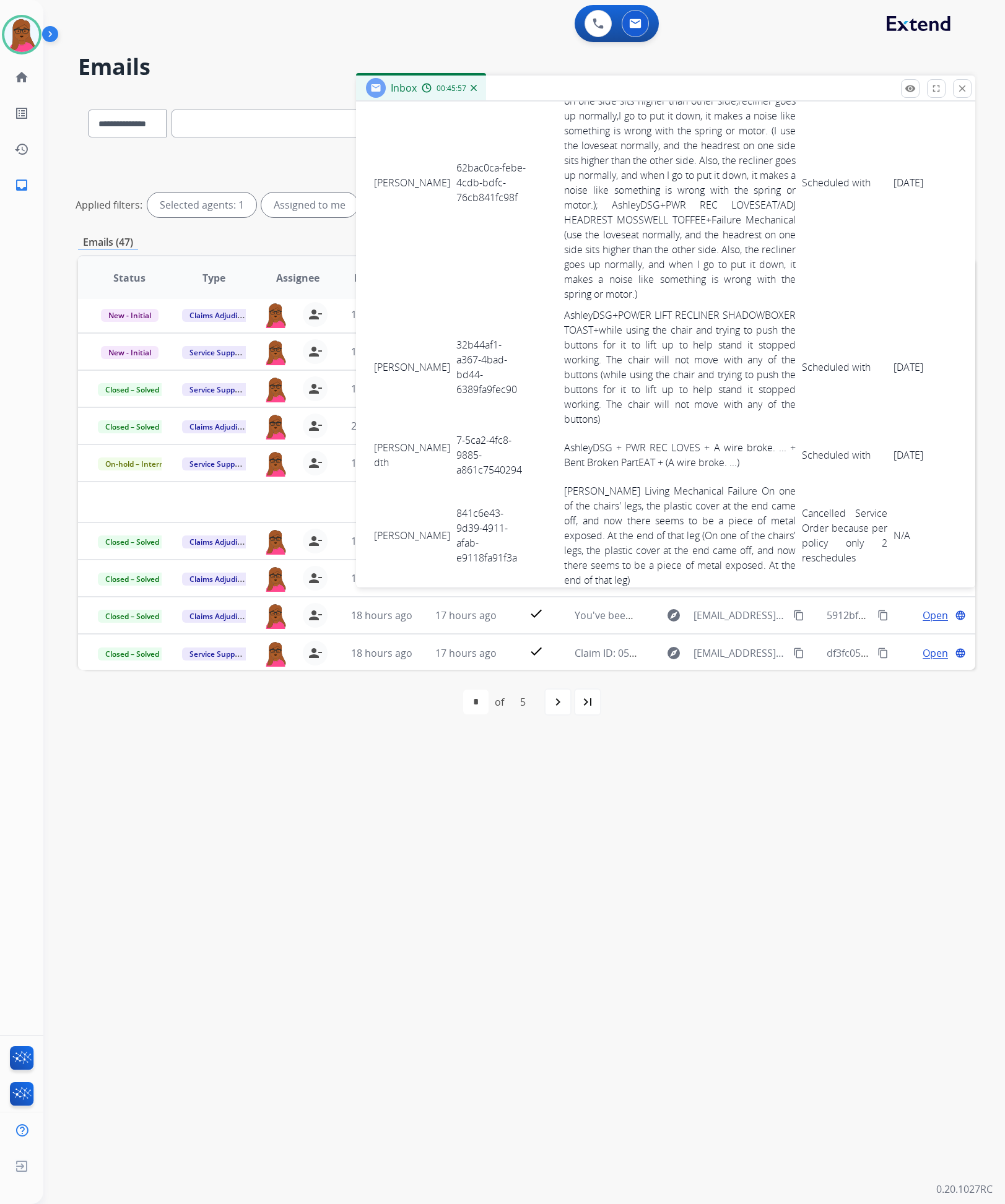
drag, startPoint x: 370, startPoint y: 173, endPoint x: 898, endPoint y: 219, distance: 530.0
click at [898, 219] on tr "Diann Coker Williams 62bac0ca-febe-4cdb-bdfc-76cb841fc98f AshleyDSG+PWR REC LOV…" at bounding box center [694, 183] width 647 height 244
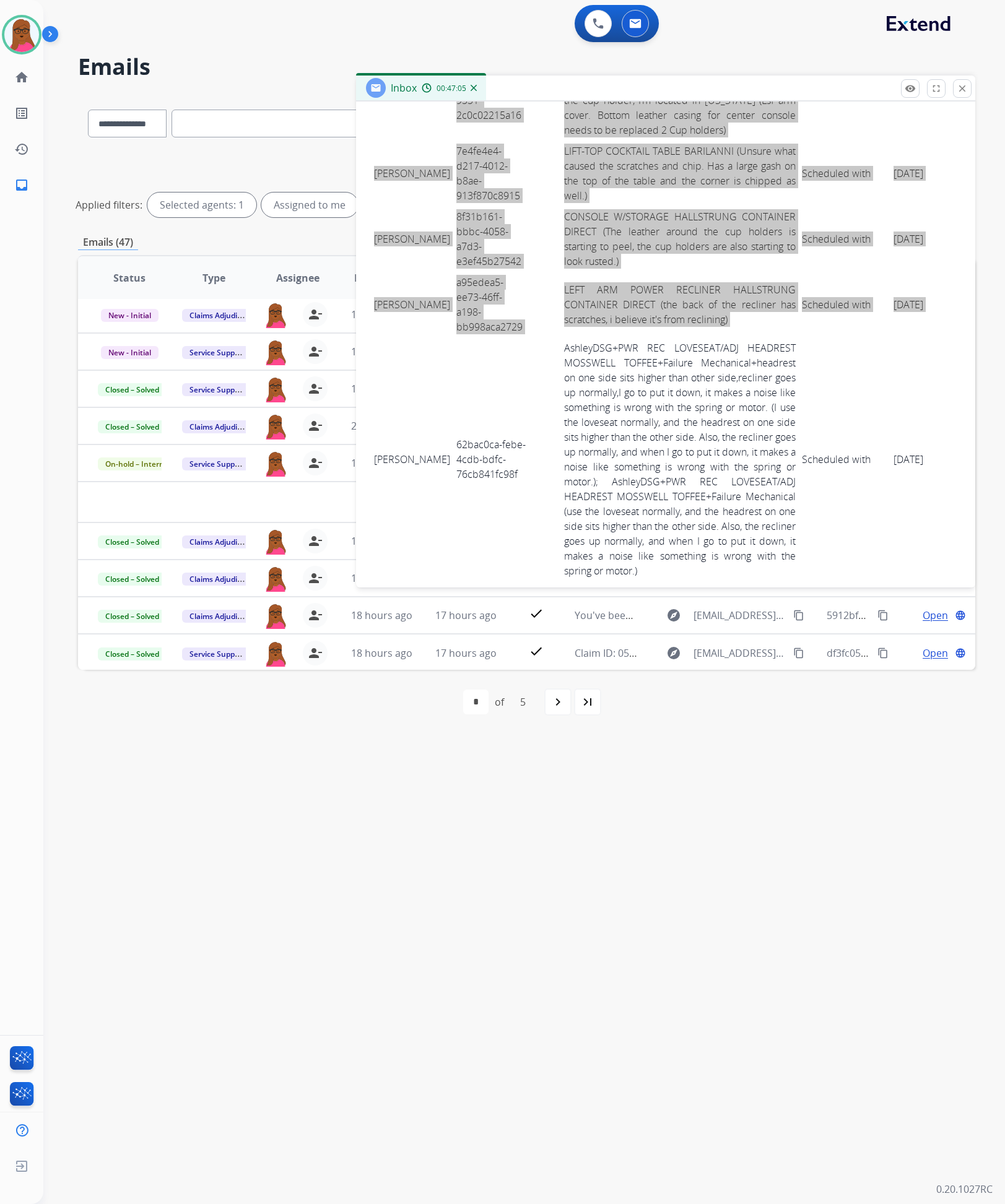
scroll to position [3566, 0]
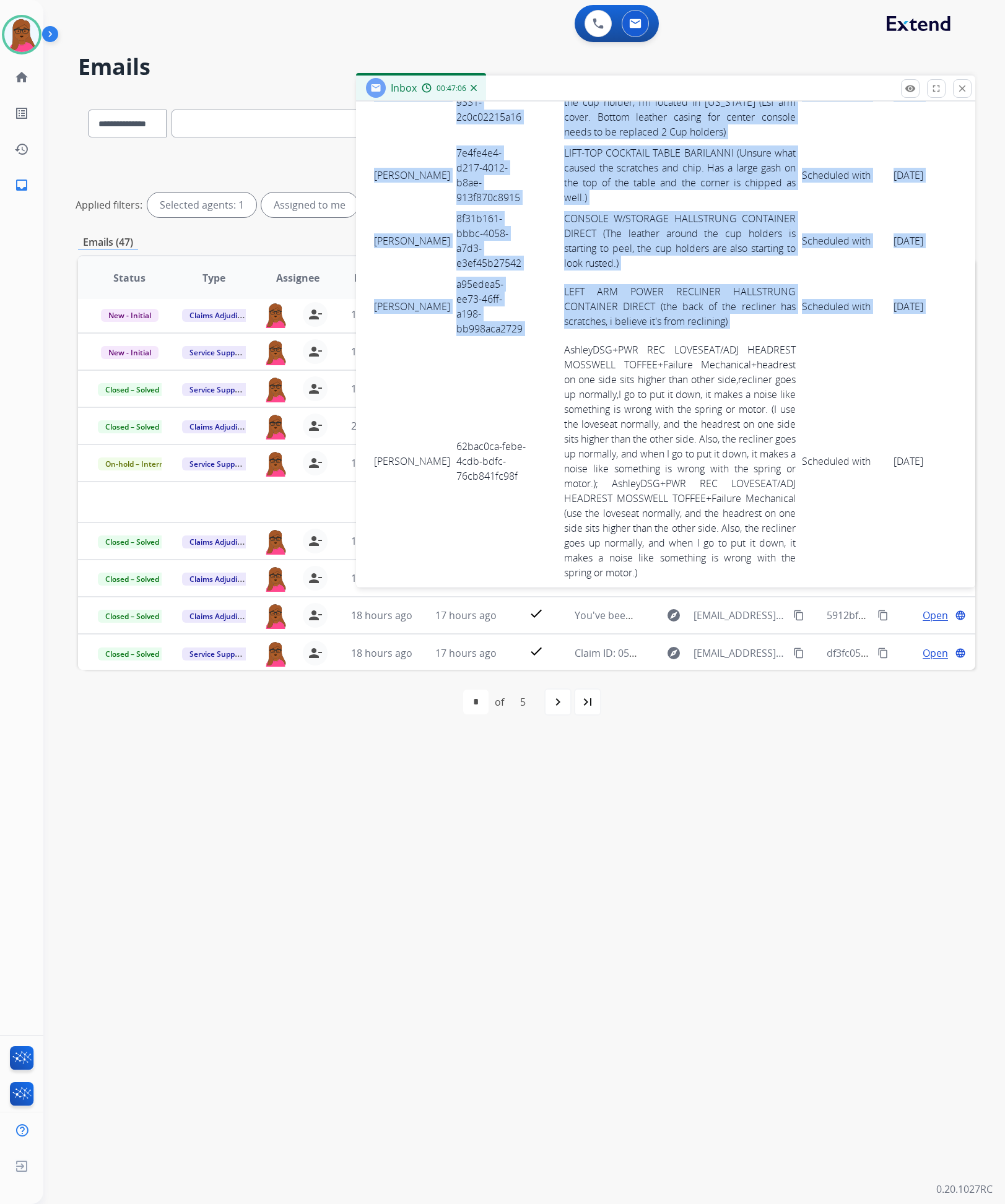
click at [613, 411] on link "AshleyDSG+PWR REC LOVESEAT/ADJ HEADREST MOSSWELL TOFFEE+Failure Mechanical+head…" at bounding box center [680, 461] width 232 height 237
click at [453, 395] on td "62bac0ca-febe-4cdb-bdfc-76cb841fc98f" at bounding box center [490, 461] width 75 height 244
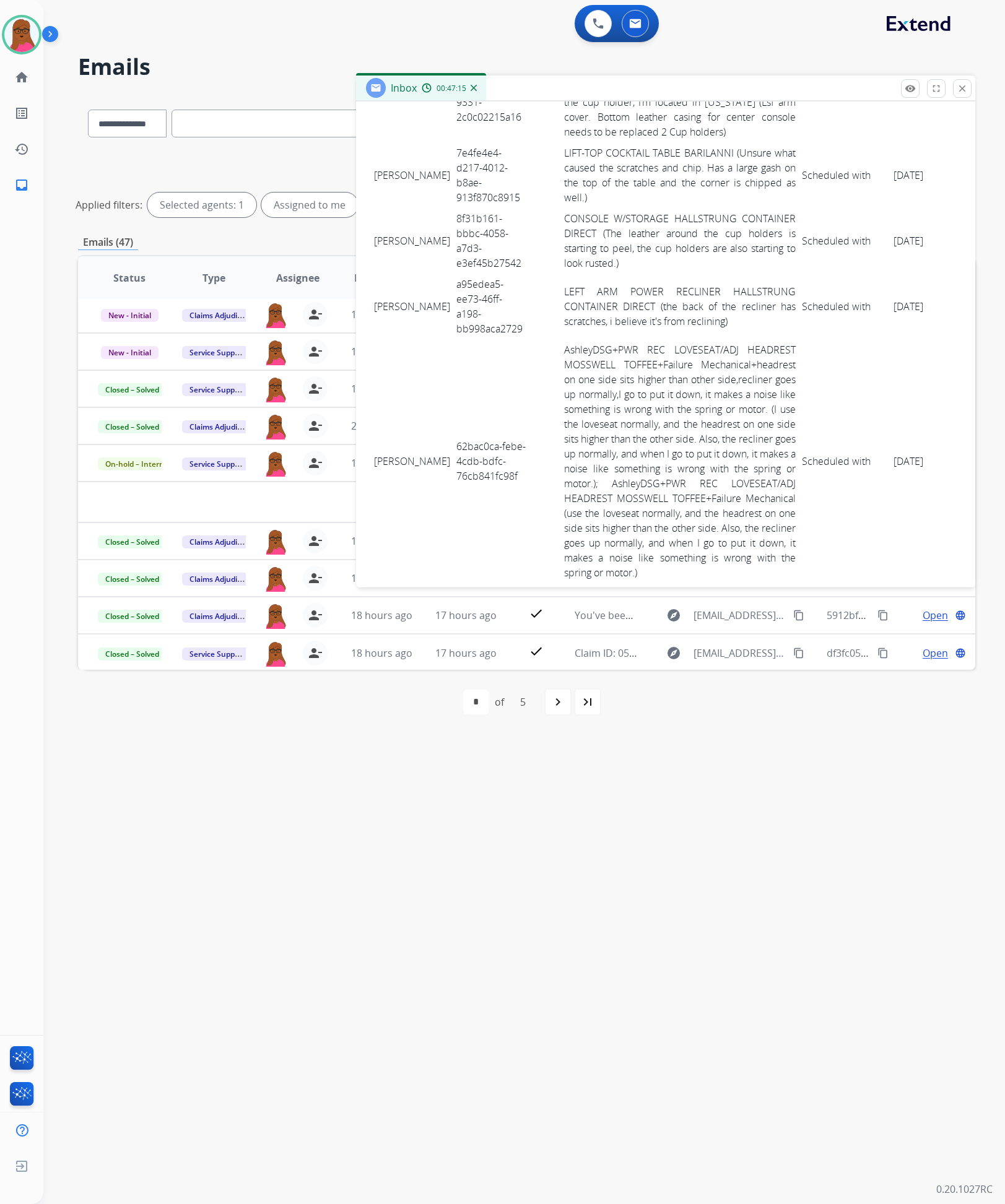
drag, startPoint x: 371, startPoint y: 468, endPoint x: 900, endPoint y: 499, distance: 529.9
click at [900, 499] on tr "Diann Coker Williams 62bac0ca-febe-4cdb-bdfc-76cb841fc98f AshleyDSG+PWR REC LOV…" at bounding box center [694, 461] width 647 height 244
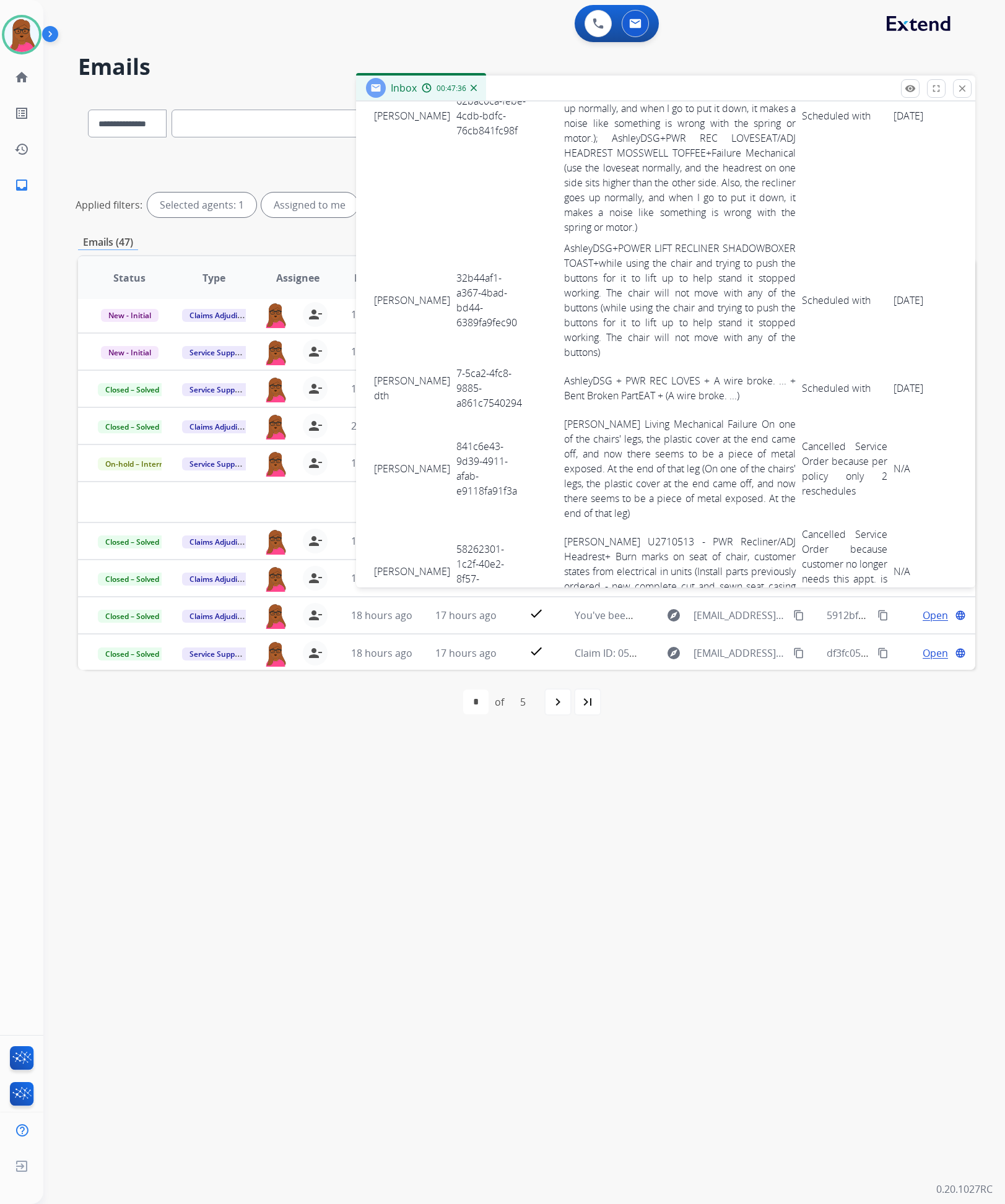
scroll to position [3938, 0]
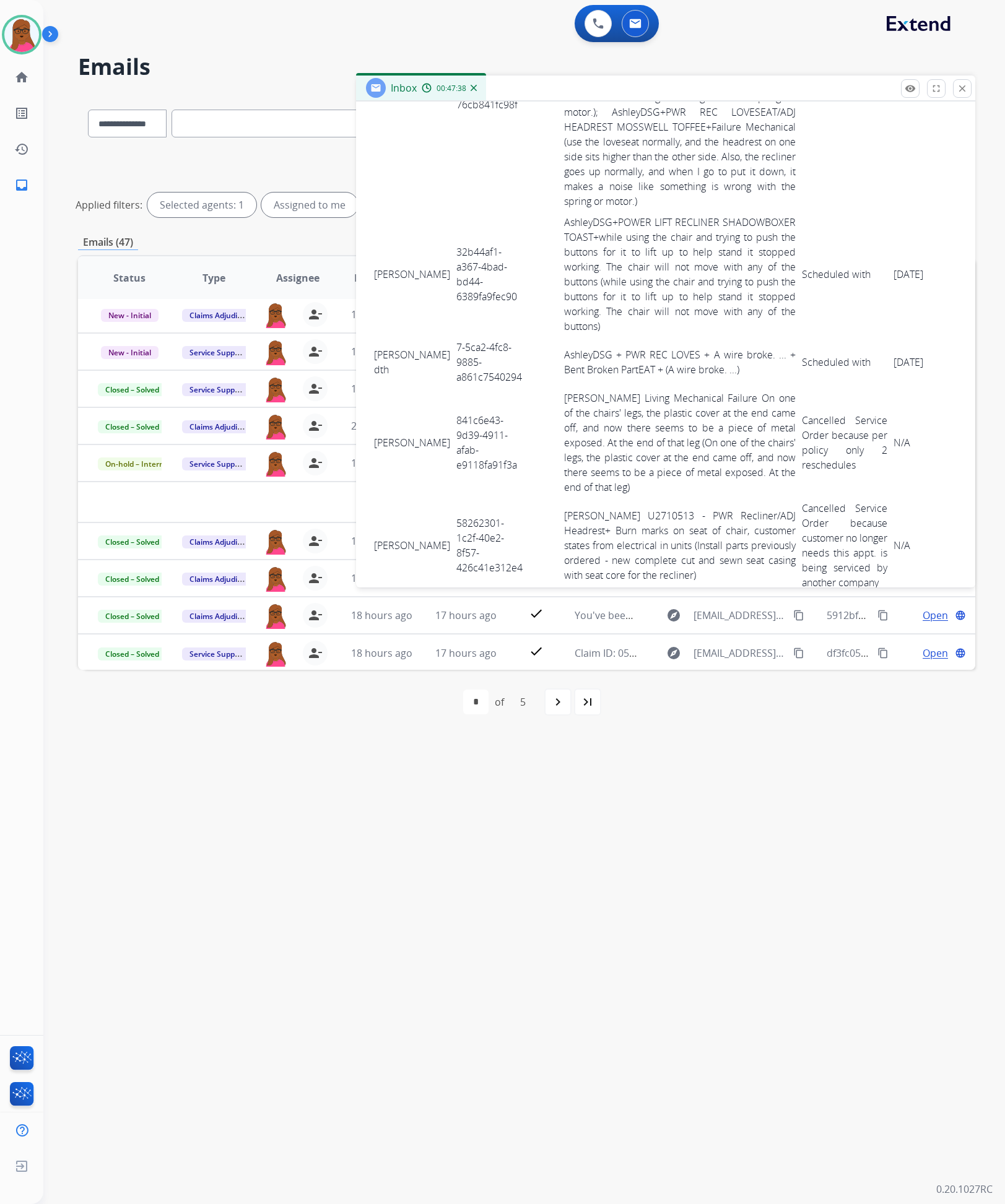
click at [453, 290] on td "32b44af1-a367-4bad-bd44-6389fa9fec90" at bounding box center [490, 275] width 75 height 125
click at [453, 290] on td "32b44af1-a367-4bad-bd44-6389fa9fec90" at bounding box center [490, 275] width 75 height 125
drag, startPoint x: 370, startPoint y: 294, endPoint x: 904, endPoint y: 302, distance: 534.1
click at [904, 302] on tr "Jessica Shook 32b44af1-a367-4bad-bd44-6389fa9fec90 AshleyDSG+POWER LIFT RECLINE…" at bounding box center [694, 275] width 647 height 125
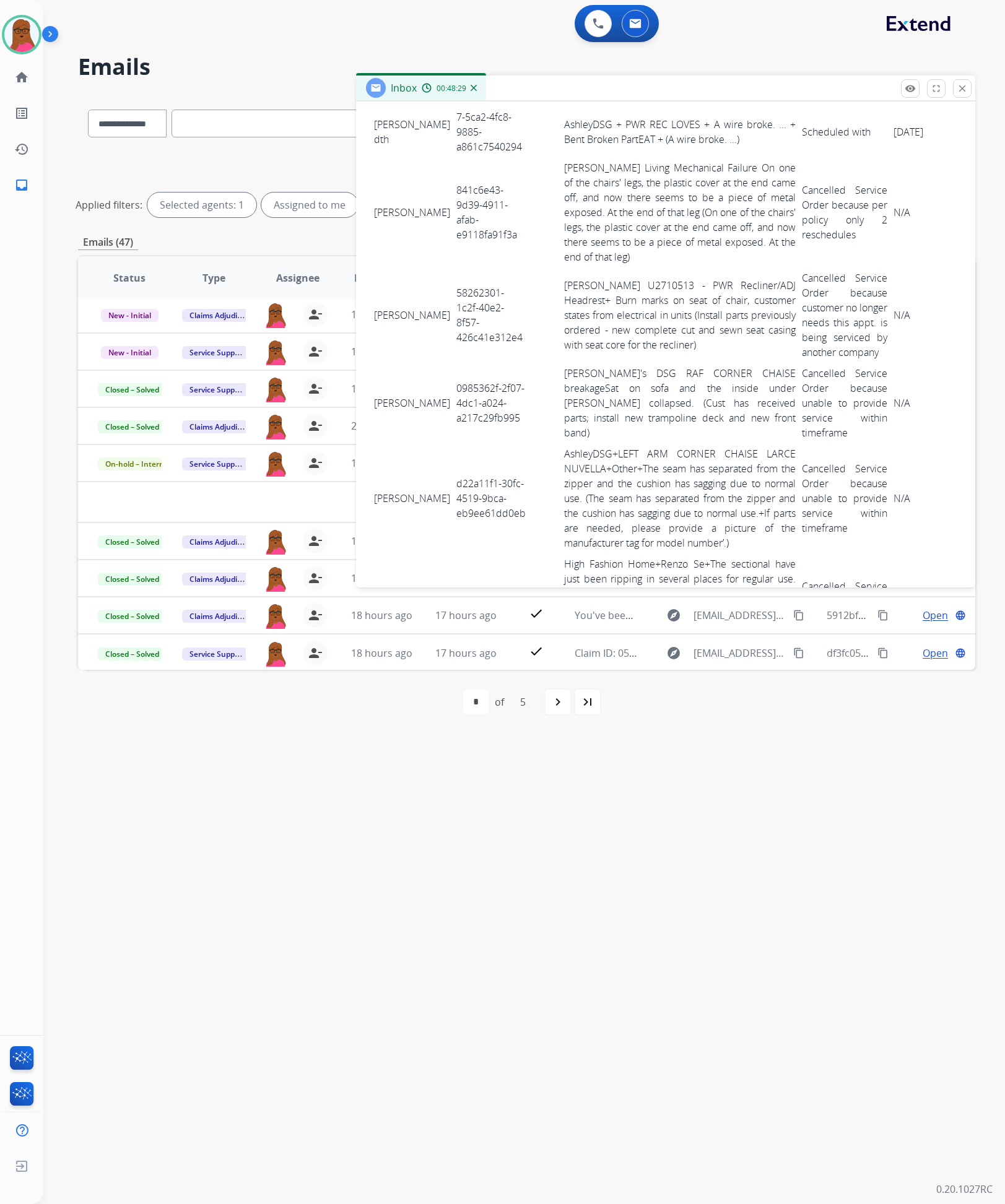
scroll to position [4124, 0]
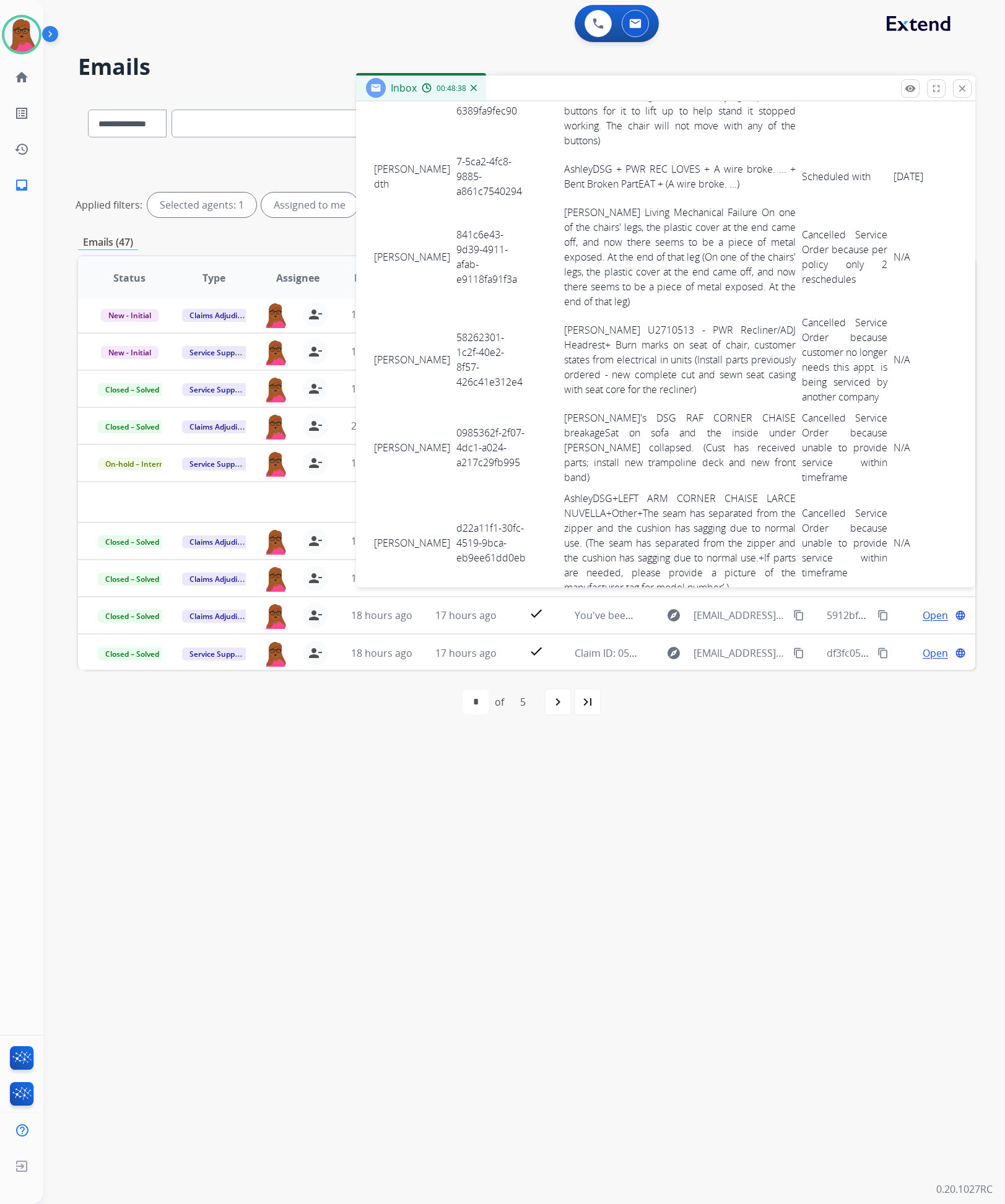
click at [453, 202] on td "7-5ca2-4fc8-9885-a861c7540294" at bounding box center [490, 177] width 75 height 51
click at [606, 190] on link "AshleyDSG + PWR REC LOVES + A wire broke. ... + Bent Broken PartEAT + (A wire b…" at bounding box center [680, 176] width 232 height 28
drag, startPoint x: 373, startPoint y: 199, endPoint x: 906, endPoint y: 214, distance: 533.2
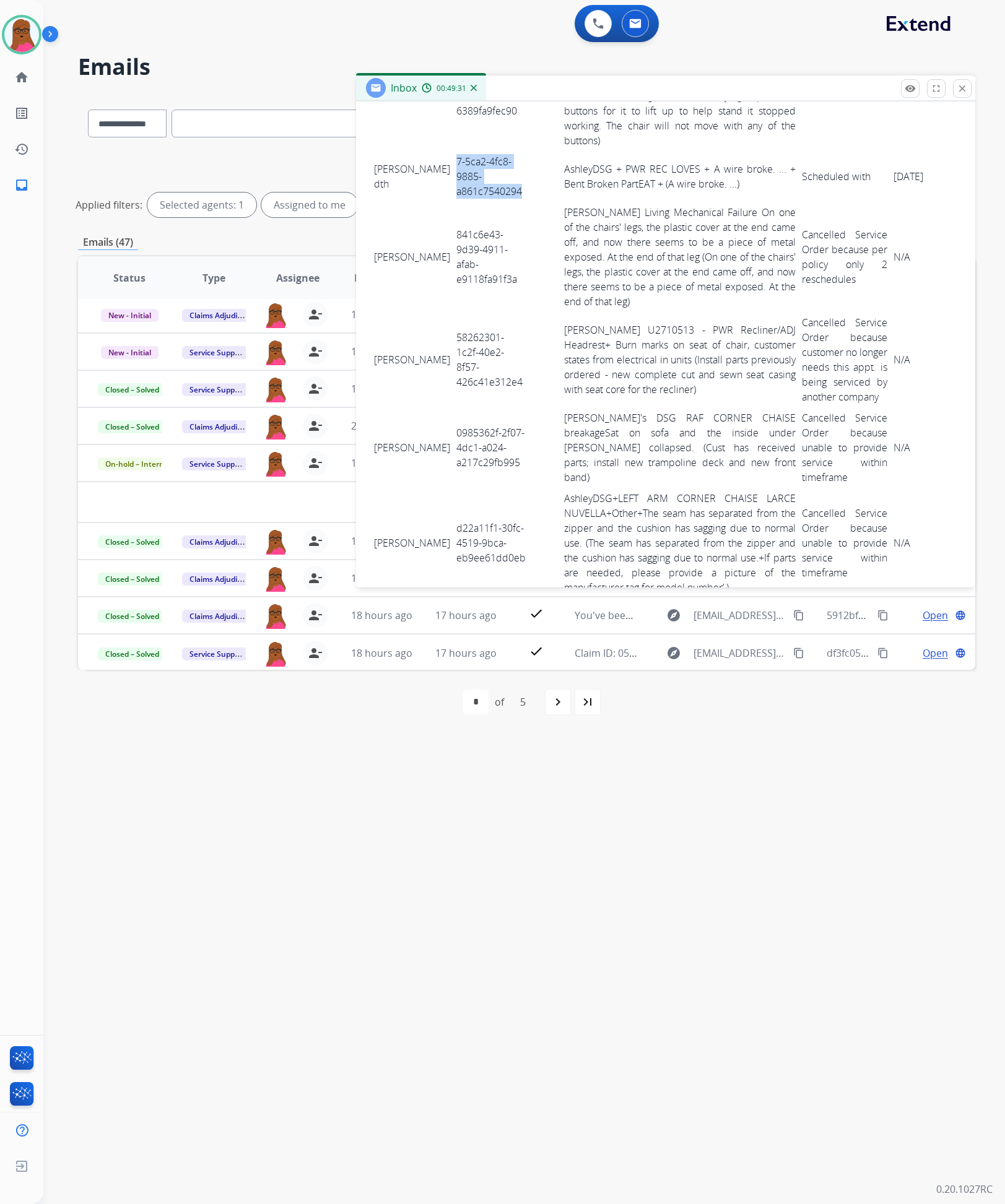
click at [906, 202] on tr "torres dth 7-5ca2-4fc8-9885-a861c7540294 AshleyDSG + PWR REC LOVES + A wire bro…" at bounding box center [694, 177] width 647 height 51
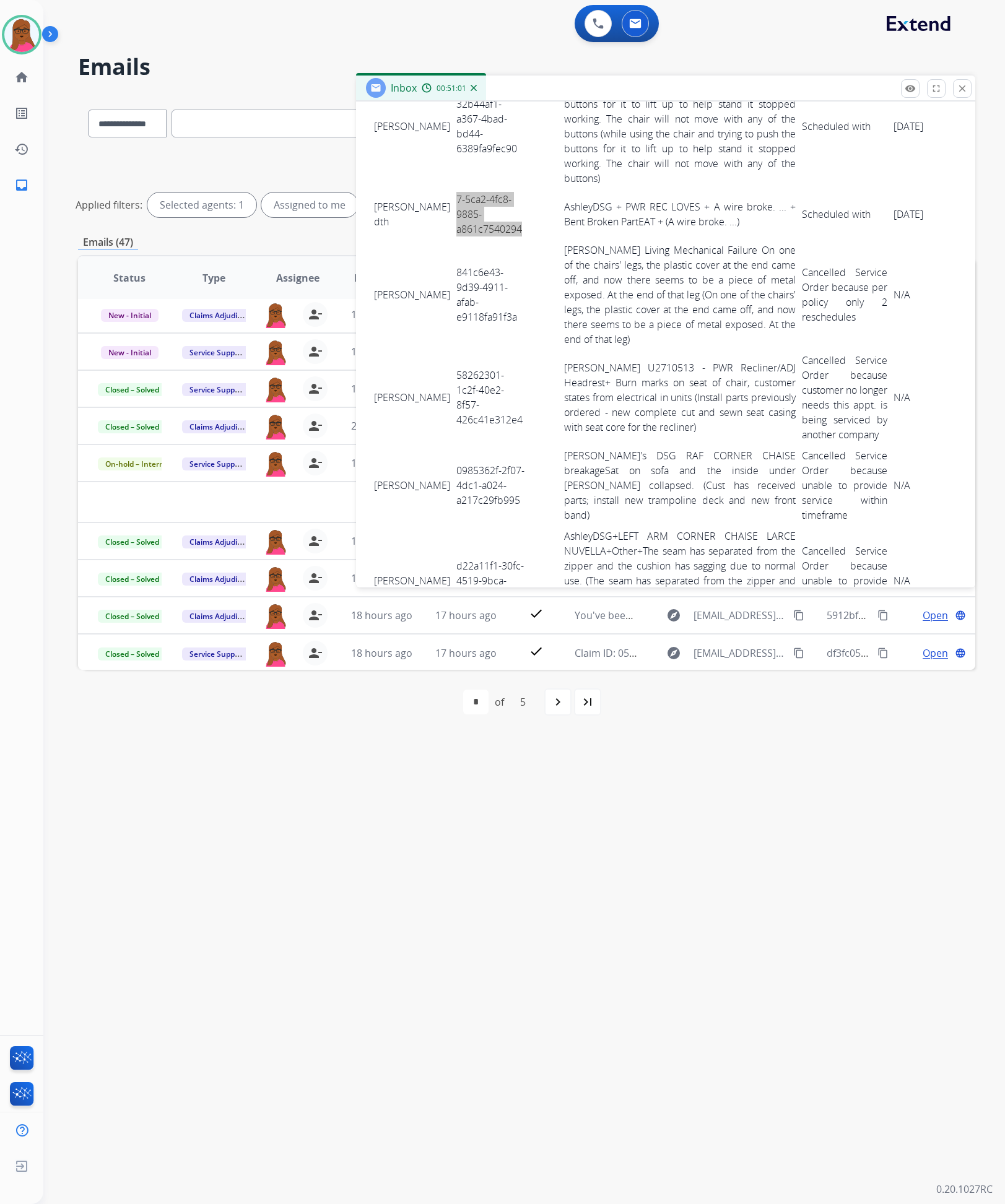
scroll to position [3993, 0]
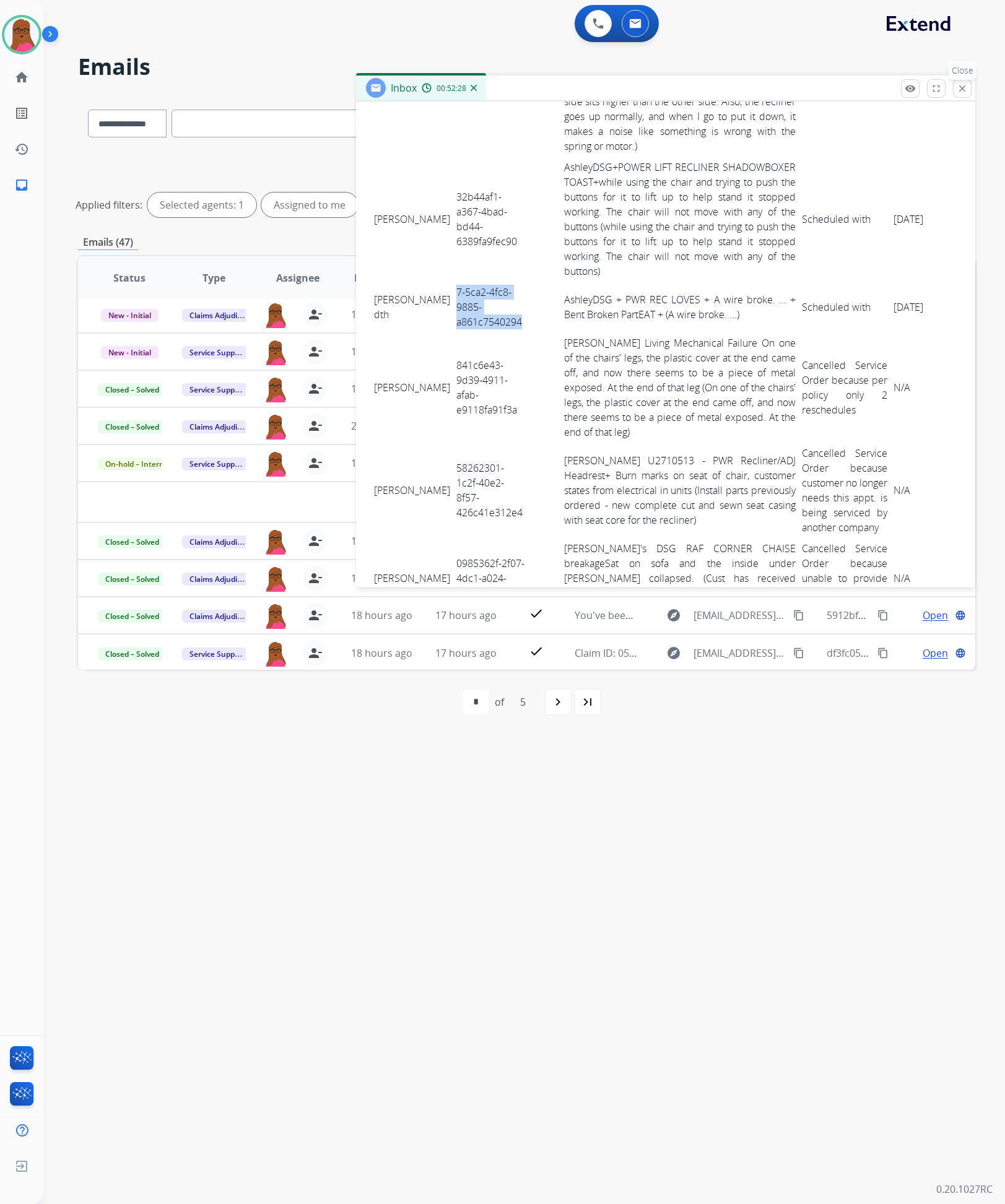
click at [957, 84] on mat-icon "close" at bounding box center [963, 89] width 11 height 11
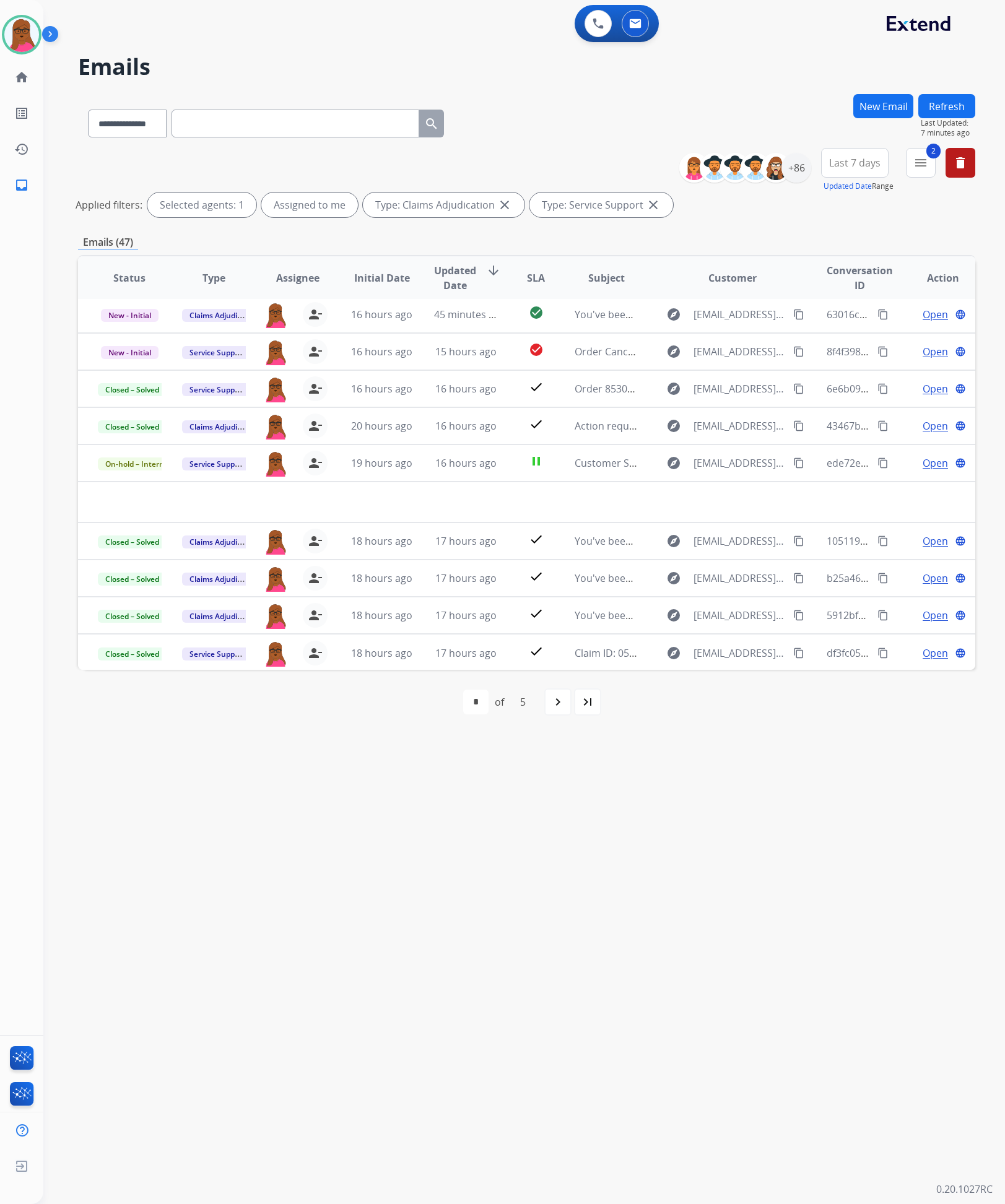
click at [651, 206] on mat-icon "close" at bounding box center [653, 204] width 15 height 15
click at [797, 175] on div "+86" at bounding box center [796, 168] width 30 height 30
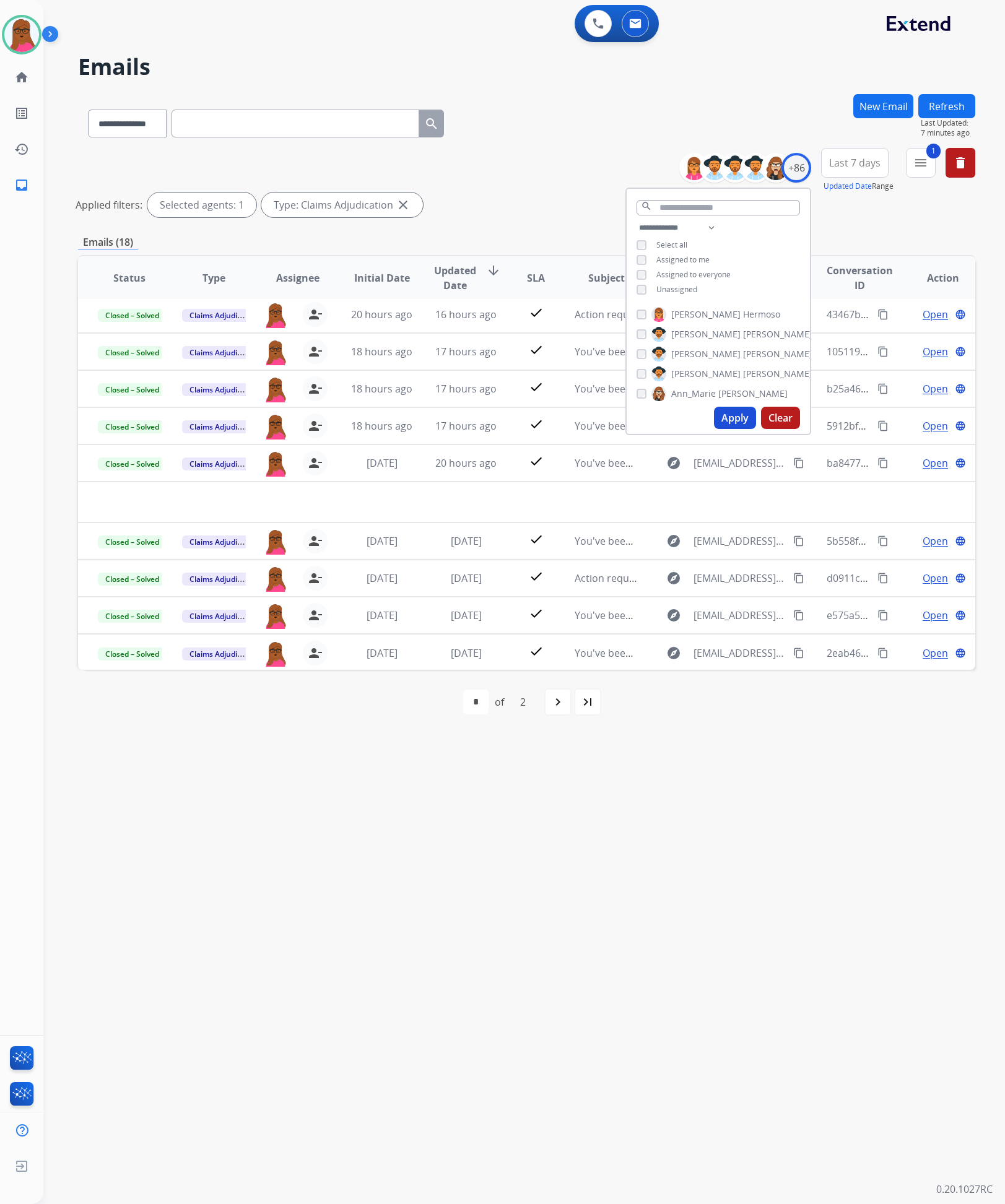
click at [736, 415] on button "Apply" at bounding box center [735, 418] width 42 height 22
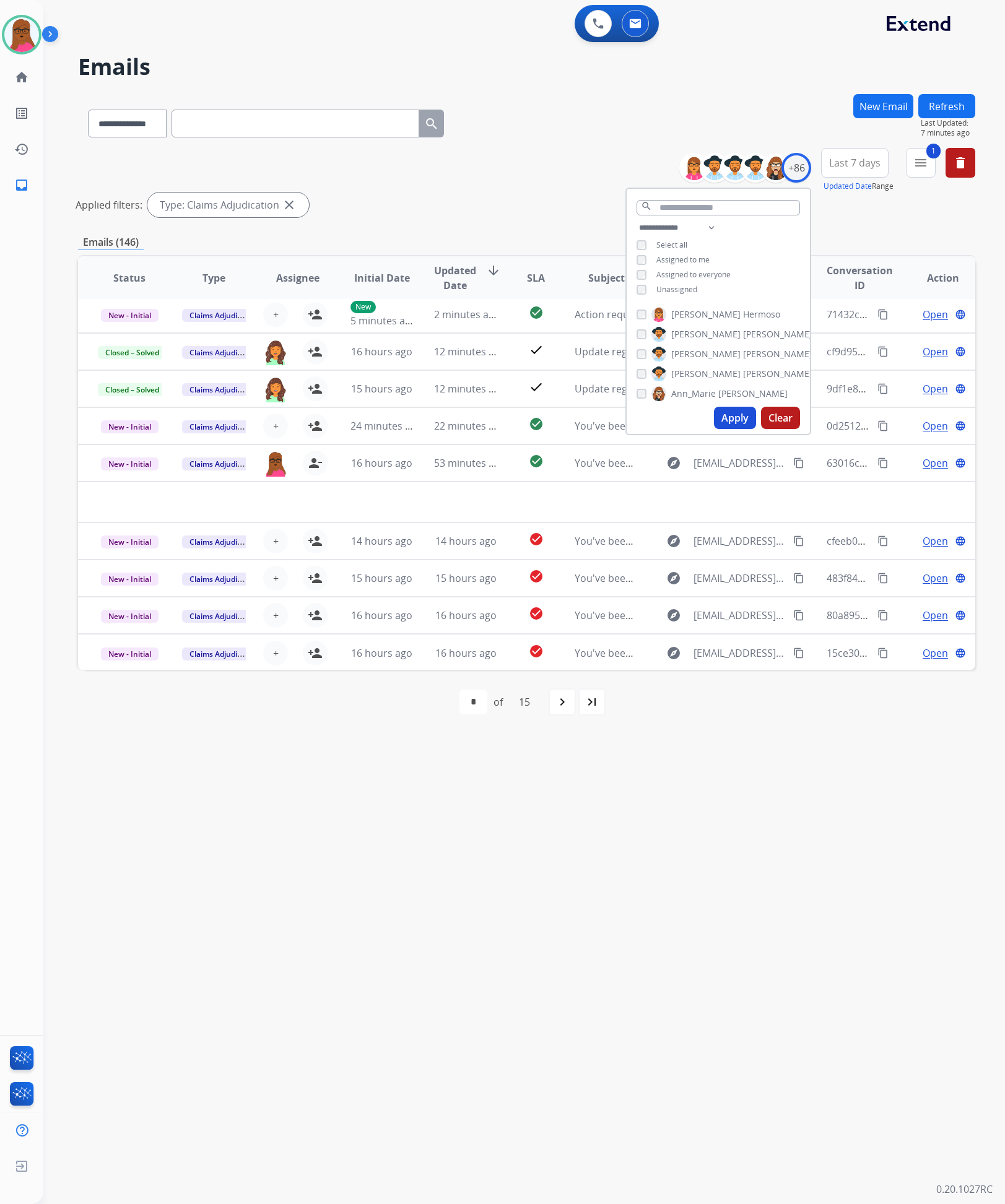
click at [709, 1033] on div "**********" at bounding box center [509, 624] width 932 height 1160
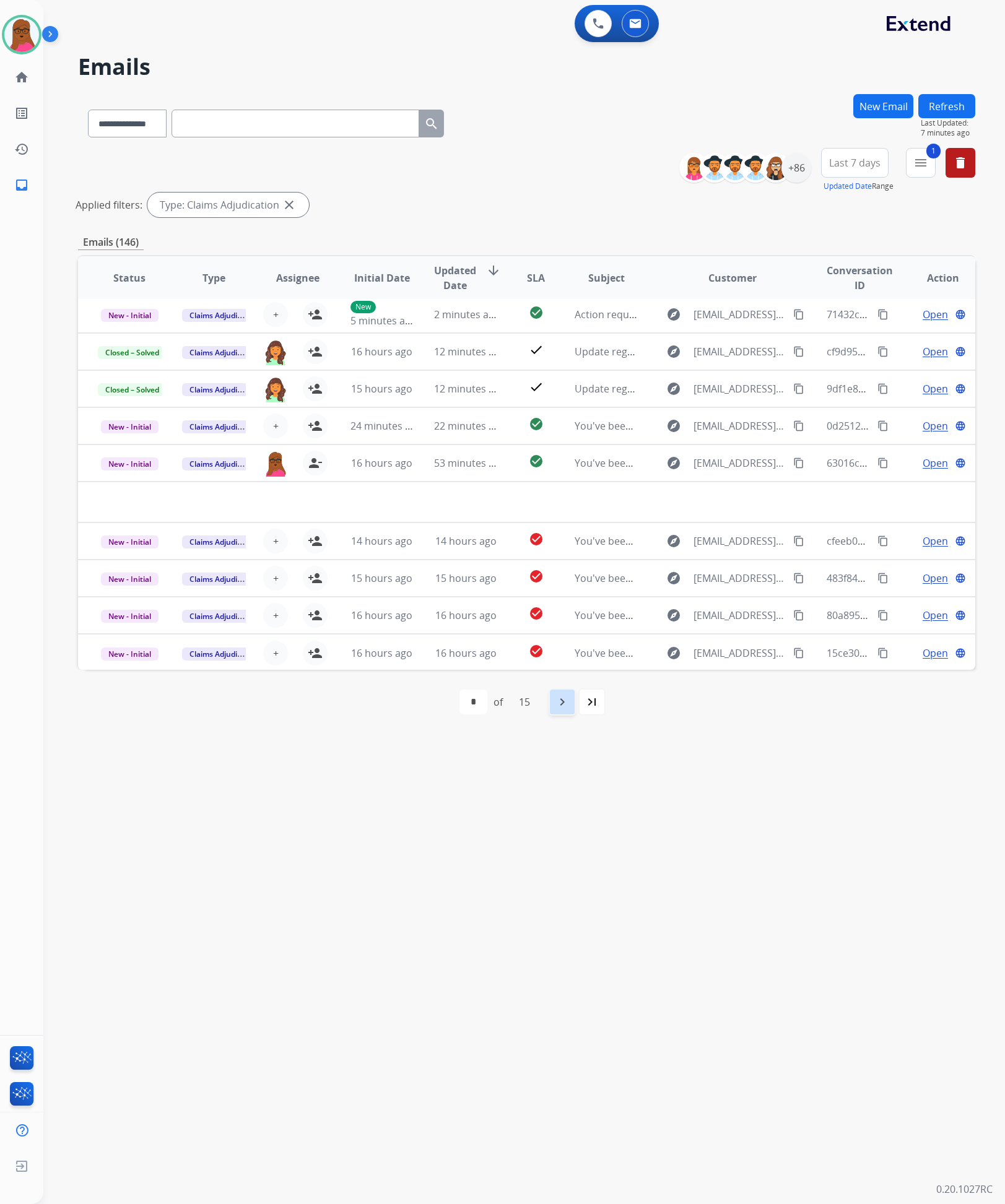
click at [569, 697] on mat-icon "navigate_next" at bounding box center [562, 702] width 15 height 15
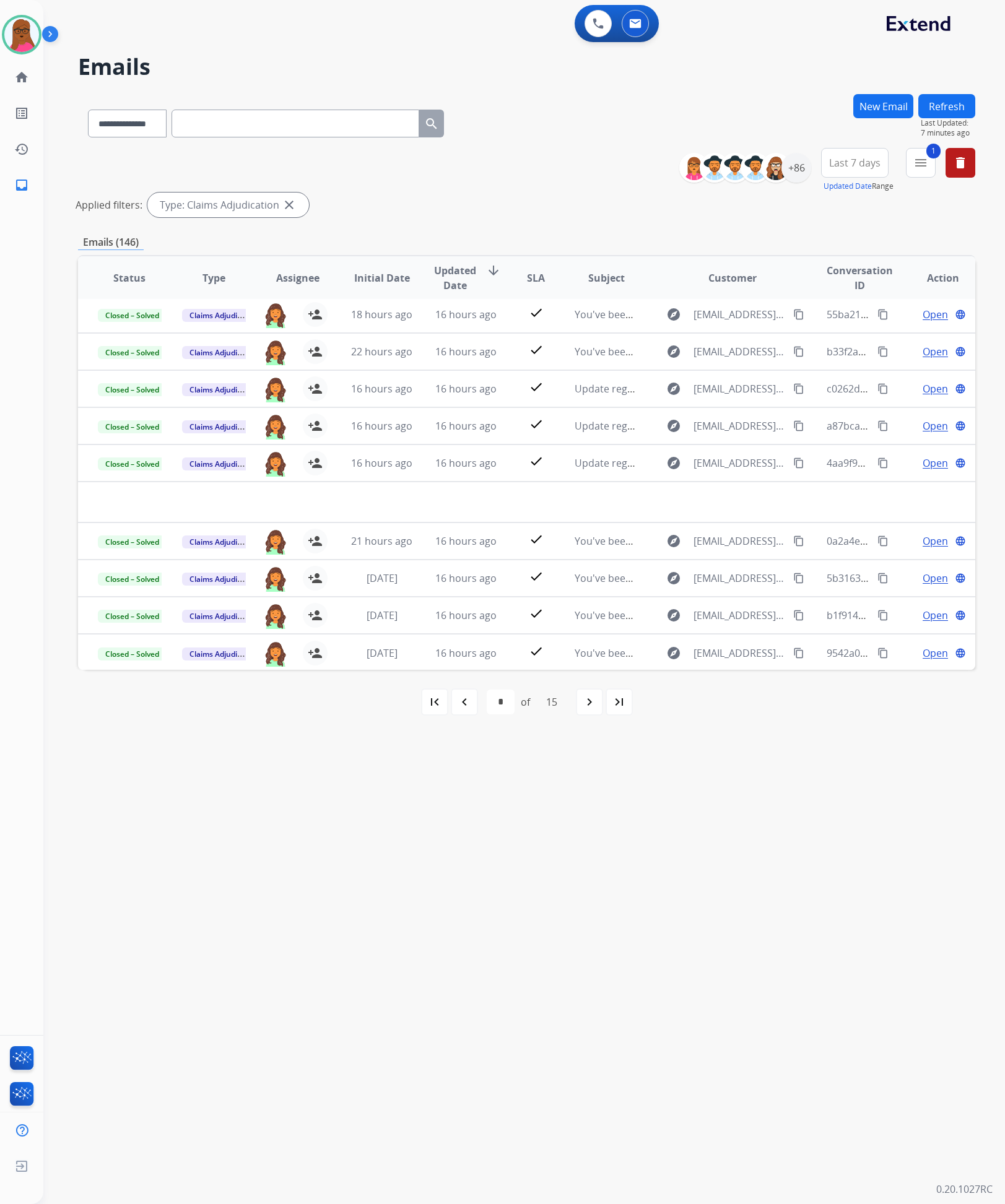
click at [567, 697] on div "15" at bounding box center [551, 702] width 31 height 25
click at [582, 706] on div "navigate_next" at bounding box center [589, 702] width 27 height 27
click at [582, 706] on div "navigate_next" at bounding box center [589, 702] width 27 height 27
click at [933, 149] on span "1" at bounding box center [933, 151] width 15 height 15
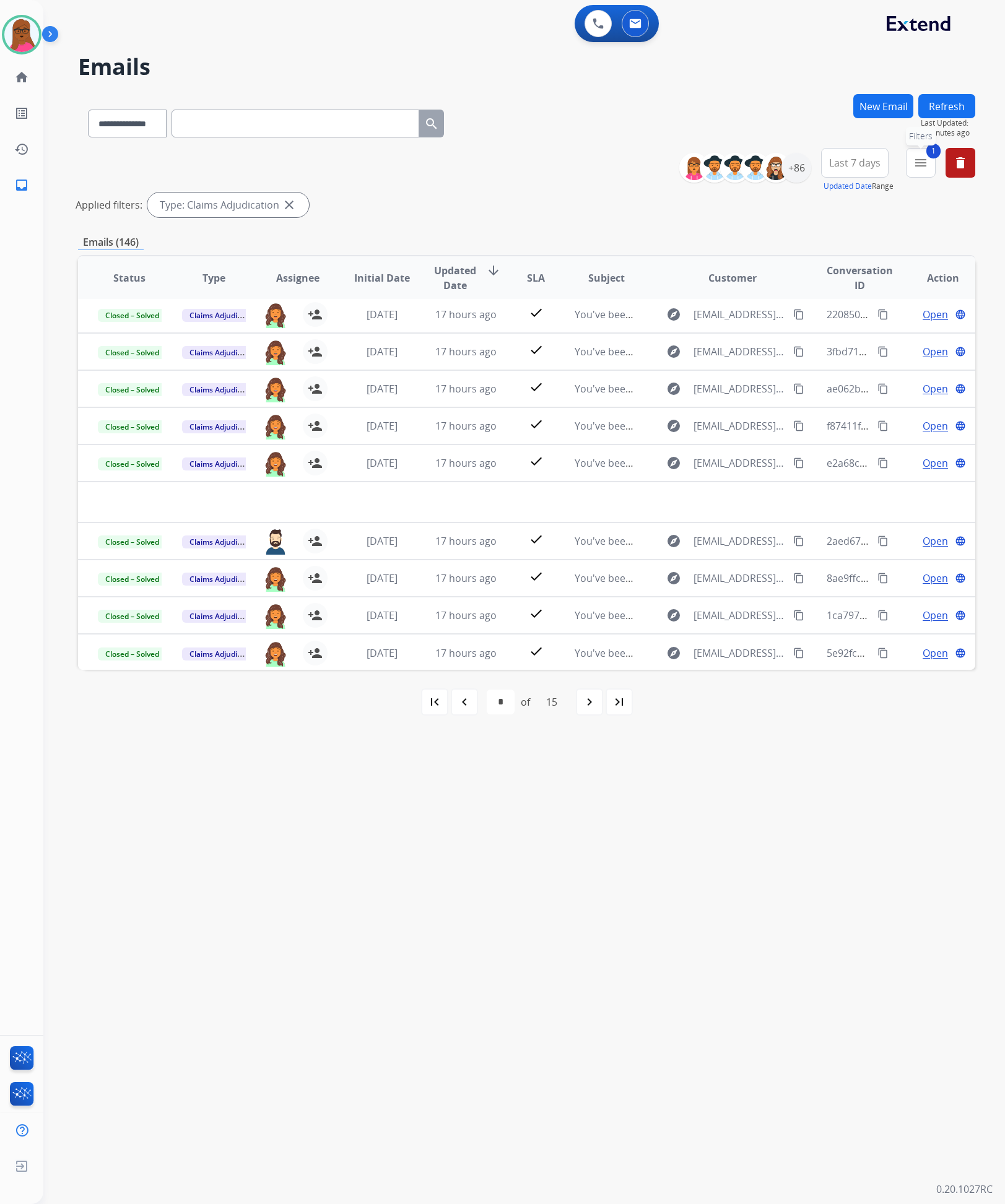
click at [927, 171] on button "1 menu Filters" at bounding box center [921, 163] width 30 height 30
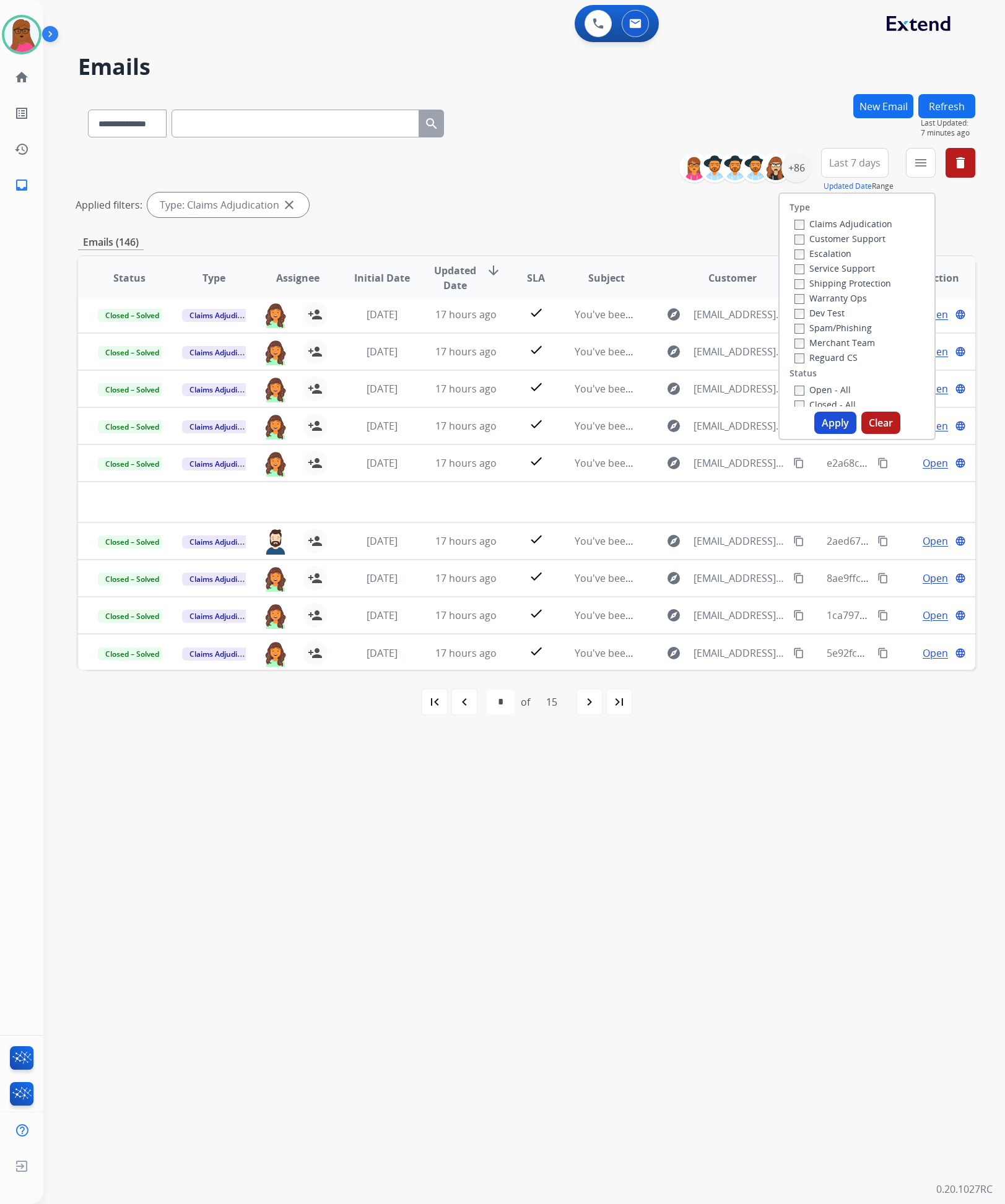
click at [825, 416] on button "Apply" at bounding box center [835, 423] width 42 height 22
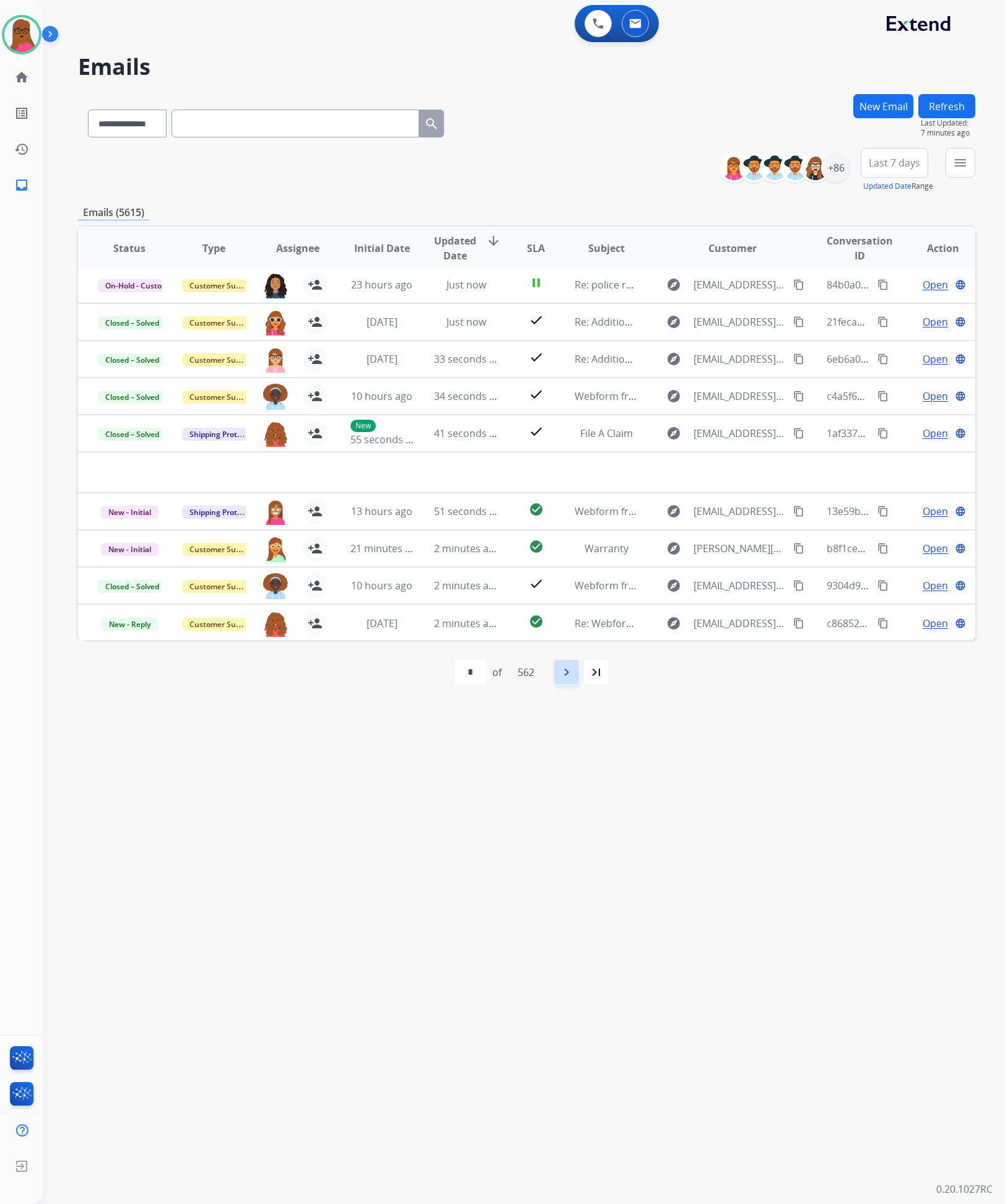
click at [568, 676] on mat-icon "navigate_next" at bounding box center [566, 672] width 15 height 15
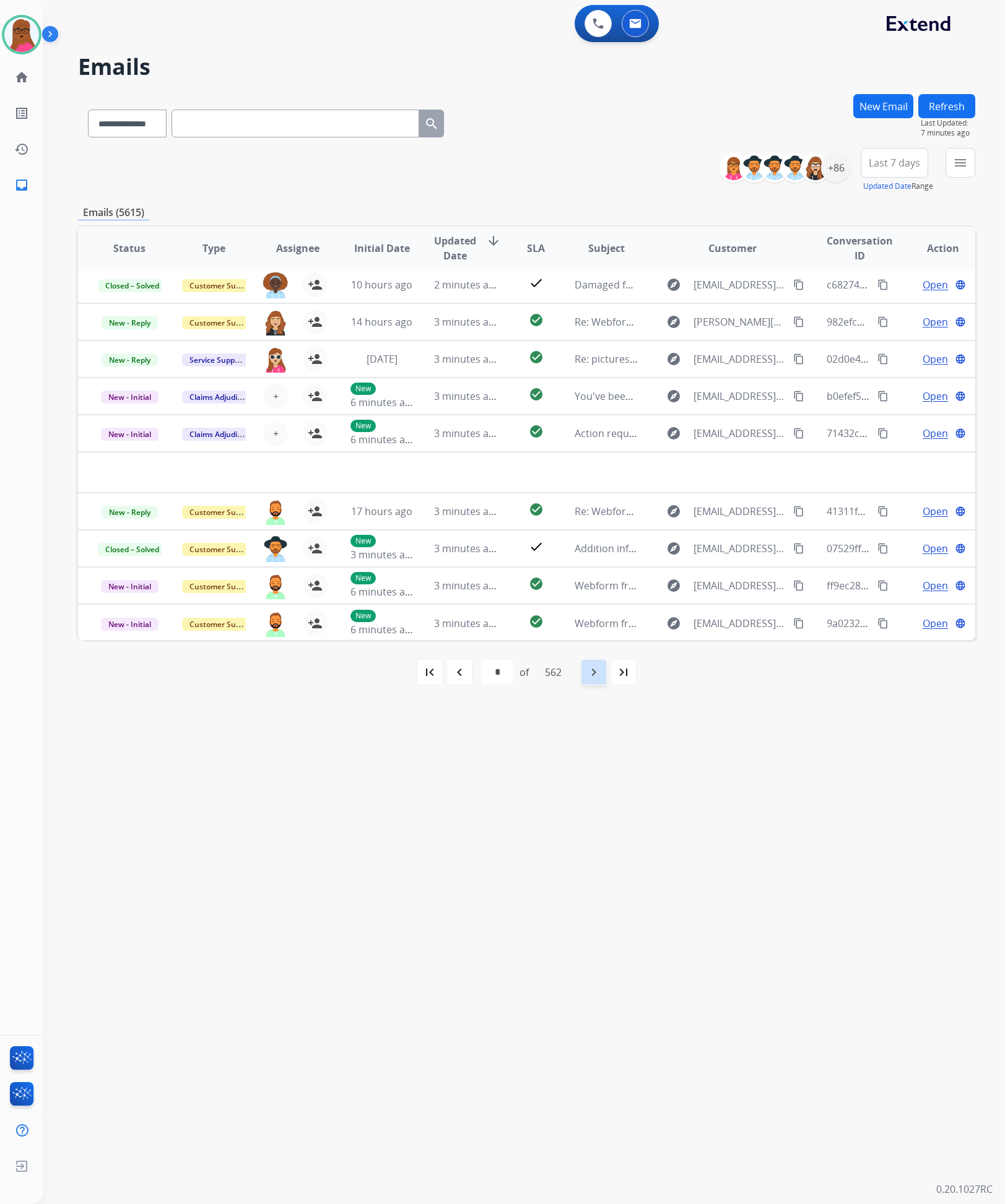
click at [589, 677] on mat-icon "navigate_next" at bounding box center [594, 672] width 15 height 15
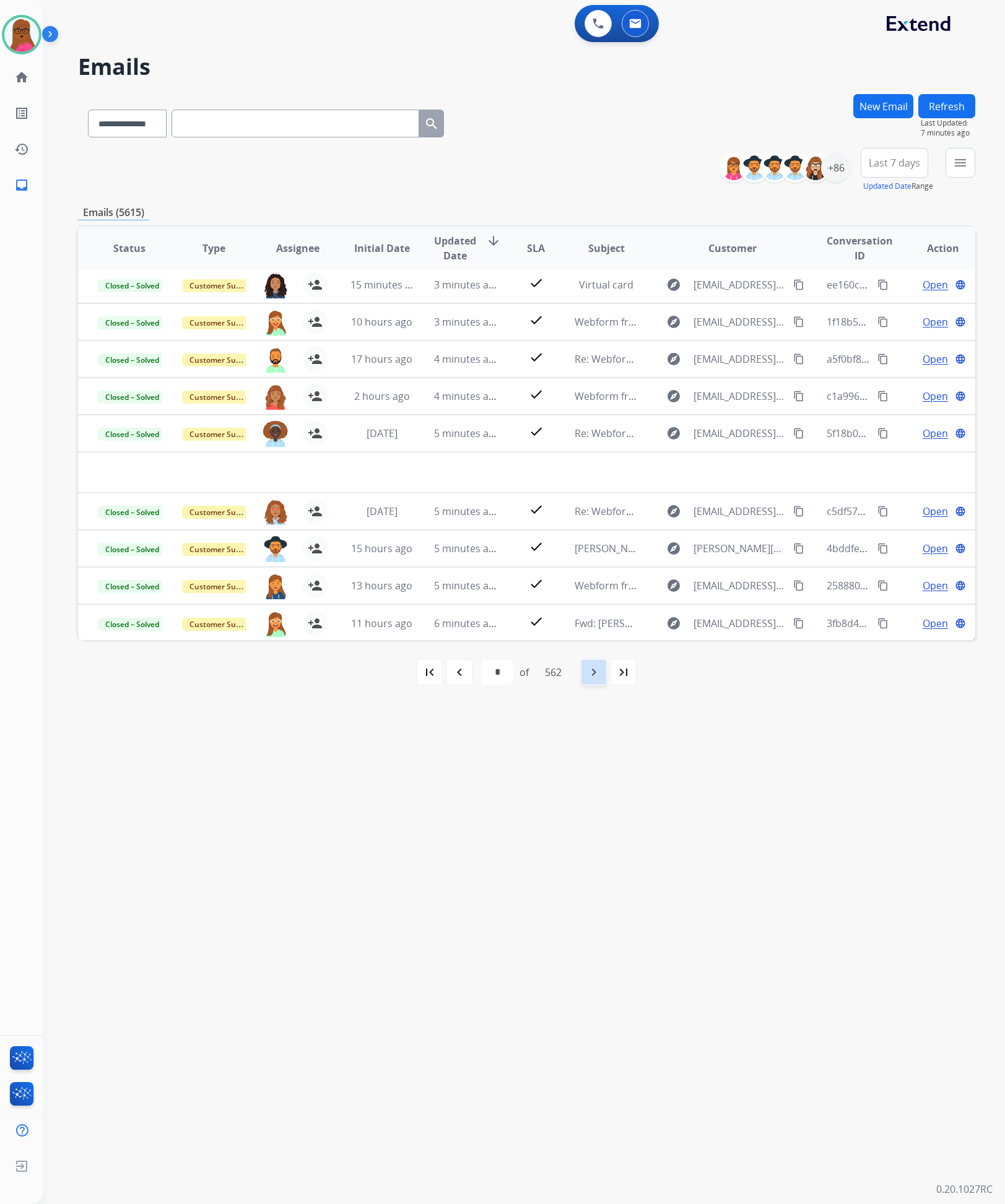
click at [592, 678] on mat-icon "navigate_next" at bounding box center [594, 672] width 15 height 15
click at [593, 677] on mat-icon "navigate_next" at bounding box center [594, 672] width 15 height 15
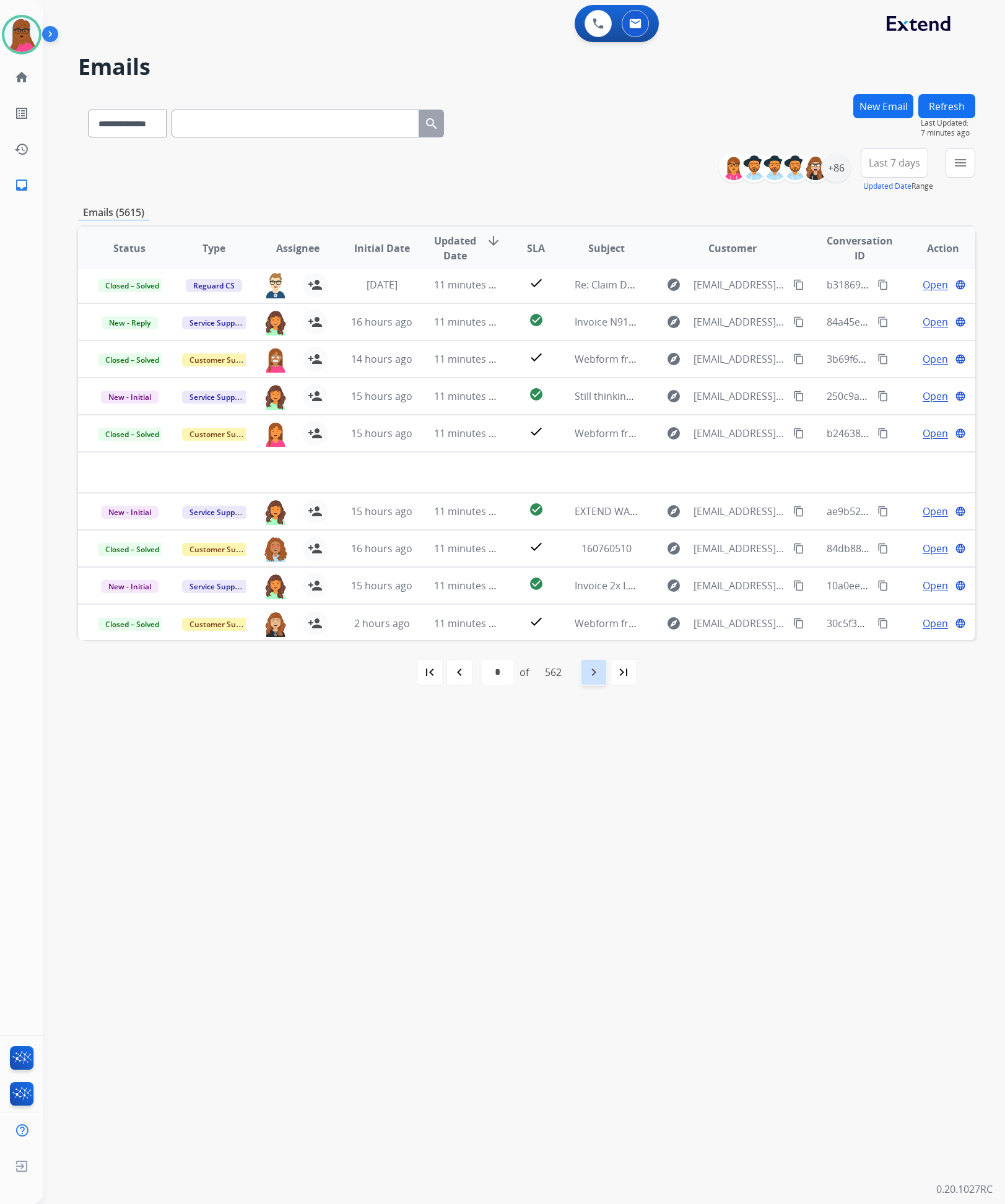
click at [592, 676] on mat-icon "navigate_next" at bounding box center [594, 672] width 15 height 15
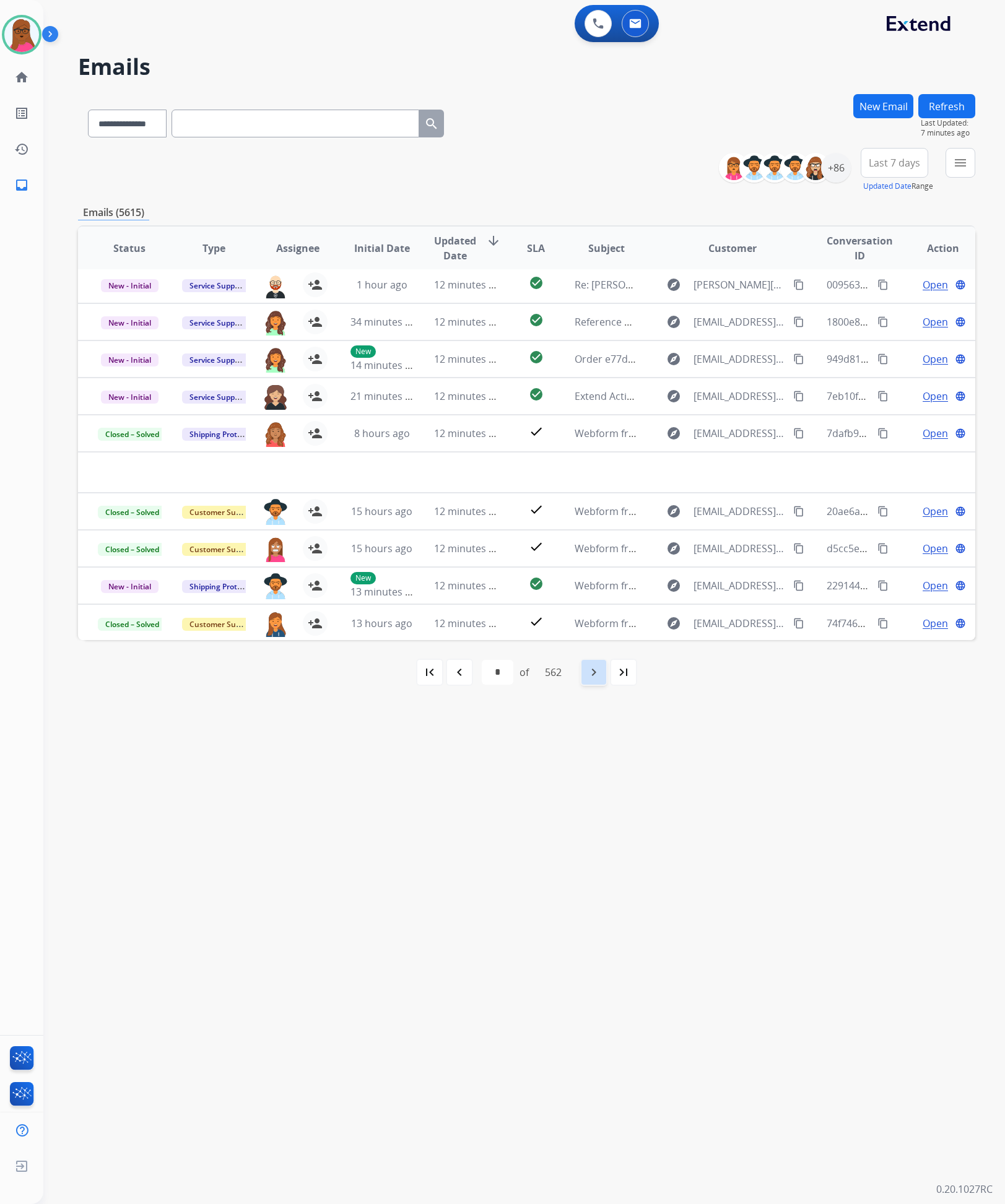
click at [592, 676] on mat-icon "navigate_next" at bounding box center [594, 672] width 15 height 15
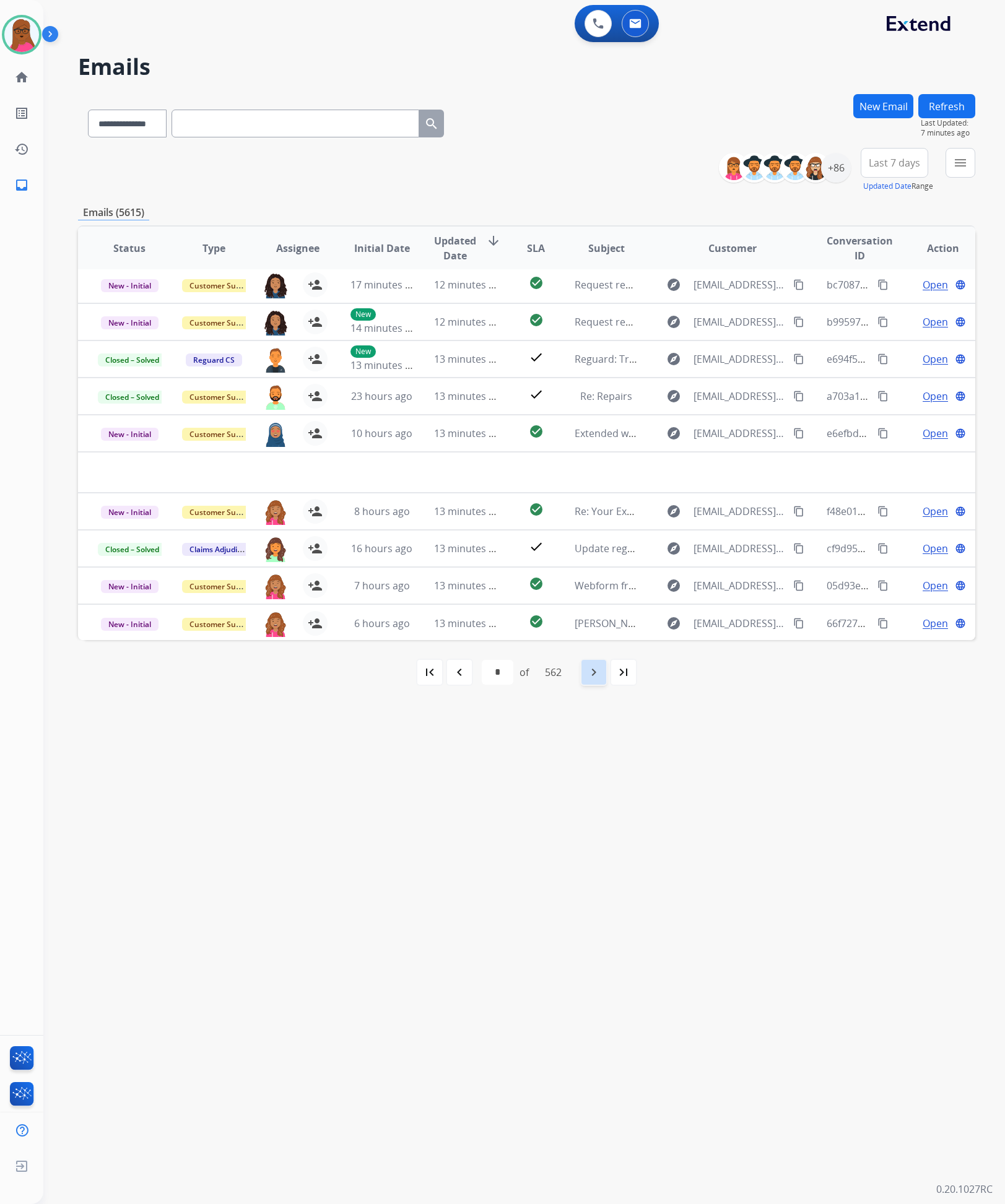
click at [592, 676] on mat-icon "navigate_next" at bounding box center [594, 672] width 15 height 15
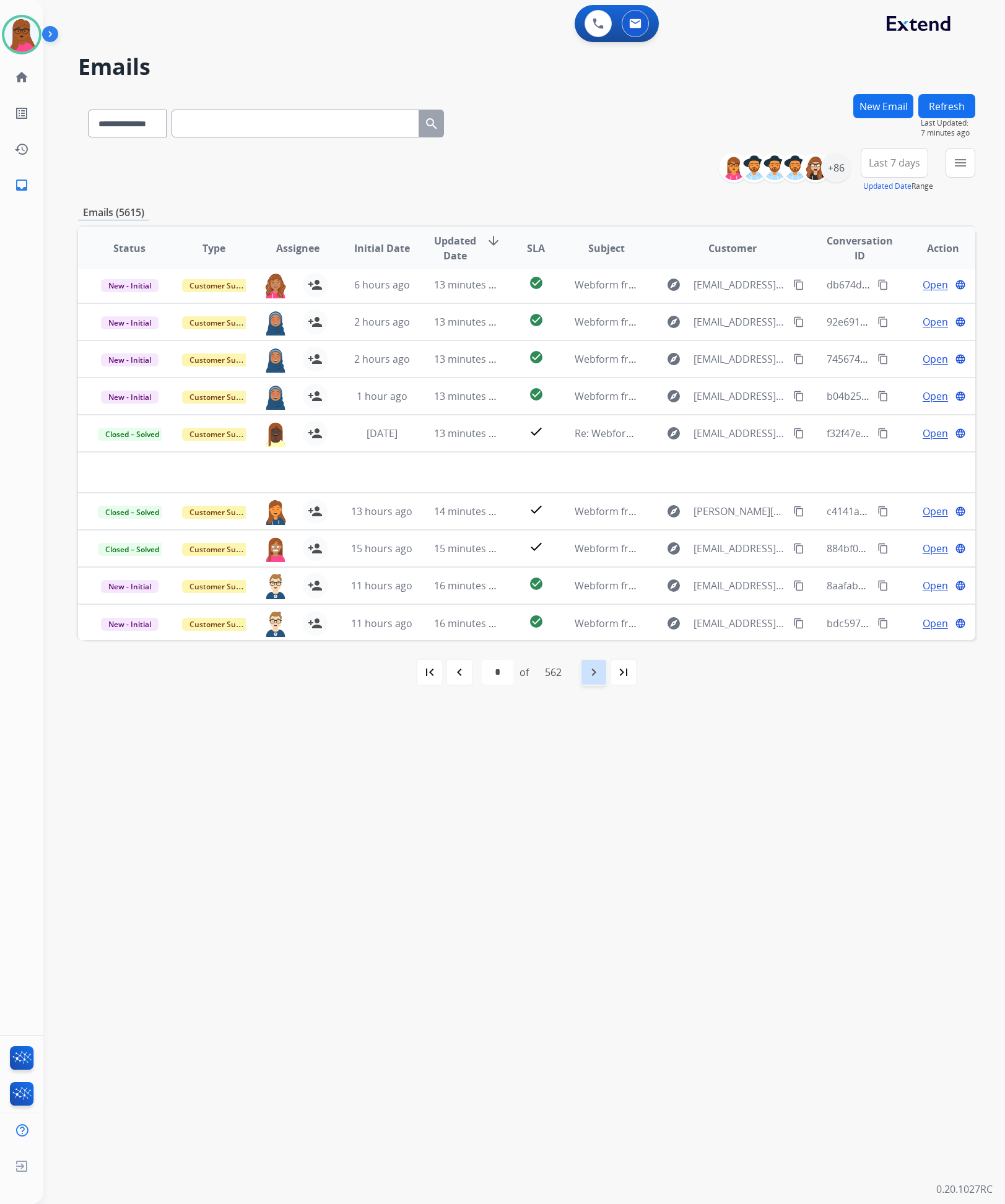
click at [592, 676] on mat-icon "navigate_next" at bounding box center [594, 672] width 15 height 15
select select "**"
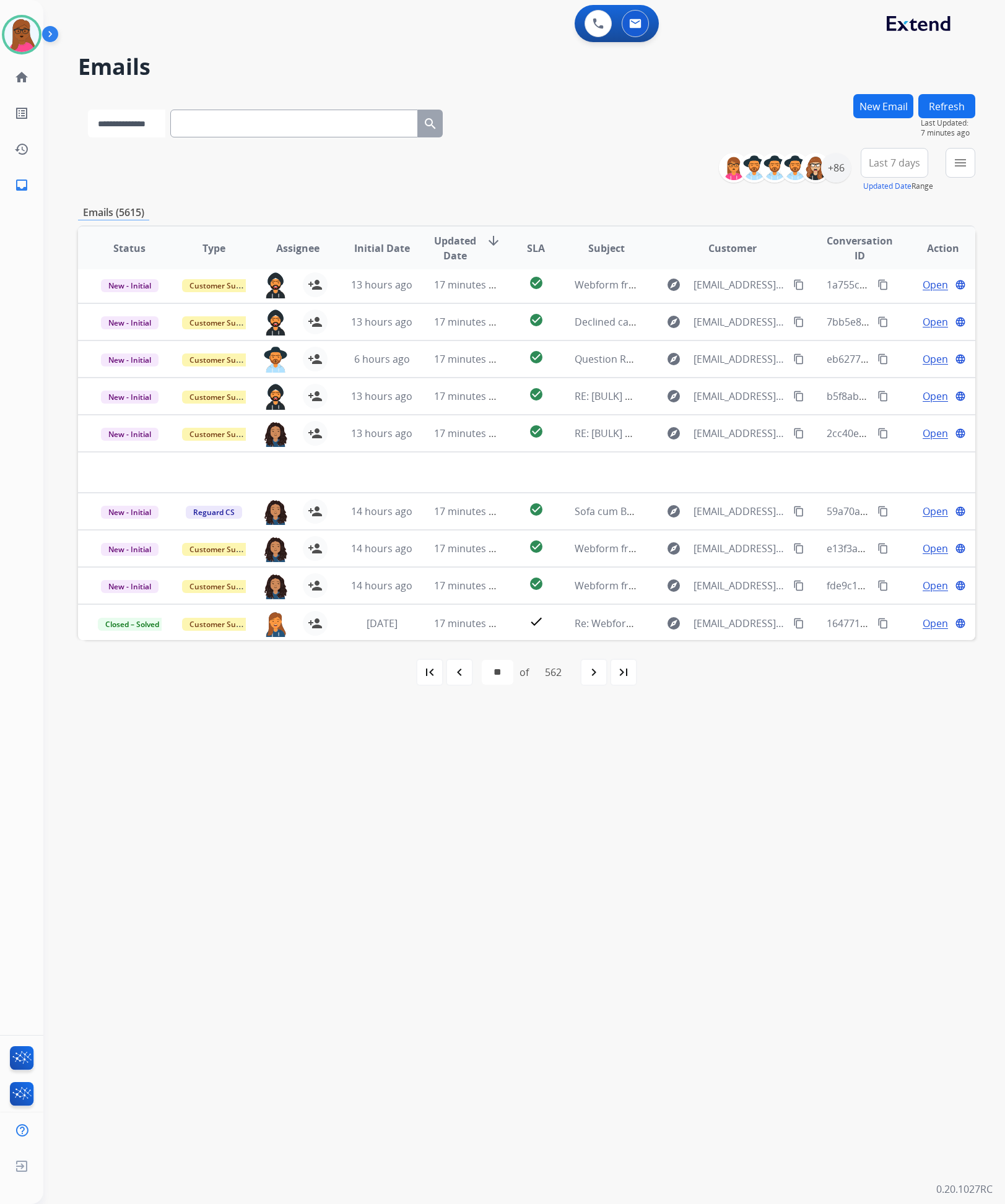
click at [164, 121] on select "**********" at bounding box center [127, 123] width 77 height 28
select select "*******"
click at [88, 109] on select "**********" at bounding box center [127, 123] width 77 height 28
click at [282, 125] on input "text" at bounding box center [295, 123] width 247 height 28
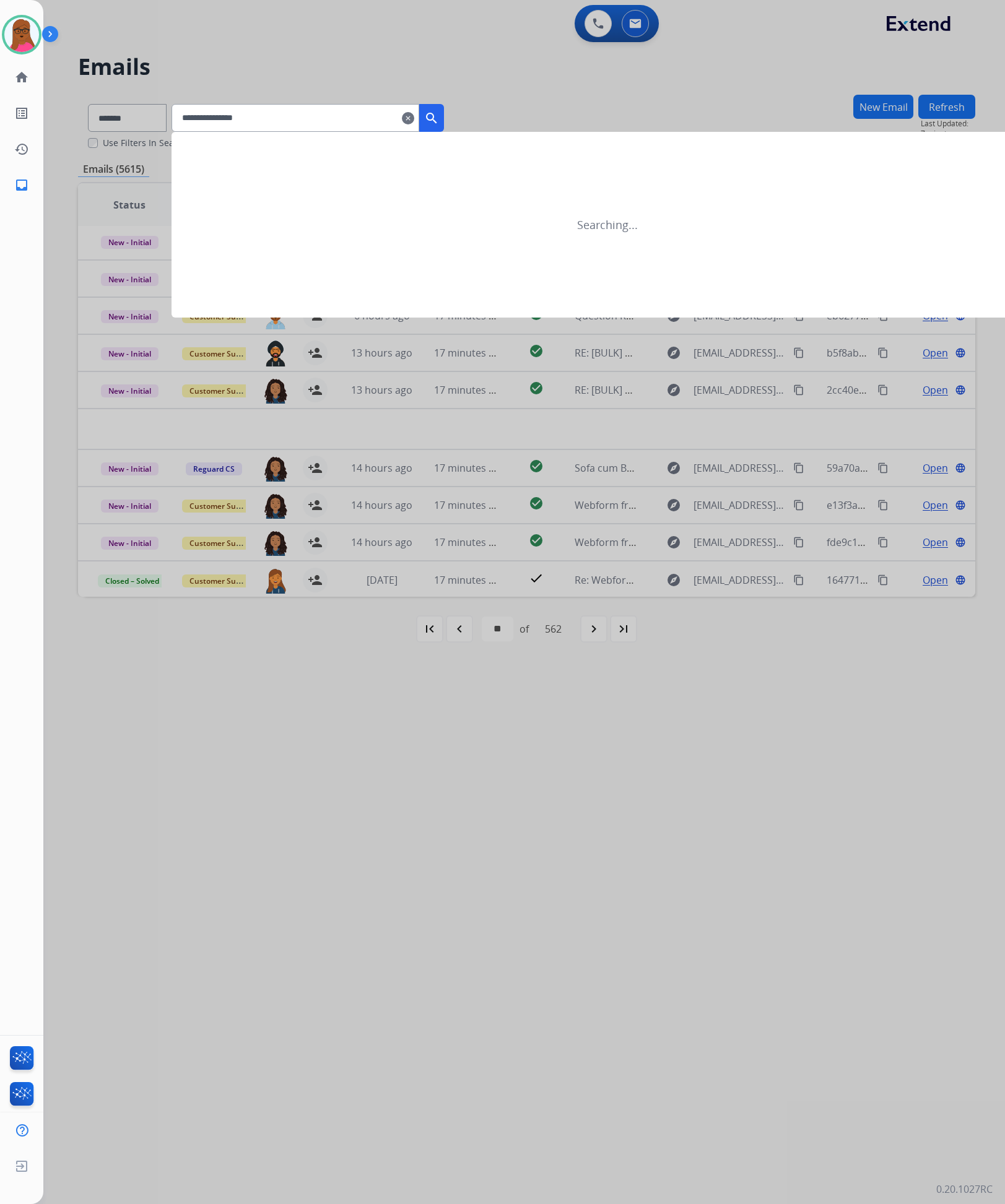
type input "**********"
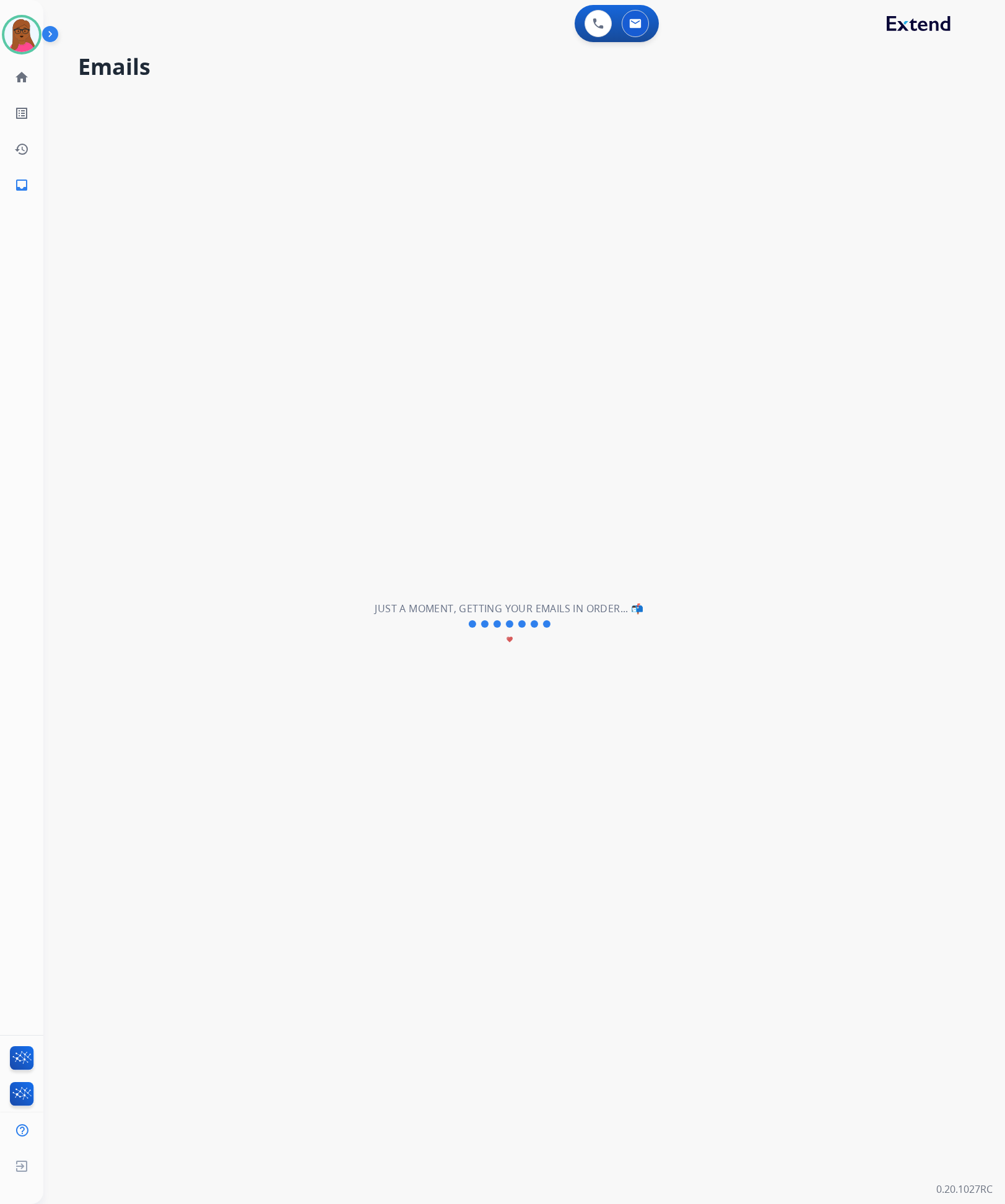
select select "*"
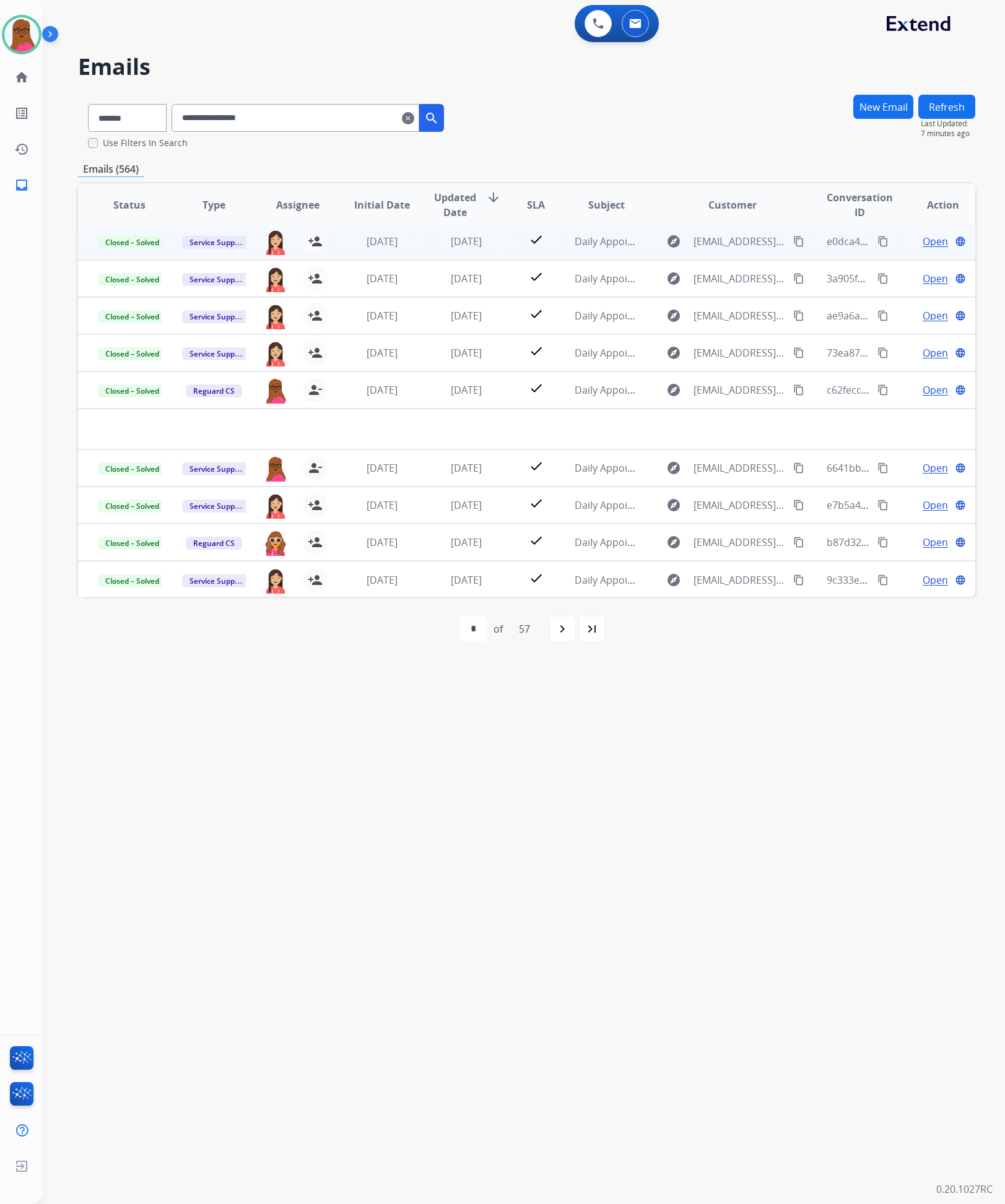
click at [793, 242] on mat-icon "content_copy" at bounding box center [799, 242] width 11 height 11
click at [415, 118] on mat-icon "clear" at bounding box center [408, 118] width 13 height 15
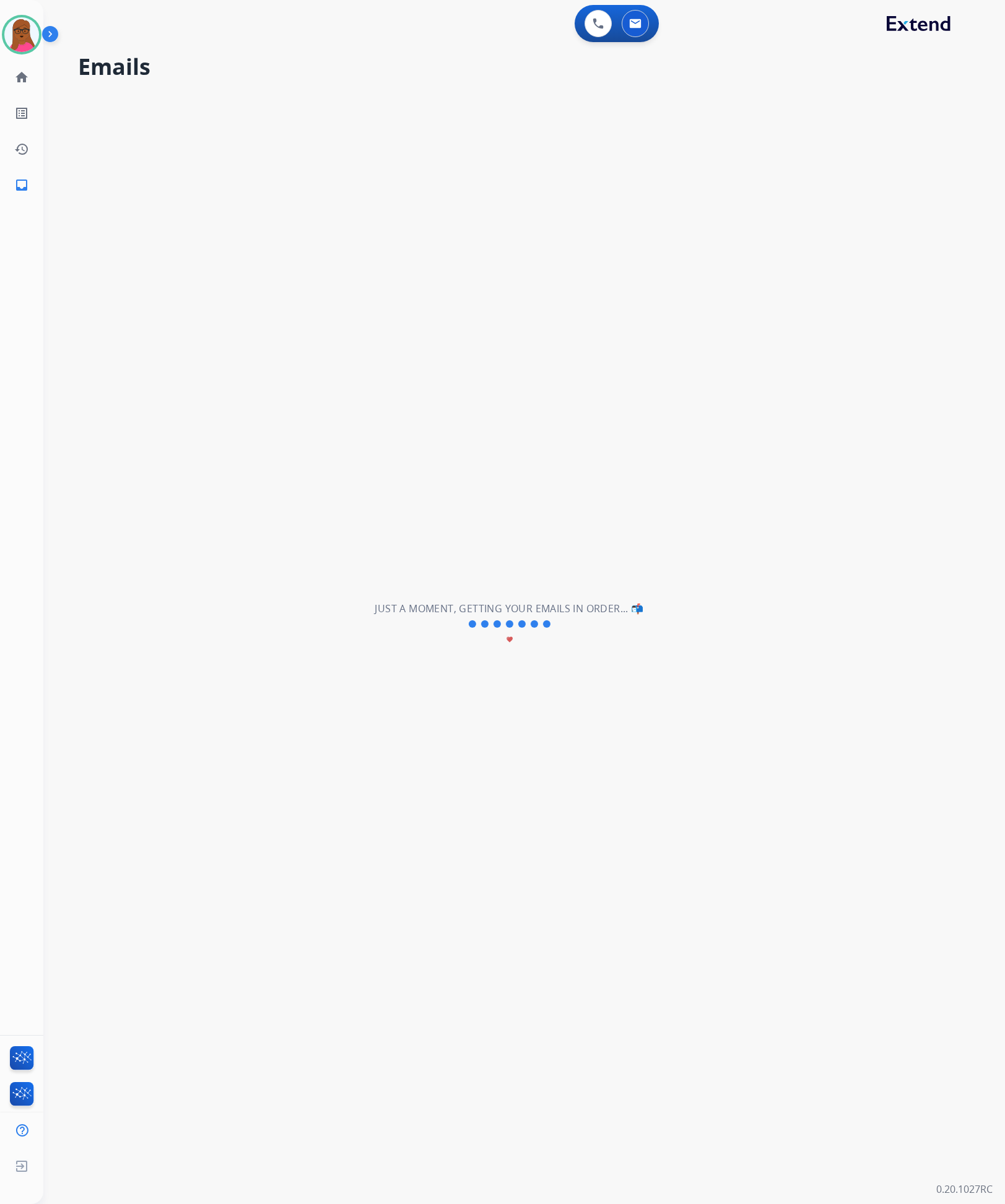
select select "**********"
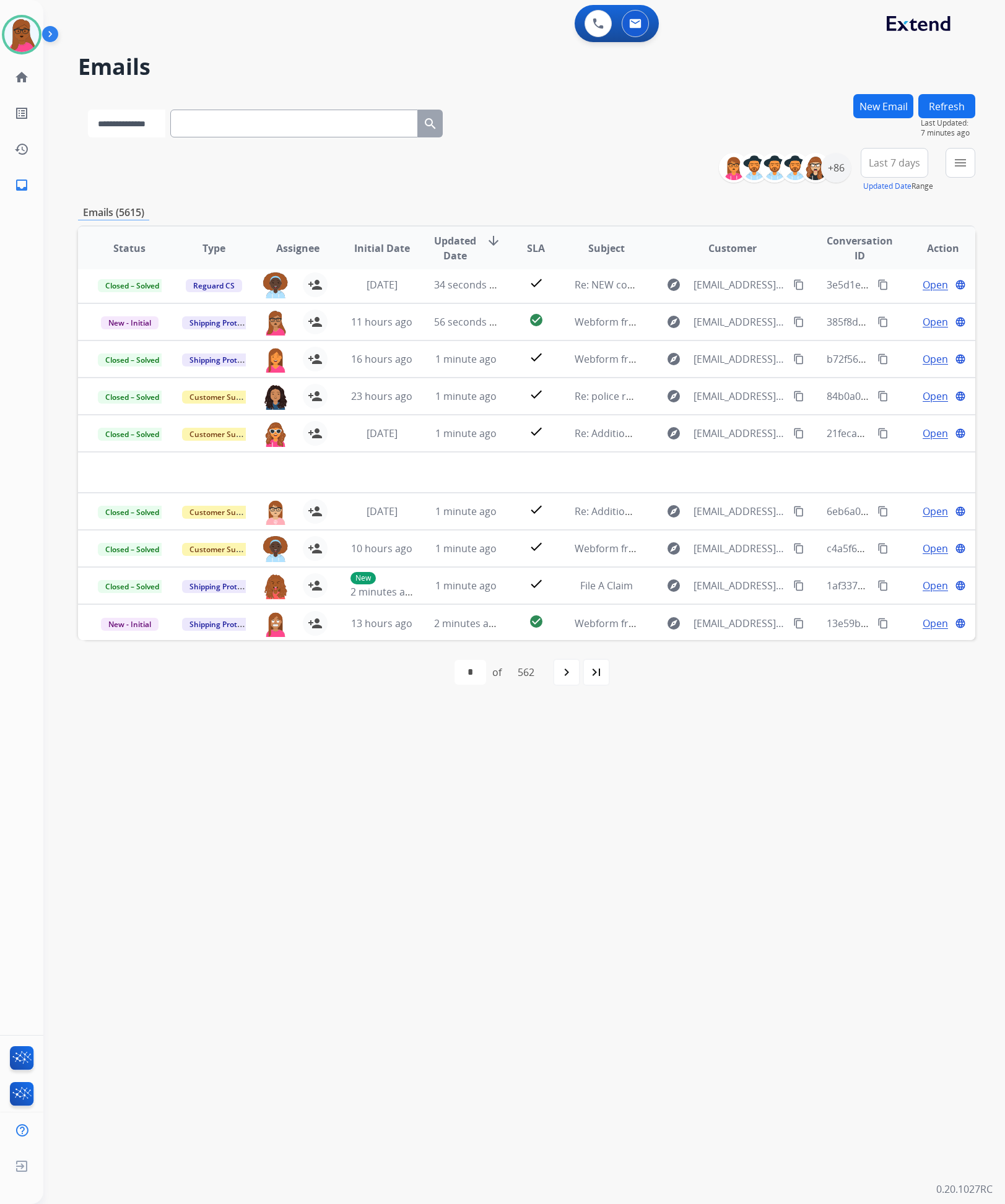
click at [134, 123] on select "**********" at bounding box center [127, 123] width 77 height 28
select select "**********"
click at [88, 109] on select "**********" at bounding box center [127, 123] width 77 height 28
click at [266, 127] on input "text" at bounding box center [295, 123] width 247 height 28
paste input "**********"
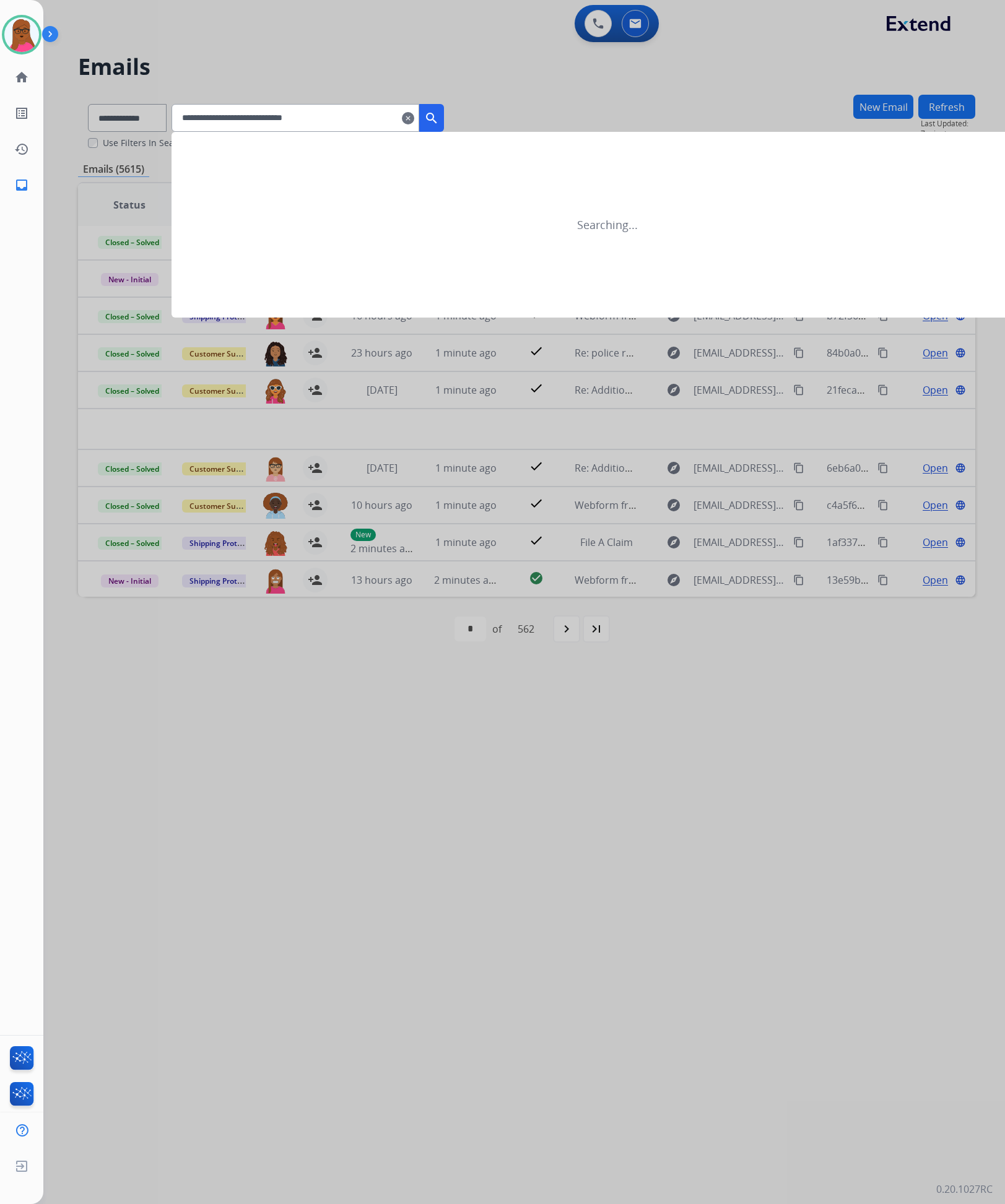
type input "**********"
click at [439, 120] on mat-icon "search" at bounding box center [431, 118] width 15 height 15
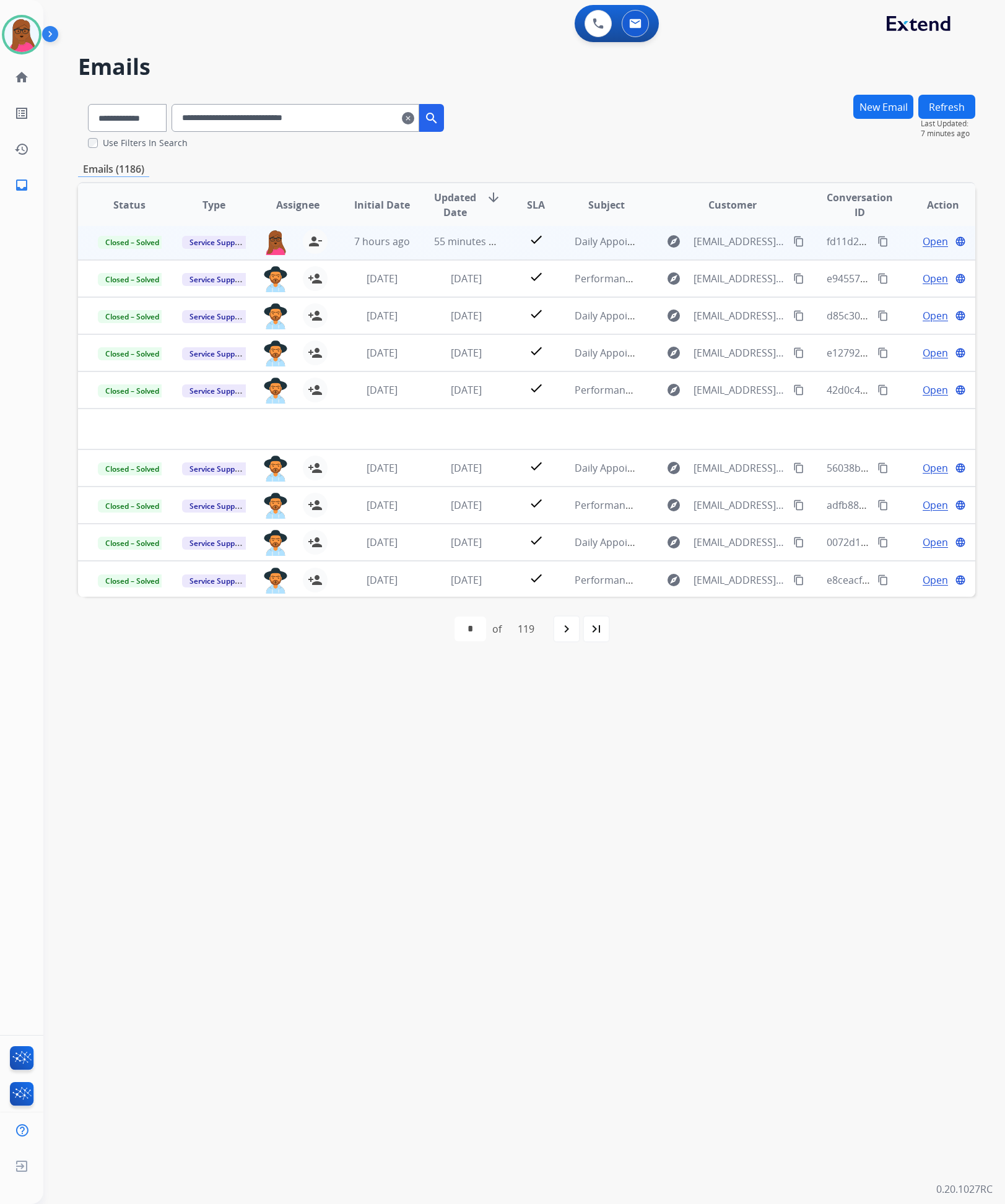
click at [415, 112] on mat-icon "clear" at bounding box center [408, 118] width 13 height 15
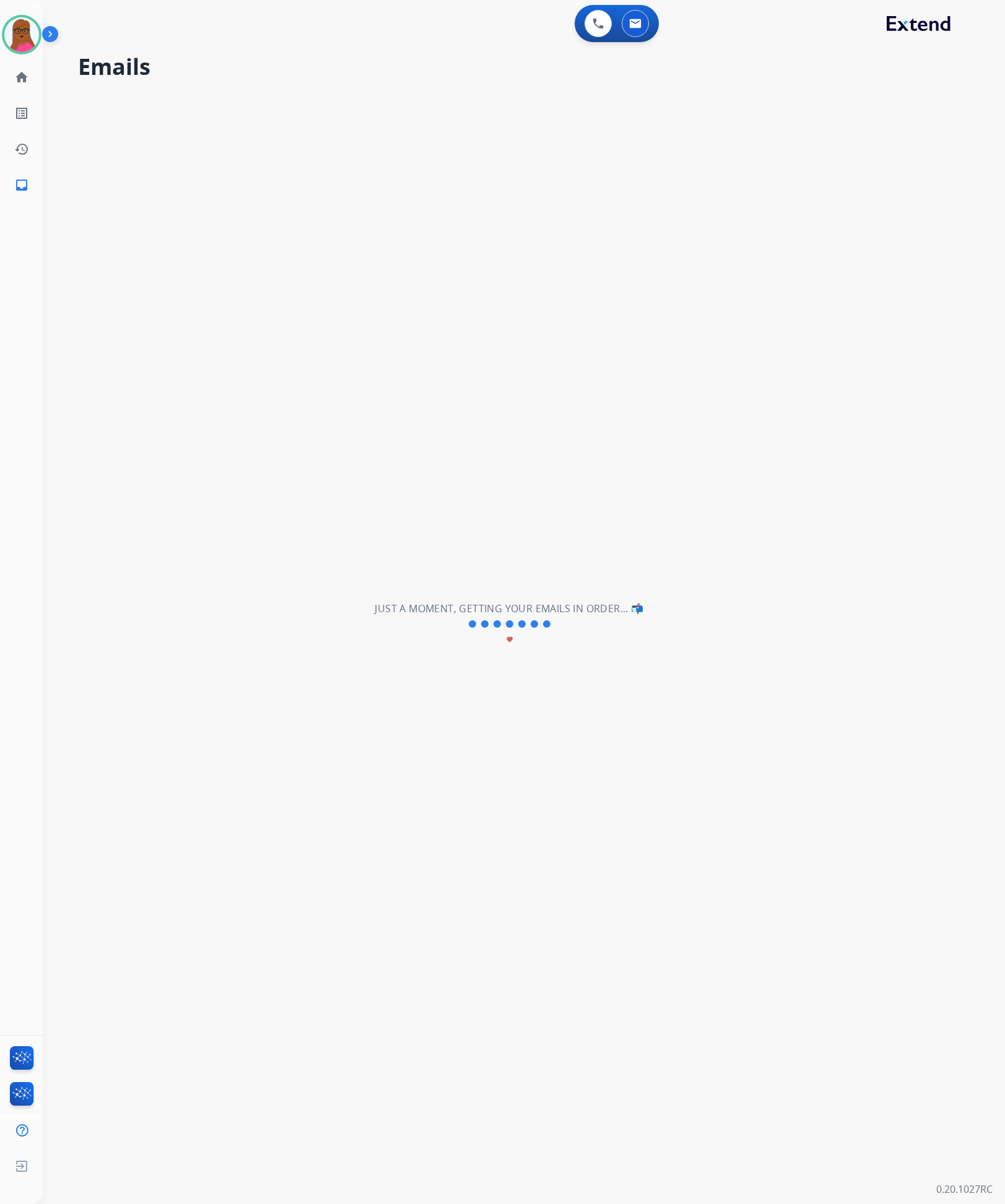
select select "**********"
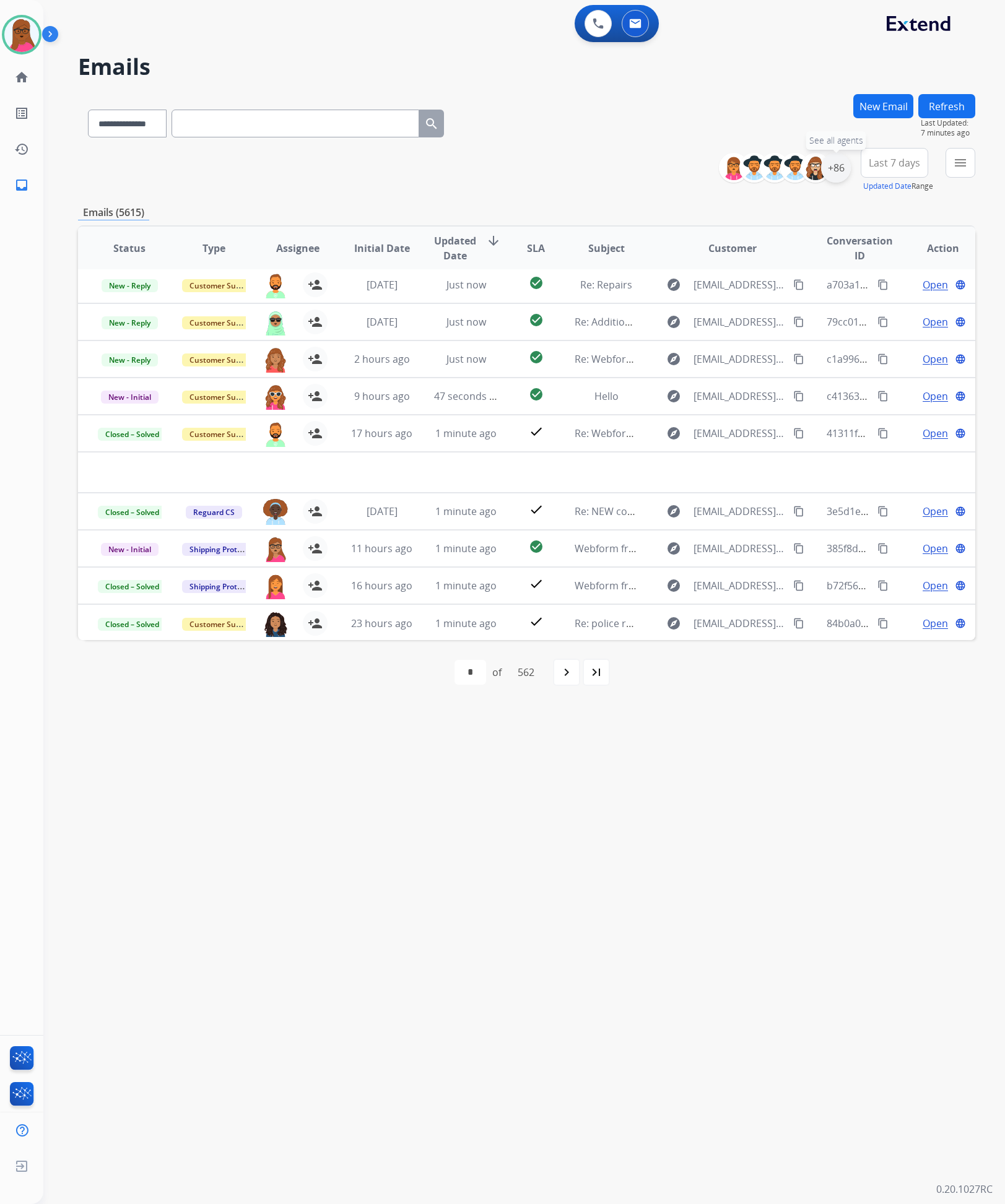
click at [842, 168] on div "+86" at bounding box center [836, 168] width 30 height 30
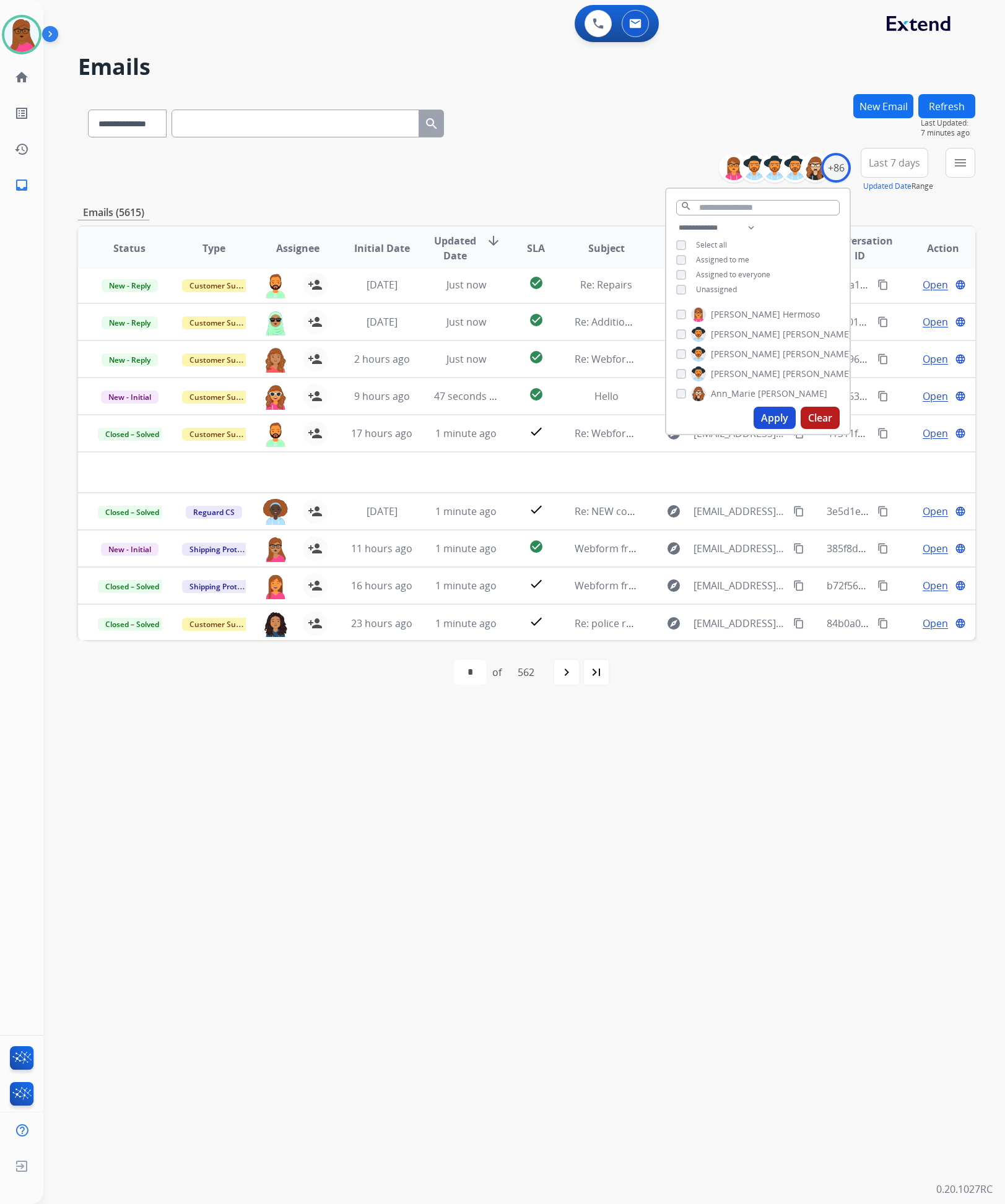
click at [771, 413] on button "Apply" at bounding box center [775, 418] width 42 height 22
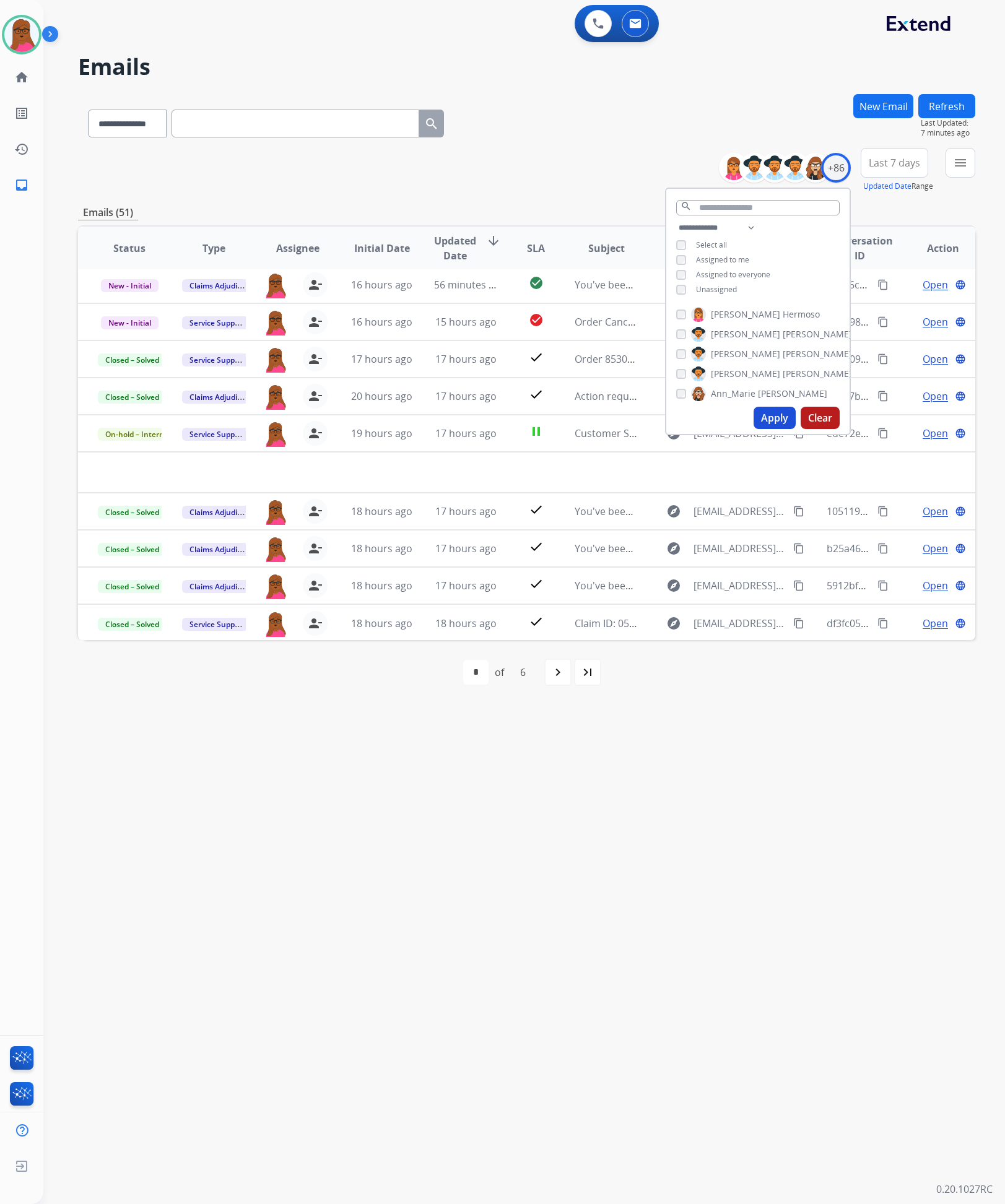
click at [690, 876] on div "**********" at bounding box center [509, 624] width 932 height 1160
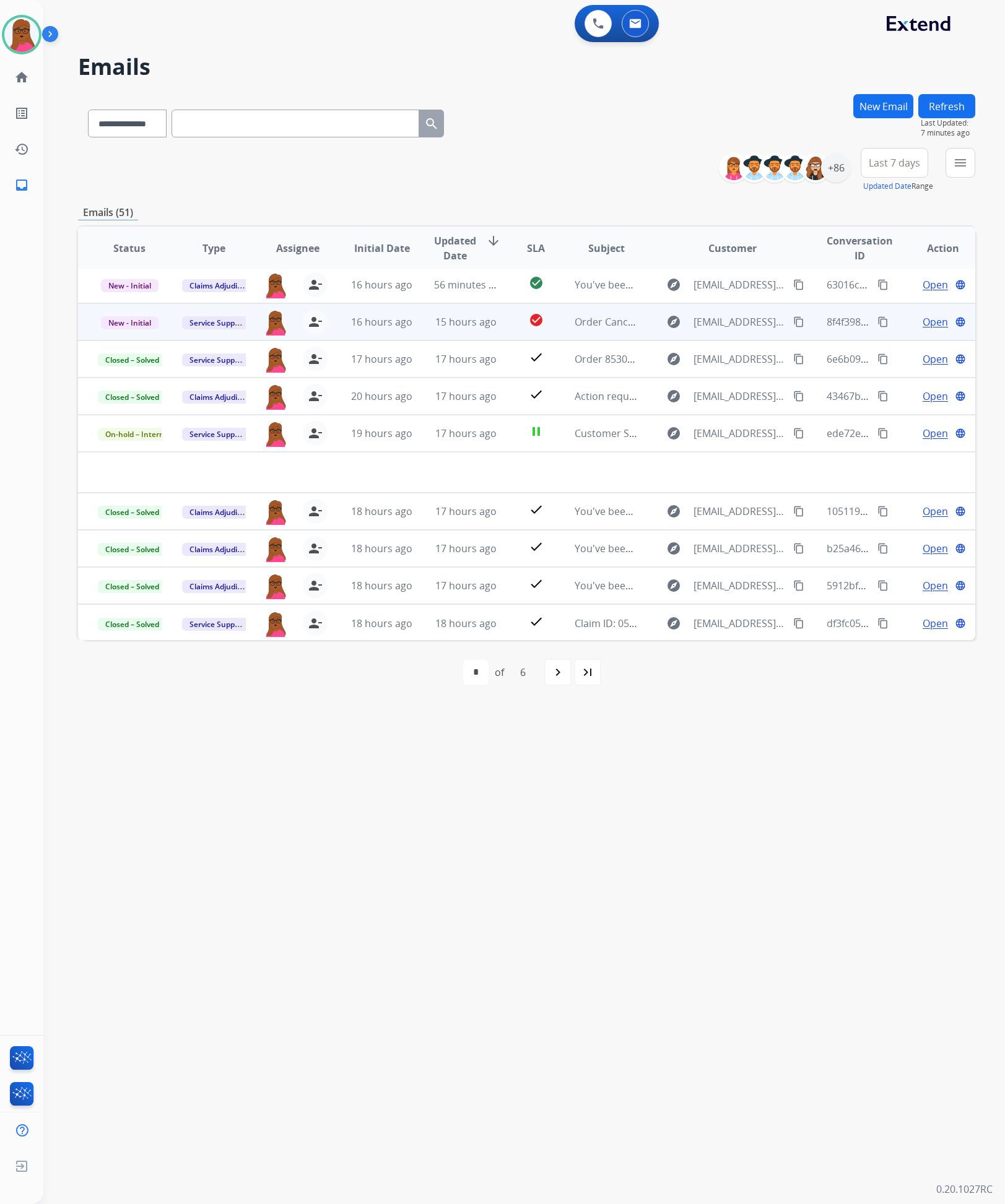
click at [923, 327] on span "Open" at bounding box center [935, 321] width 25 height 15
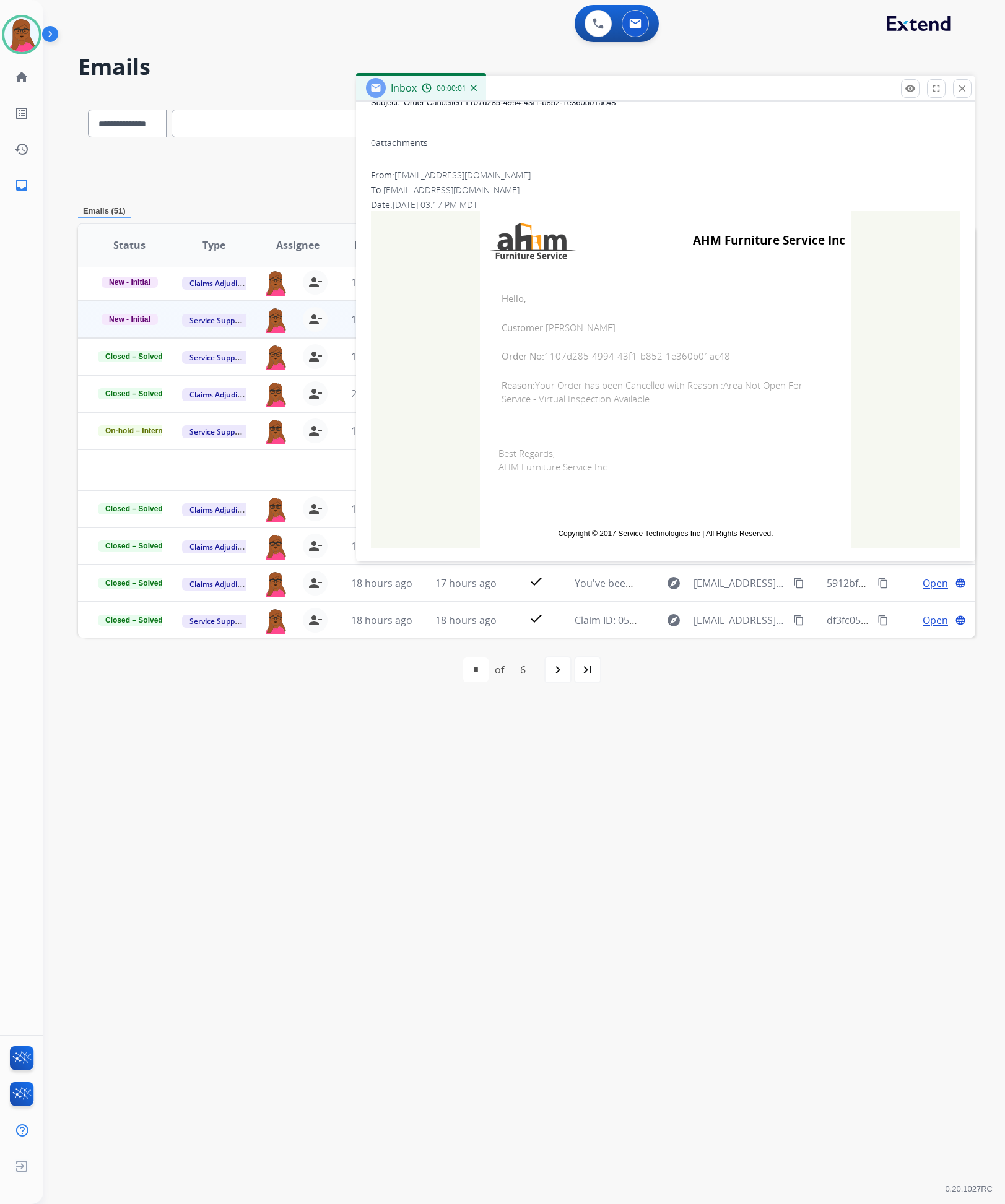
scroll to position [121, 0]
click at [561, 344] on span "Order No: 1107d285-4994-43f1-b852-1e360b01ac48" at bounding box center [666, 349] width 328 height 15
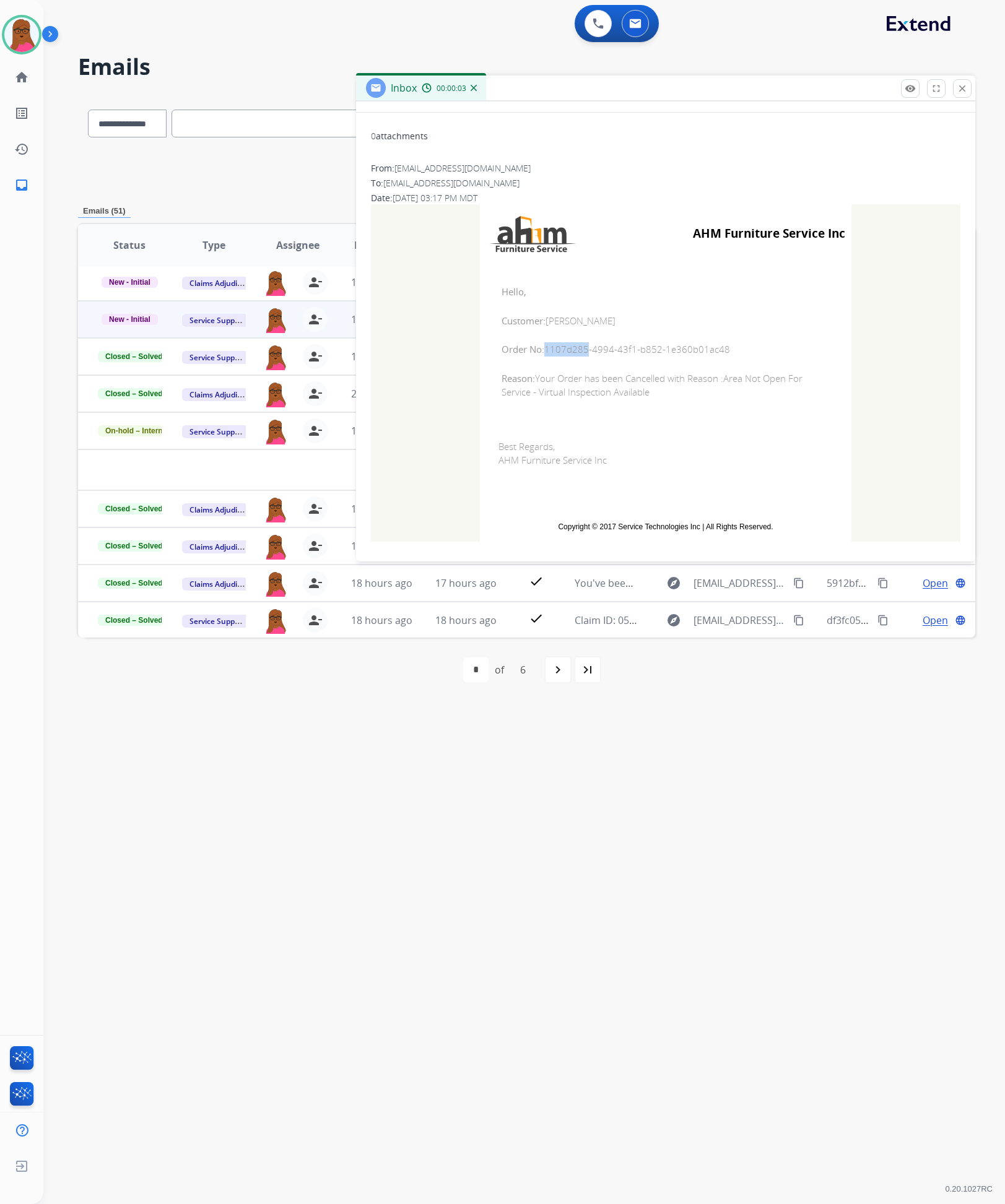
click at [561, 345] on span "Order No: 1107d285-4994-43f1-b852-1e360b01ac48" at bounding box center [666, 349] width 328 height 15
click at [749, 347] on span "Order No: 1107d285-4994-43f1-b852-1e360b01ac48" at bounding box center [666, 349] width 328 height 15
drag, startPoint x: 730, startPoint y: 350, endPoint x: 541, endPoint y: 348, distance: 189.0
click at [541, 348] on span "Order No: 1107d285-4994-43f1-b852-1e360b01ac48" at bounding box center [666, 349] width 328 height 15
click at [966, 87] on button "close Close" at bounding box center [962, 88] width 18 height 18
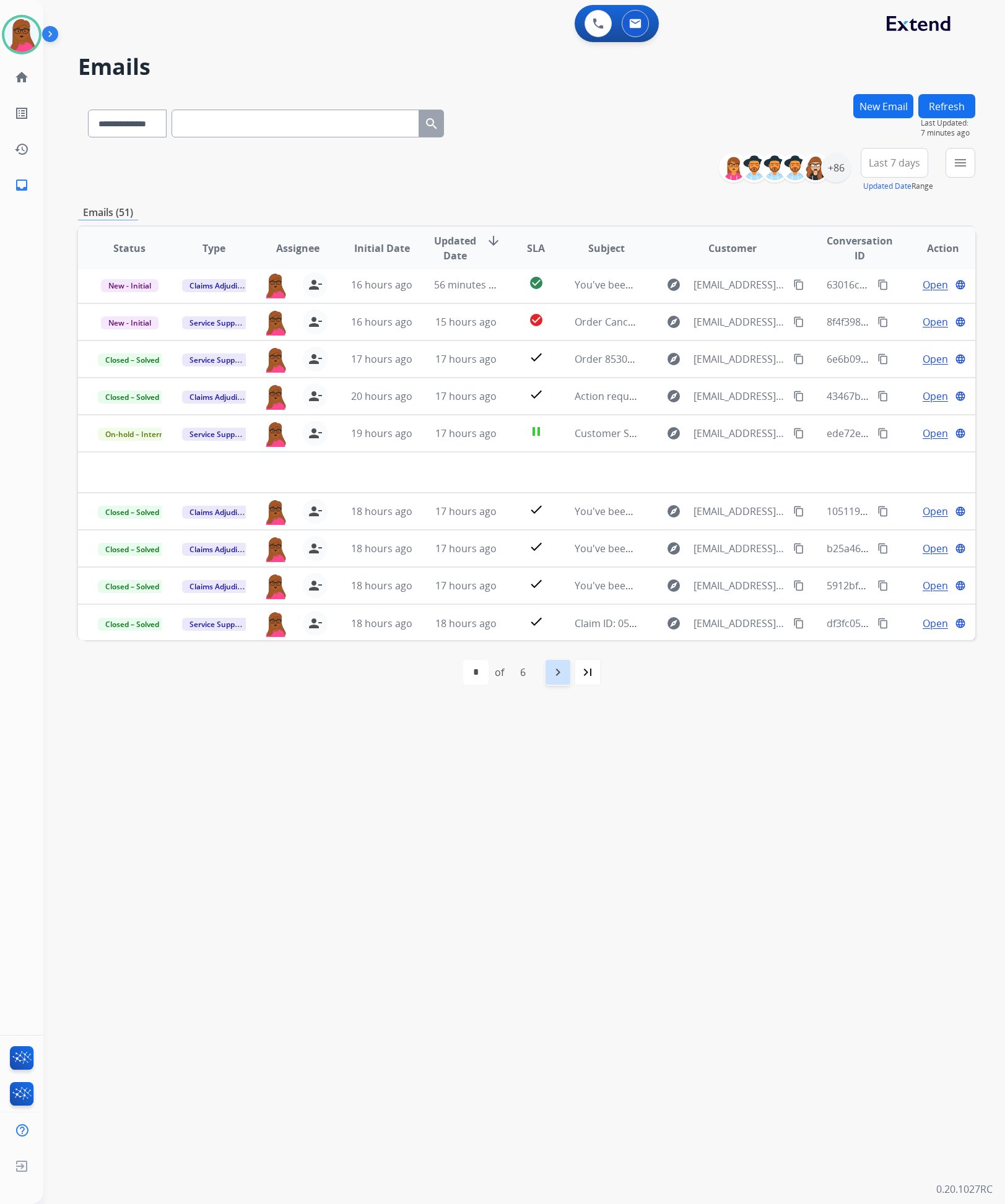
click at [559, 673] on mat-icon "navigate_next" at bounding box center [558, 672] width 15 height 15
click at [580, 680] on mat-icon "navigate_next" at bounding box center [585, 672] width 15 height 15
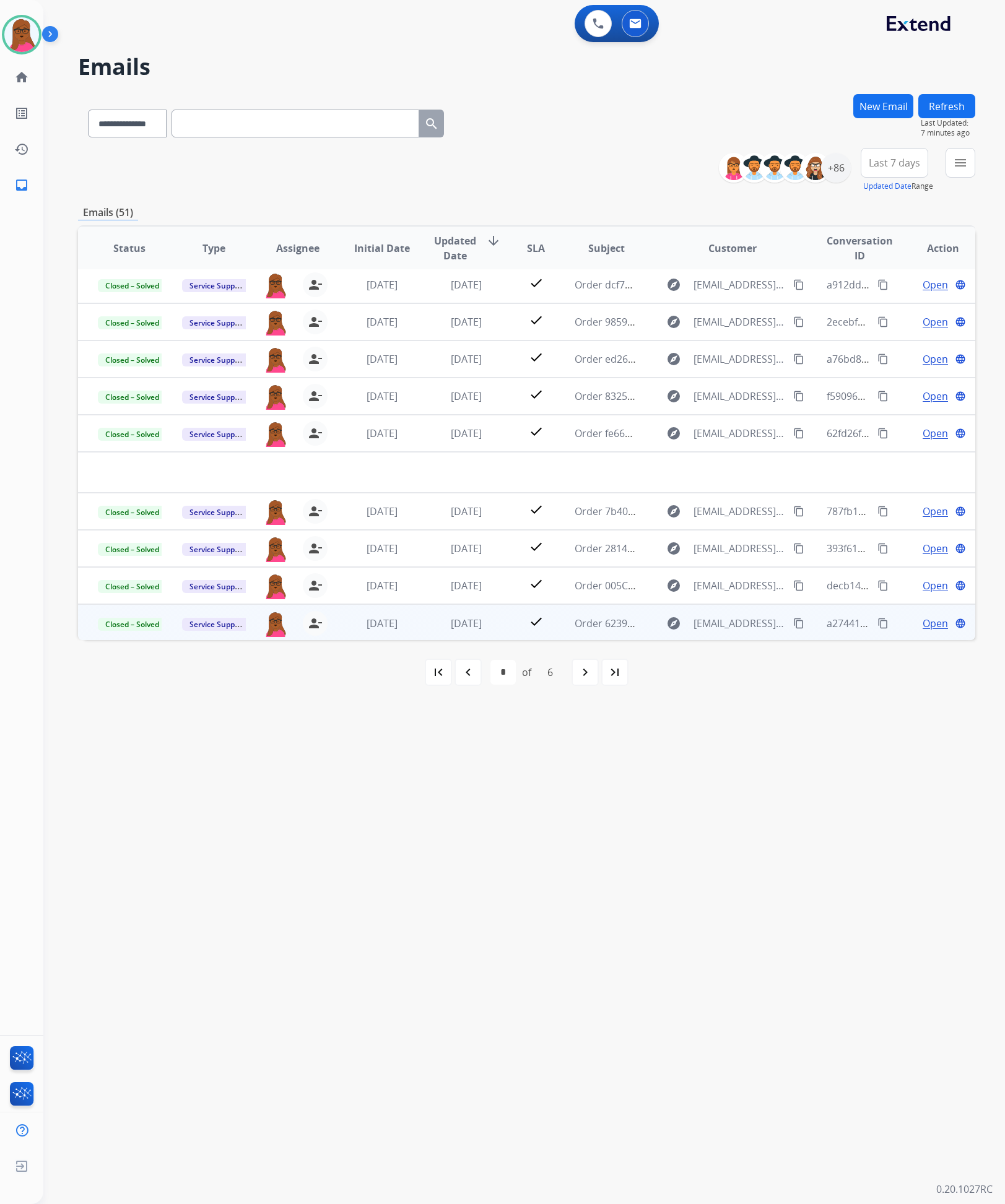
click at [923, 624] on span "Open" at bounding box center [935, 623] width 25 height 15
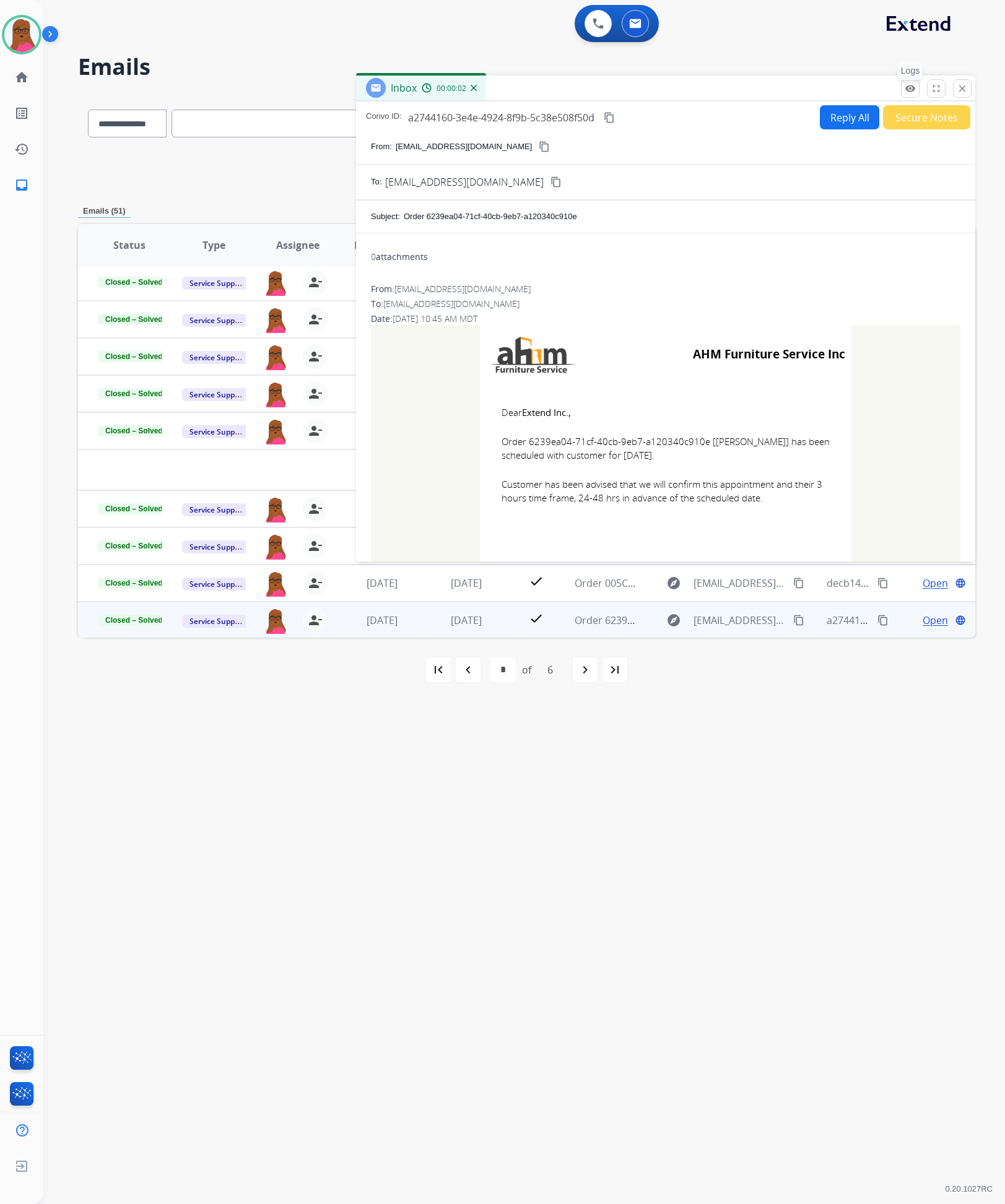
click at [905, 84] on mat-icon "remove_red_eye" at bounding box center [911, 89] width 11 height 11
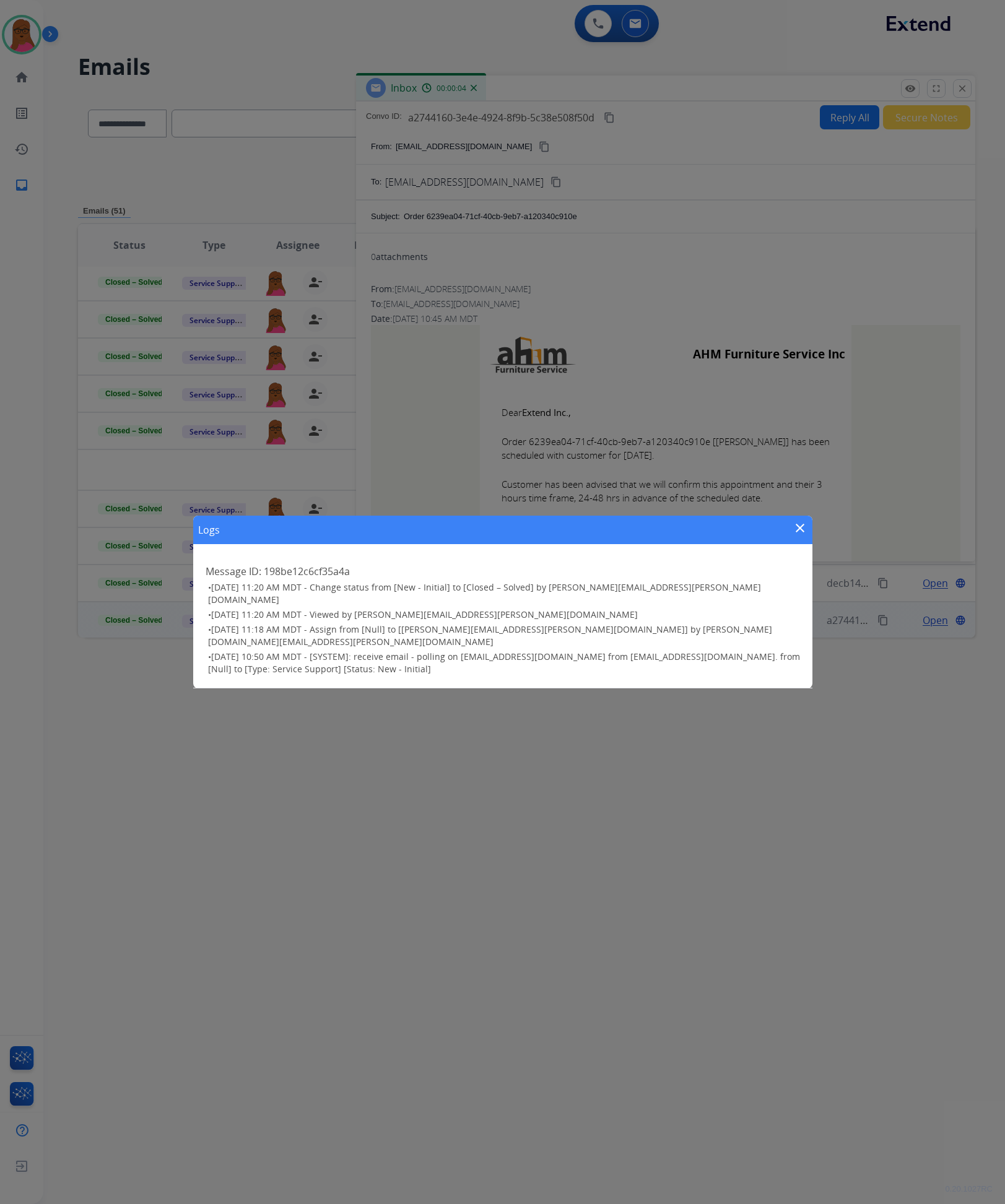
click at [794, 535] on mat-icon "close" at bounding box center [799, 528] width 15 height 15
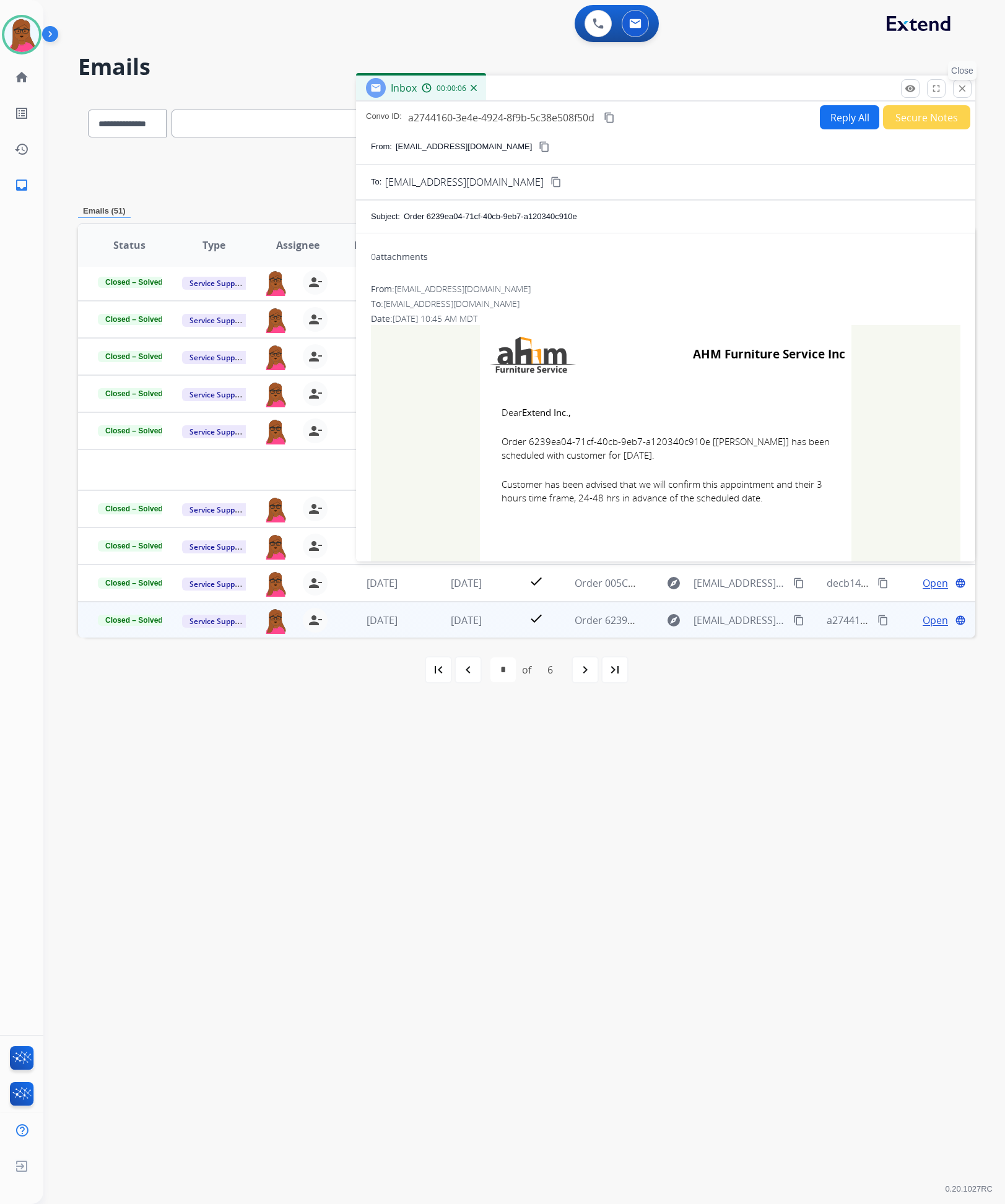
click at [966, 93] on button "close Close" at bounding box center [962, 88] width 18 height 18
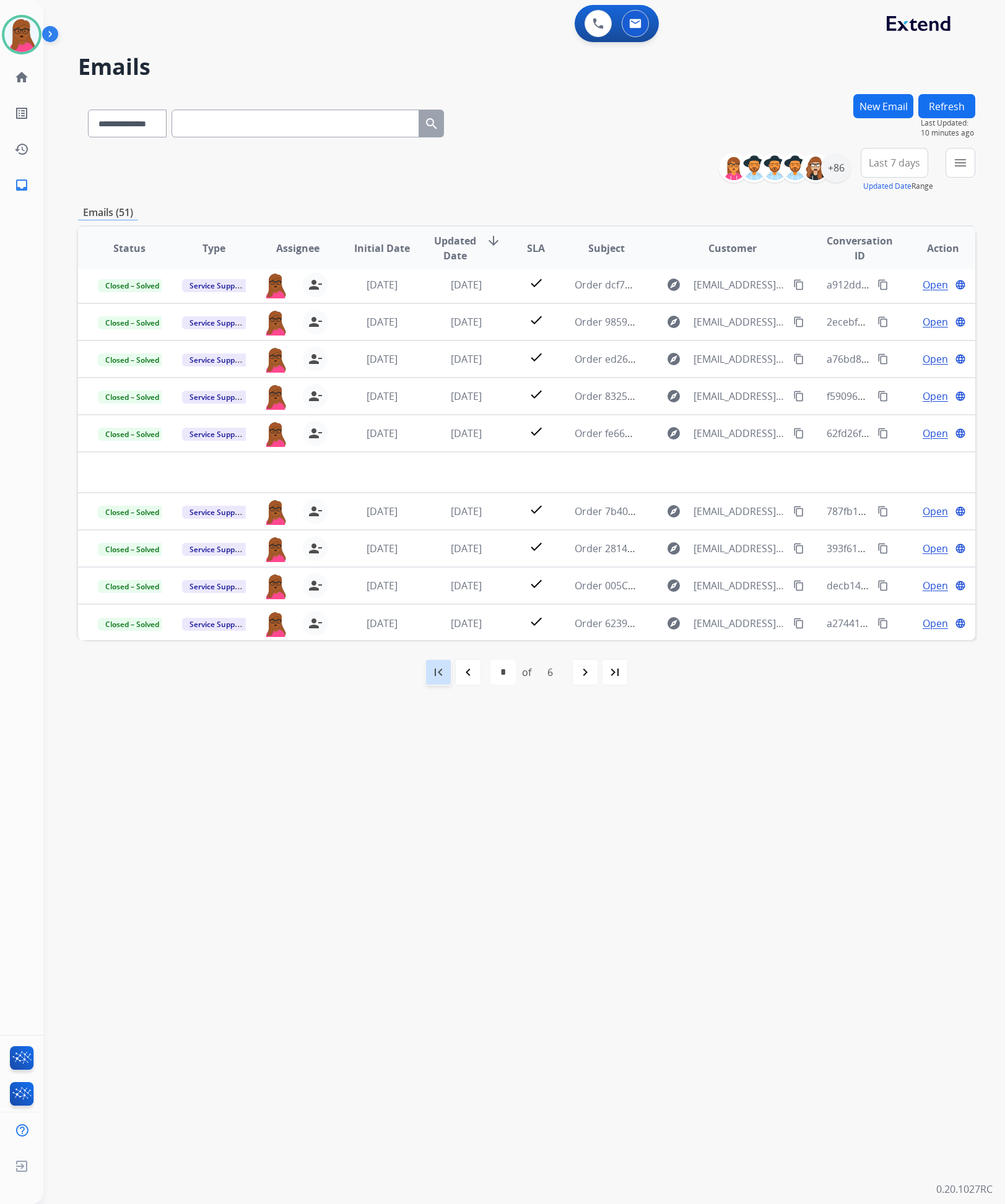
click at [441, 676] on mat-icon "first_page" at bounding box center [438, 672] width 15 height 15
select select "*"
click at [871, 113] on button "New Email" at bounding box center [883, 106] width 60 height 24
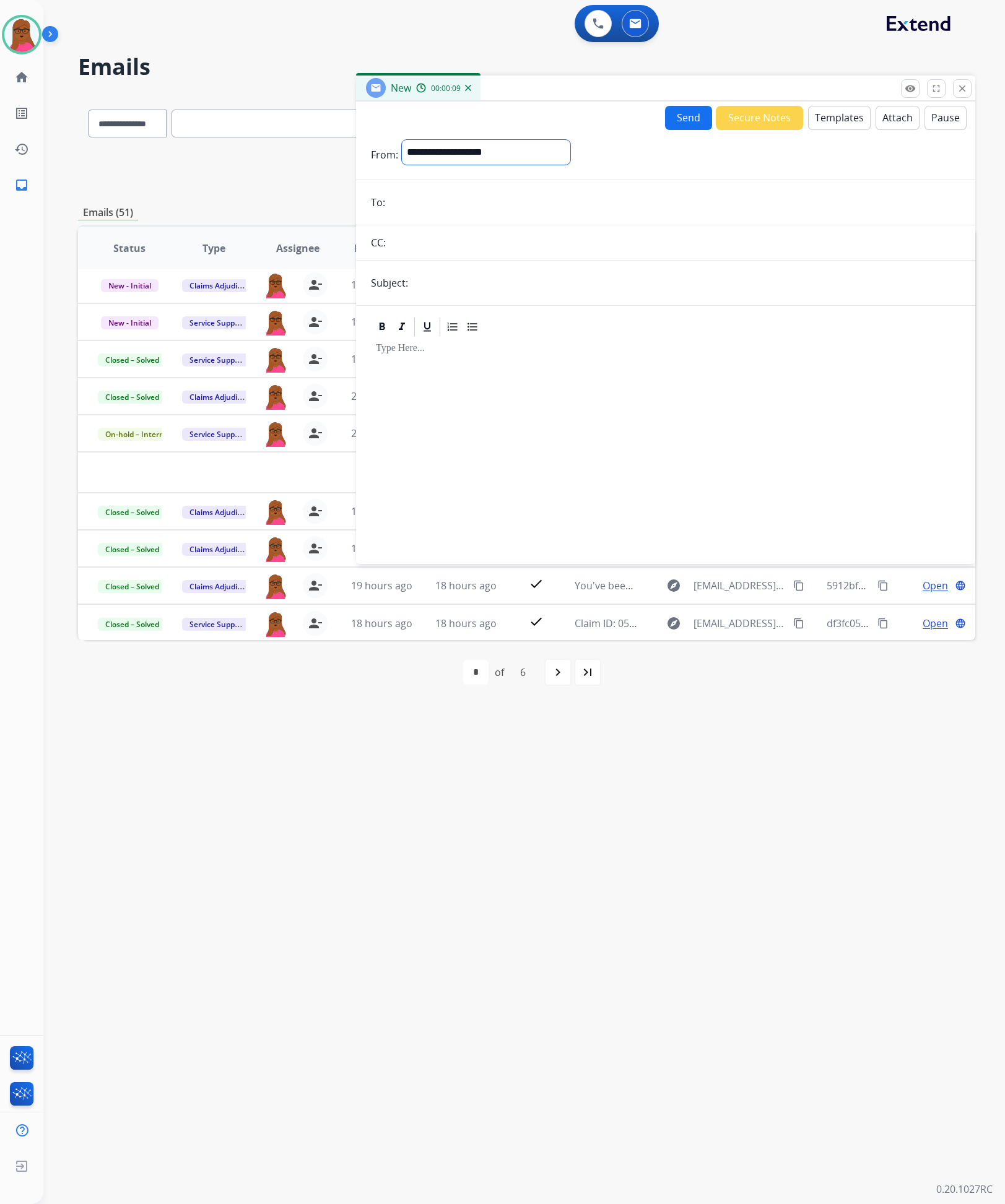
click at [530, 149] on select "**********" at bounding box center [486, 152] width 168 height 25
select select "**********"
click at [402, 140] on select "**********" at bounding box center [486, 152] width 168 height 25
click at [515, 197] on input "email" at bounding box center [675, 203] width 571 height 25
paste input "**********"
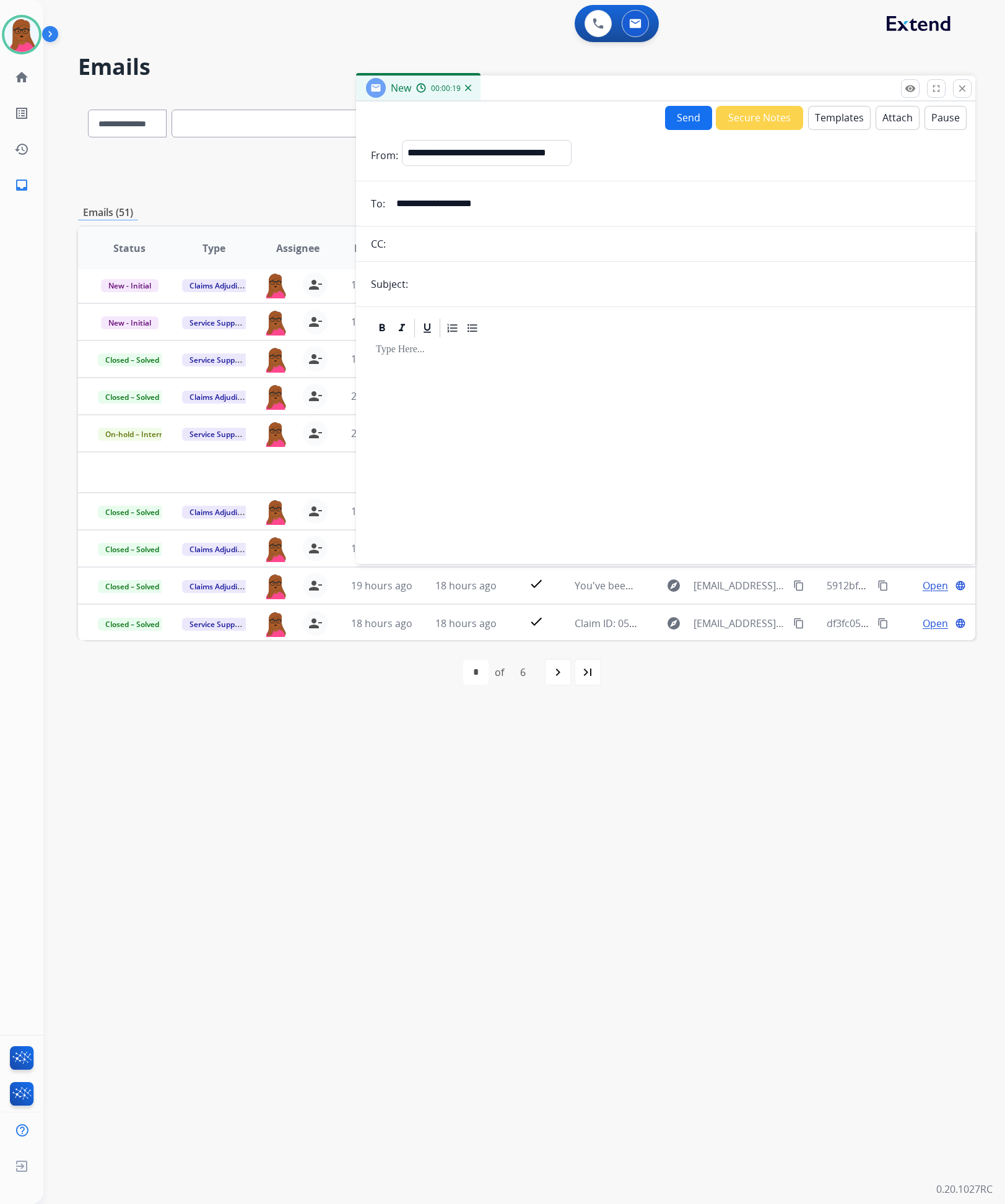
type input "**********"
click at [513, 274] on input "text" at bounding box center [686, 284] width 549 height 25
type input "**********"
click at [821, 119] on button "Templates" at bounding box center [839, 118] width 63 height 24
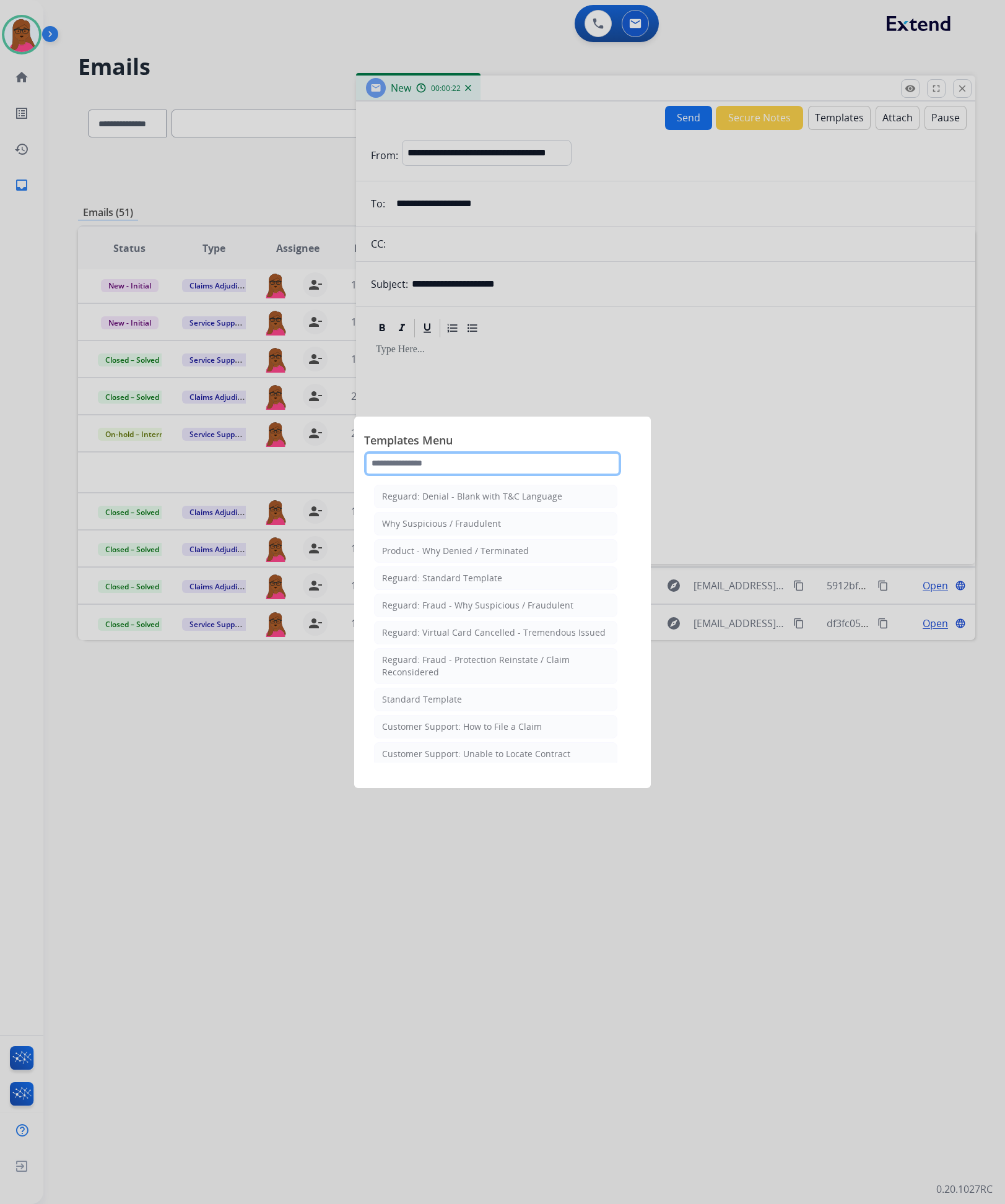
click at [530, 462] on input "text" at bounding box center [492, 463] width 257 height 25
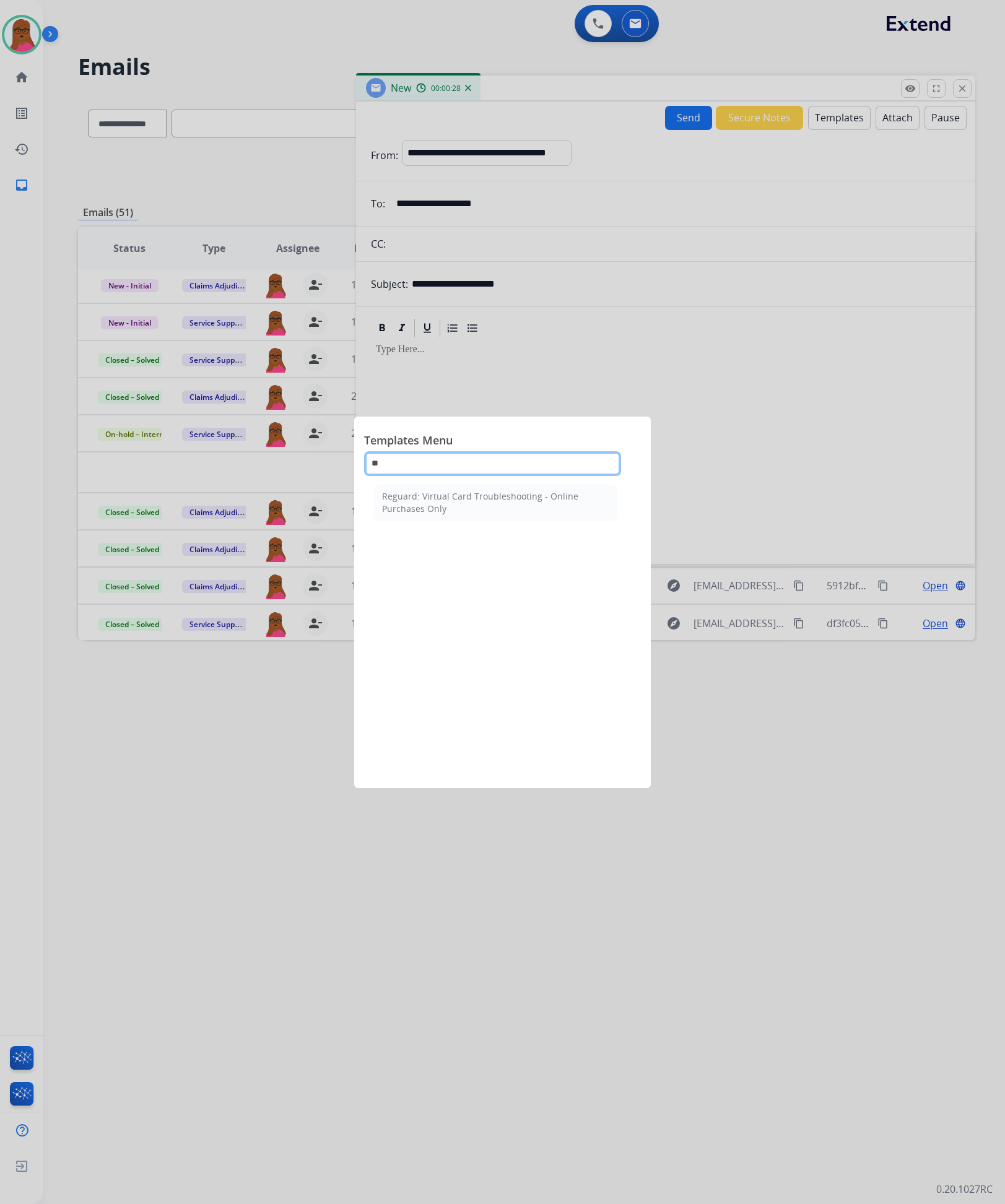
type input "*"
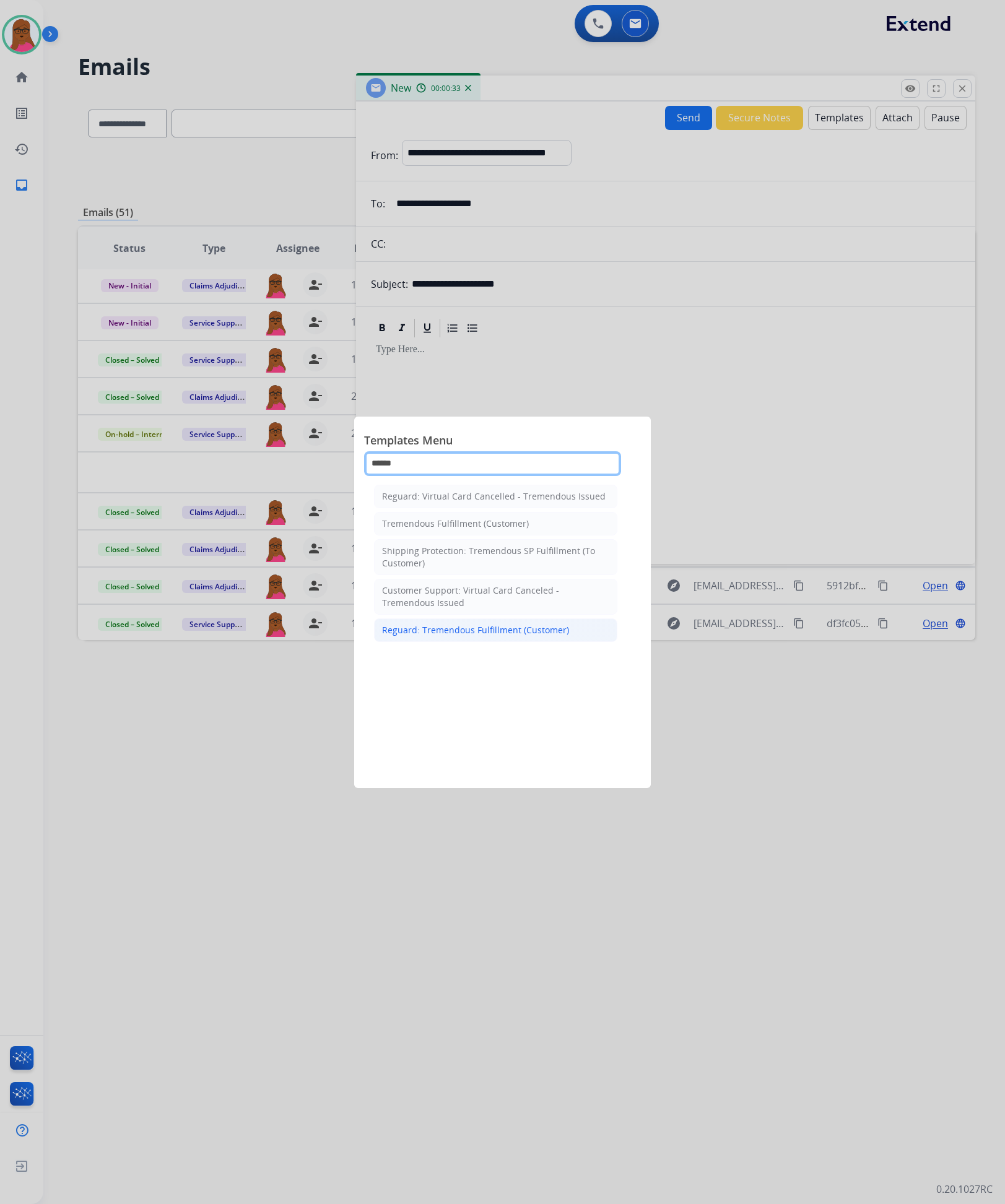
type input "******"
click at [509, 633] on div "Reguard: Tremendous Fulfillment (Customer)" at bounding box center [476, 630] width 187 height 13
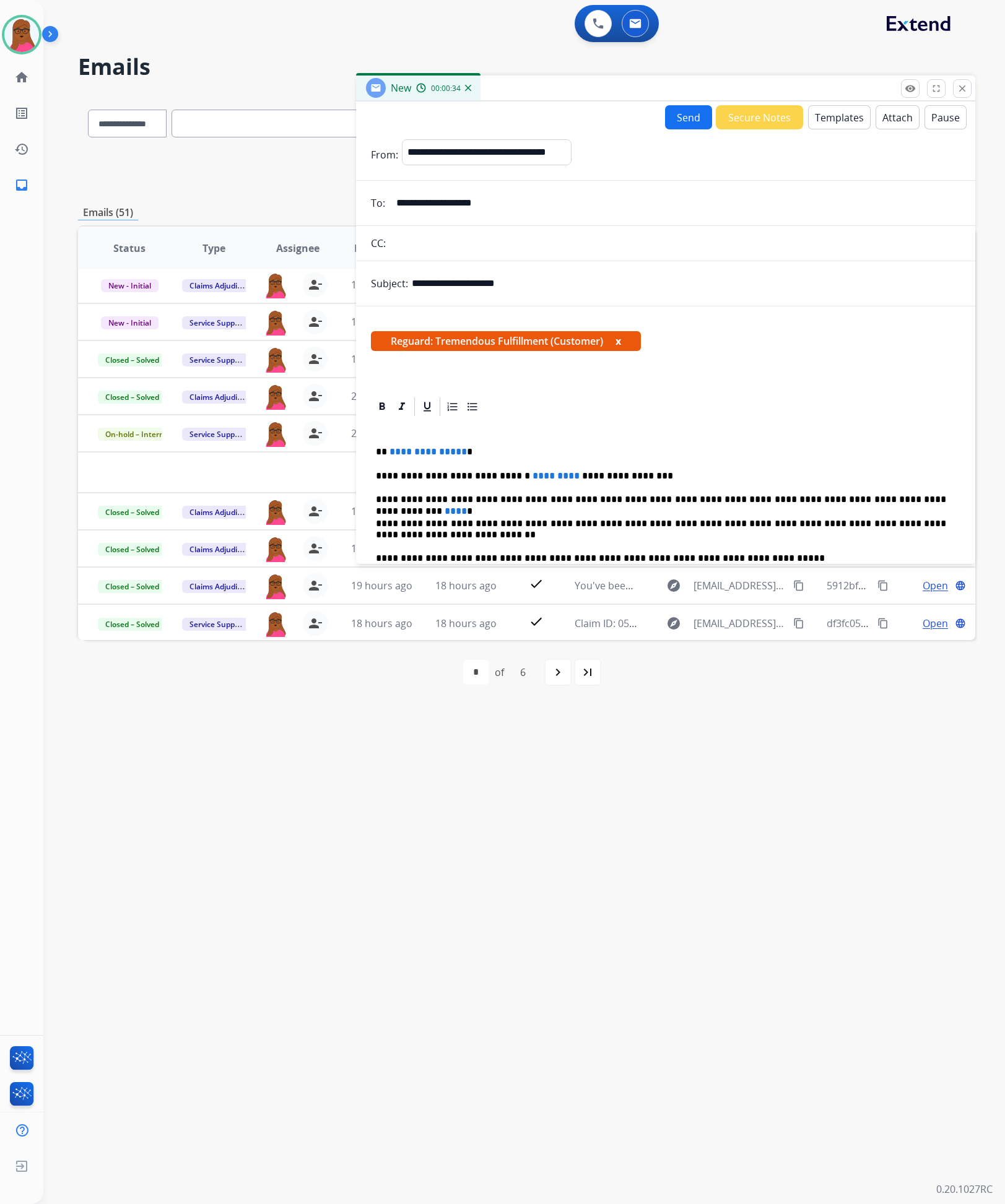
scroll to position [93, 0]
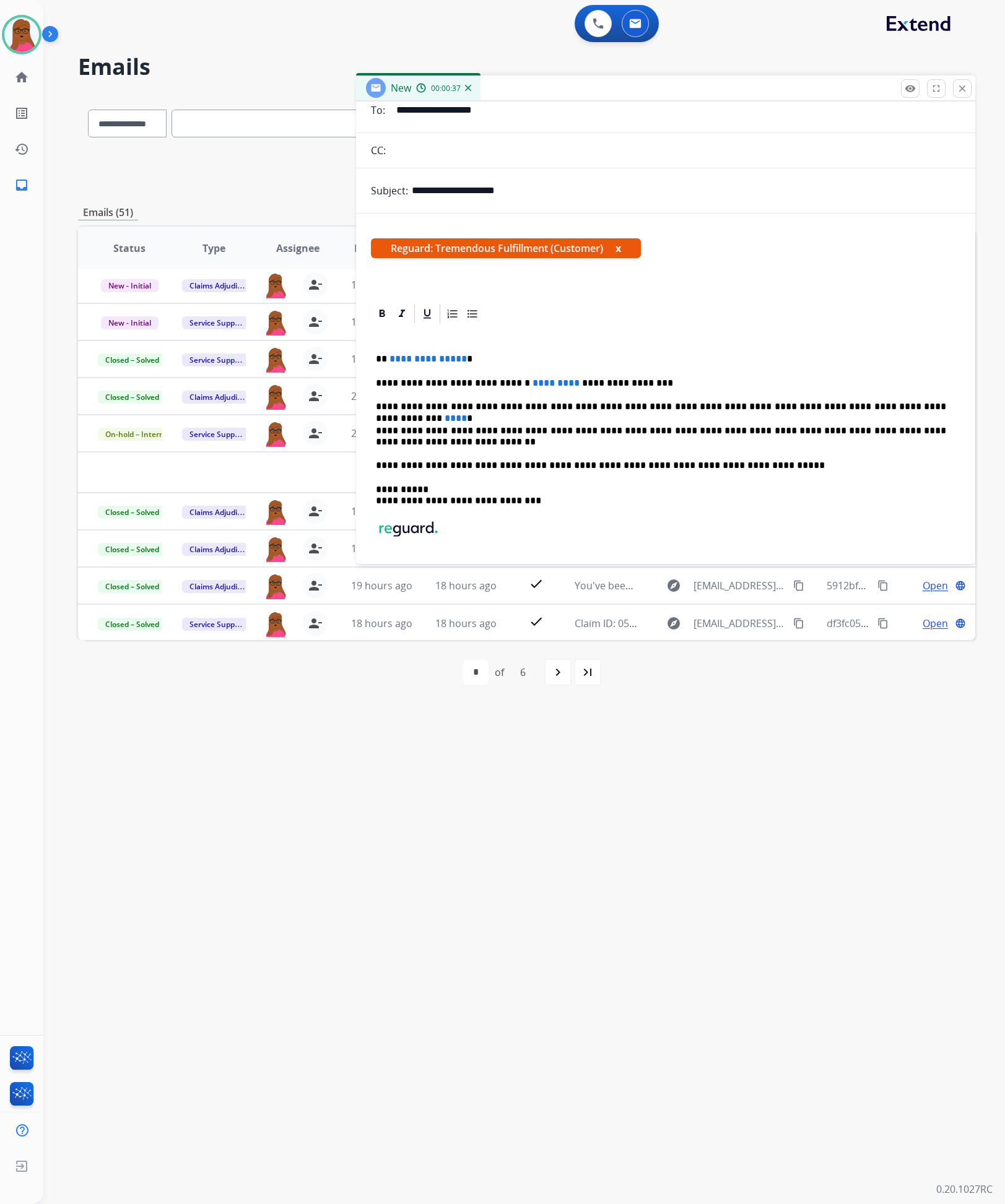
drag, startPoint x: 459, startPoint y: 359, endPoint x: 598, endPoint y: 333, distance: 141.4
click at [458, 359] on p "**********" at bounding box center [661, 359] width 570 height 11
click at [542, 385] on span "*********" at bounding box center [556, 383] width 47 height 9
click at [467, 414] on span "****" at bounding box center [456, 418] width 22 height 9
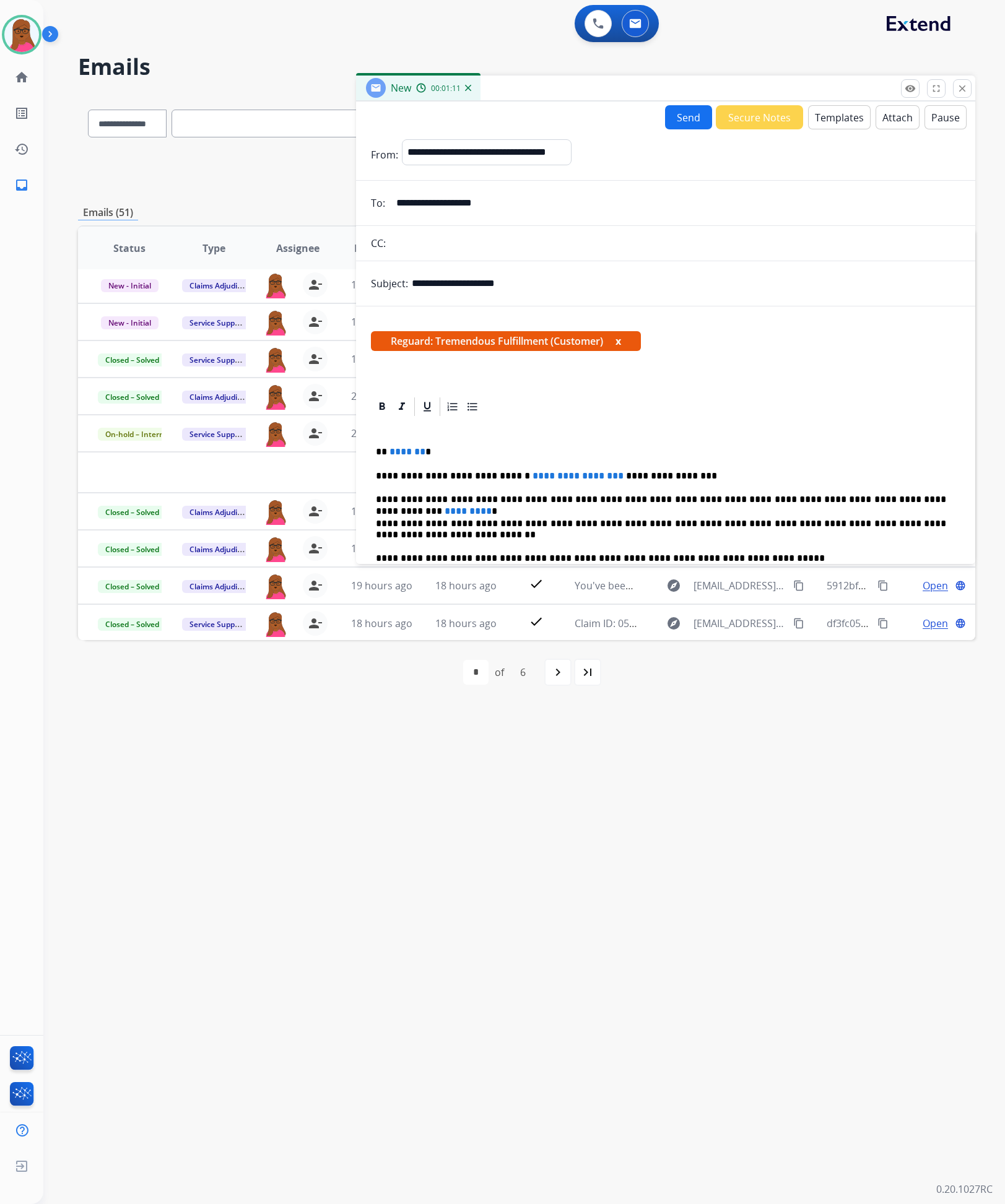
click at [678, 113] on button "Send" at bounding box center [689, 117] width 47 height 24
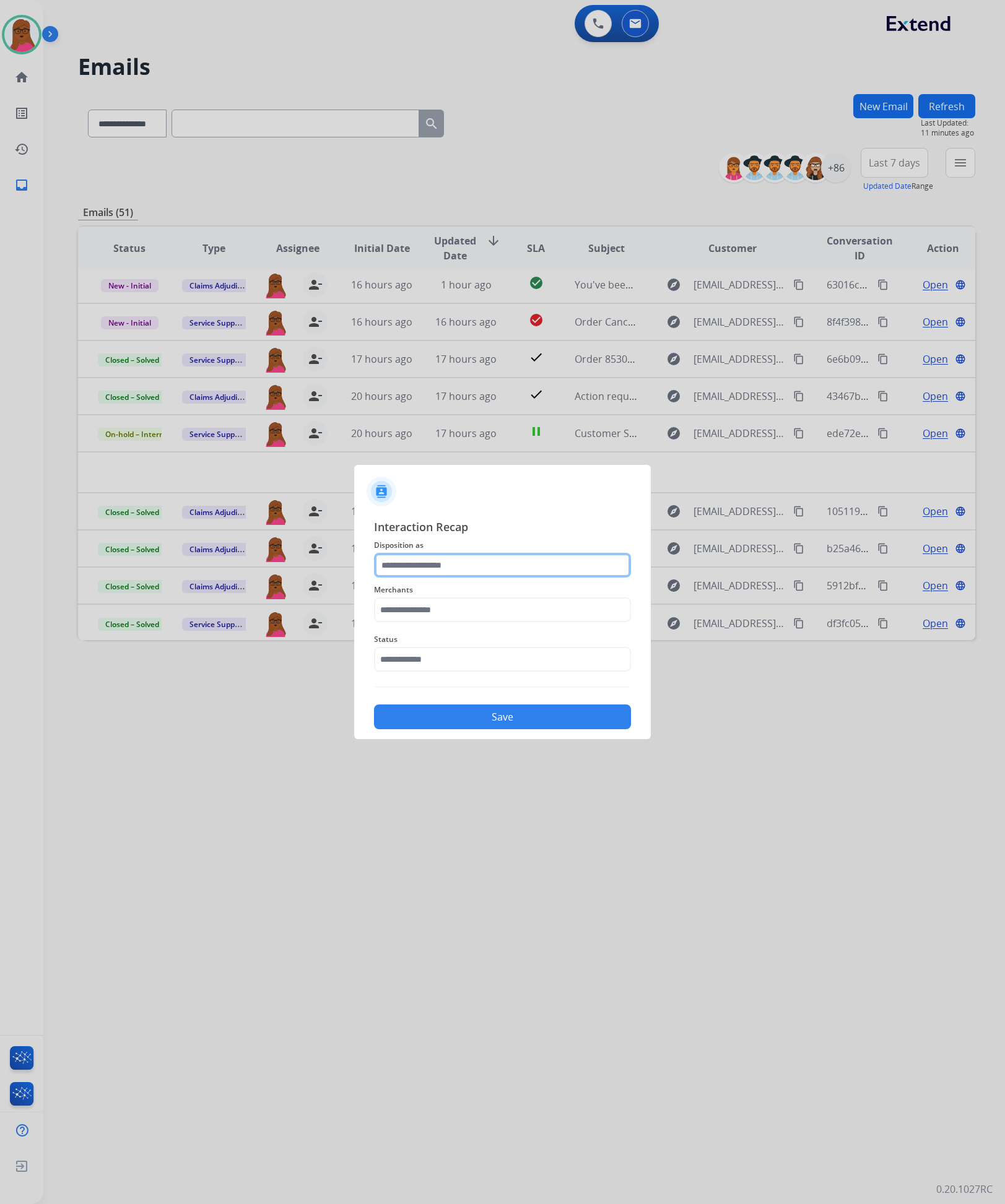
click at [554, 561] on input "text" at bounding box center [502, 565] width 257 height 25
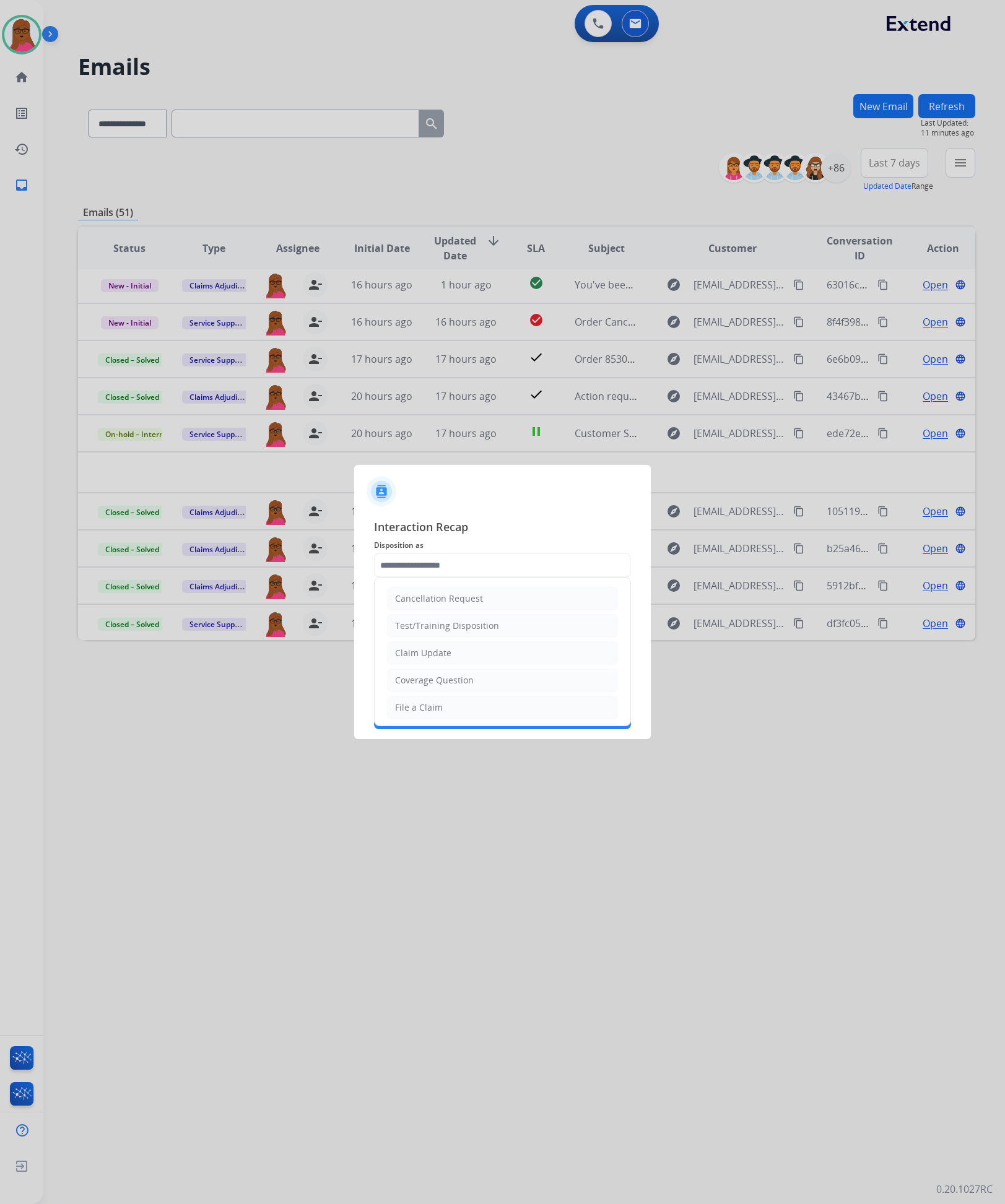
click at [501, 660] on li "Claim Update" at bounding box center [502, 653] width 231 height 23
type input "**********"
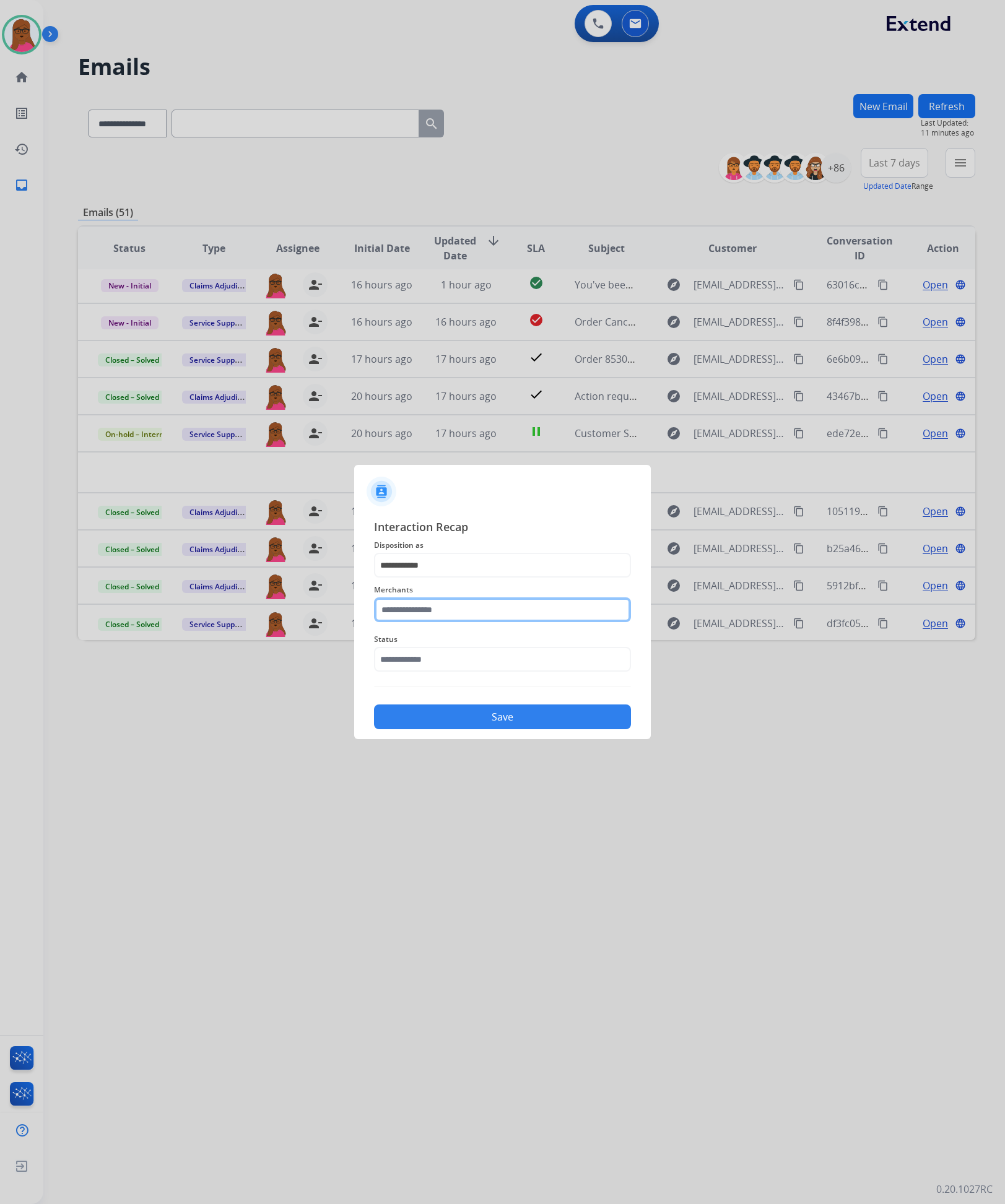
click at [513, 605] on input "text" at bounding box center [502, 609] width 257 height 25
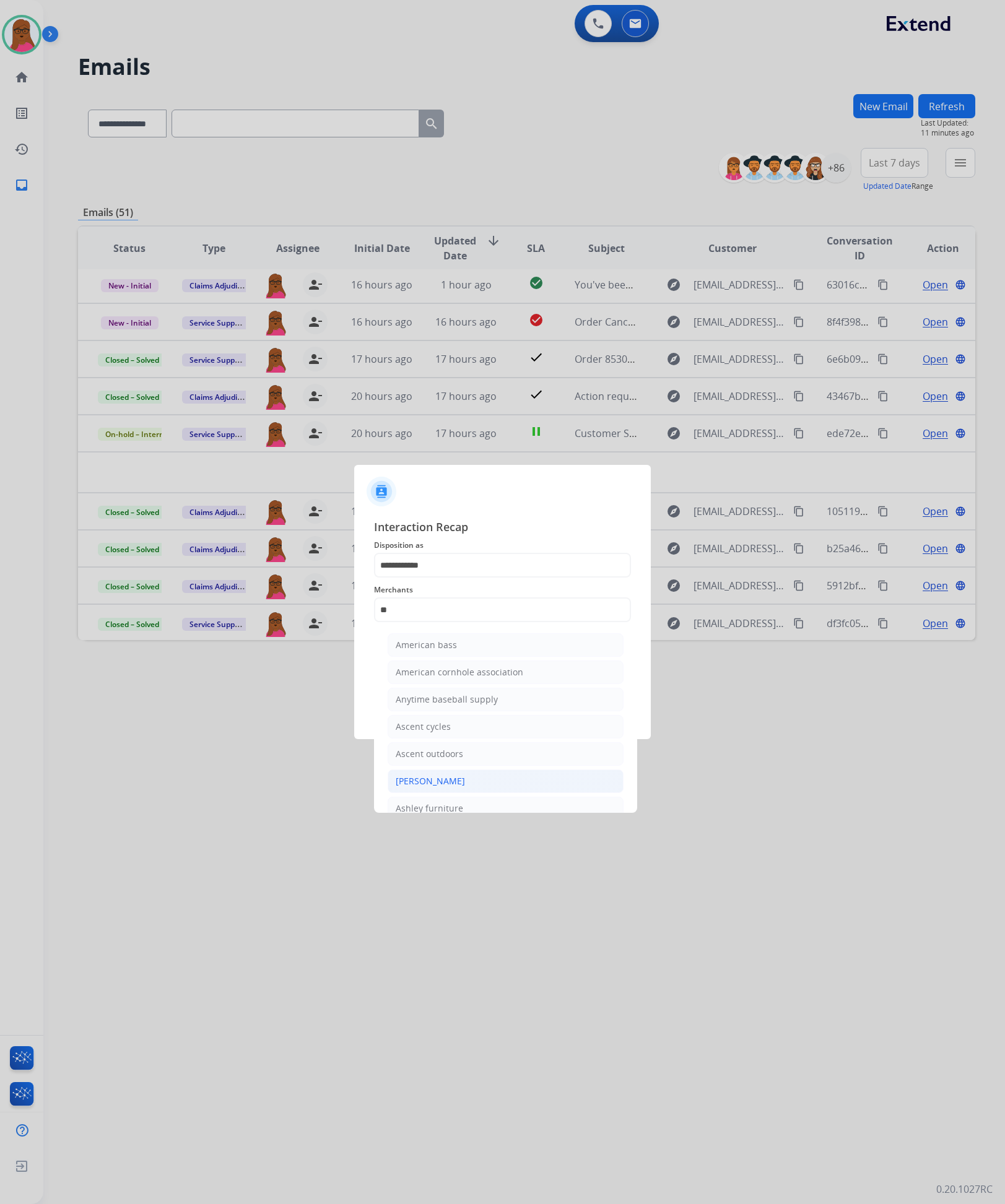
click at [504, 780] on li "Ashley - Reguard" at bounding box center [506, 781] width 236 height 23
type input "**********"
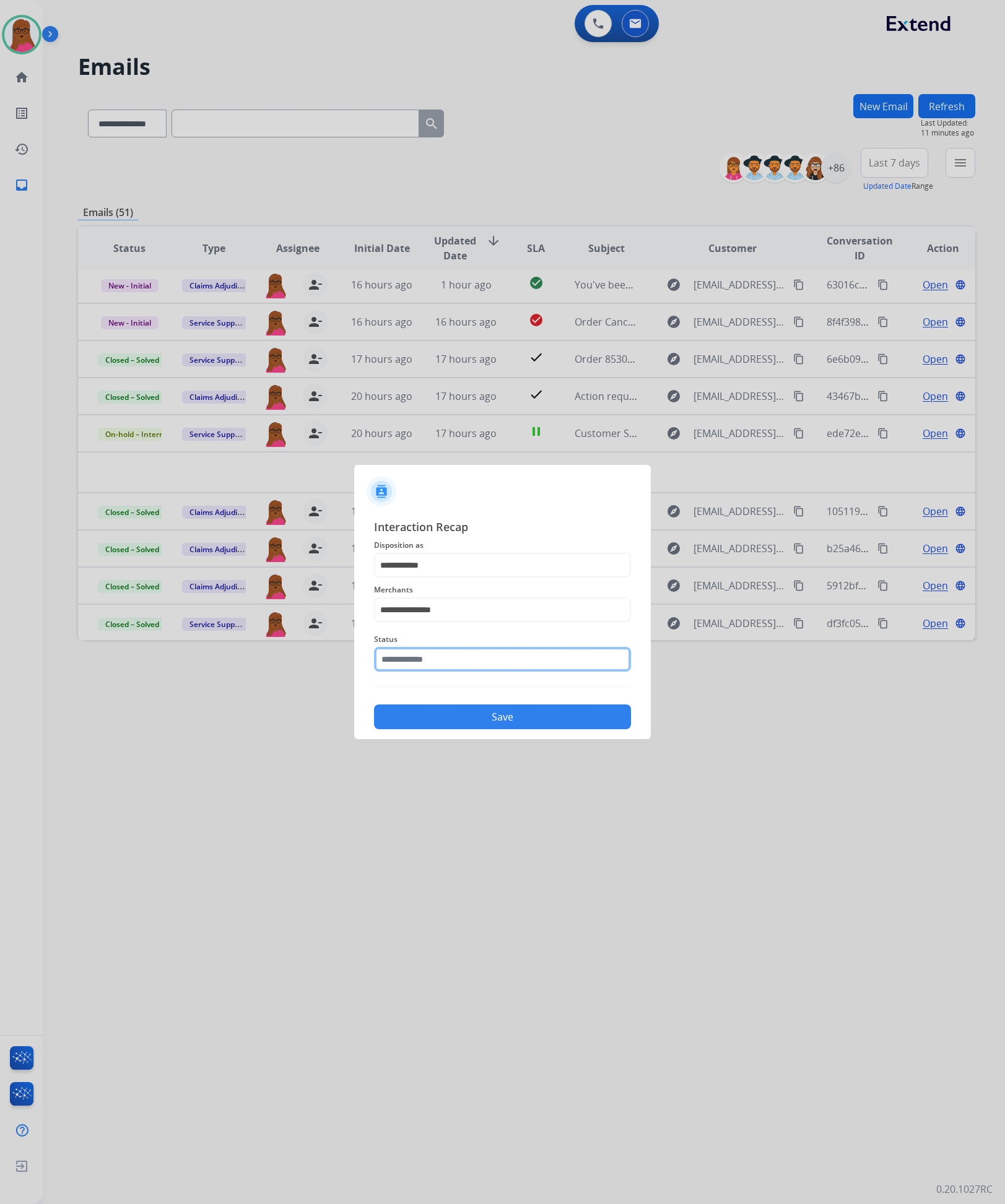
click at [558, 657] on input "text" at bounding box center [502, 659] width 257 height 25
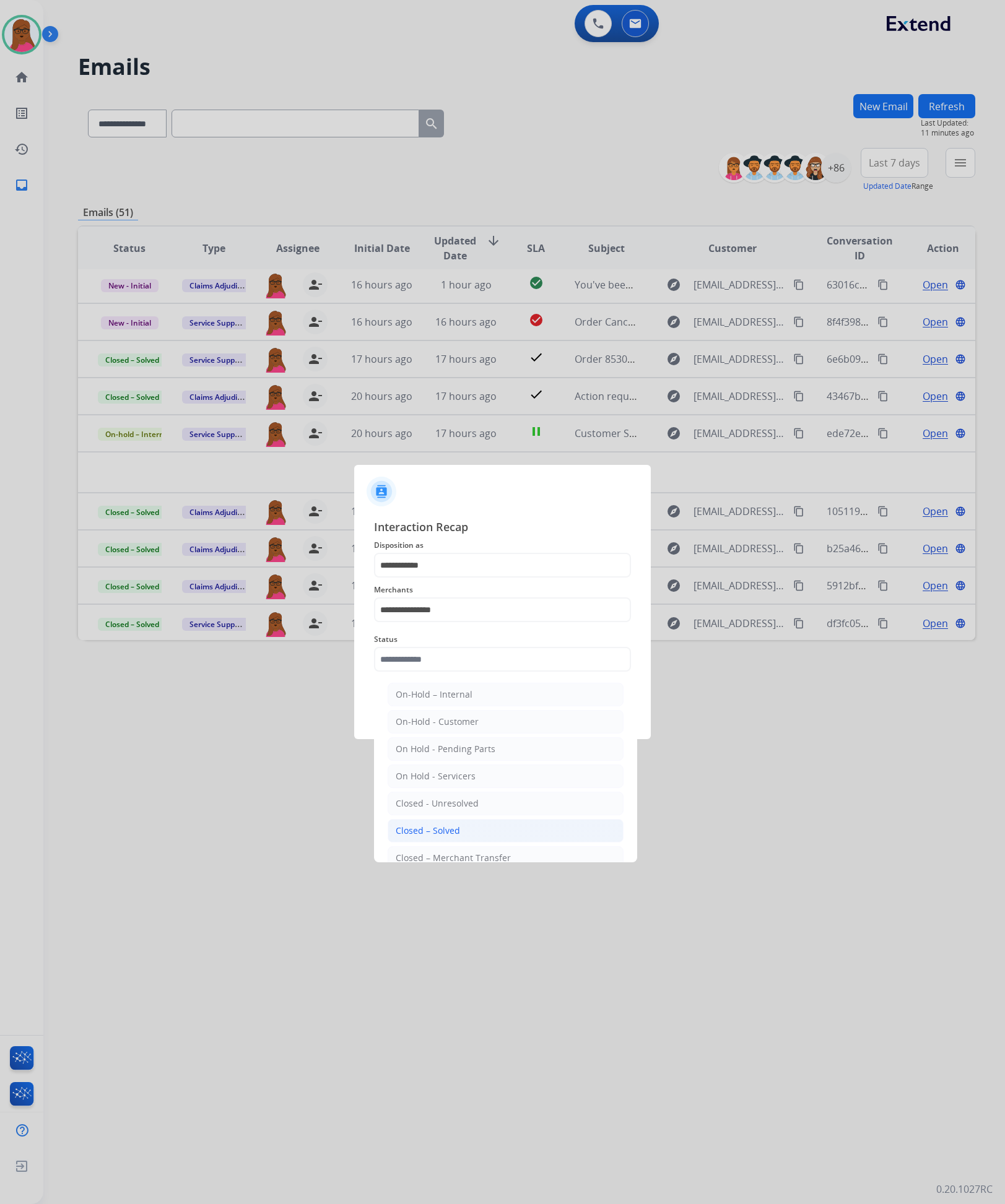
click at [465, 829] on li "Closed – Solved" at bounding box center [506, 831] width 236 height 23
type input "**********"
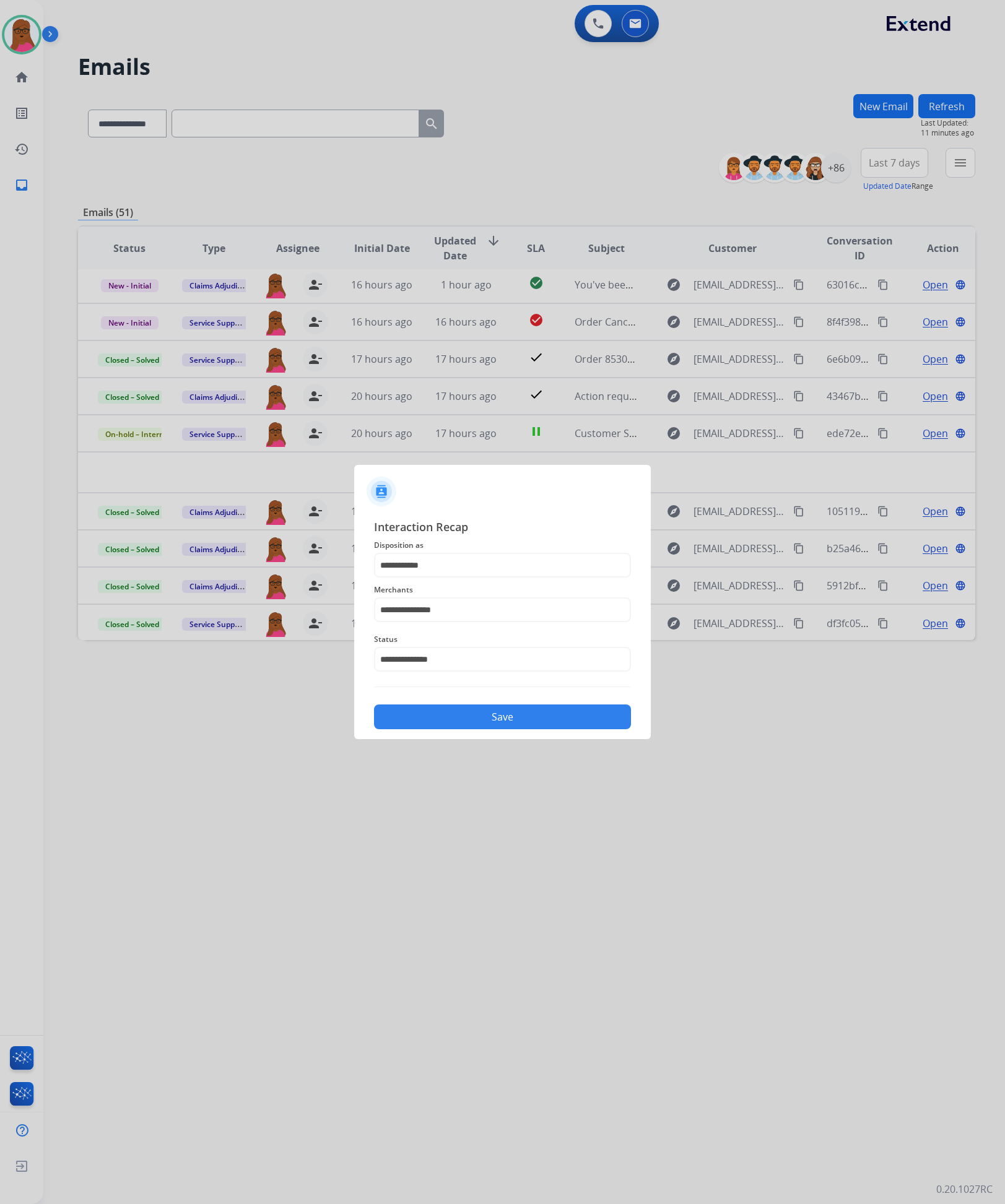
click at [556, 719] on button "Save" at bounding box center [502, 717] width 257 height 25
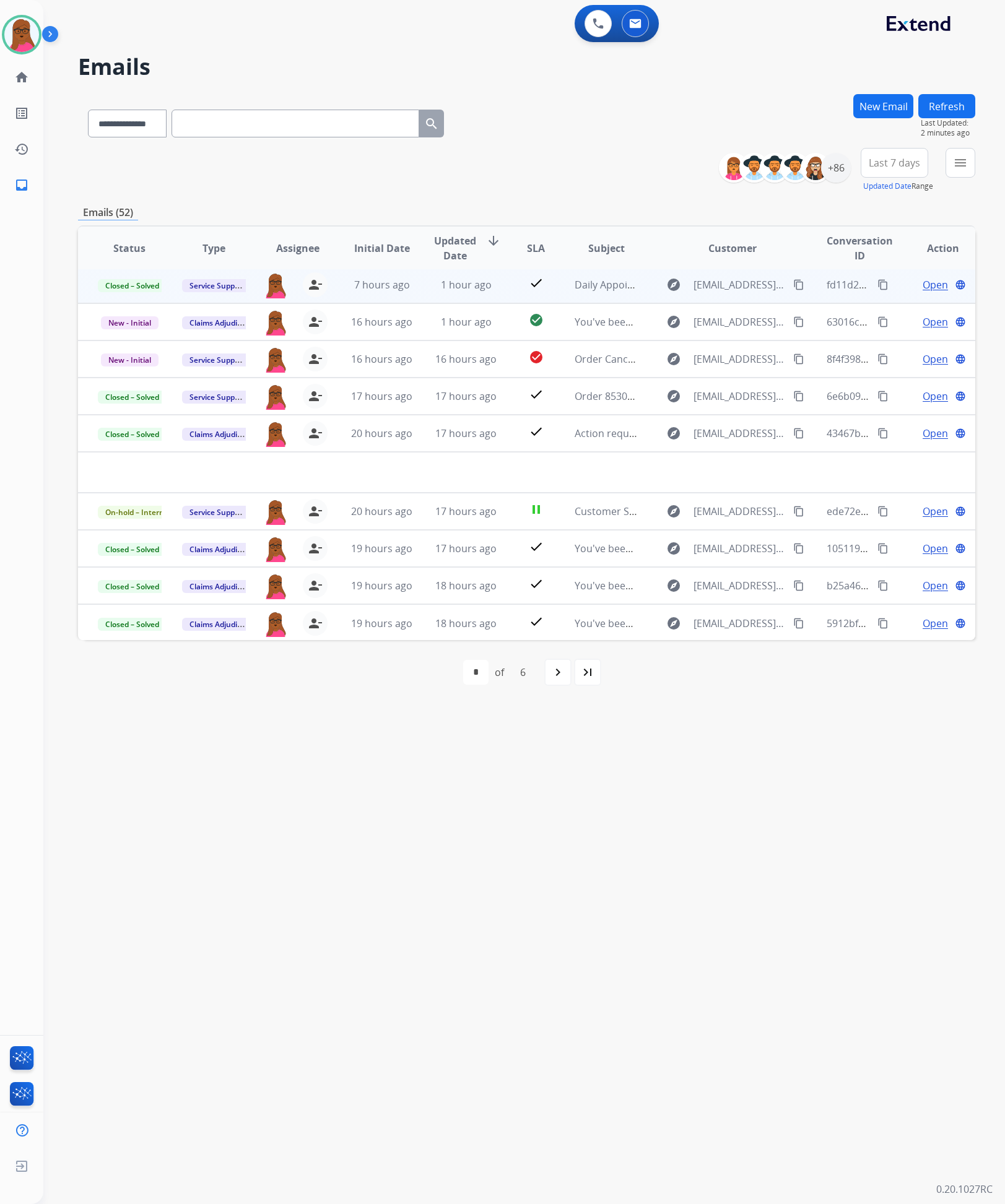
click at [235, 123] on input "text" at bounding box center [295, 123] width 247 height 28
paste input "**********"
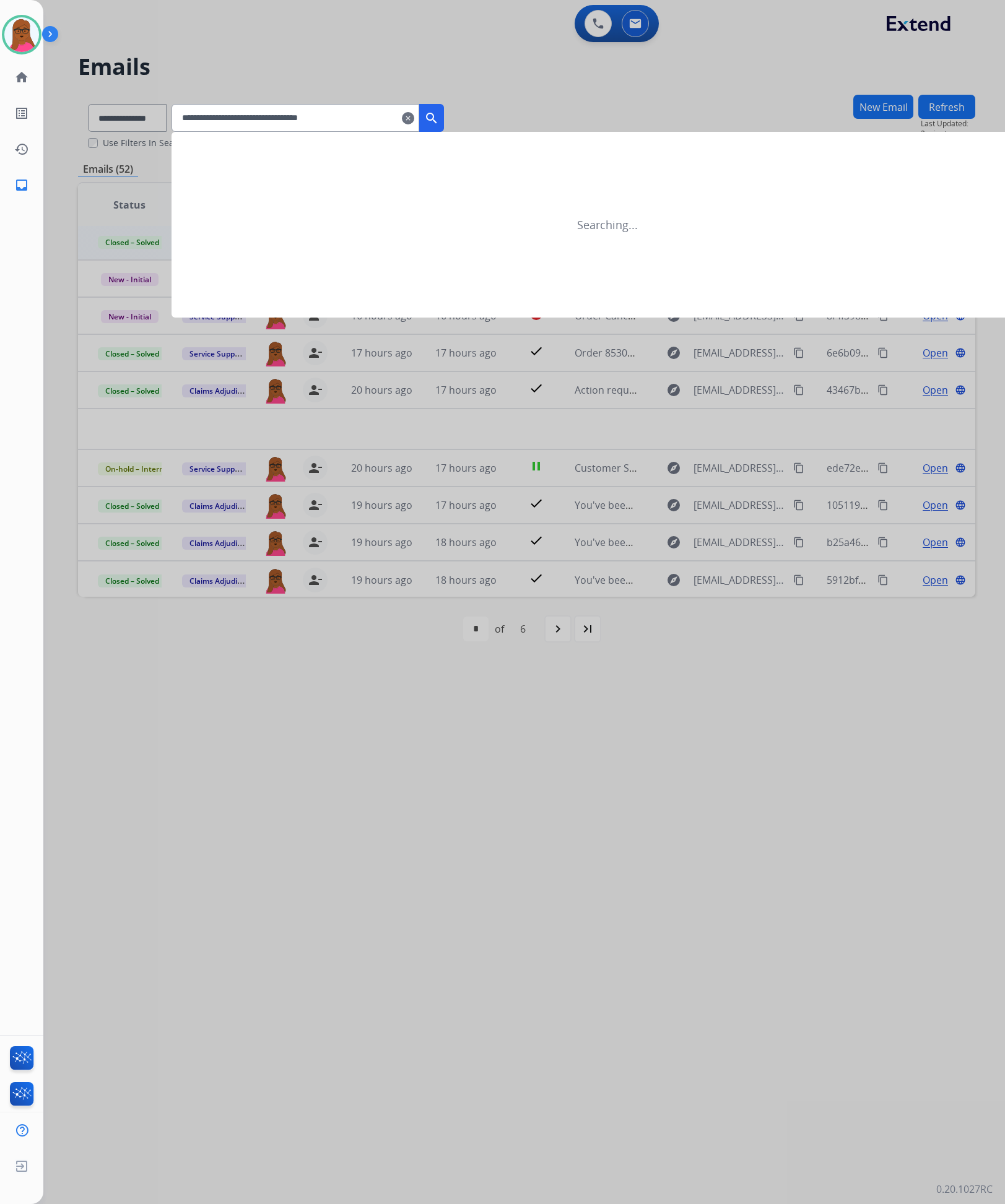
click at [203, 123] on input "**********" at bounding box center [295, 118] width 247 height 28
type input "**********"
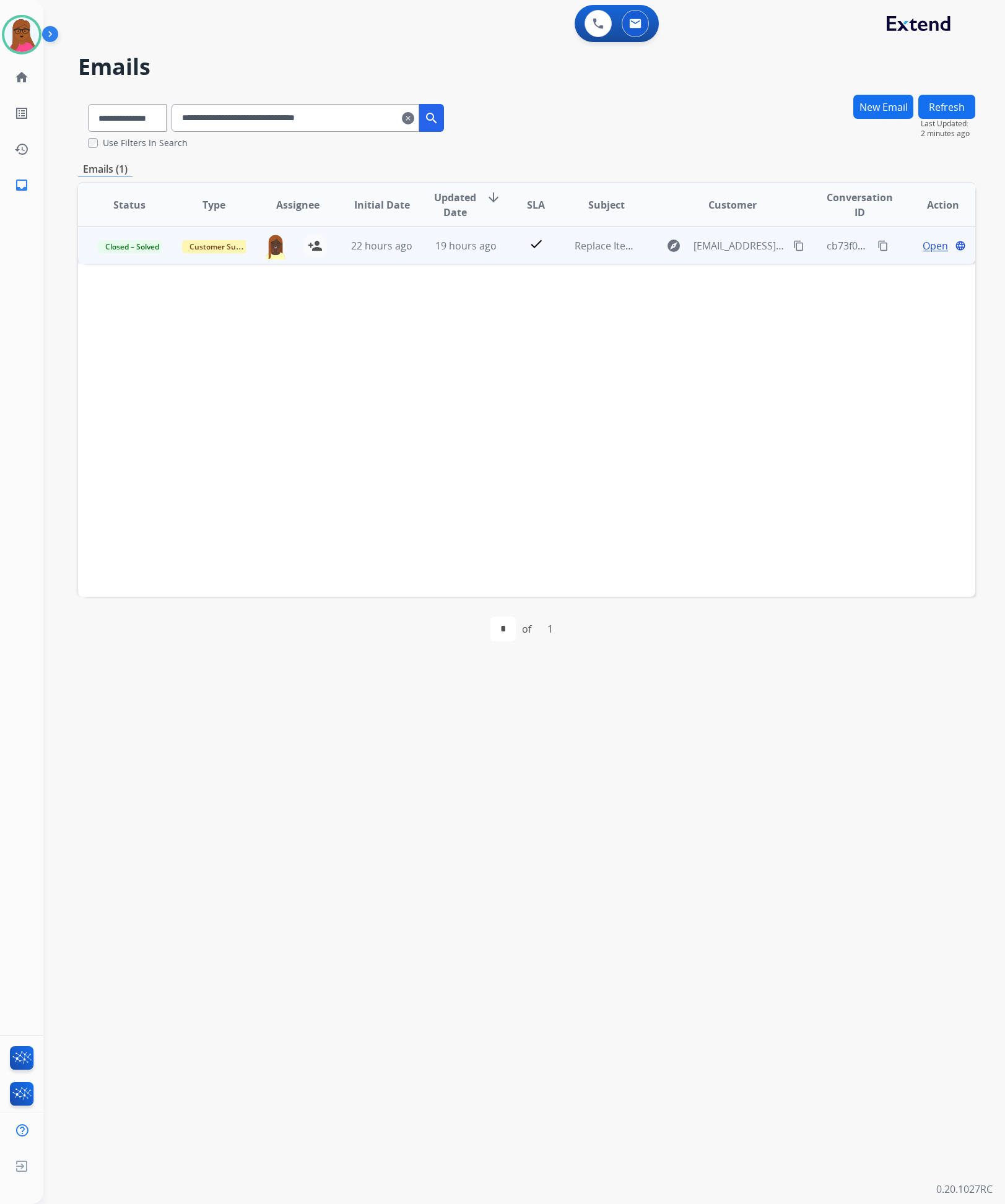
click at [923, 249] on span "Open" at bounding box center [935, 245] width 25 height 15
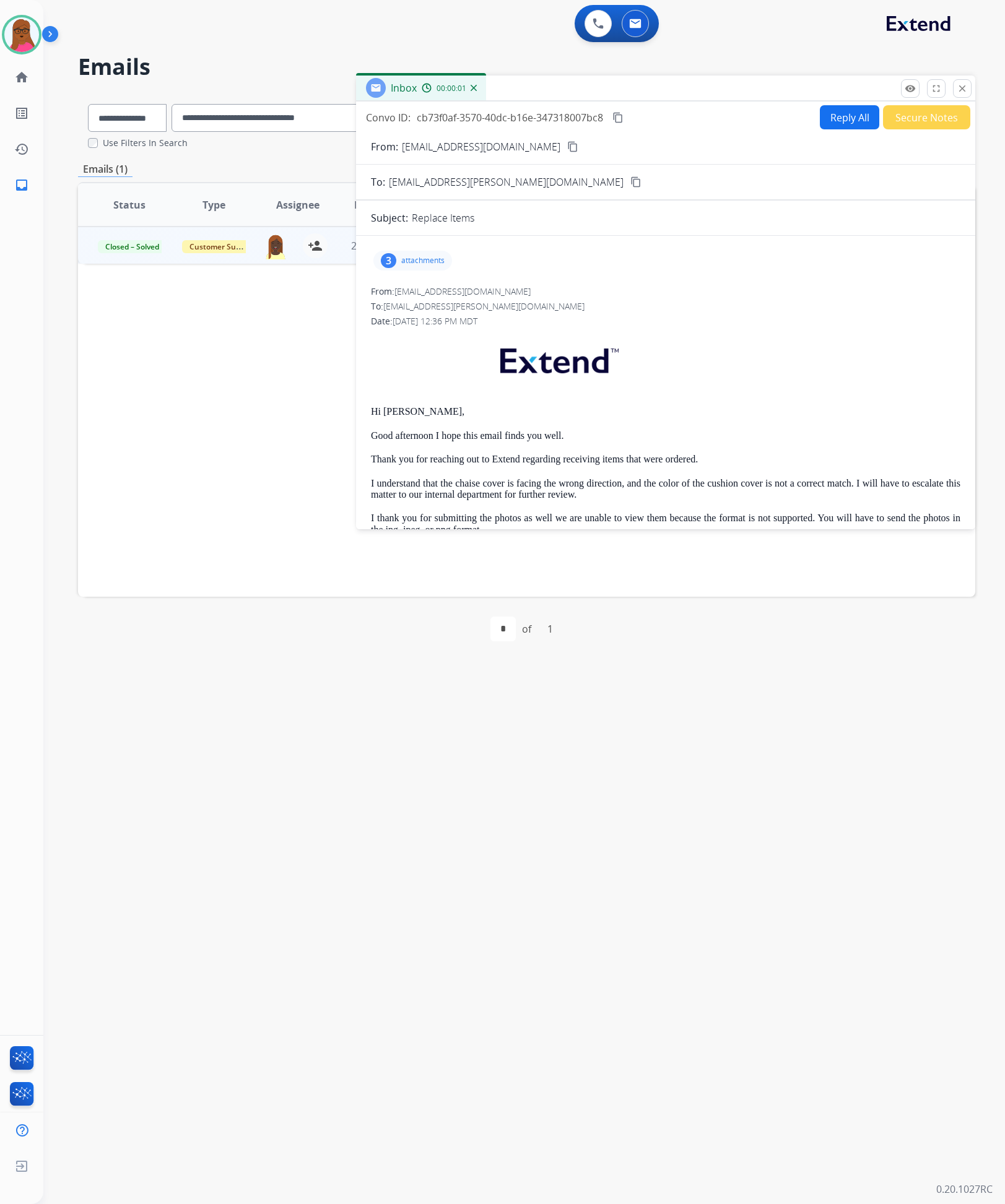
click at [406, 262] on p "attachments" at bounding box center [423, 261] width 43 height 10
click at [494, 306] on div "IMG_7436.heic download" at bounding box center [460, 292] width 173 height 43
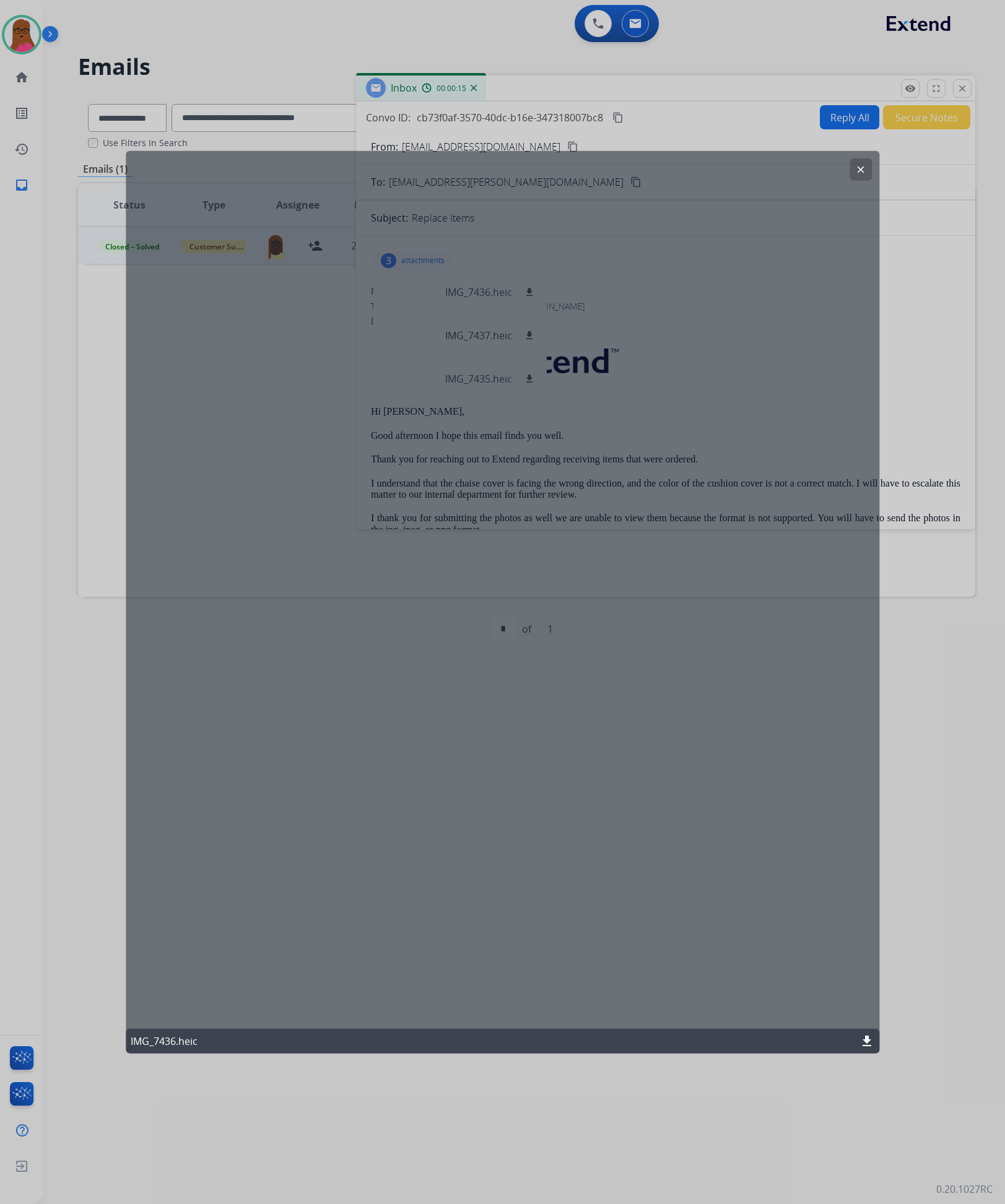
click at [863, 167] on mat-icon "clear" at bounding box center [861, 169] width 11 height 11
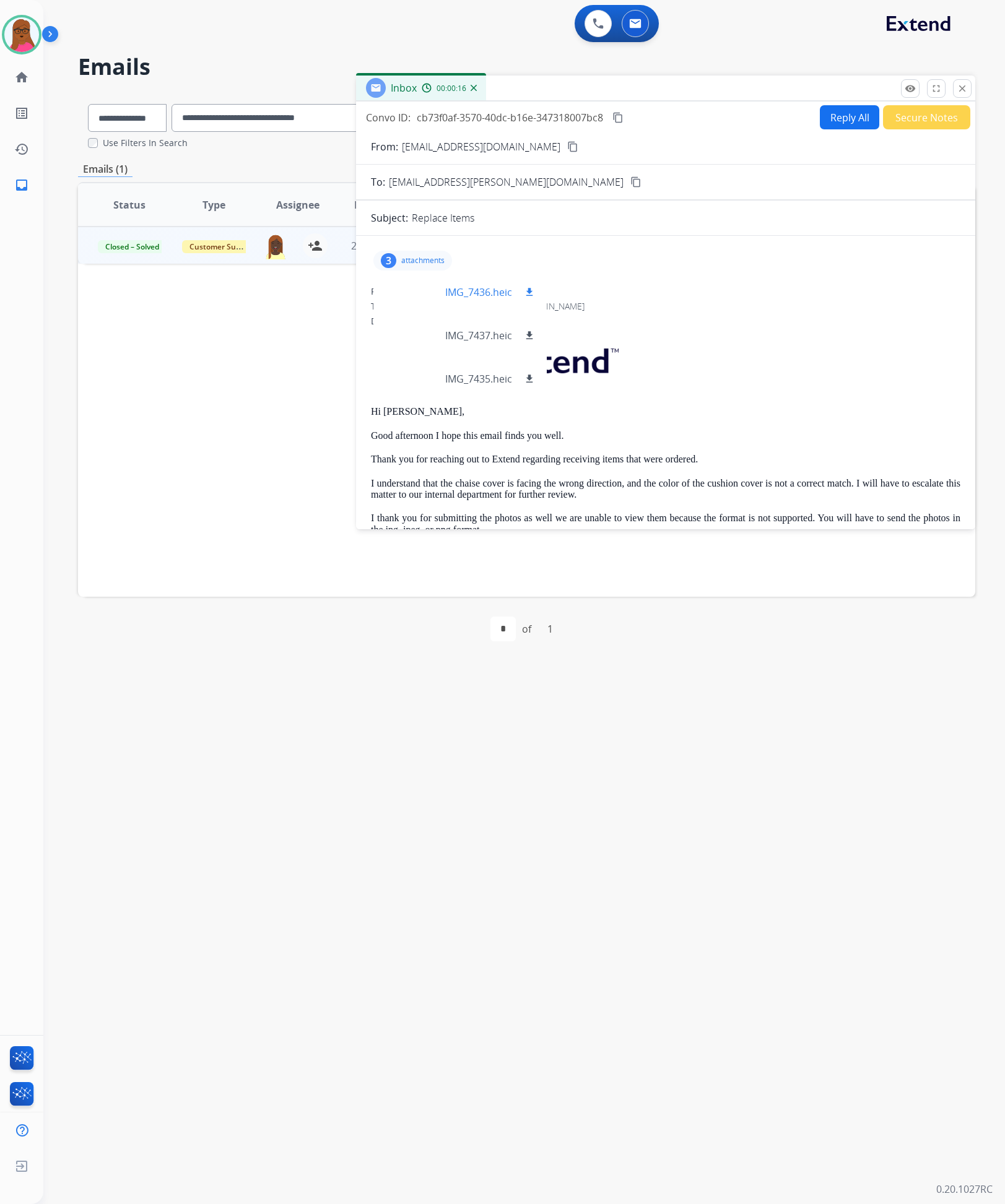
click at [484, 297] on p "IMG_7436.heic" at bounding box center [479, 292] width 67 height 15
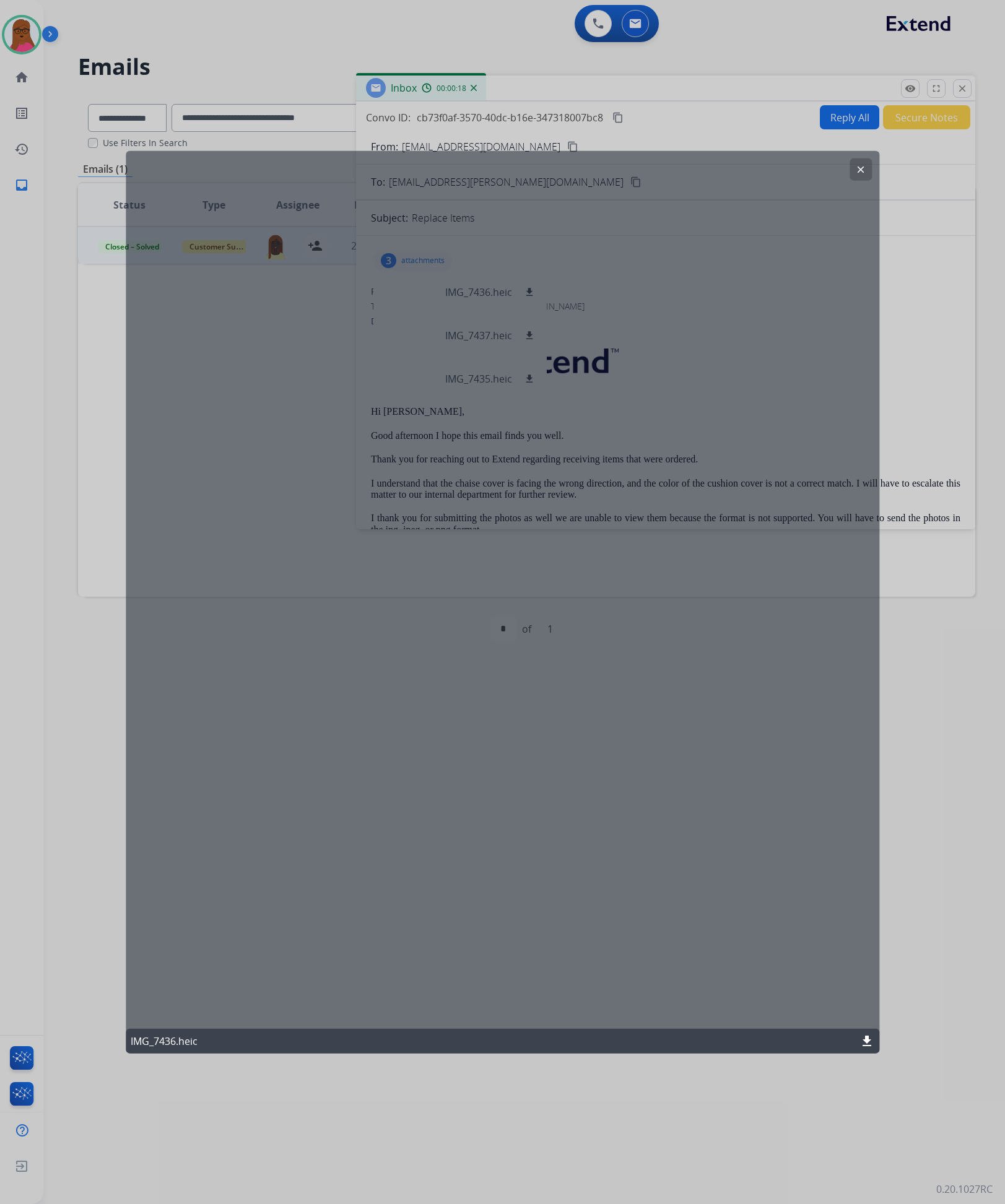
click at [866, 167] on button "clear" at bounding box center [861, 169] width 22 height 22
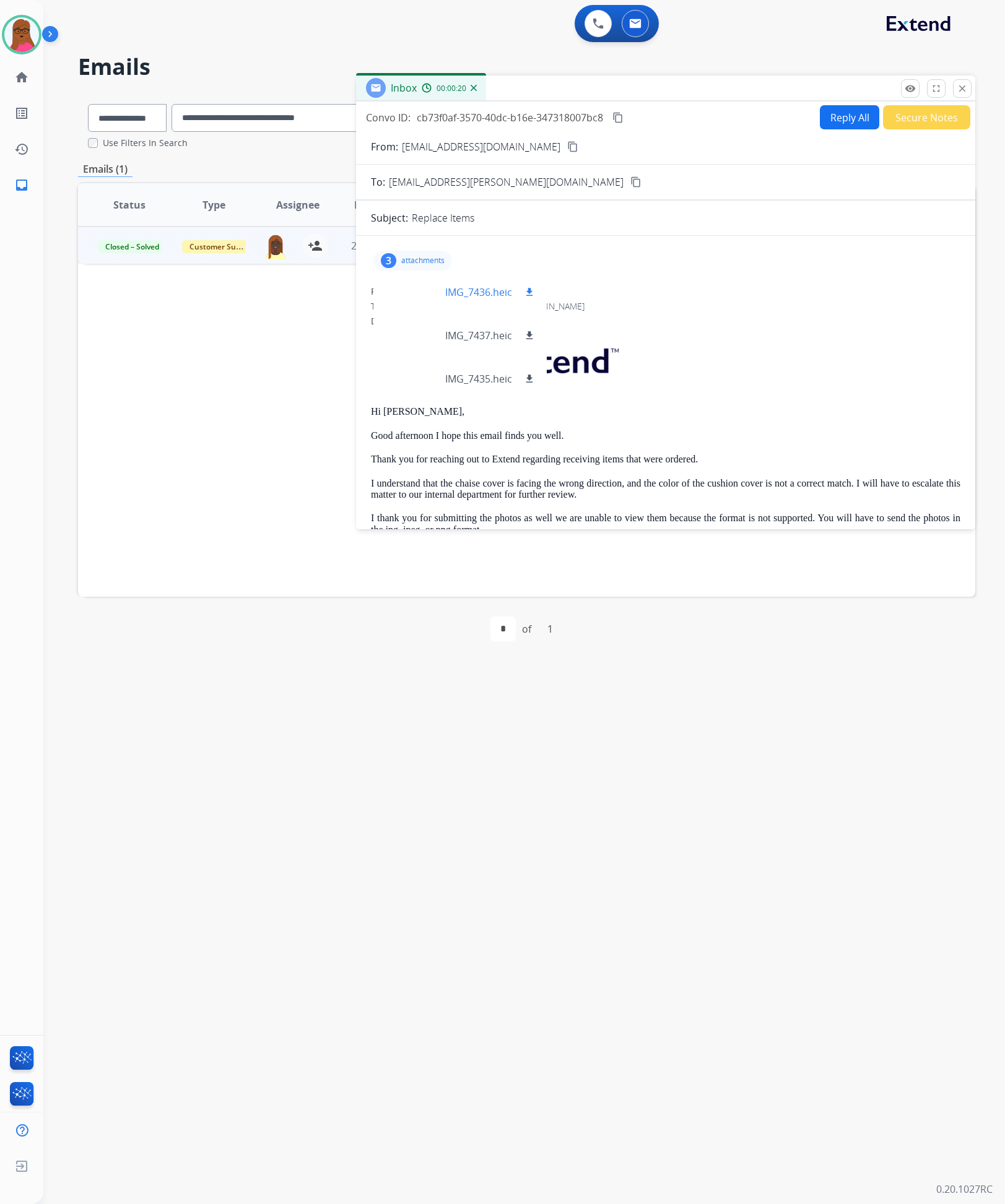
click at [530, 295] on mat-icon "download" at bounding box center [530, 292] width 11 height 11
click at [528, 336] on mat-icon "download" at bounding box center [530, 336] width 11 height 11
click at [959, 96] on button "close Close" at bounding box center [962, 88] width 18 height 18
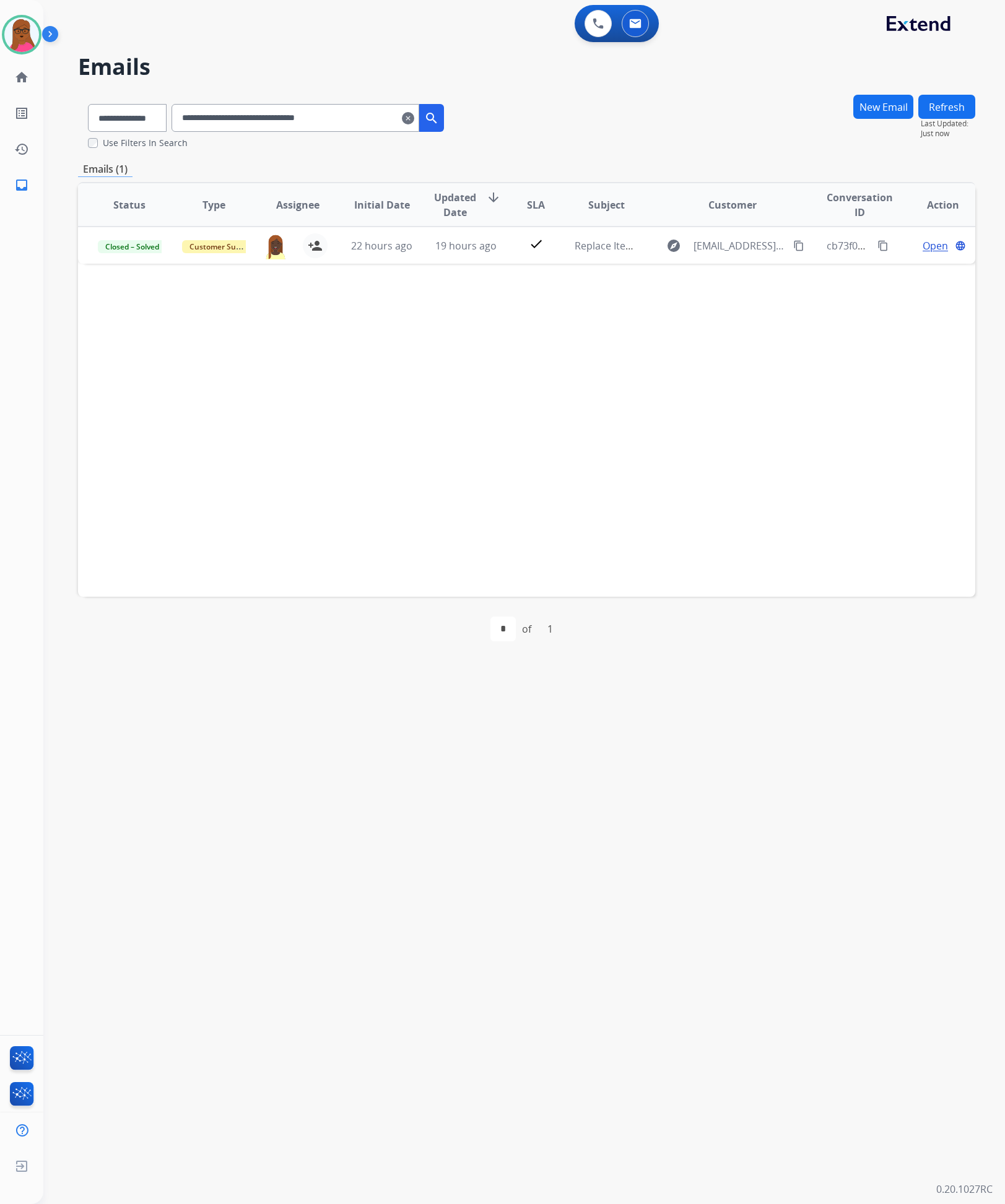
click at [415, 123] on mat-icon "clear" at bounding box center [408, 118] width 13 height 15
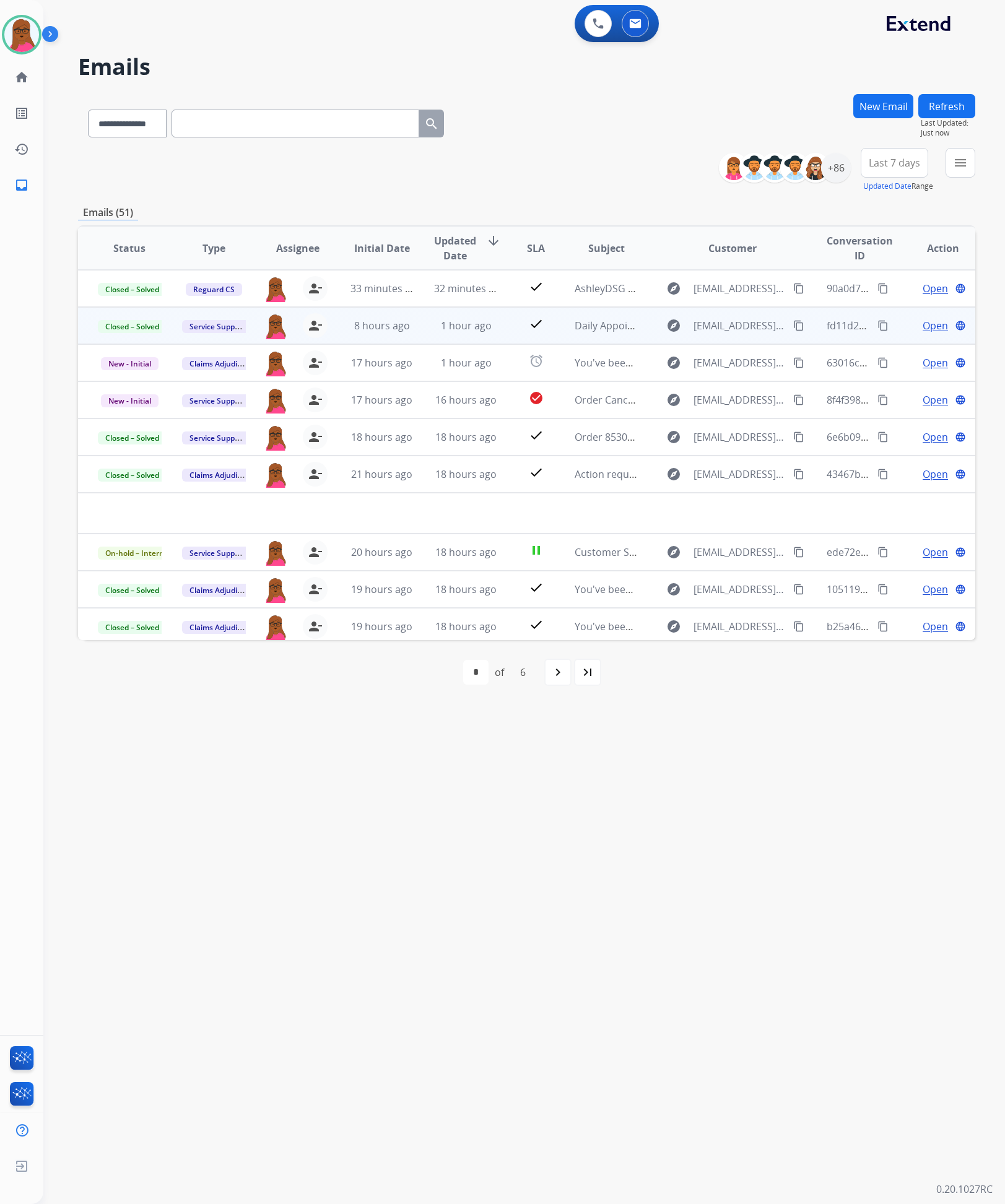
click at [863, 106] on button "New Email" at bounding box center [883, 106] width 60 height 24
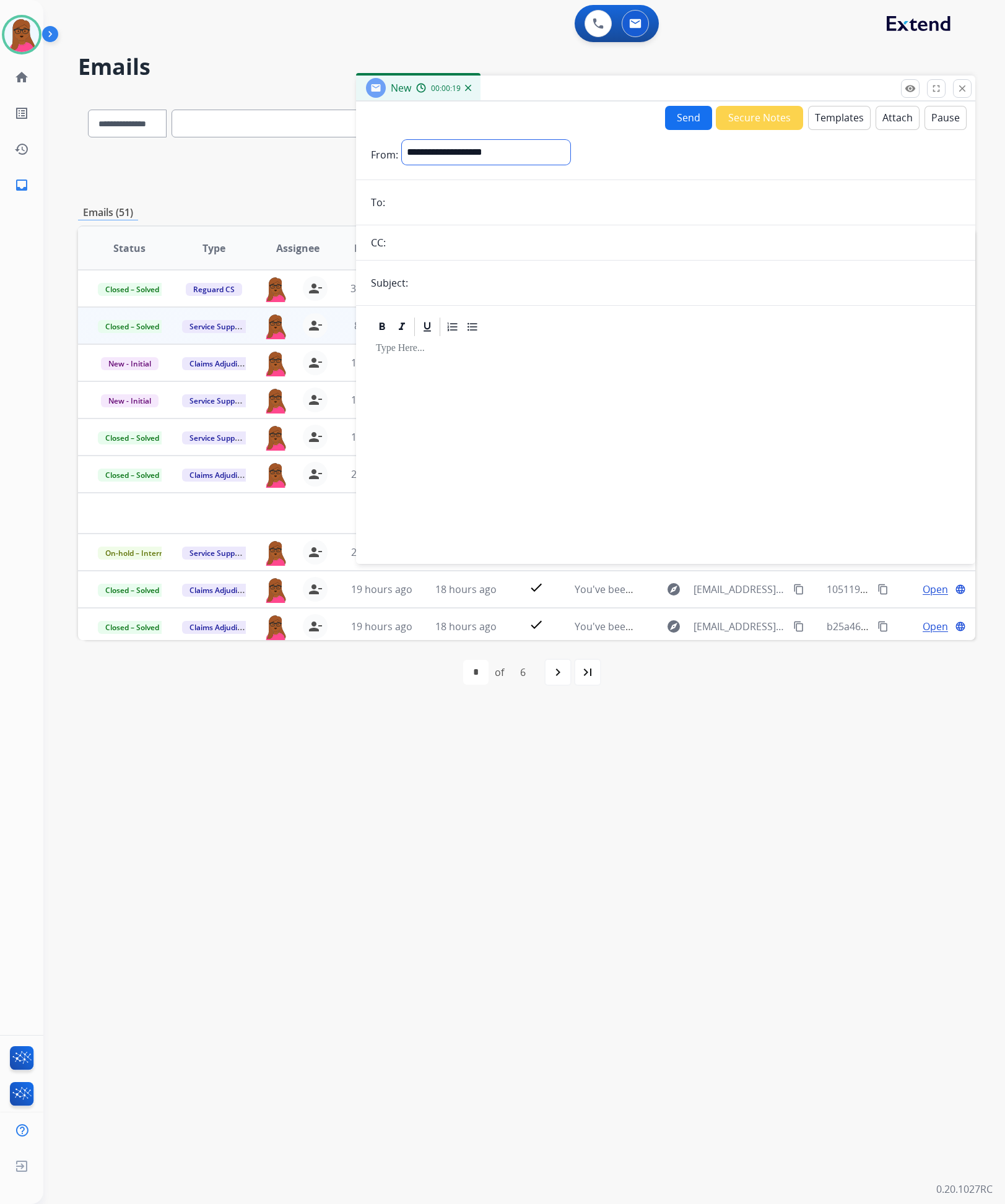
drag, startPoint x: 582, startPoint y: 142, endPoint x: 552, endPoint y: 163, distance: 36.6
click at [570, 142] on select "**********" at bounding box center [486, 152] width 168 height 25
select select "**********"
click at [402, 140] on select "**********" at bounding box center [486, 152] width 168 height 25
click at [474, 208] on input "email" at bounding box center [675, 203] width 571 height 25
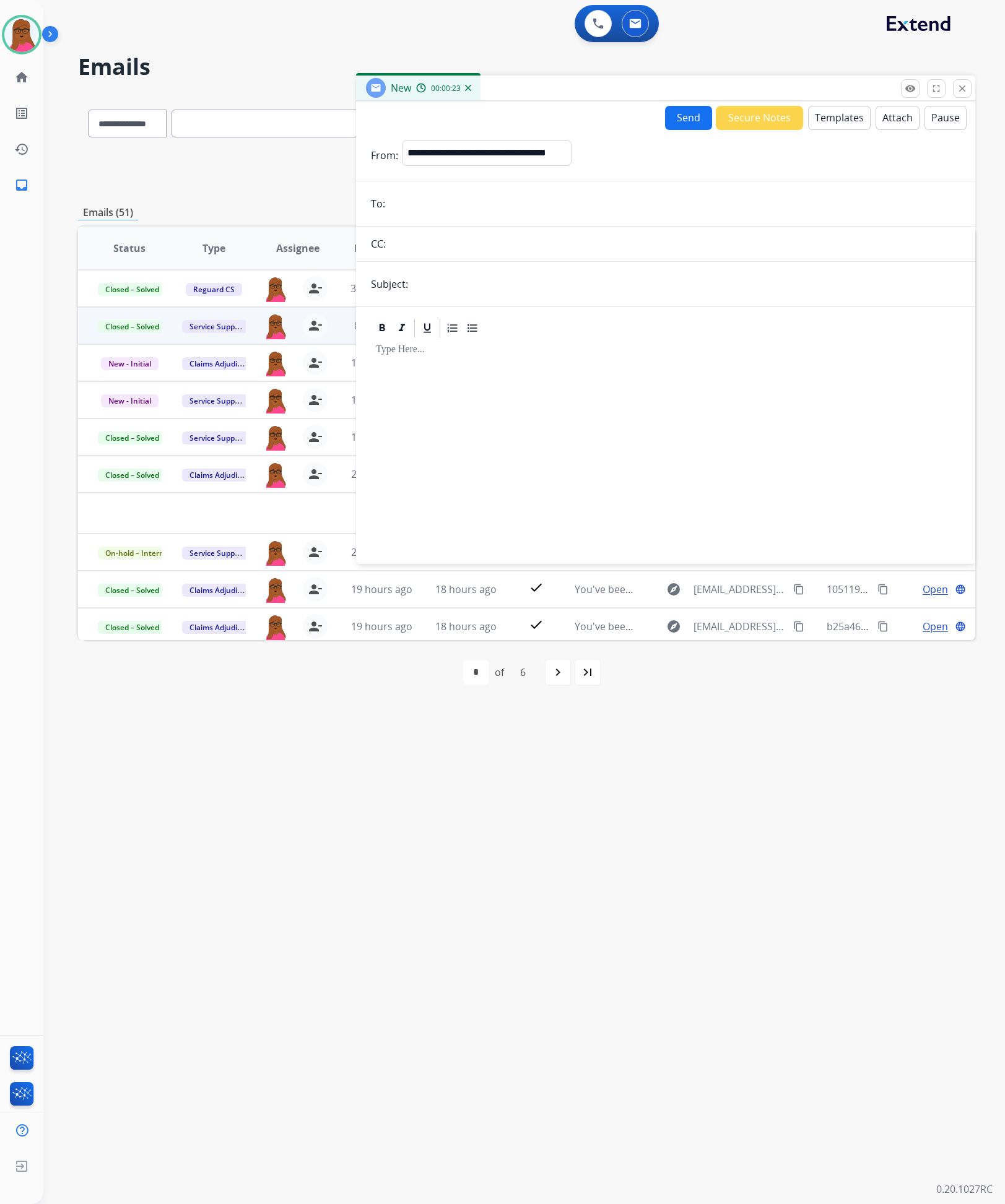
paste input "**********"
type input "**********"
click at [530, 284] on input "text" at bounding box center [686, 284] width 549 height 25
type input "**********"
click at [559, 401] on div at bounding box center [666, 445] width 590 height 213
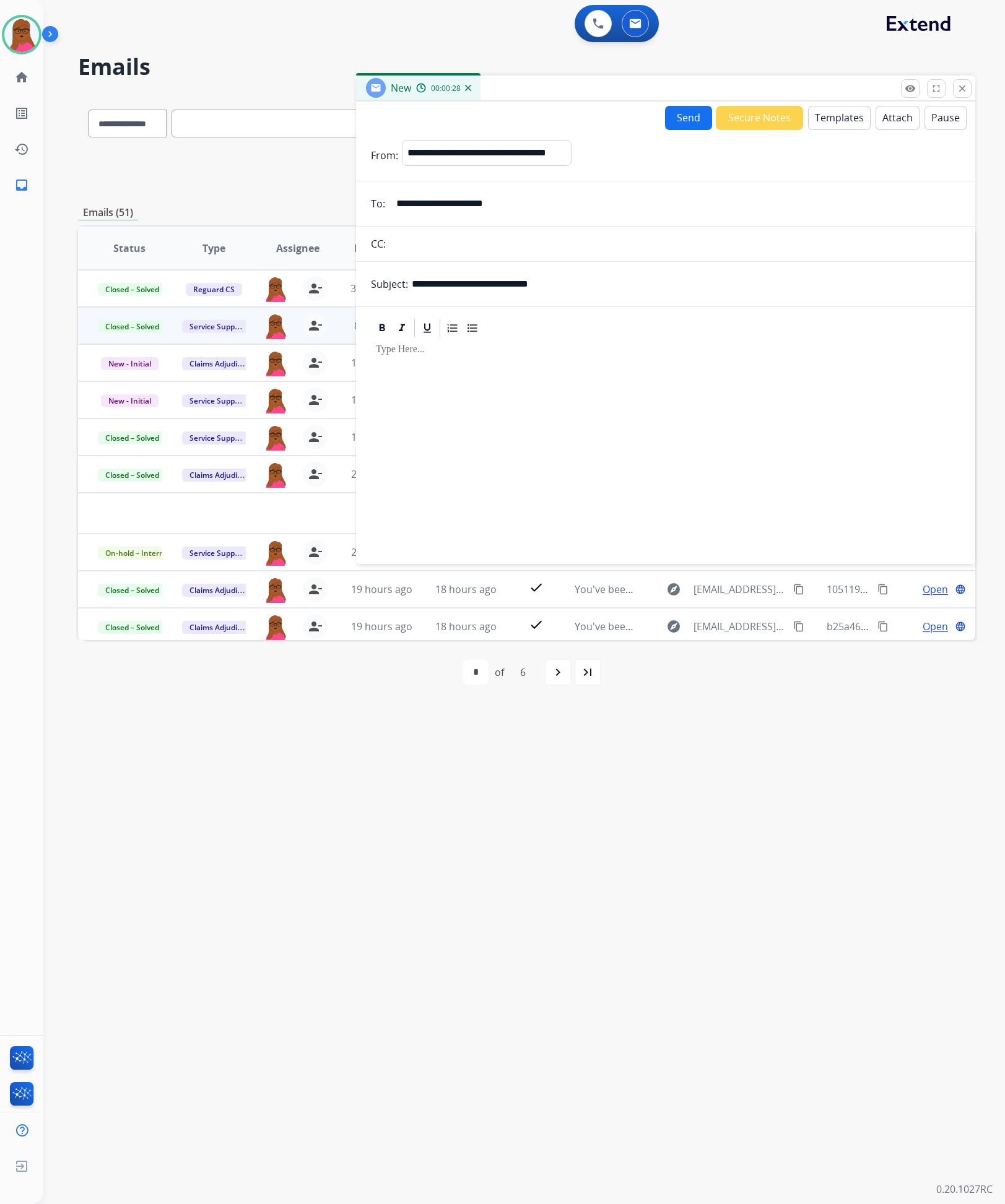
click at [827, 119] on button "Templates" at bounding box center [839, 118] width 63 height 24
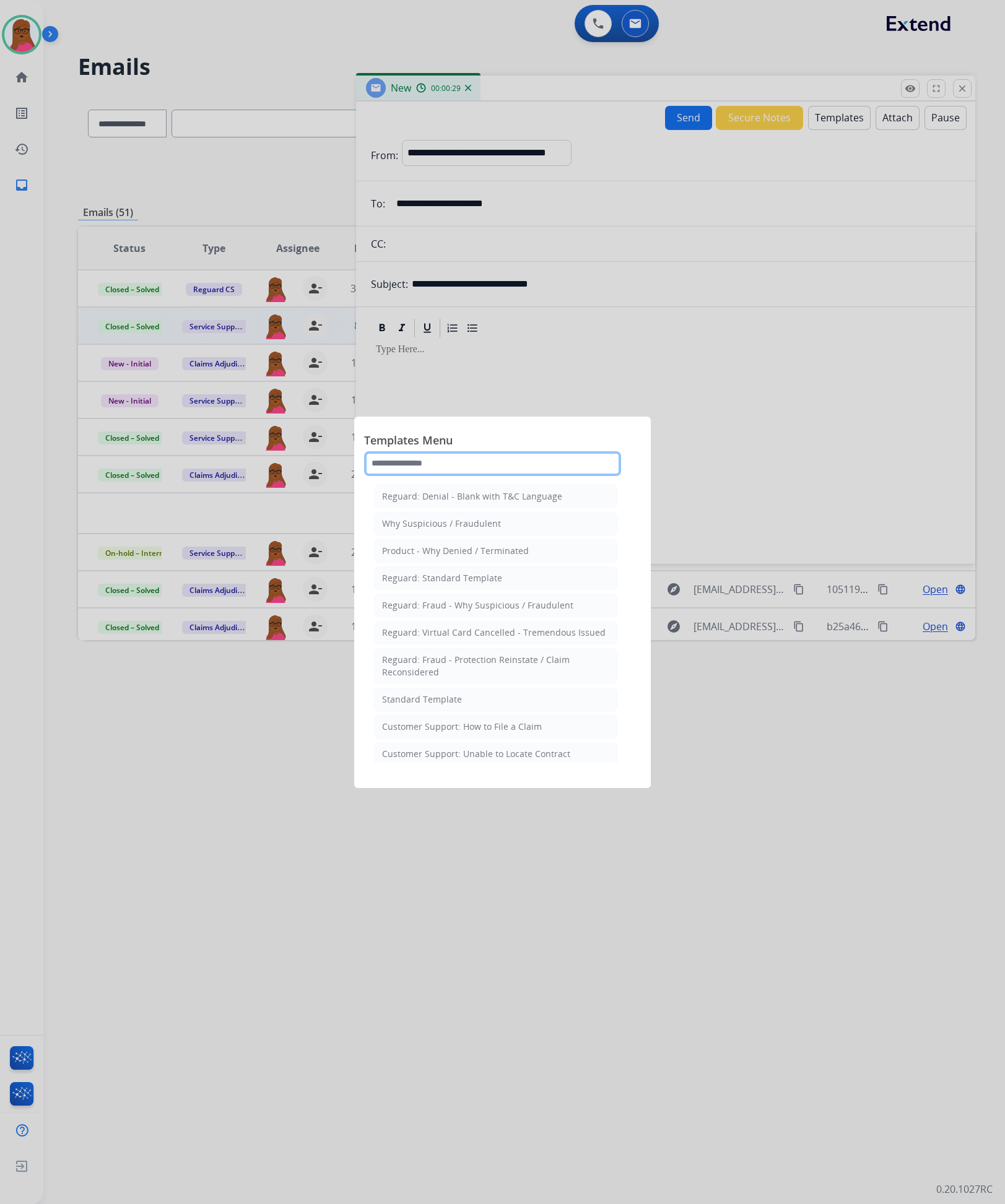
click at [485, 474] on input "text" at bounding box center [492, 463] width 257 height 25
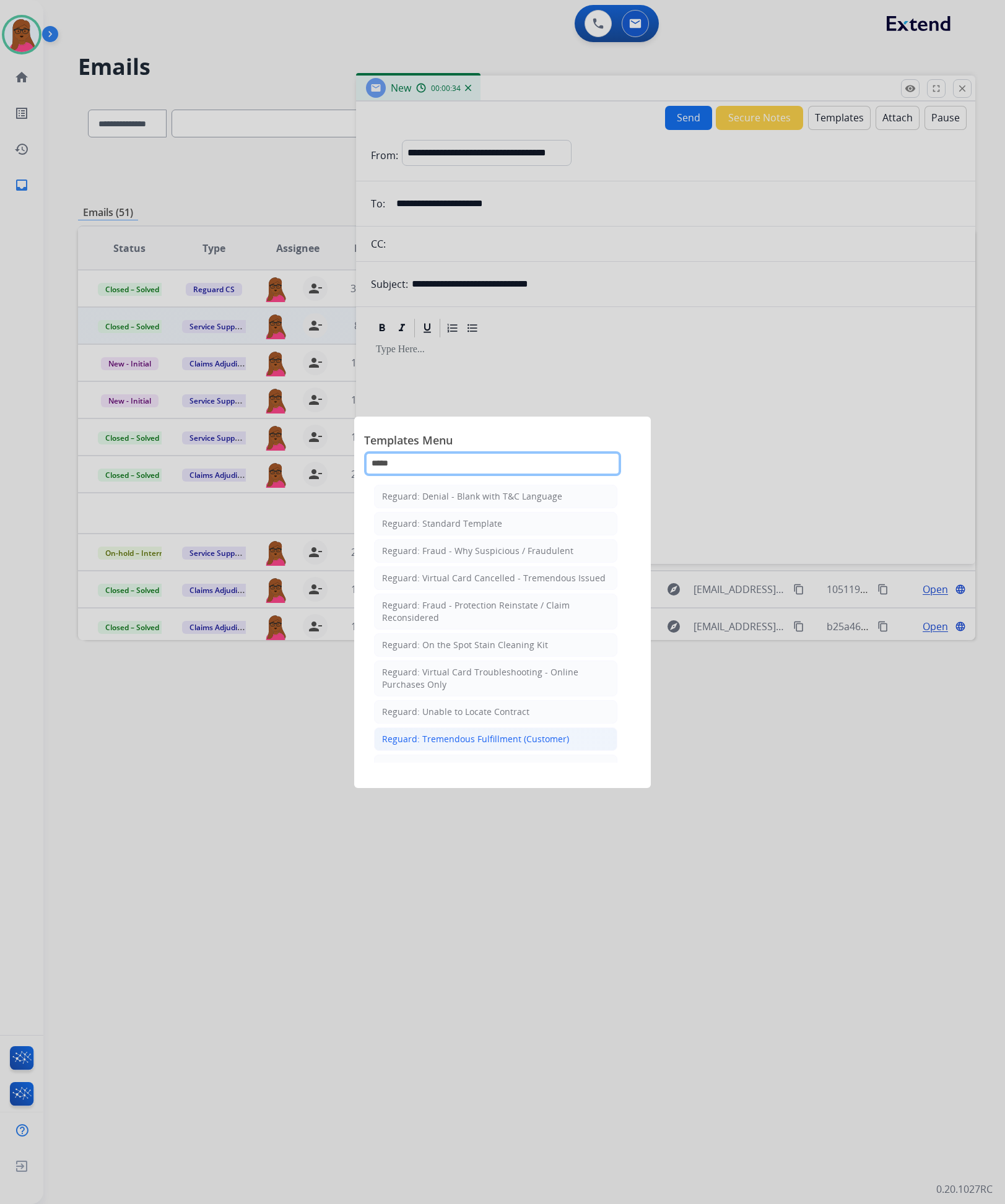
type input "*****"
click at [478, 745] on div "Reguard: Tremendous Fulfillment (Customer)" at bounding box center [476, 740] width 187 height 13
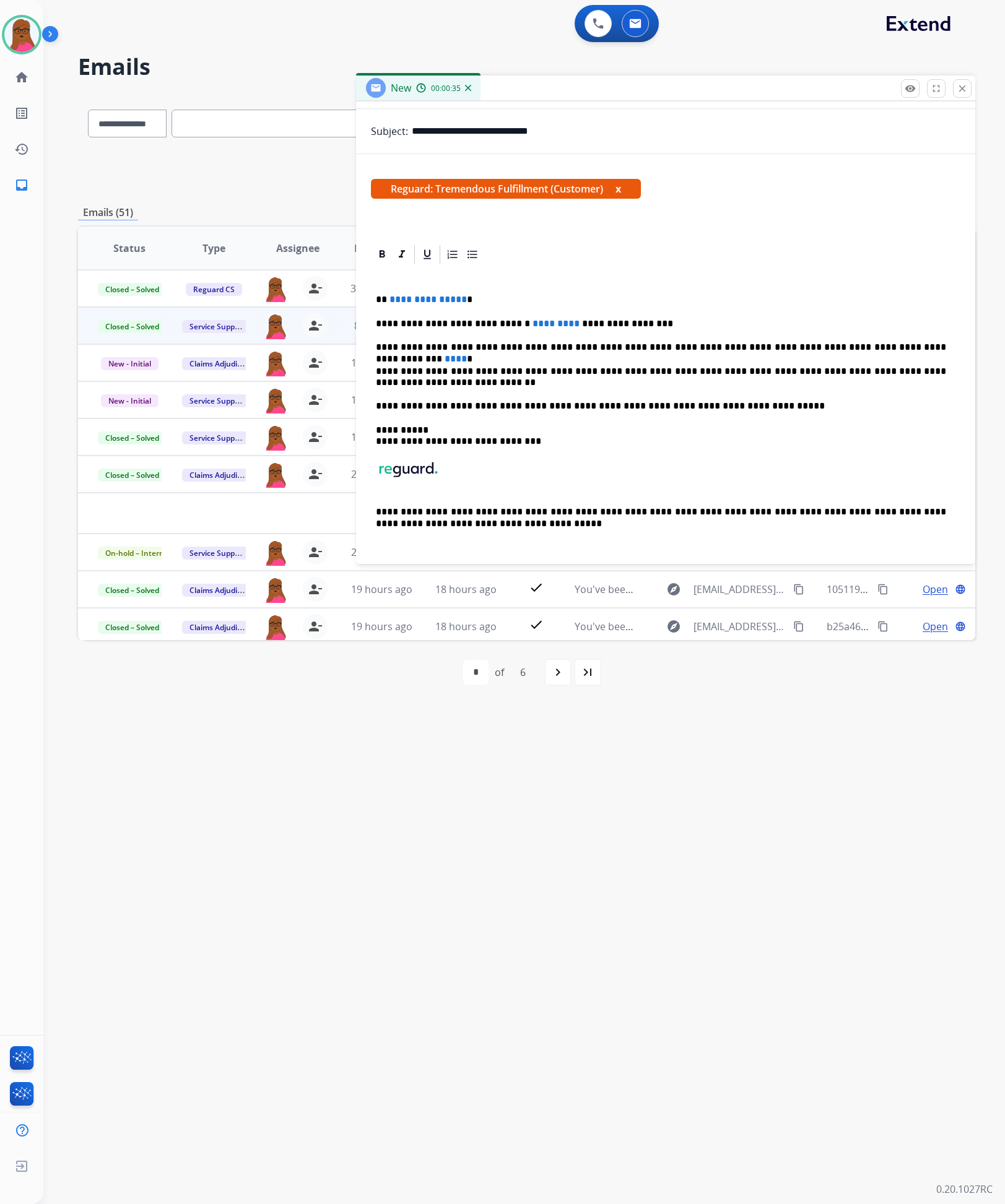
scroll to position [166, 0]
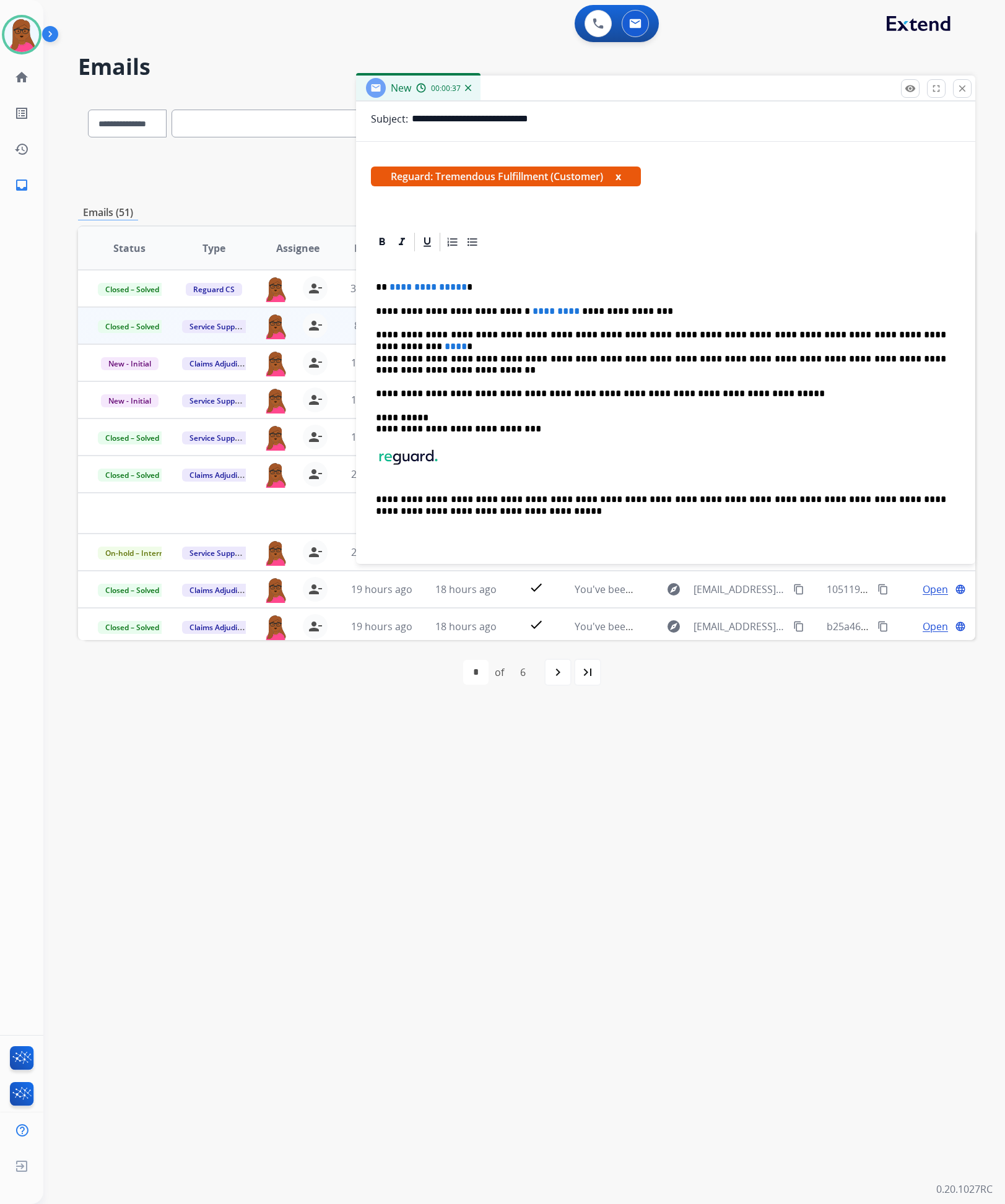
click at [458, 287] on span "**********" at bounding box center [428, 287] width 77 height 9
click at [542, 309] on span "*********" at bounding box center [556, 311] width 47 height 9
click at [467, 342] on span "****" at bounding box center [456, 346] width 22 height 9
drag, startPoint x: 897, startPoint y: 340, endPoint x: 987, endPoint y: 316, distance: 93.1
click at [897, 340] on p "**********" at bounding box center [661, 335] width 570 height 11
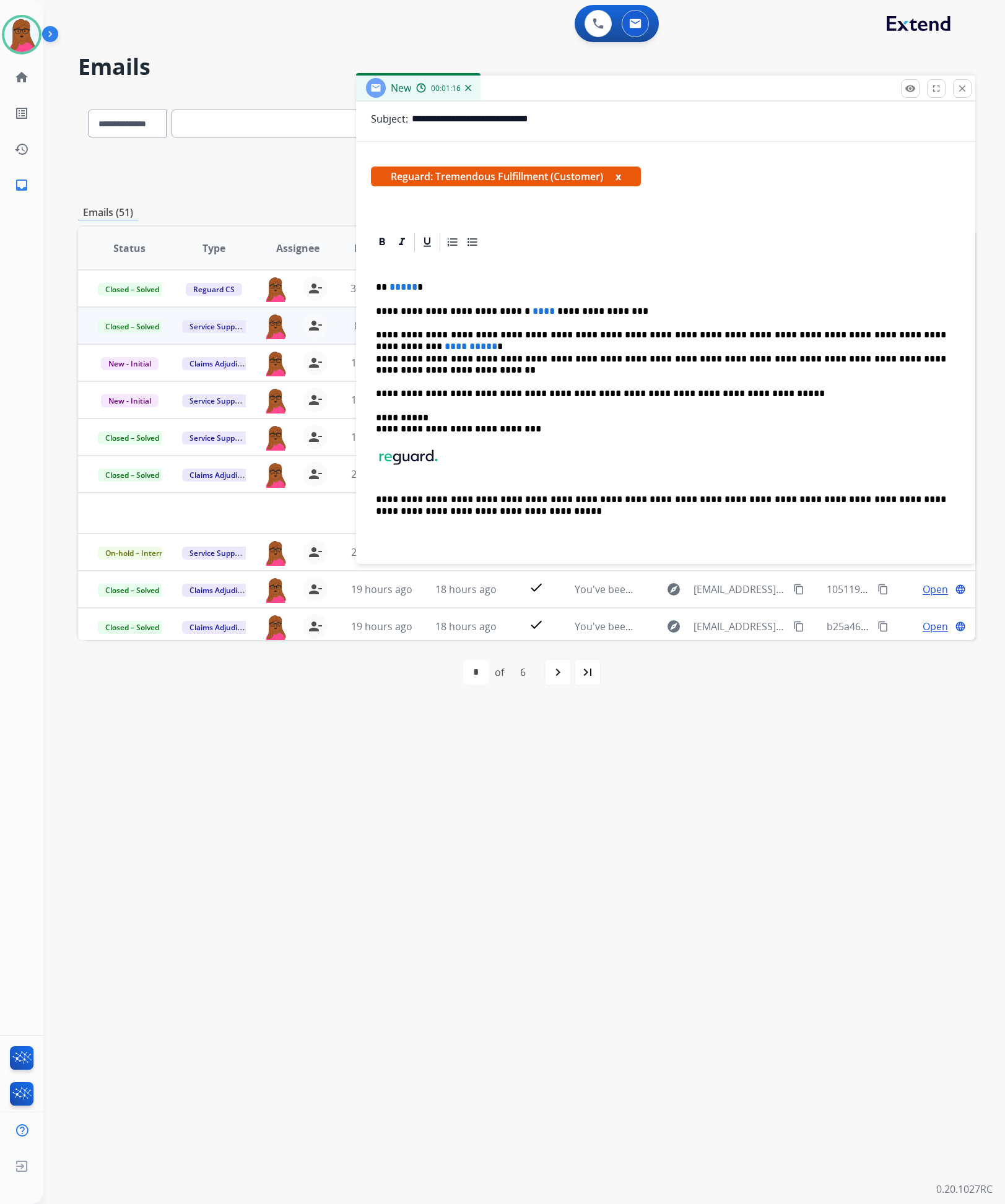
scroll to position [0, 0]
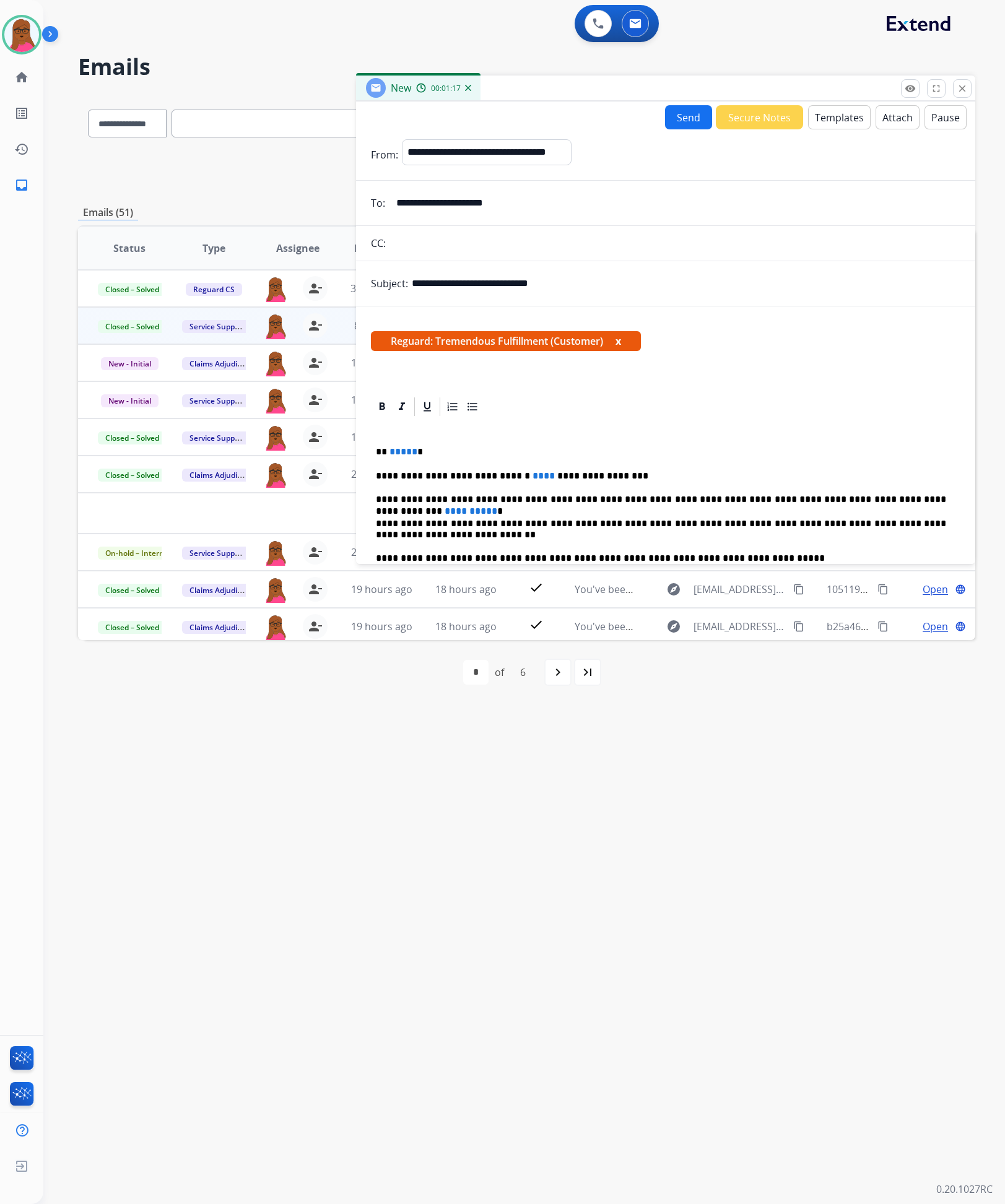
click at [686, 115] on button "Send" at bounding box center [689, 117] width 47 height 24
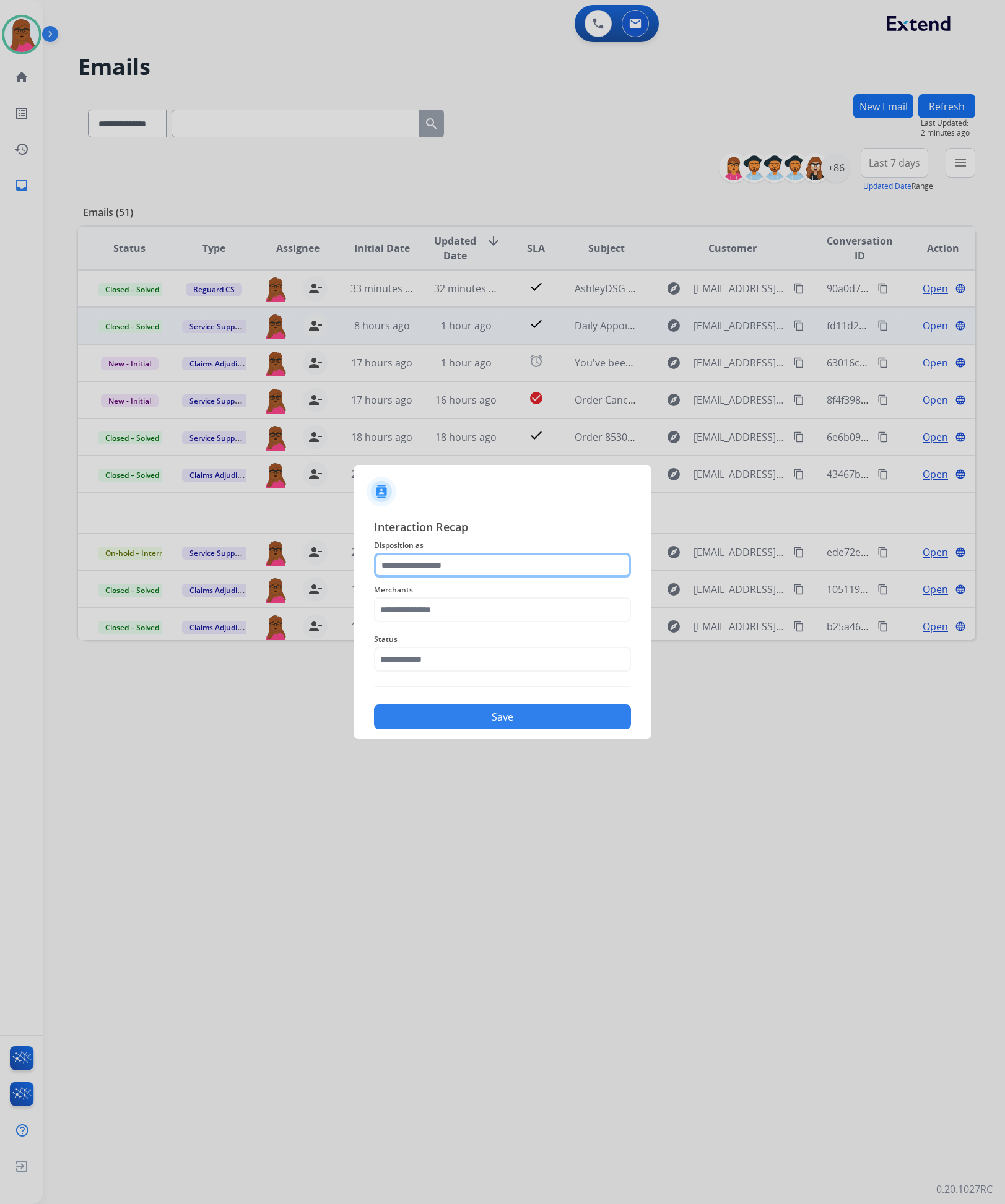
click at [509, 570] on input "text" at bounding box center [502, 565] width 257 height 25
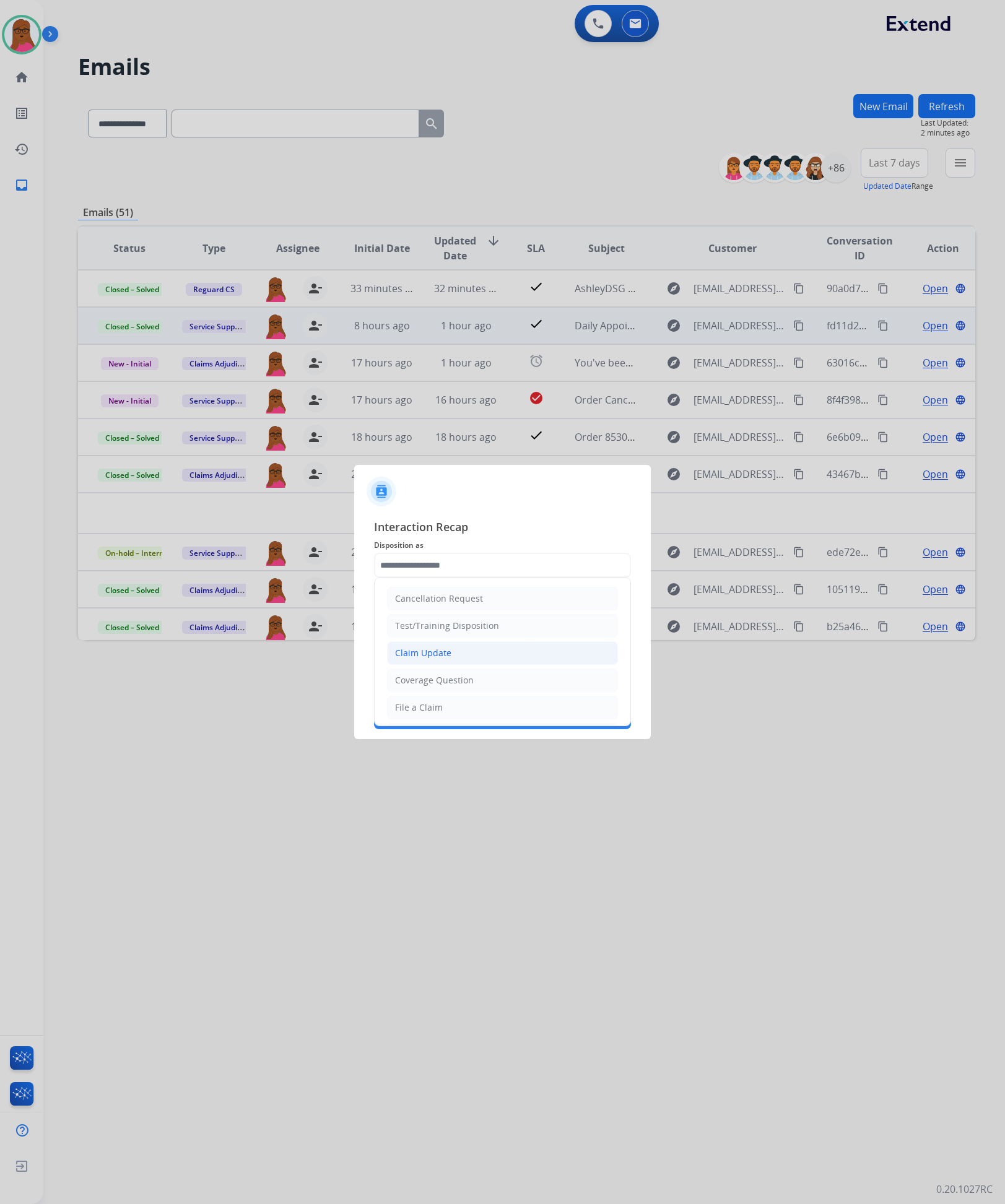
click at [465, 659] on li "Claim Update" at bounding box center [502, 653] width 231 height 23
type input "**********"
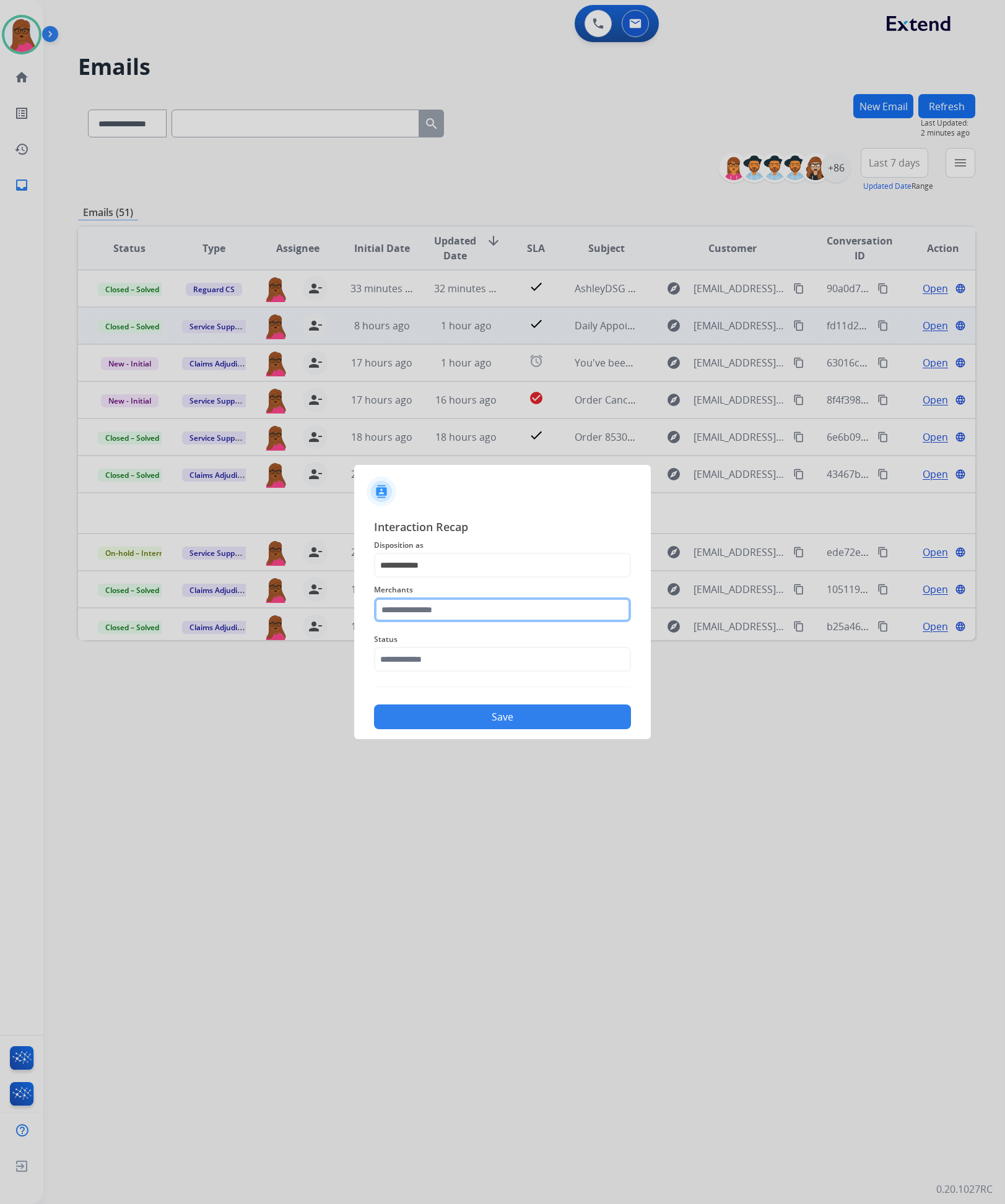
click at [487, 600] on input "text" at bounding box center [502, 609] width 257 height 25
click at [504, 645] on li "Ashley - Reguard" at bounding box center [506, 645] width 236 height 23
type input "**********"
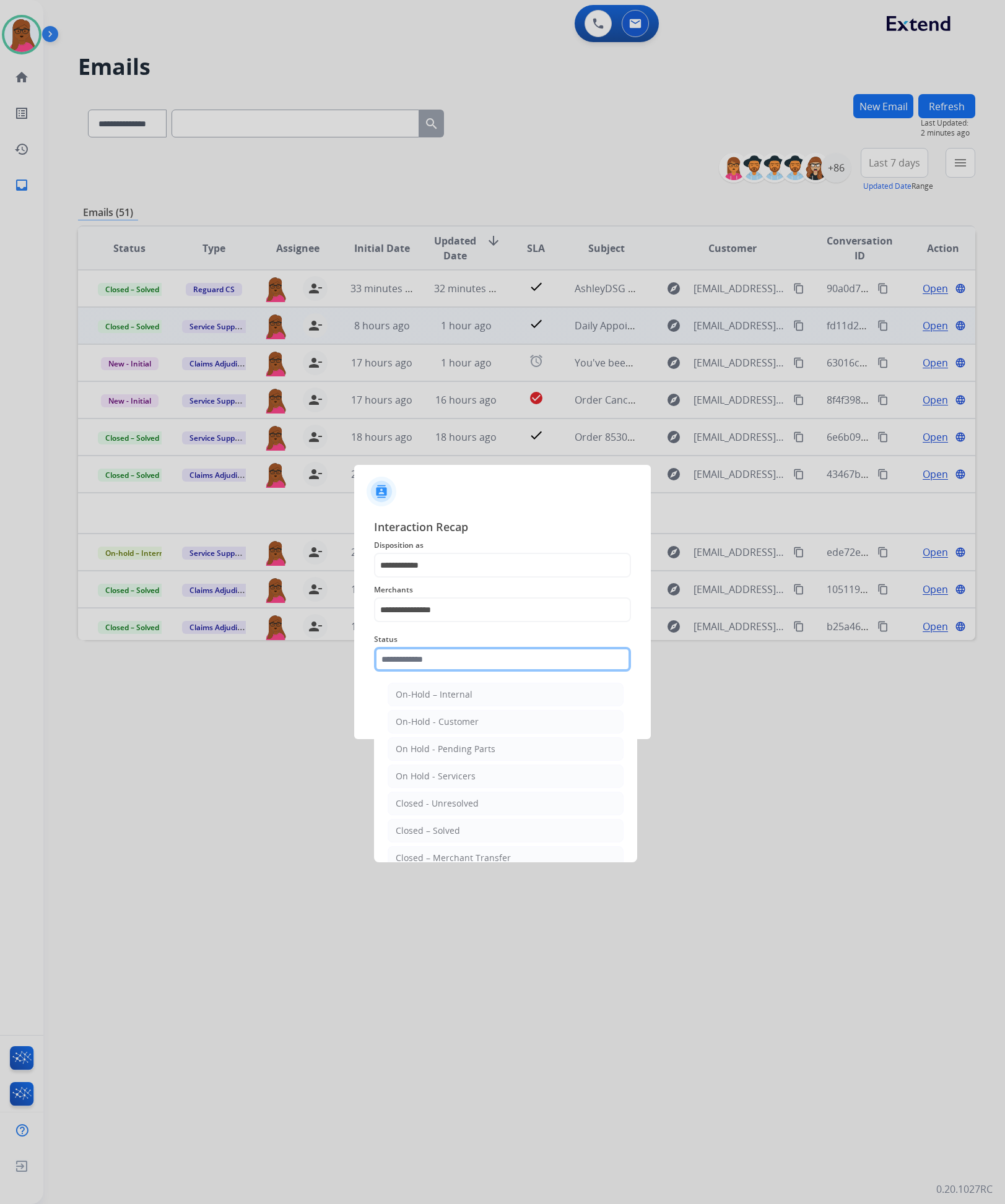
click at [495, 661] on input "text" at bounding box center [502, 659] width 257 height 25
click at [459, 834] on li "Closed – Solved" at bounding box center [506, 831] width 236 height 23
type input "**********"
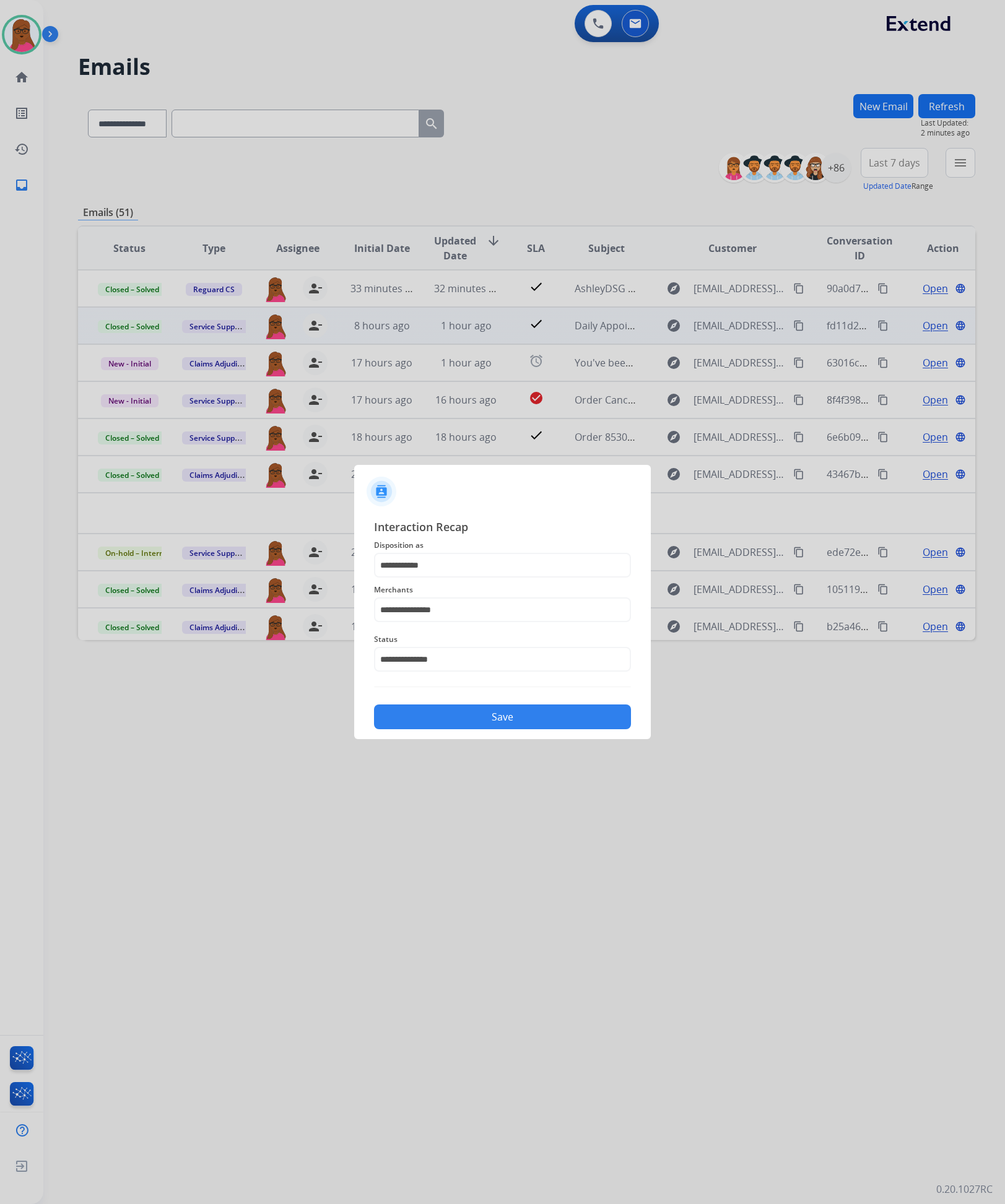
click at [556, 710] on button "Save" at bounding box center [502, 717] width 257 height 25
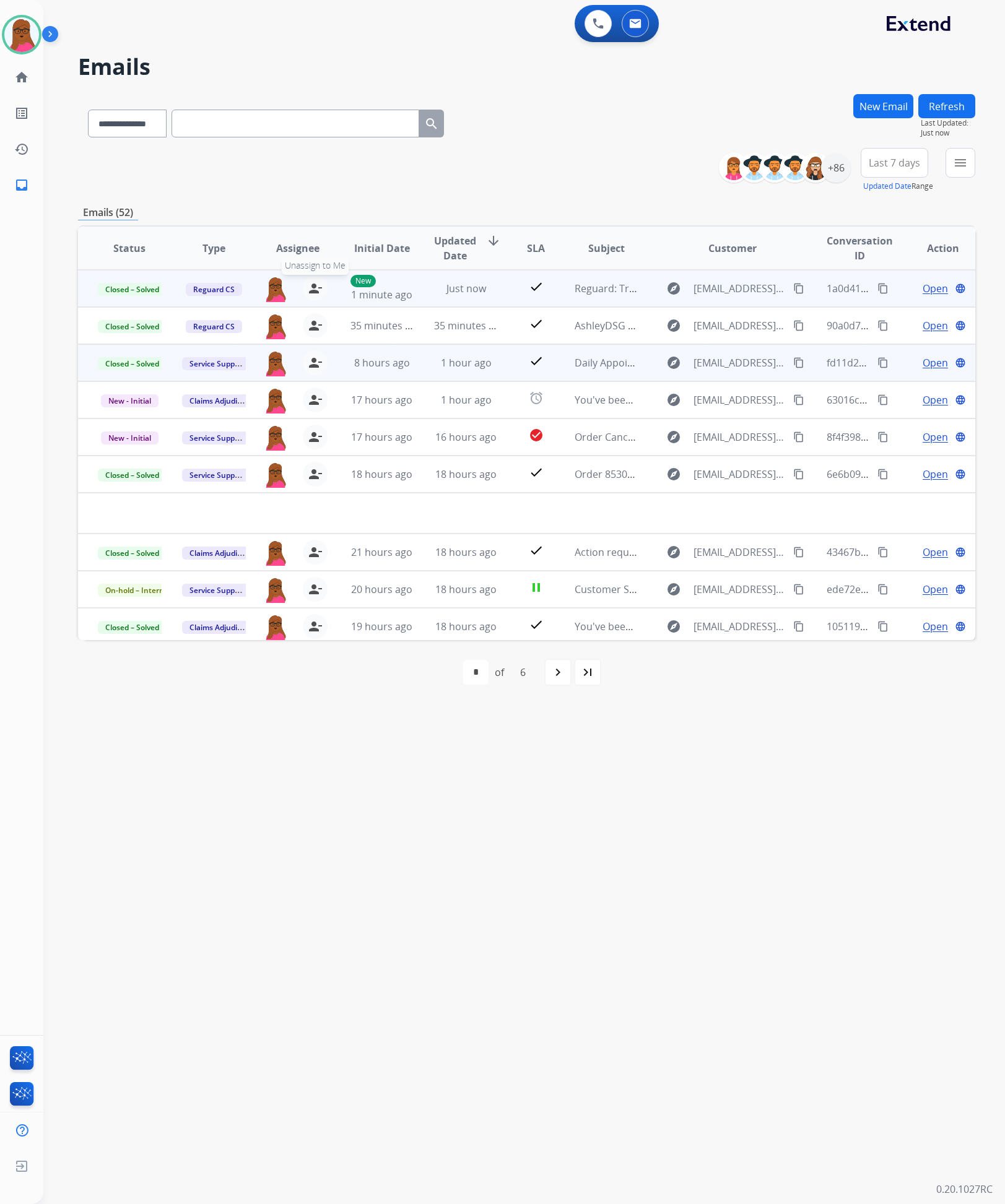
click at [313, 289] on mat-icon "person_remove" at bounding box center [315, 288] width 15 height 15
click at [273, 292] on span "+" at bounding box center [276, 288] width 6 height 15
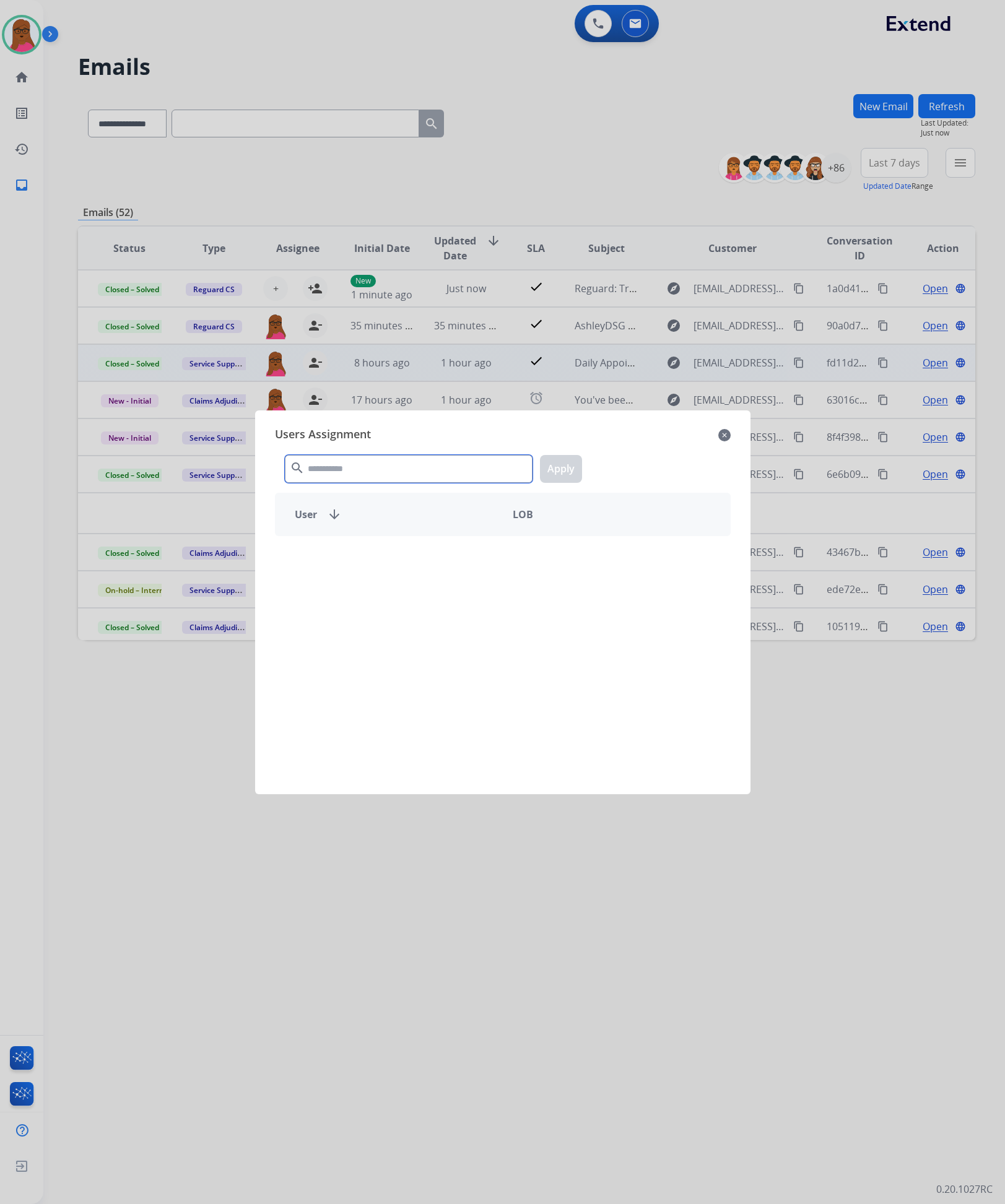
click at [348, 472] on input "text" at bounding box center [408, 469] width 247 height 28
type input "****"
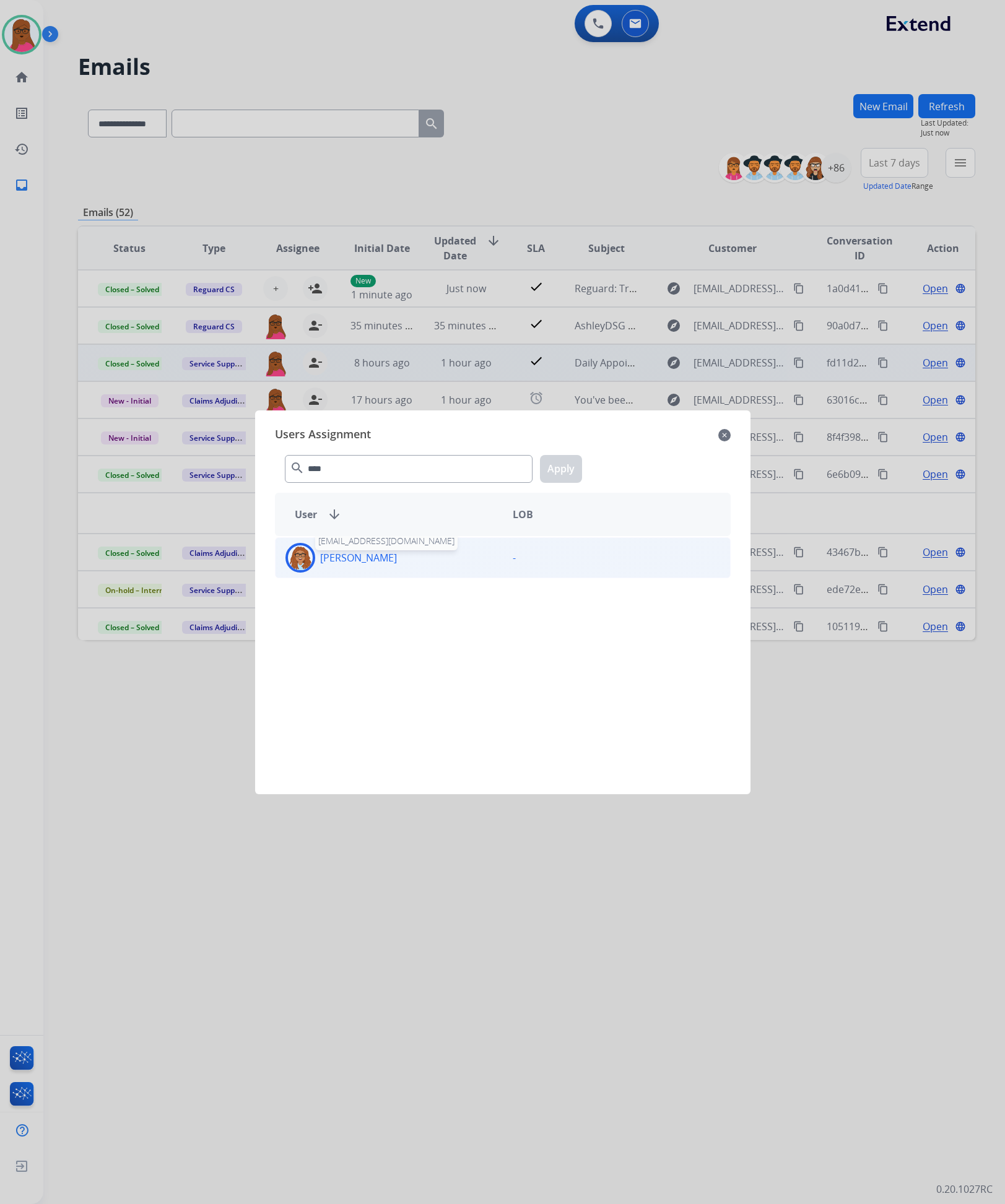
click at [337, 563] on p "Uriah King" at bounding box center [358, 557] width 77 height 15
click at [559, 476] on button "Apply" at bounding box center [561, 469] width 42 height 28
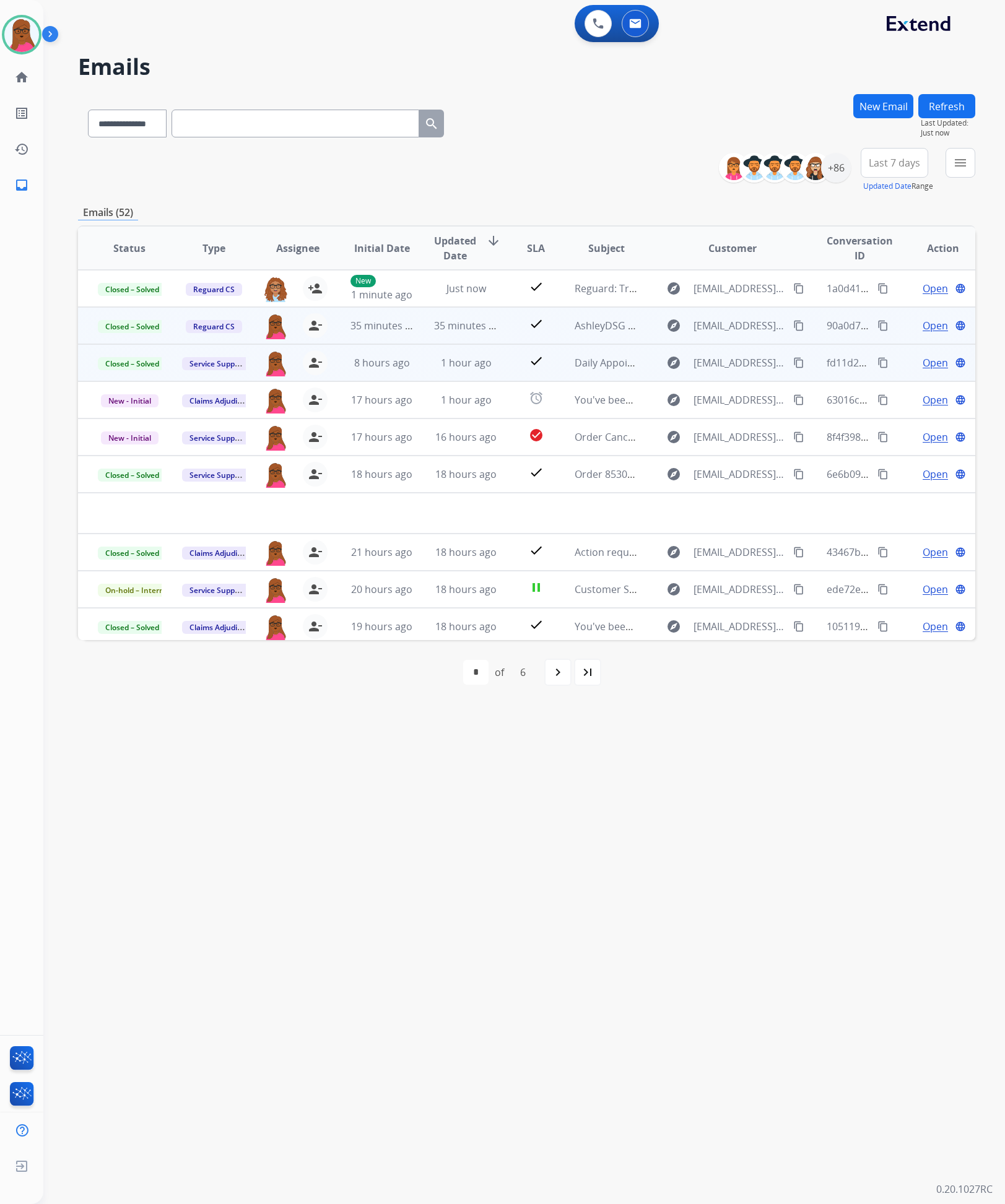
click at [793, 326] on mat-icon "content_copy" at bounding box center [799, 326] width 11 height 11
click at [793, 327] on mat-icon "content_copy" at bounding box center [799, 326] width 11 height 11
click at [314, 329] on mat-icon "person_remove" at bounding box center [315, 325] width 15 height 15
click at [273, 324] on span "+" at bounding box center [276, 325] width 6 height 15
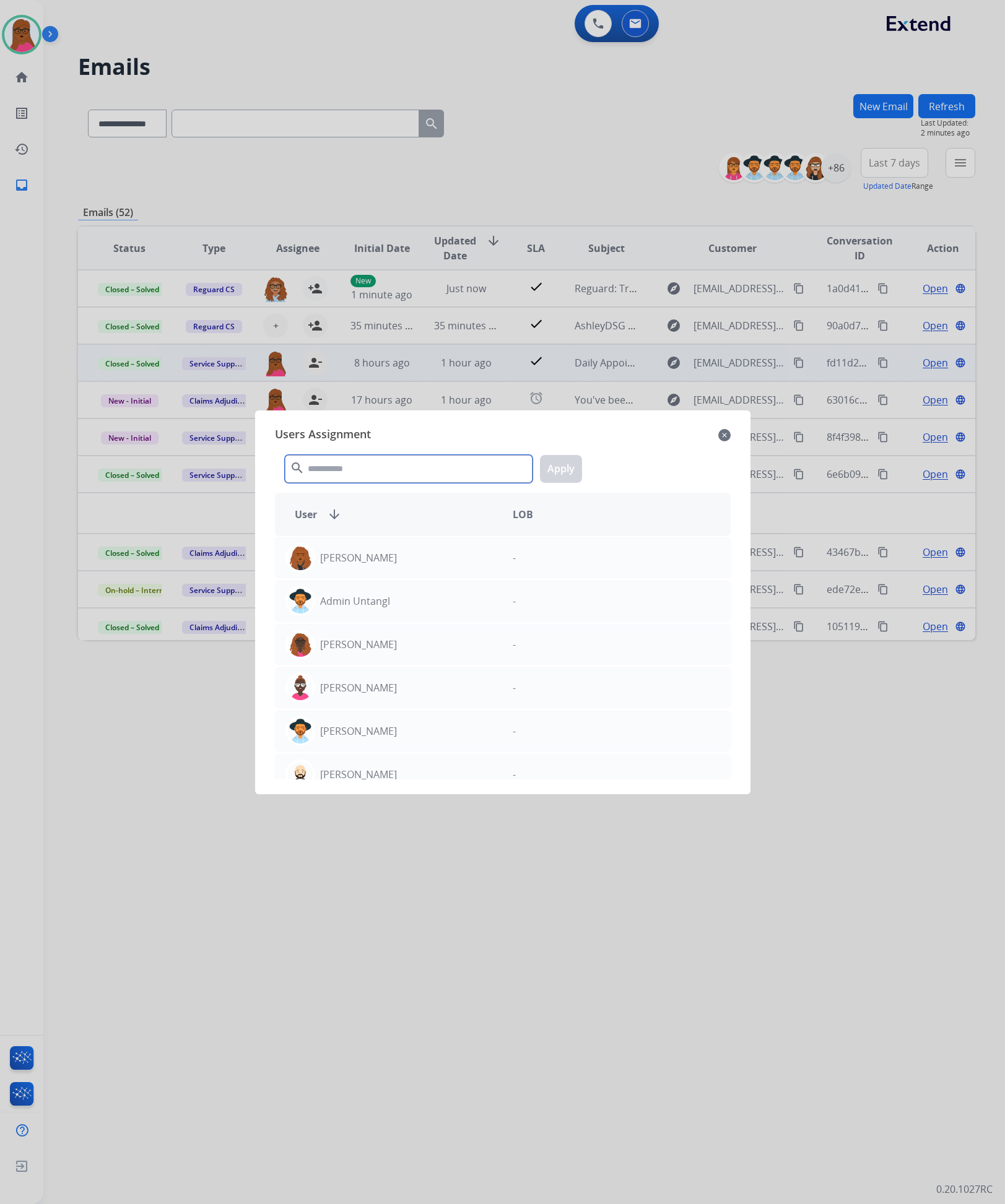
click at [394, 471] on input "text" at bounding box center [408, 469] width 247 height 28
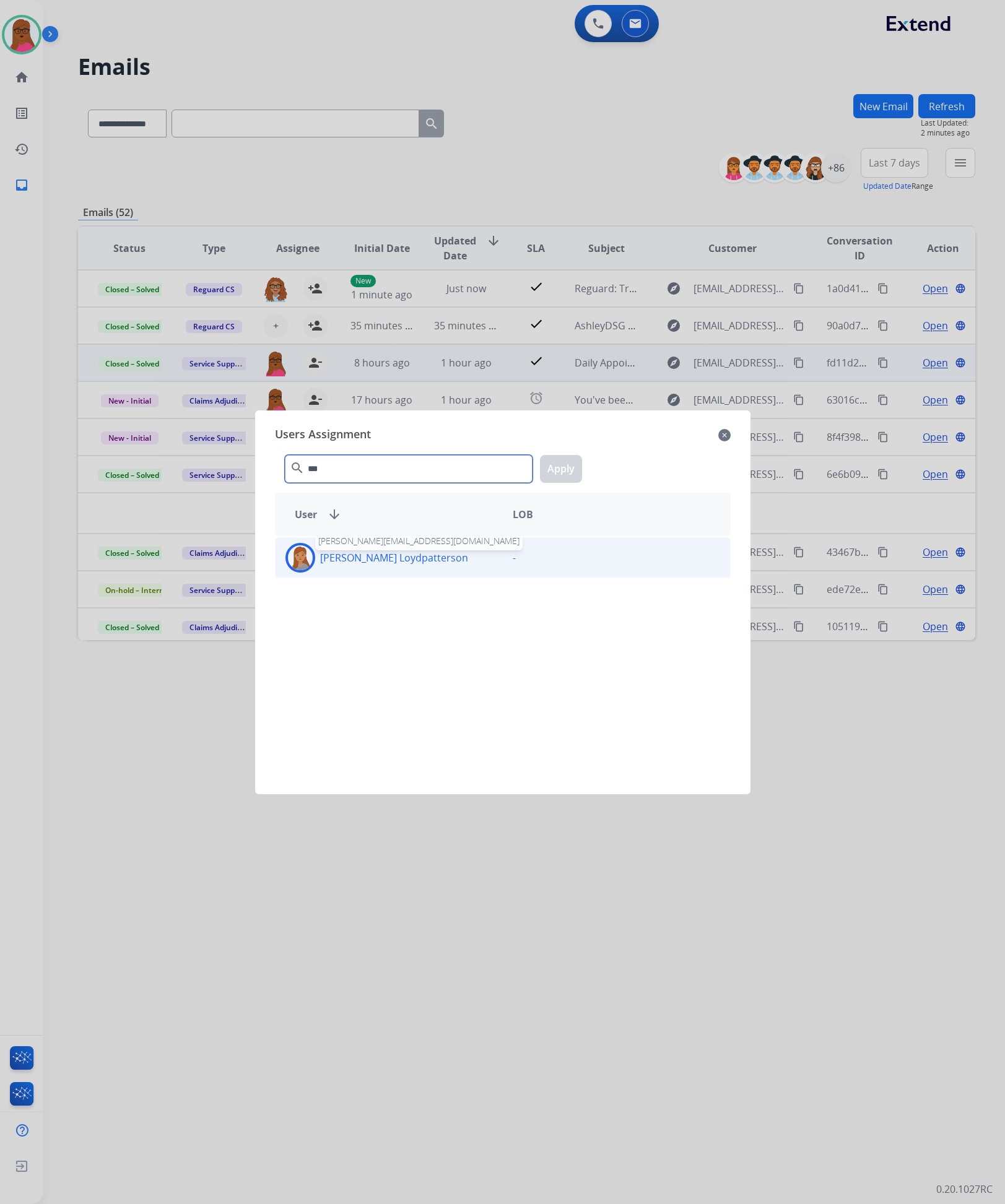
type input "***"
click at [378, 558] on p "Teala Loydpatterson" at bounding box center [394, 557] width 148 height 15
click at [544, 473] on button "Apply" at bounding box center [561, 469] width 42 height 28
